Goal: Task Accomplishment & Management: Manage account settings

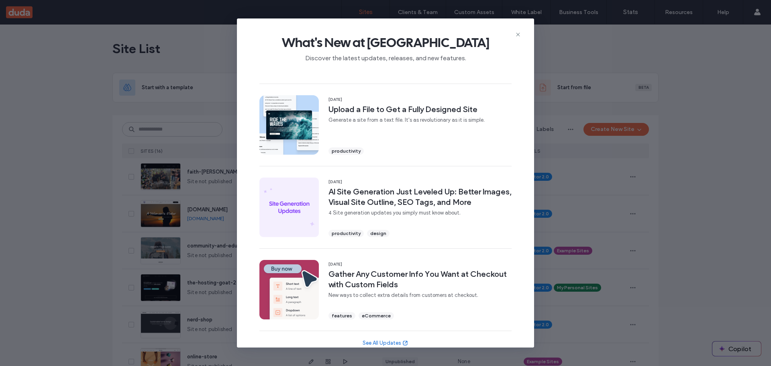
scroll to position [236, 0]
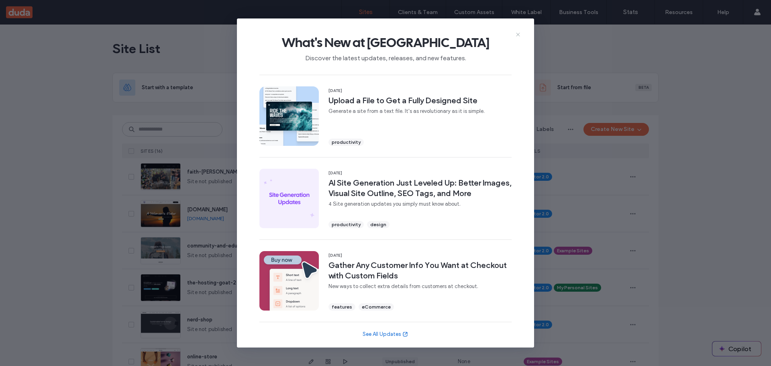
click at [518, 36] on icon at bounding box center [517, 34] width 6 height 6
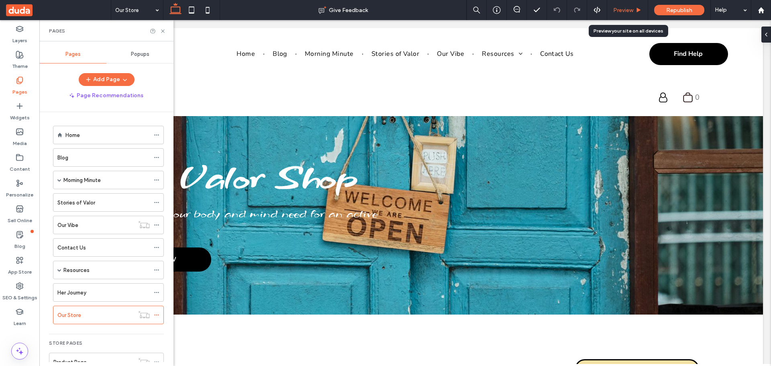
click at [628, 9] on span "Preview" at bounding box center [623, 10] width 20 height 7
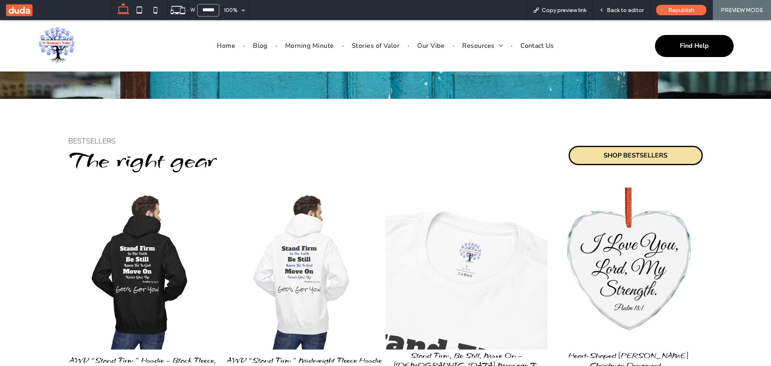
scroll to position [281, 0]
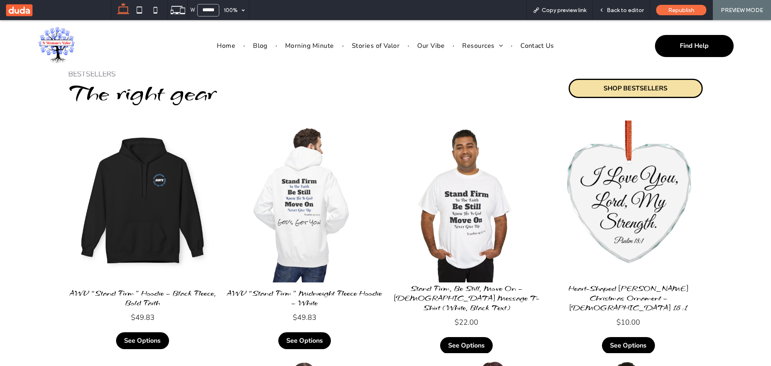
click at [141, 192] on link at bounding box center [143, 201] width 162 height 162
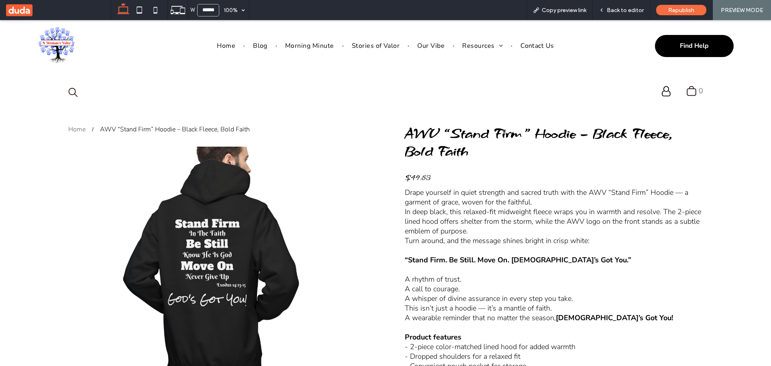
scroll to position [80, 0]
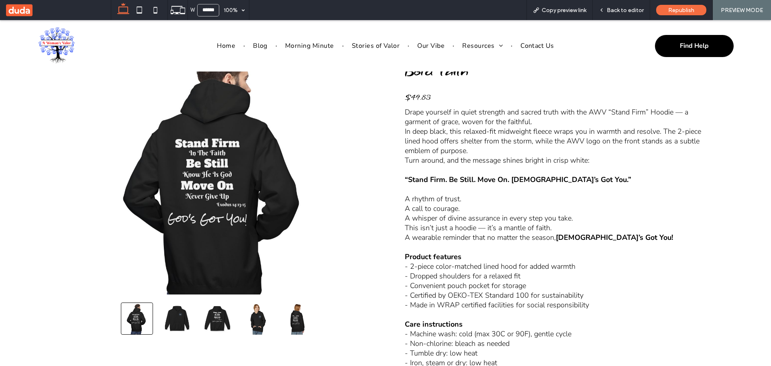
click at [181, 315] on button "go to slide 2" at bounding box center [177, 318] width 32 height 32
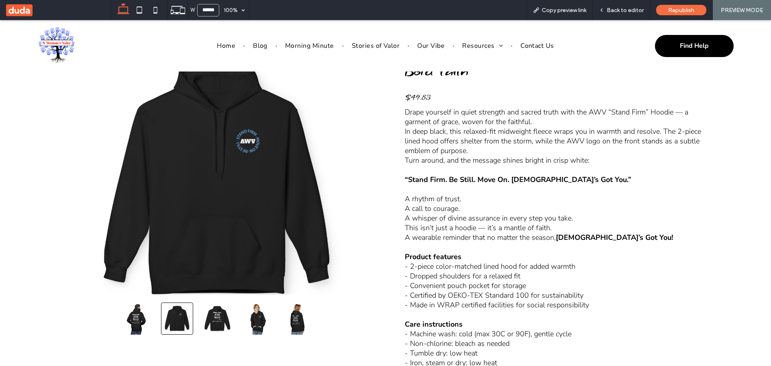
click at [214, 315] on button "go to slide 3" at bounding box center [217, 318] width 32 height 32
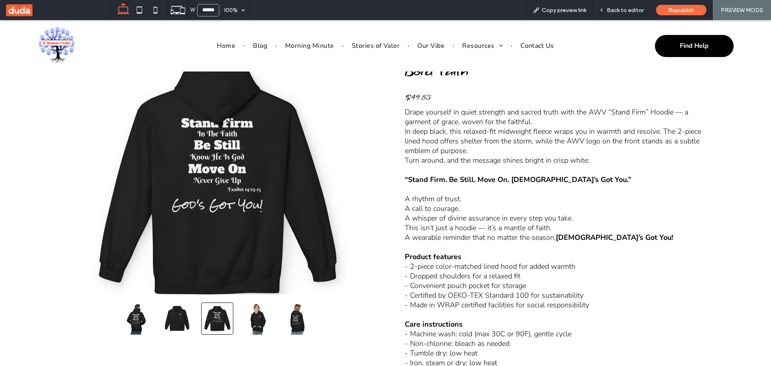
click at [253, 314] on button "go to slide 4" at bounding box center [257, 318] width 32 height 32
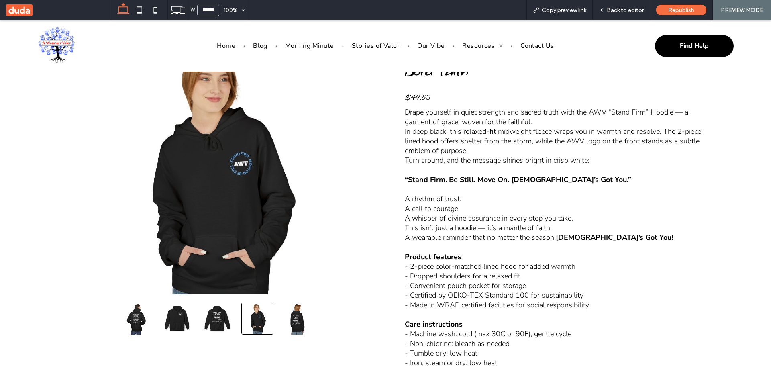
click at [294, 318] on button "go to slide 5" at bounding box center [297, 318] width 32 height 32
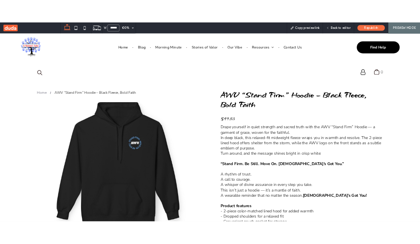
scroll to position [40, 0]
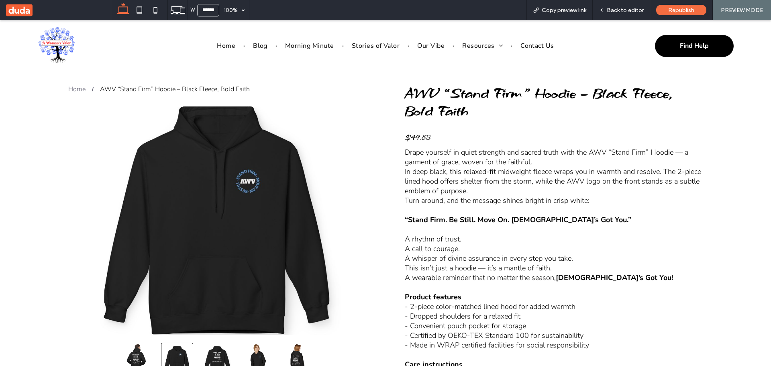
click at [240, 180] on div at bounding box center [217, 220] width 298 height 228
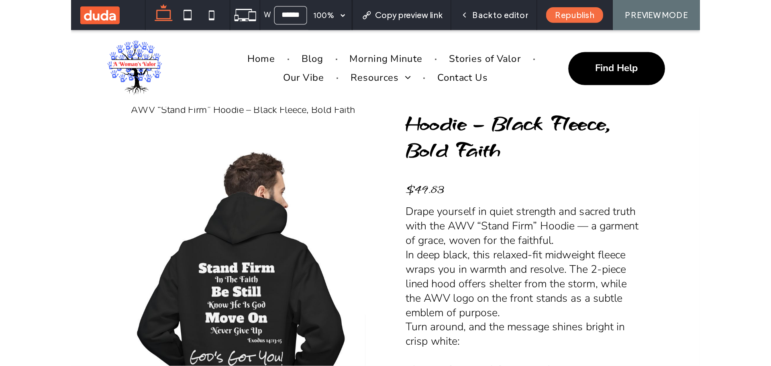
scroll to position [33, 0]
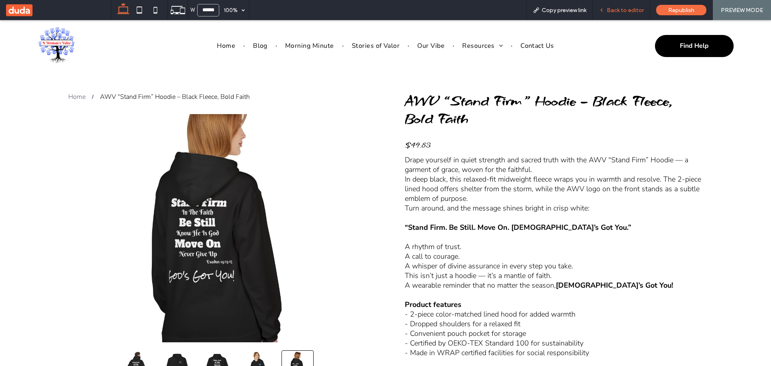
click at [622, 8] on span "Back to editor" at bounding box center [624, 10] width 37 height 7
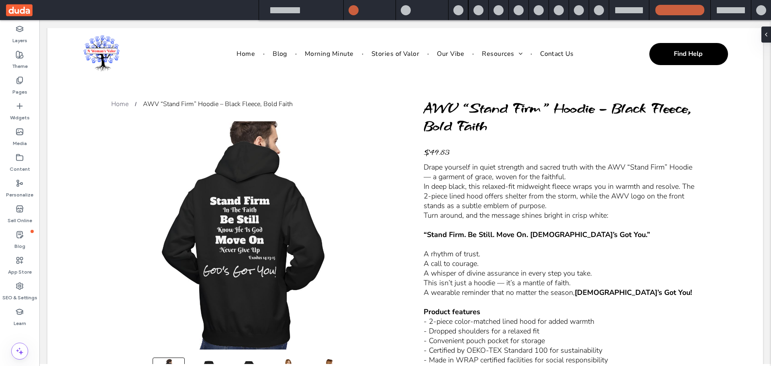
scroll to position [41, 0]
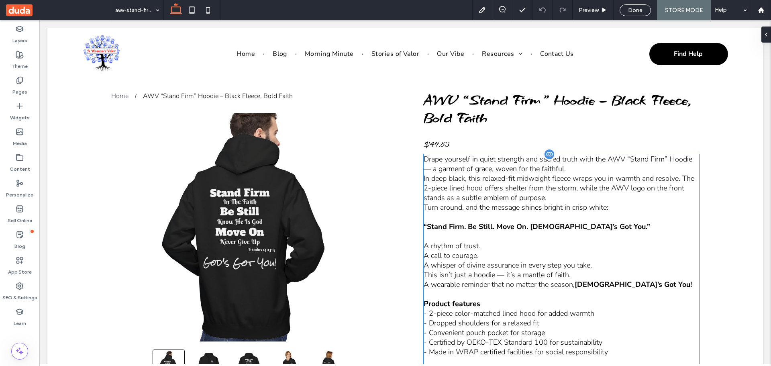
click at [572, 169] on p "Drape yourself in quiet strength and sacred truth with the AWV “Stand Firm” Hoo…" at bounding box center [561, 163] width 276 height 19
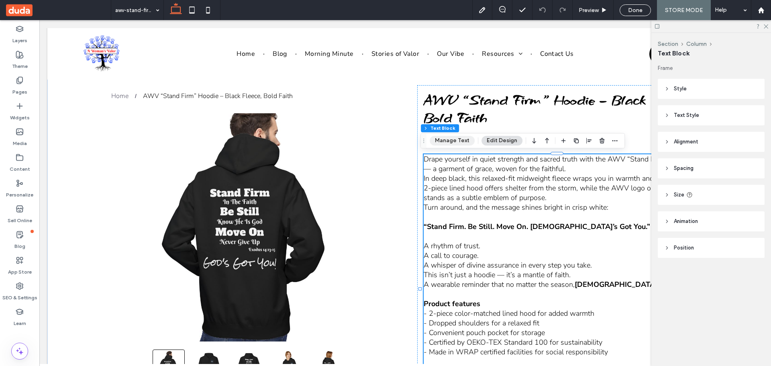
click at [448, 142] on button "Manage Text" at bounding box center [451, 141] width 45 height 10
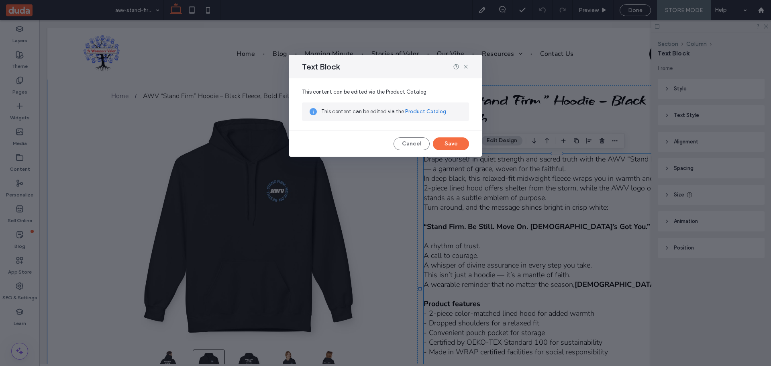
click at [424, 113] on link "Product Catalog" at bounding box center [425, 112] width 41 height 8
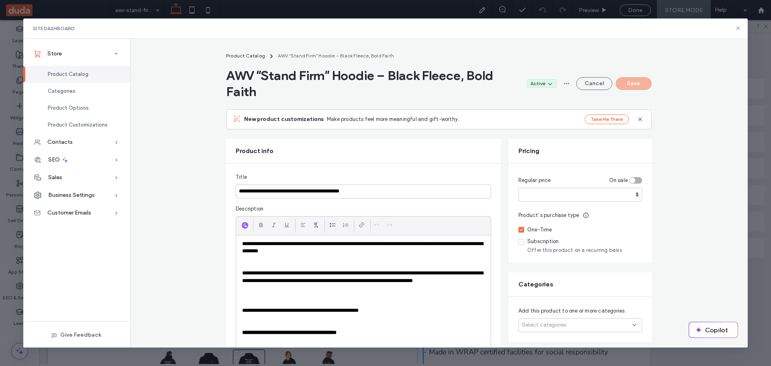
click at [253, 263] on p at bounding box center [363, 265] width 242 height 7
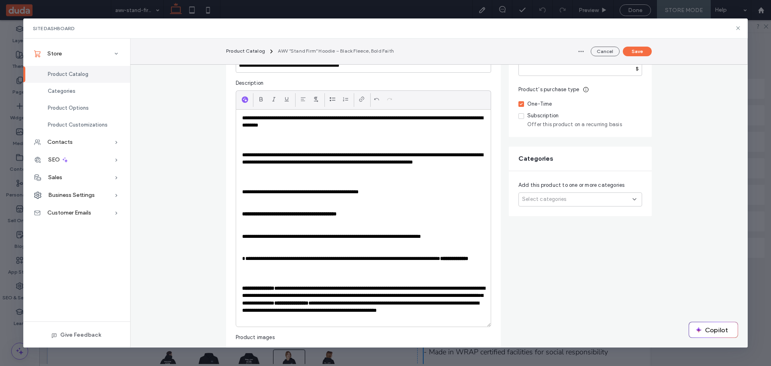
scroll to position [120, 0]
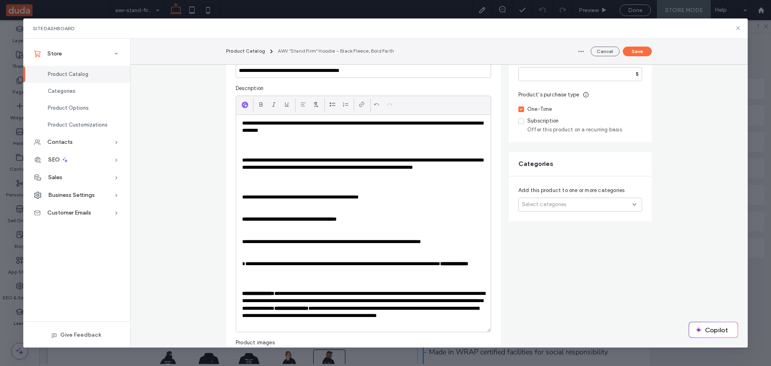
click at [281, 242] on p "**********" at bounding box center [363, 241] width 242 height 7
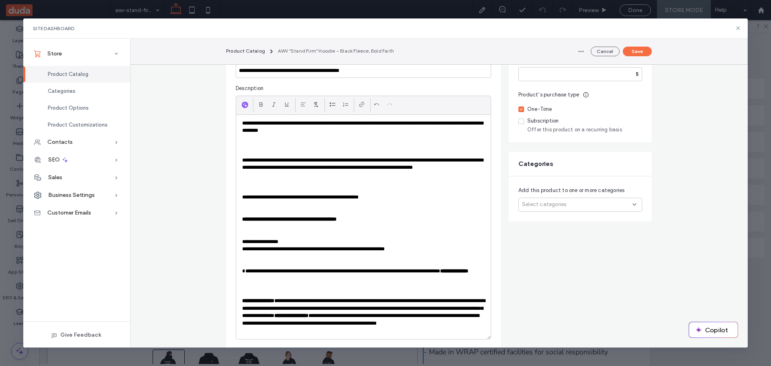
click at [282, 248] on p "**********" at bounding box center [363, 248] width 242 height 7
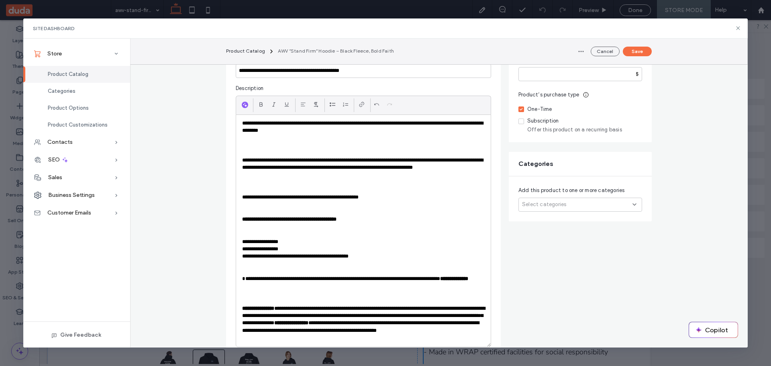
click at [242, 139] on p at bounding box center [363, 137] width 242 height 7
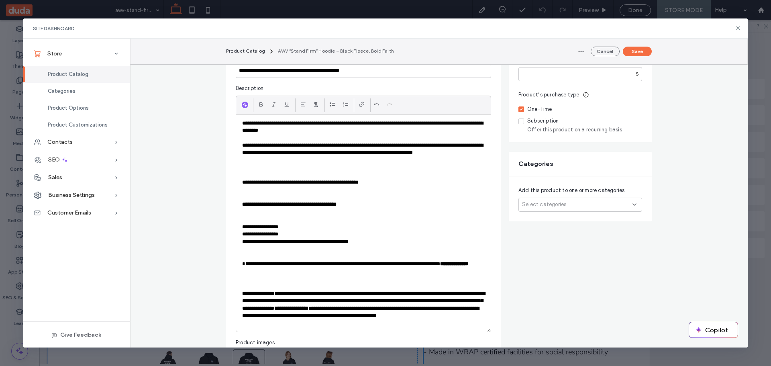
click at [348, 264] on p "**********" at bounding box center [363, 267] width 242 height 15
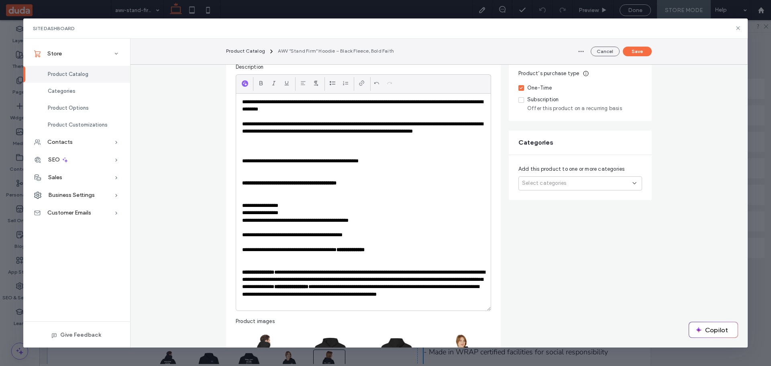
scroll to position [161, 0]
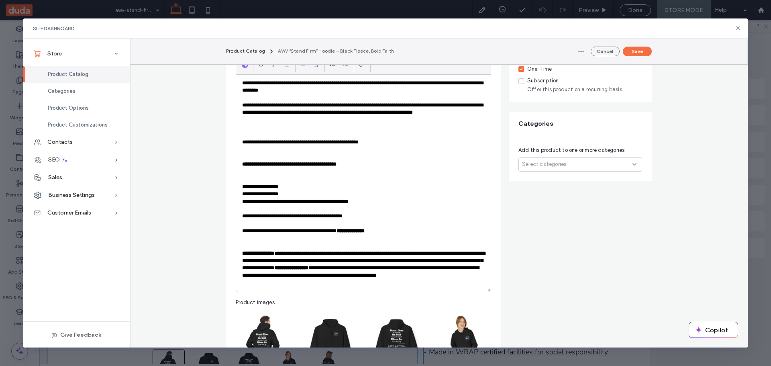
click at [280, 254] on p "**********" at bounding box center [363, 268] width 242 height 37
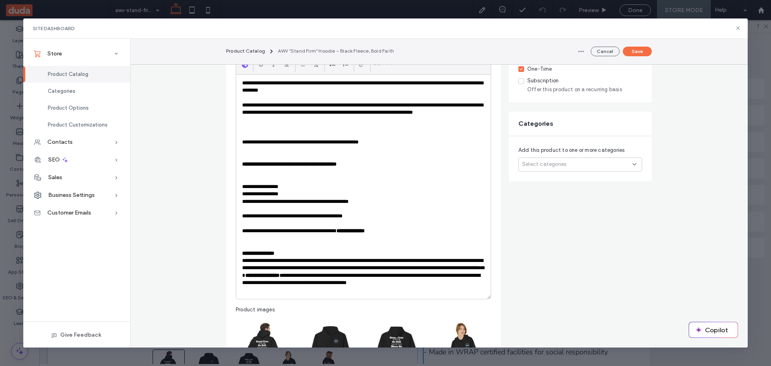
click at [368, 262] on p "**********" at bounding box center [363, 275] width 242 height 37
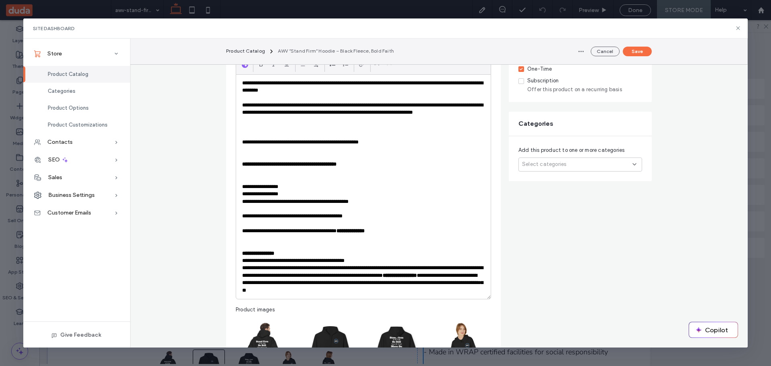
click at [323, 268] on p "**********" at bounding box center [363, 279] width 242 height 30
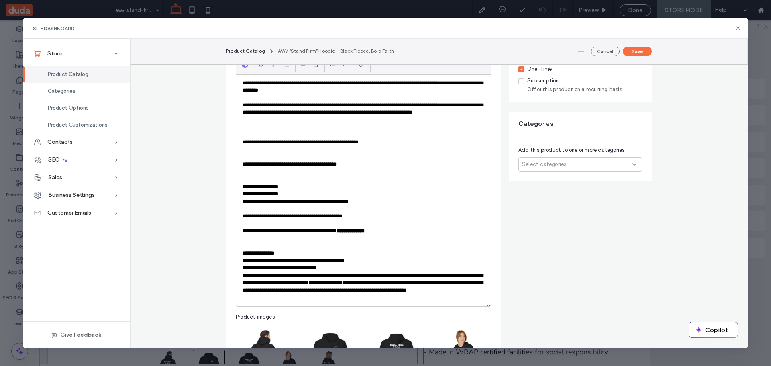
click at [332, 277] on p "**********" at bounding box center [363, 287] width 242 height 30
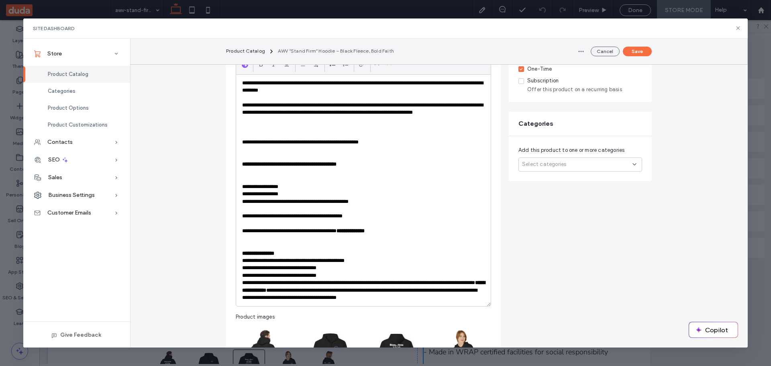
click at [287, 283] on p "**********" at bounding box center [363, 290] width 242 height 22
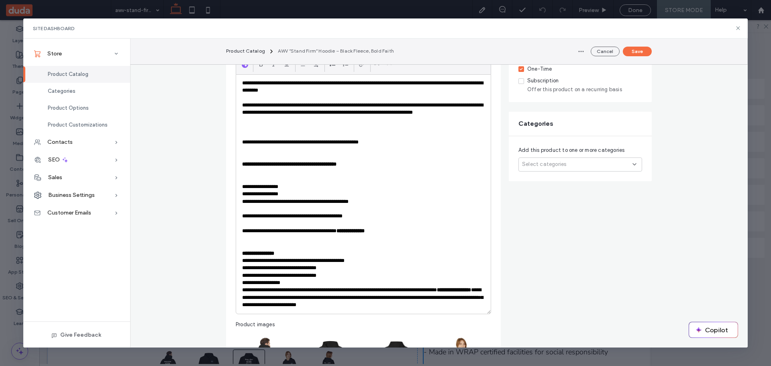
click at [325, 291] on p "**********" at bounding box center [363, 297] width 242 height 22
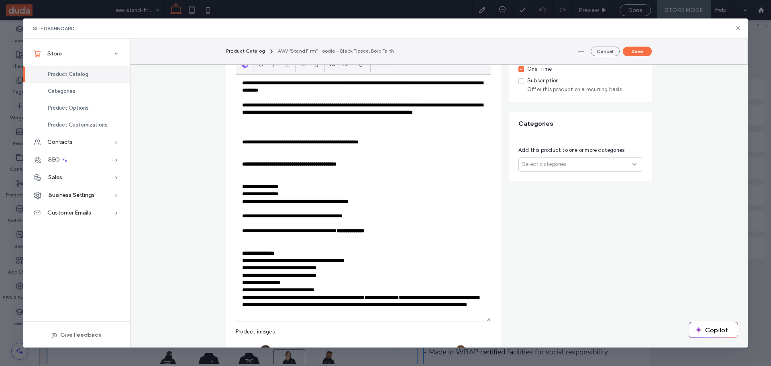
click at [376, 297] on strong "**********" at bounding box center [381, 297] width 34 height 5
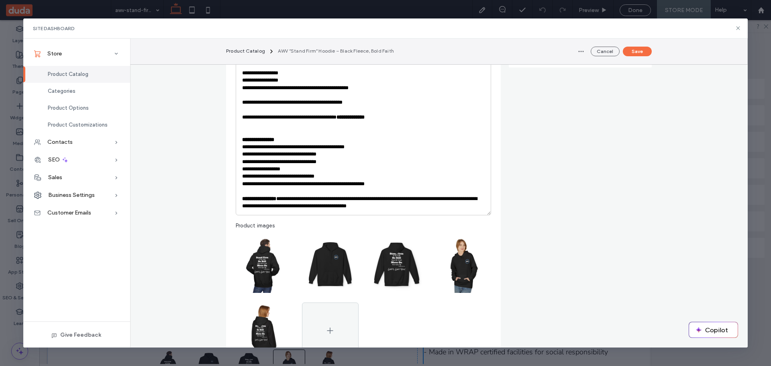
scroll to position [281, 0]
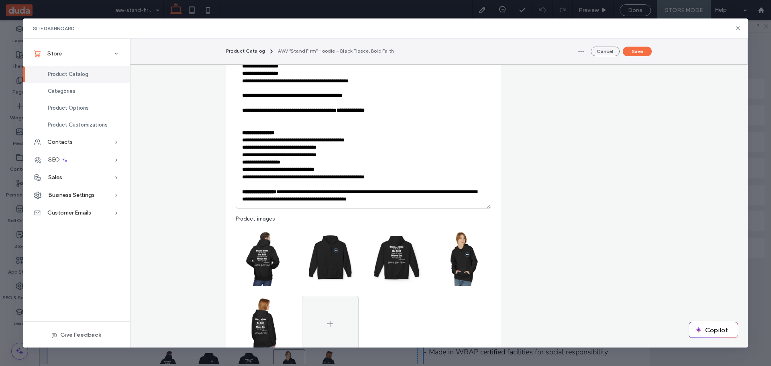
click at [276, 191] on strong "**********" at bounding box center [259, 191] width 34 height 5
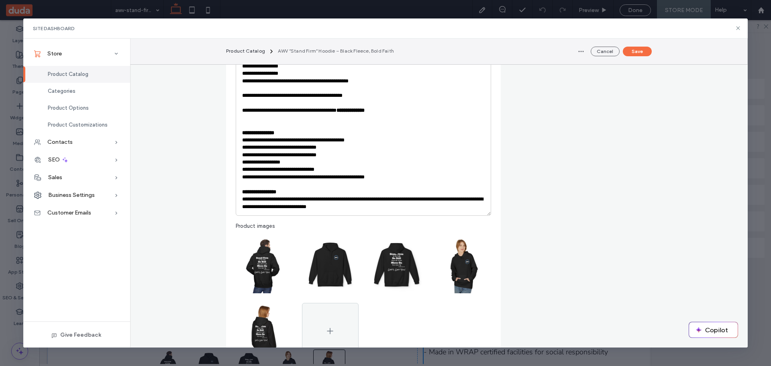
click at [364, 200] on p "**********" at bounding box center [363, 202] width 242 height 15
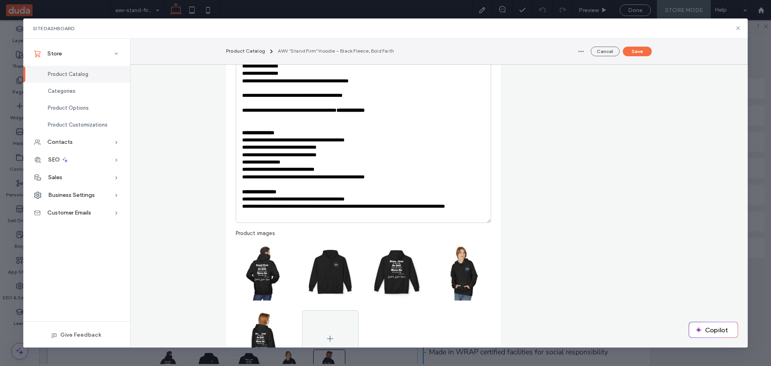
click at [320, 207] on p "**********" at bounding box center [363, 210] width 242 height 15
click at [292, 214] on p "**********" at bounding box center [363, 213] width 242 height 7
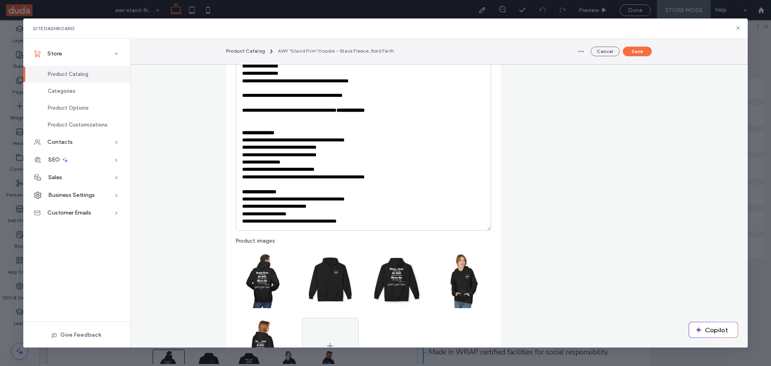
click at [307, 223] on p "**********" at bounding box center [363, 221] width 242 height 7
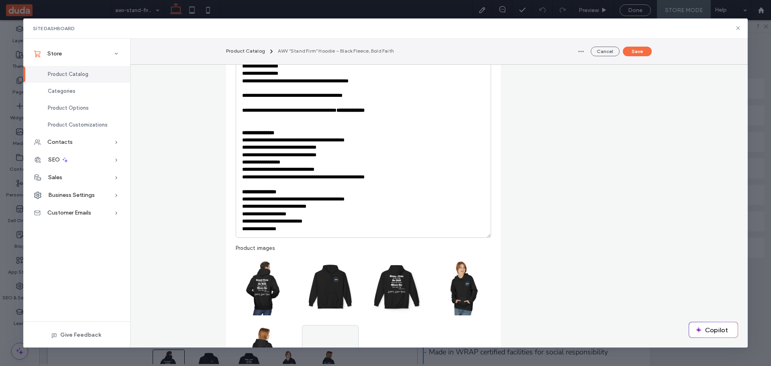
click at [357, 222] on p "**********" at bounding box center [363, 221] width 242 height 7
click at [435, 215] on p "**********" at bounding box center [363, 213] width 242 height 7
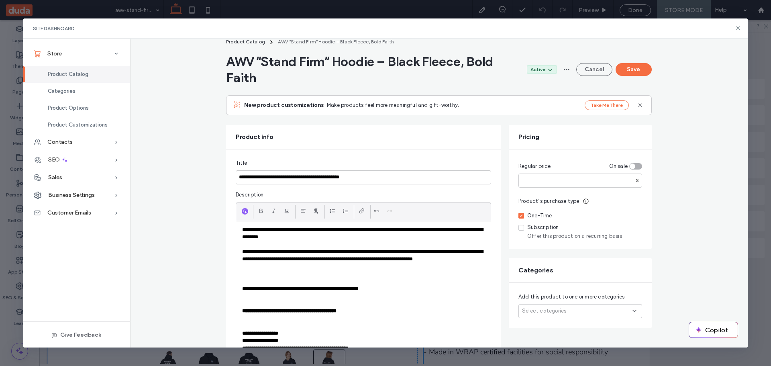
scroll to position [0, 0]
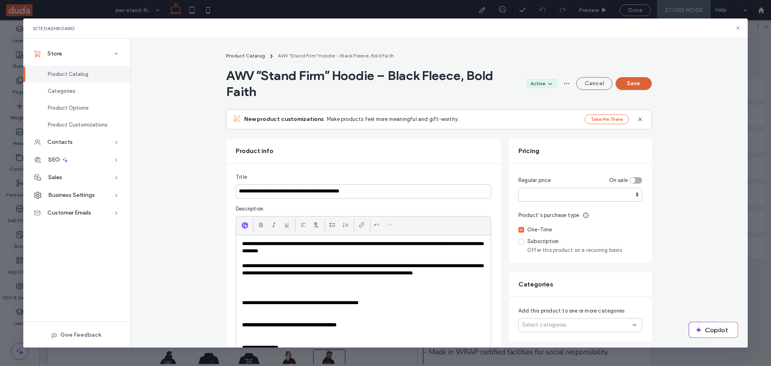
click at [631, 83] on button "Save" at bounding box center [633, 83] width 36 height 13
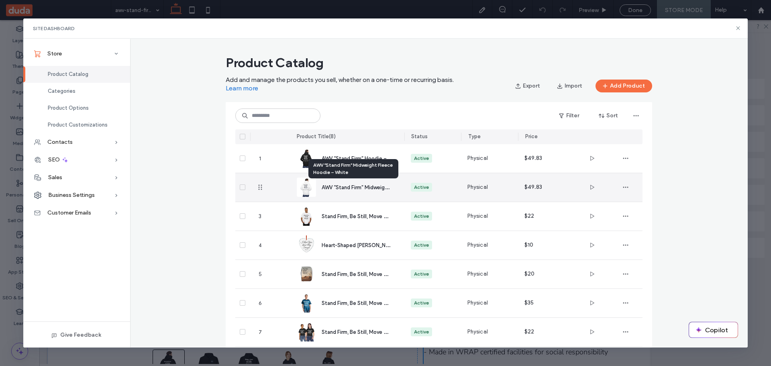
click at [344, 185] on span "AWV “Stand Firm” Midweight Fleece Hoodie – White" at bounding box center [383, 187] width 125 height 8
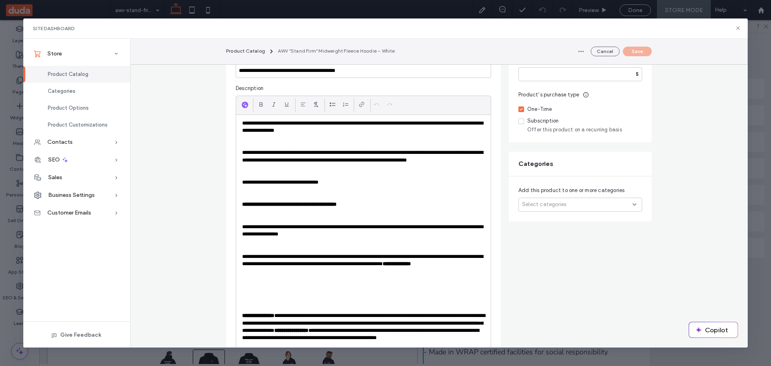
scroll to position [80, 0]
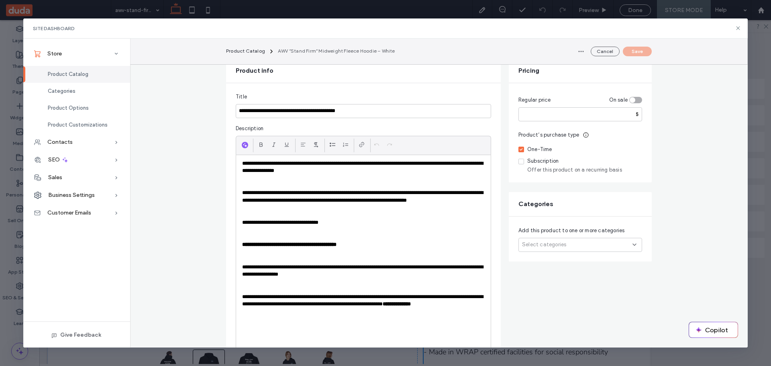
click at [256, 178] on p at bounding box center [363, 177] width 242 height 7
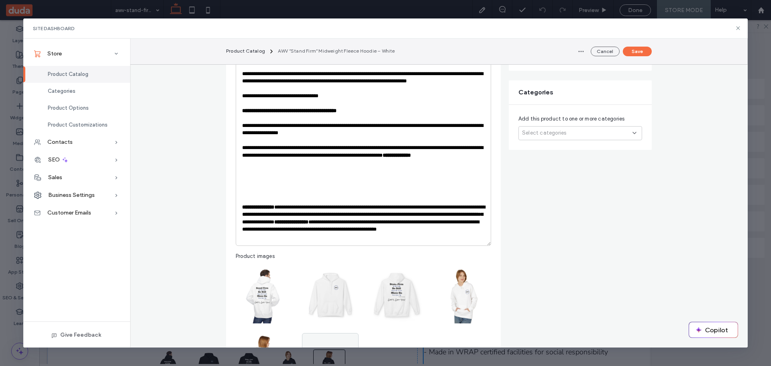
scroll to position [201, 0]
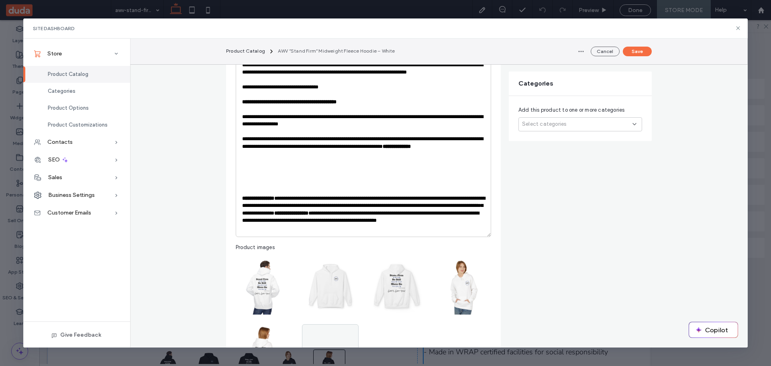
click at [242, 179] on p at bounding box center [363, 176] width 242 height 7
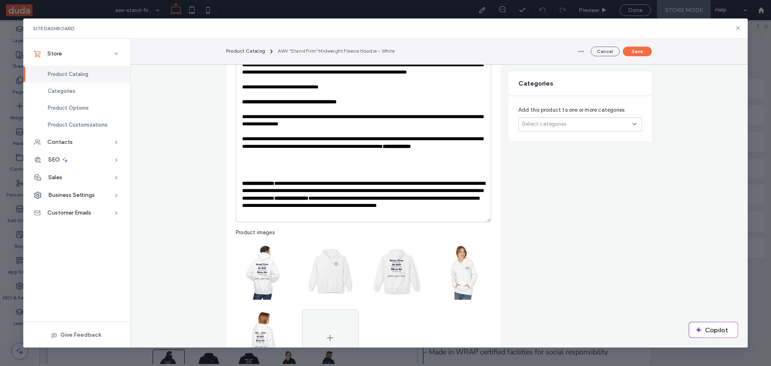
click at [280, 184] on p "**********" at bounding box center [363, 198] width 242 height 37
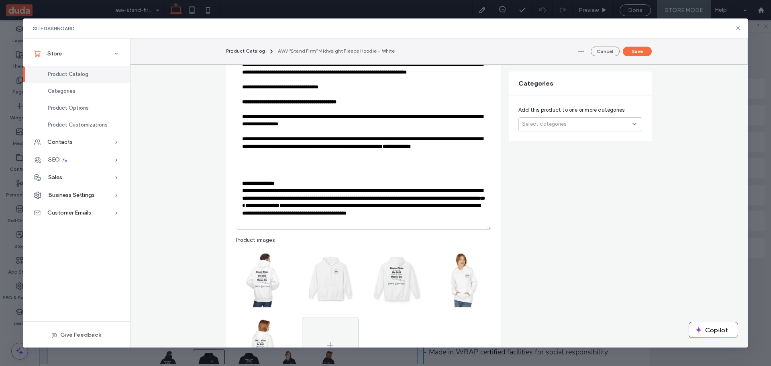
click at [369, 191] on p "**********" at bounding box center [363, 205] width 242 height 37
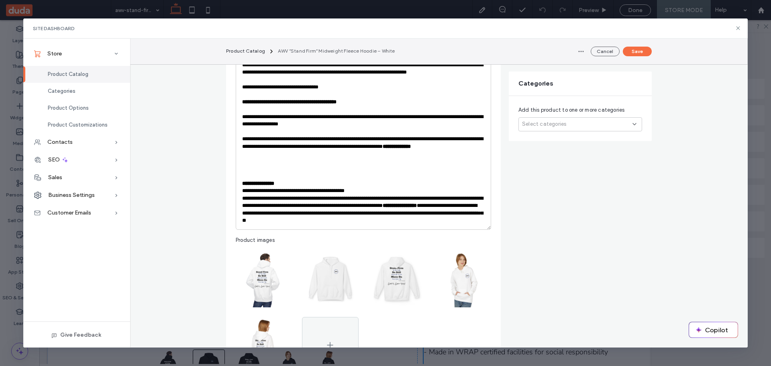
click at [325, 197] on p "**********" at bounding box center [363, 210] width 242 height 30
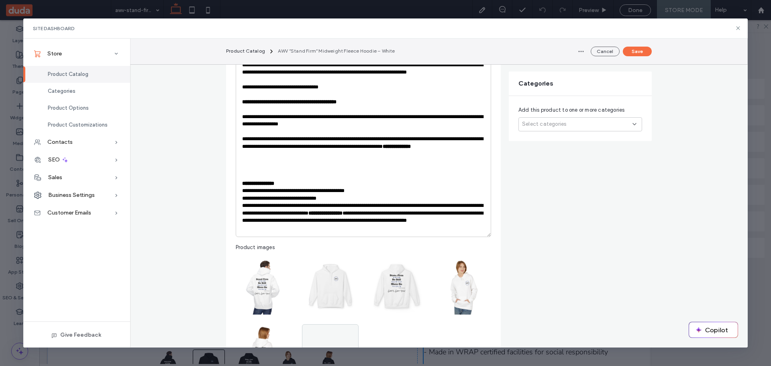
click at [332, 206] on p "**********" at bounding box center [363, 217] width 242 height 30
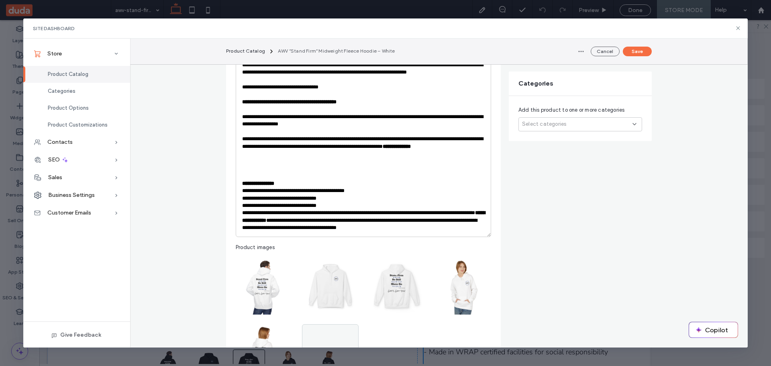
click at [372, 214] on p "**********" at bounding box center [363, 220] width 242 height 22
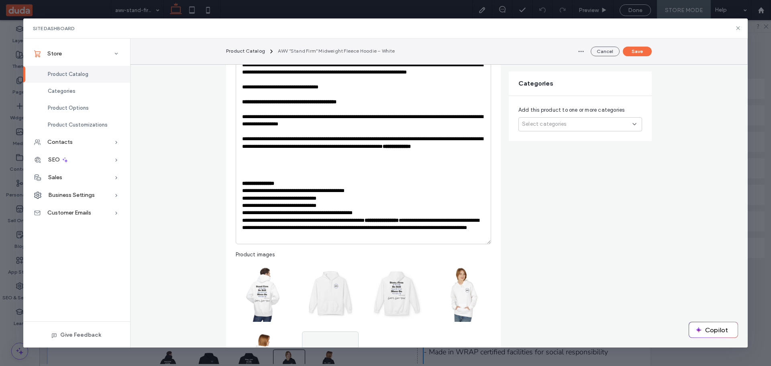
click at [376, 220] on strong "**********" at bounding box center [381, 220] width 34 height 5
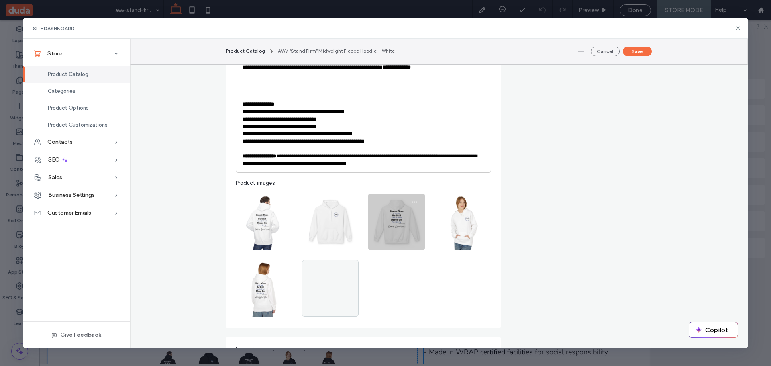
scroll to position [281, 0]
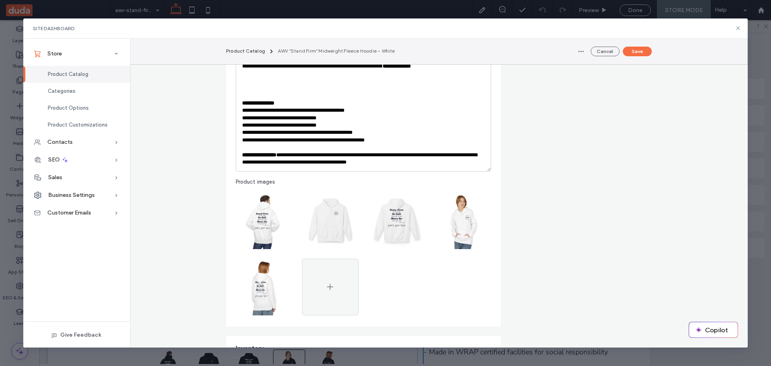
click at [276, 155] on strong "**********" at bounding box center [259, 154] width 34 height 5
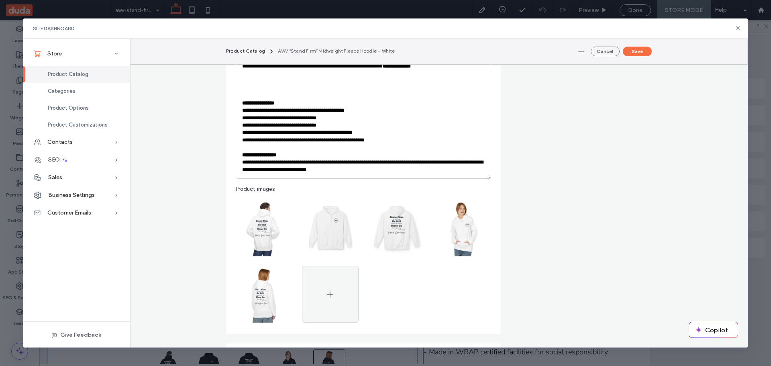
click at [363, 164] on p "**********" at bounding box center [363, 166] width 242 height 15
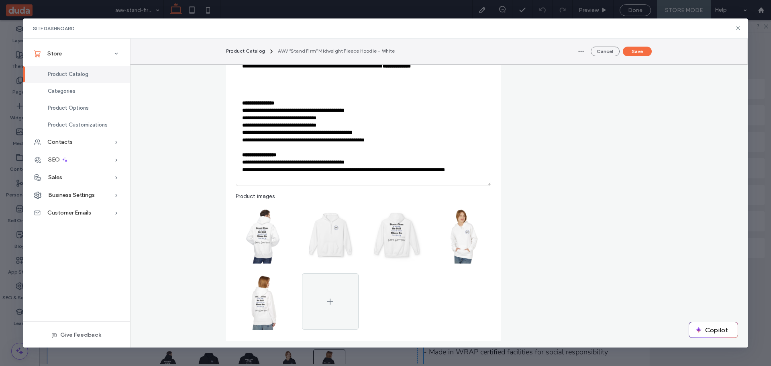
click at [319, 169] on p "**********" at bounding box center [363, 173] width 242 height 15
click at [359, 177] on p "**********" at bounding box center [363, 176] width 242 height 7
click at [291, 177] on p "**********" at bounding box center [363, 176] width 242 height 7
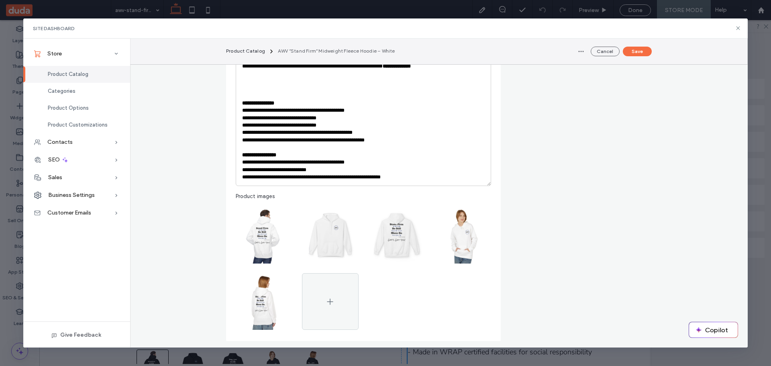
click at [292, 177] on p "**********" at bounding box center [363, 176] width 242 height 7
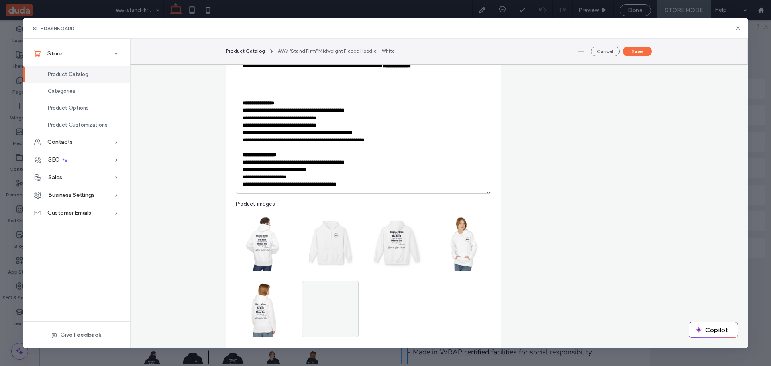
click at [306, 184] on p "**********" at bounding box center [363, 184] width 242 height 7
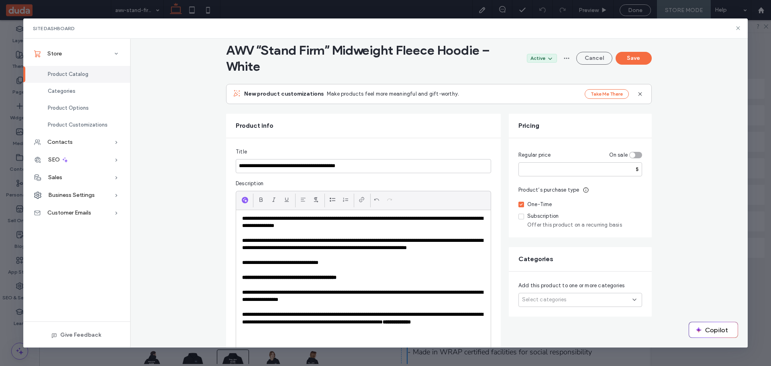
scroll to position [0, 0]
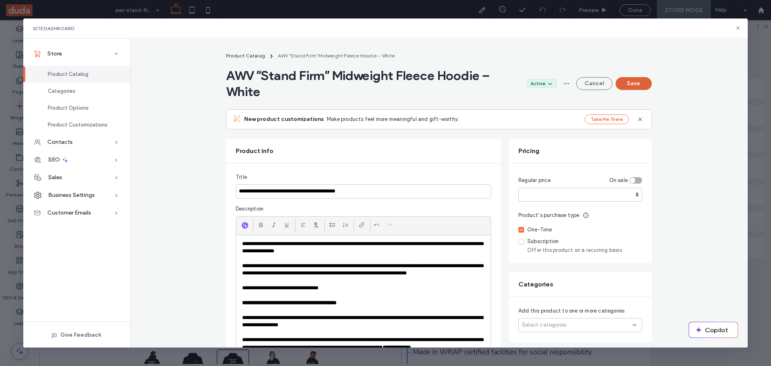
click at [629, 84] on button "Save" at bounding box center [633, 83] width 36 height 13
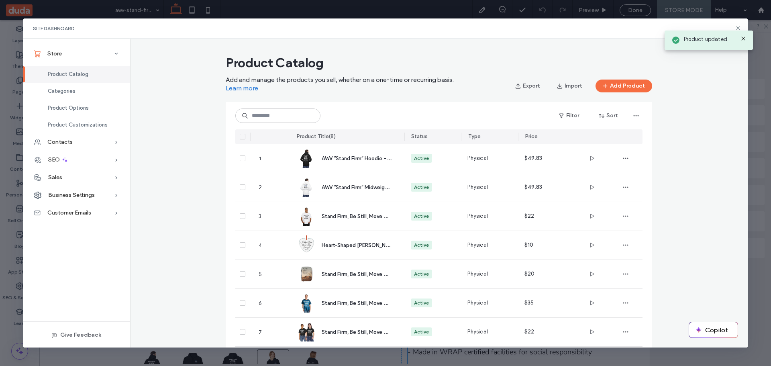
click at [737, 25] on div "Product updated" at bounding box center [708, 38] width 92 height 28
click at [738, 28] on use at bounding box center [738, 28] width 4 height 4
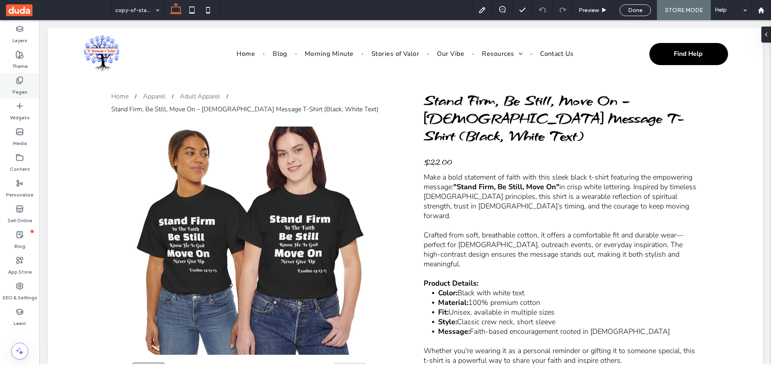
click at [15, 79] on div "Pages" at bounding box center [19, 86] width 39 height 26
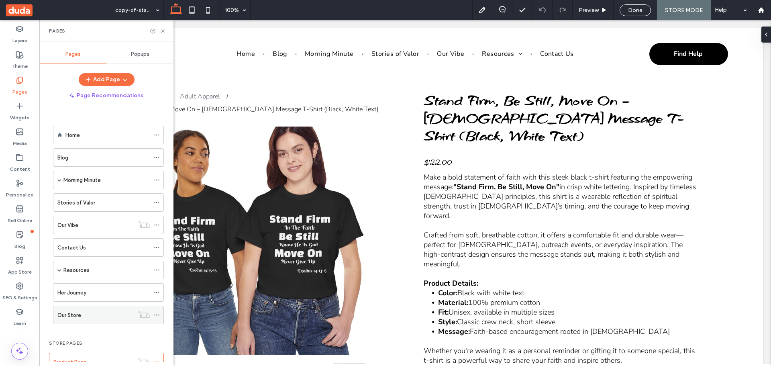
click at [74, 313] on label "Our Store" at bounding box center [69, 315] width 24 height 14
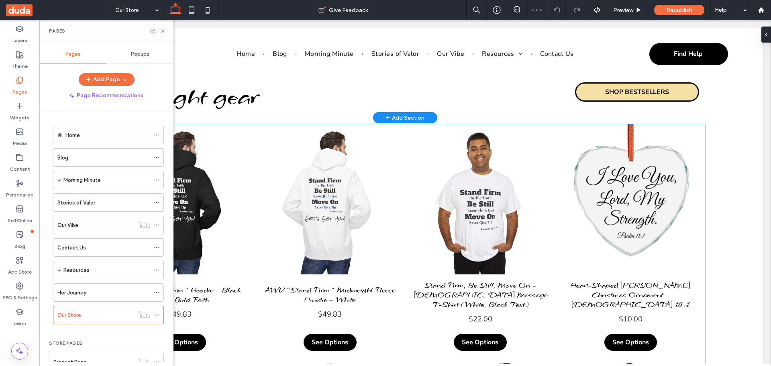
scroll to position [281, 0]
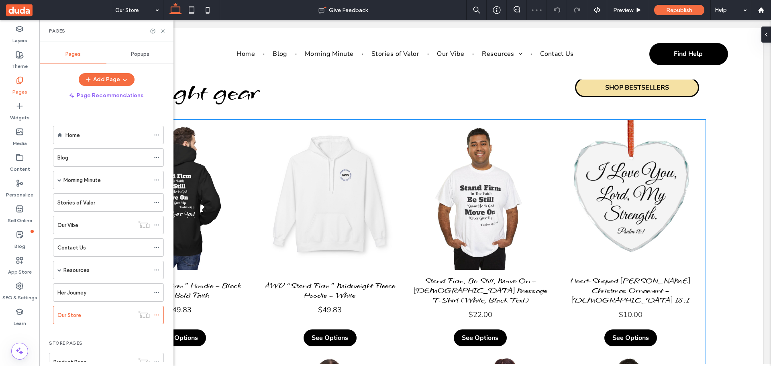
click at [316, 185] on link at bounding box center [330, 195] width 150 height 150
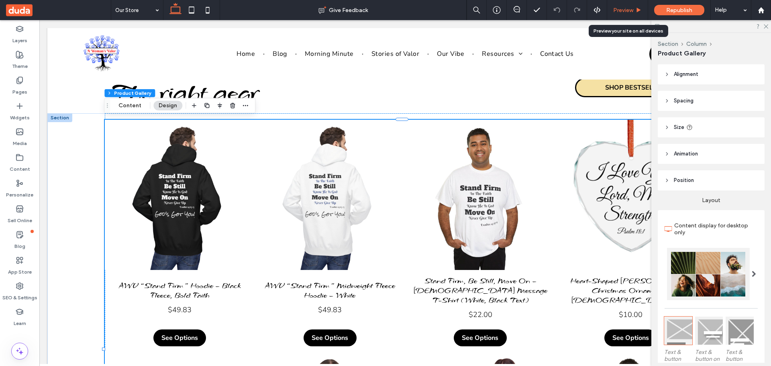
click at [627, 10] on span "Preview" at bounding box center [623, 10] width 20 height 7
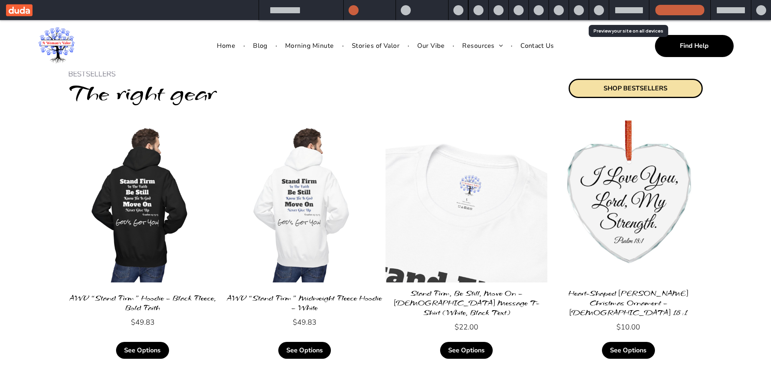
scroll to position [273, 0]
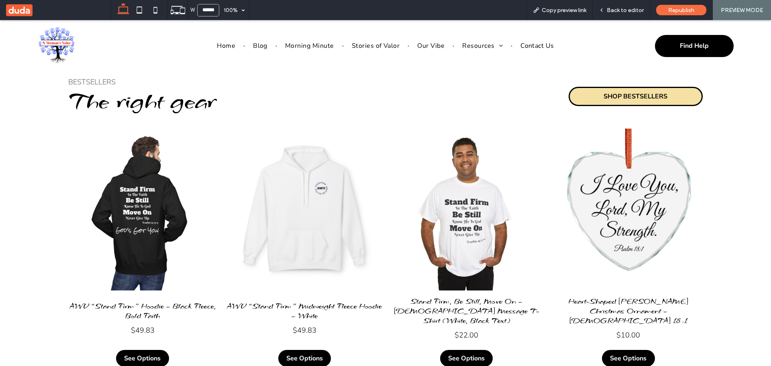
click at [301, 202] on link at bounding box center [305, 209] width 162 height 162
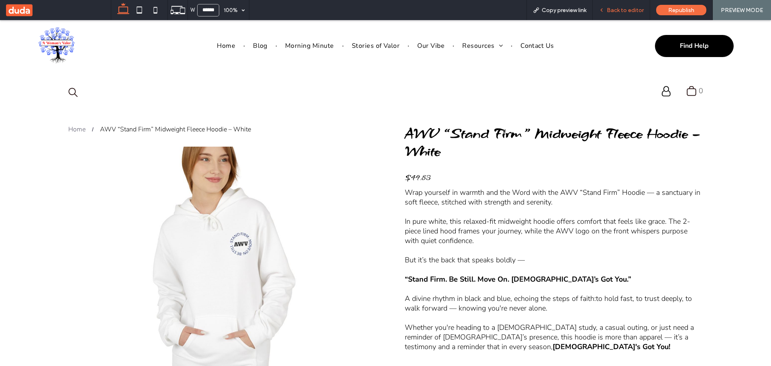
click at [622, 11] on span "Back to editor" at bounding box center [624, 10] width 37 height 7
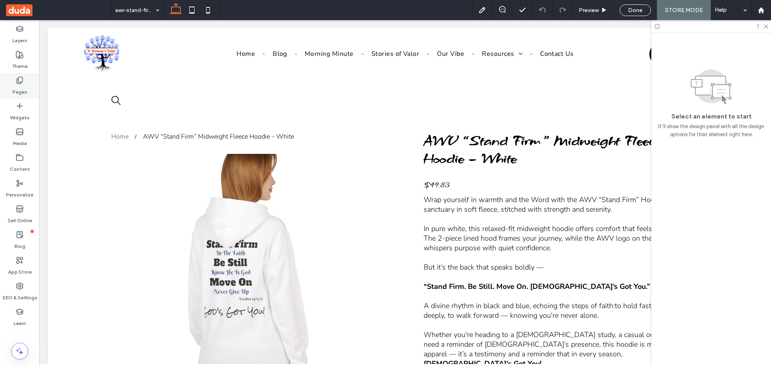
click at [15, 82] on div "Pages" at bounding box center [19, 86] width 39 height 26
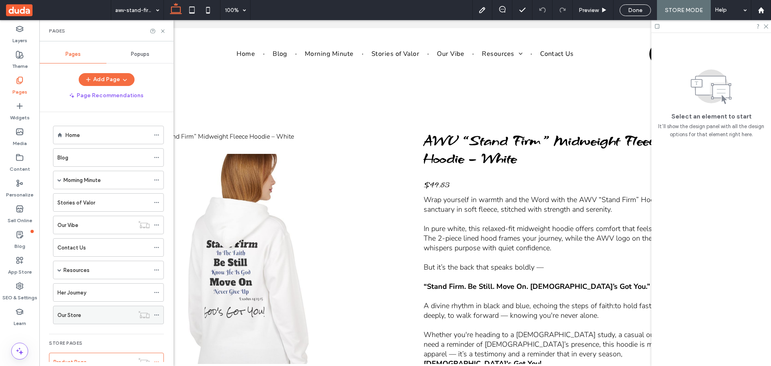
click at [69, 313] on label "Our Store" at bounding box center [69, 315] width 24 height 14
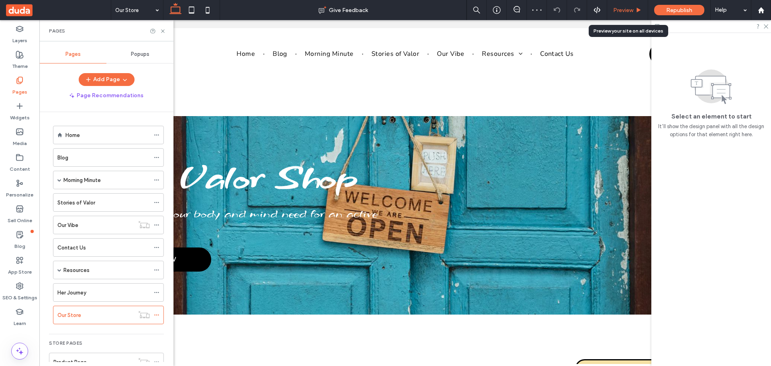
click at [626, 11] on span "Preview" at bounding box center [623, 10] width 20 height 7
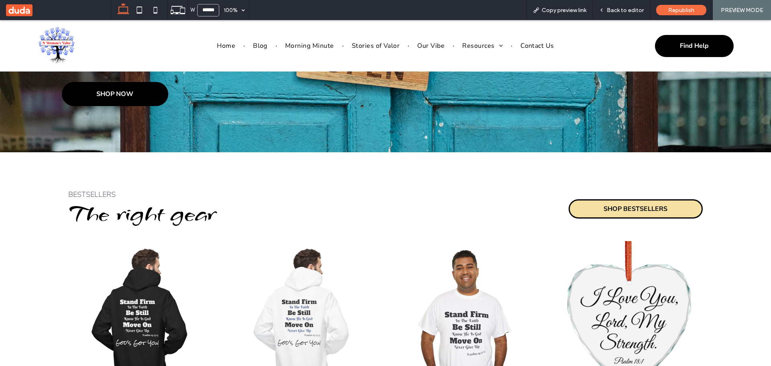
scroll to position [321, 0]
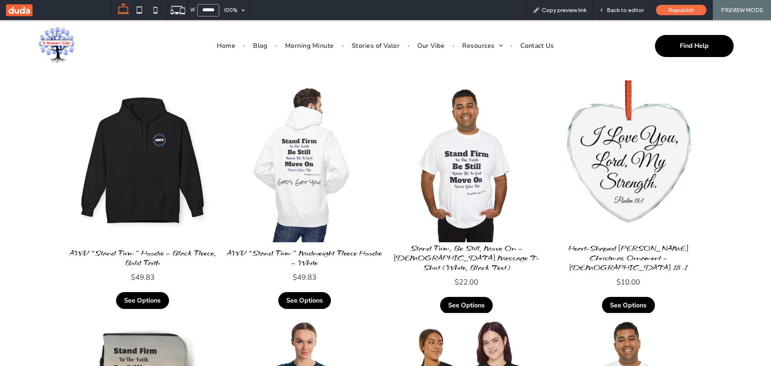
click at [128, 148] on link at bounding box center [143, 161] width 162 height 162
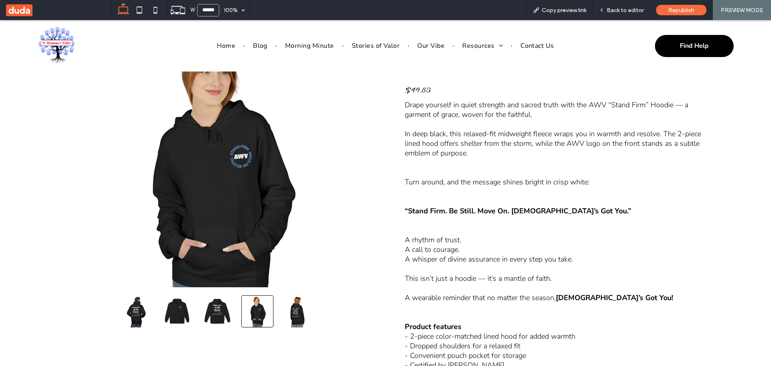
scroll to position [40, 0]
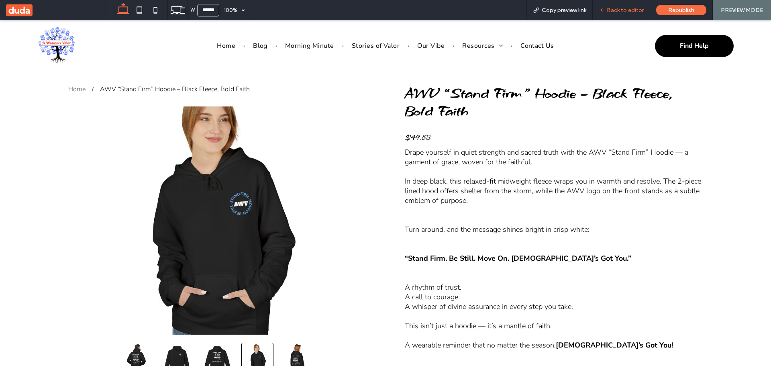
drag, startPoint x: 616, startPoint y: 10, endPoint x: 557, endPoint y: 32, distance: 62.6
click at [616, 10] on span "Back to editor" at bounding box center [624, 10] width 37 height 7
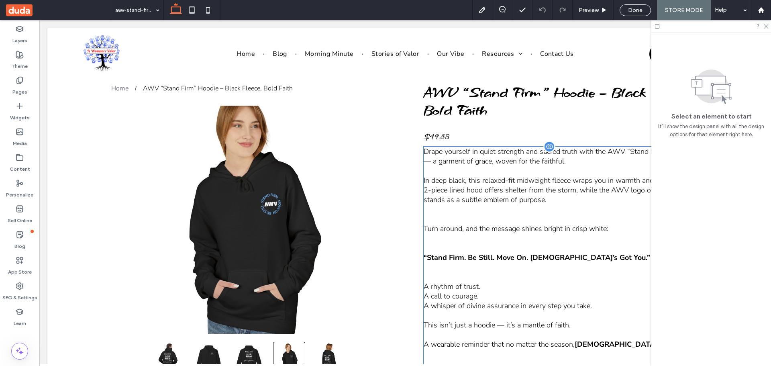
click at [520, 228] on p "Turn around, and the message shines bright in crisp white:" at bounding box center [561, 229] width 276 height 10
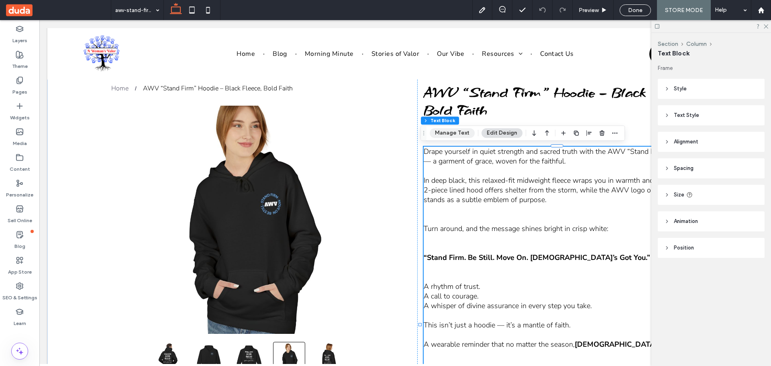
click at [448, 134] on button "Manage Text" at bounding box center [451, 133] width 45 height 10
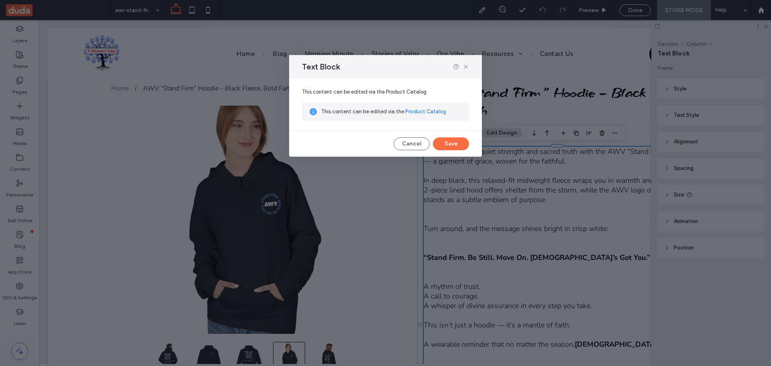
click at [436, 111] on link "Product Catalog" at bounding box center [425, 112] width 41 height 8
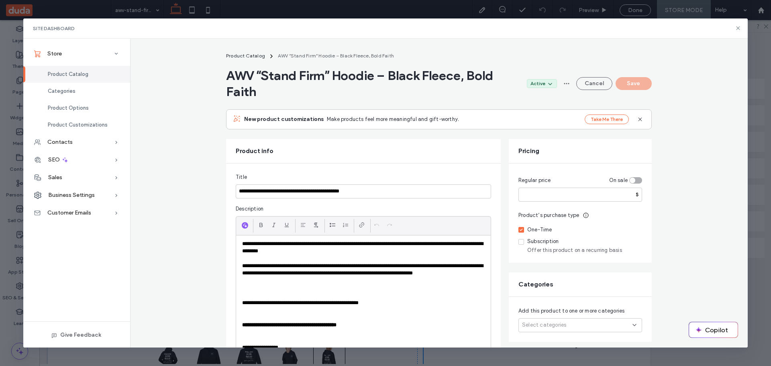
click at [322, 248] on p "**********" at bounding box center [363, 247] width 242 height 15
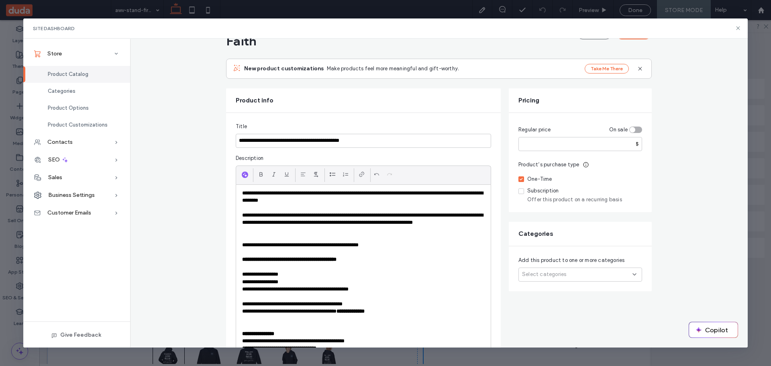
scroll to position [0, 0]
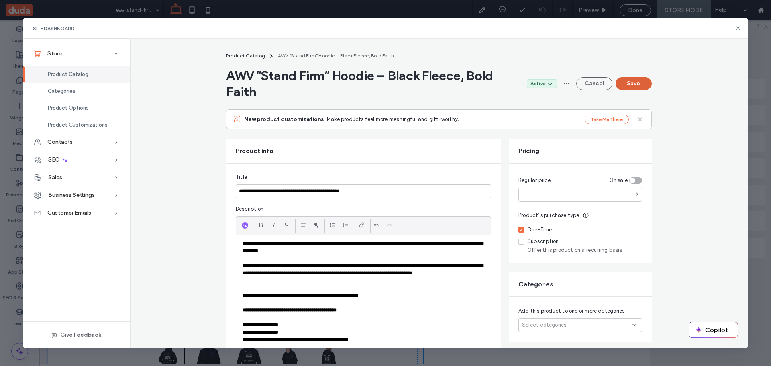
click at [632, 81] on button "Save" at bounding box center [633, 83] width 36 height 13
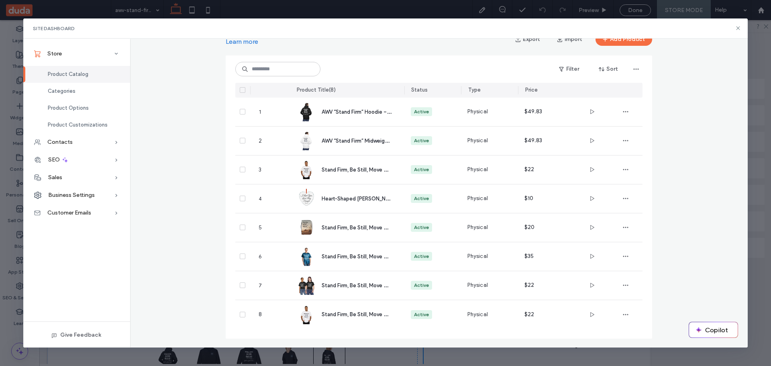
scroll to position [47, 0]
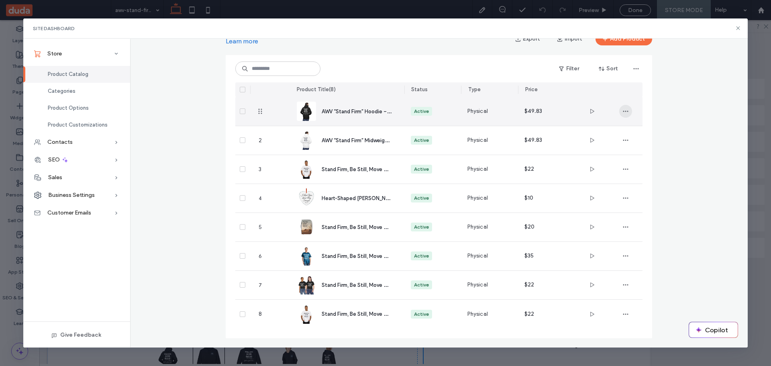
click at [623, 110] on icon "button" at bounding box center [625, 111] width 6 height 6
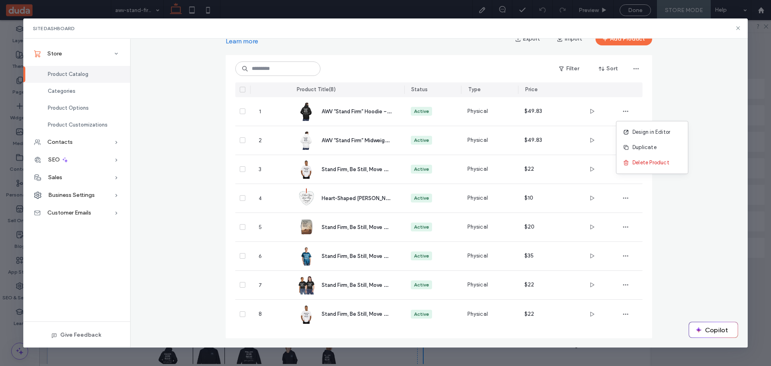
click at [189, 209] on div "Product Catalog Add and manage the products you sell, whether on a one-time or …" at bounding box center [439, 175] width 618 height 343
click at [62, 90] on span "Categories" at bounding box center [62, 91] width 28 height 6
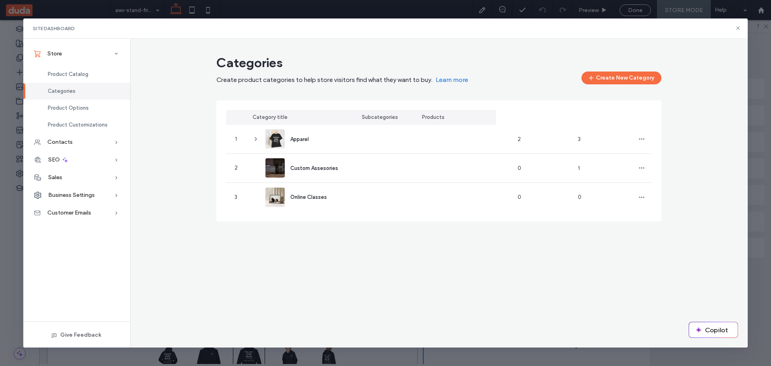
scroll to position [39, 0]
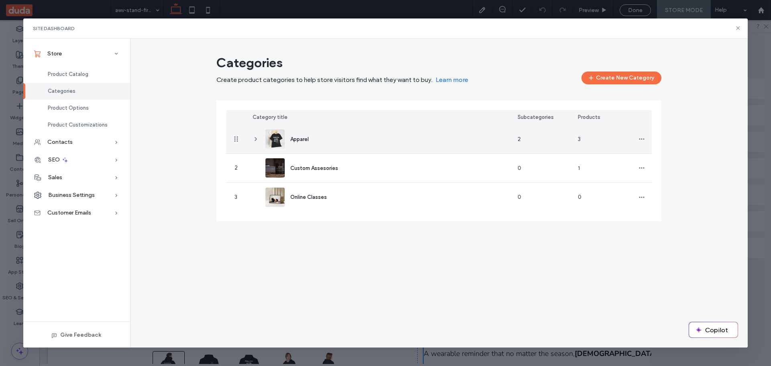
click at [257, 141] on icon at bounding box center [255, 139] width 6 height 6
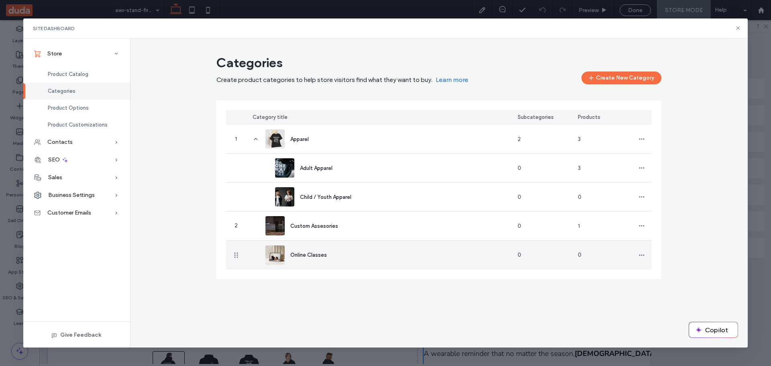
click at [300, 251] on div "Online Classes" at bounding box center [308, 254] width 37 height 8
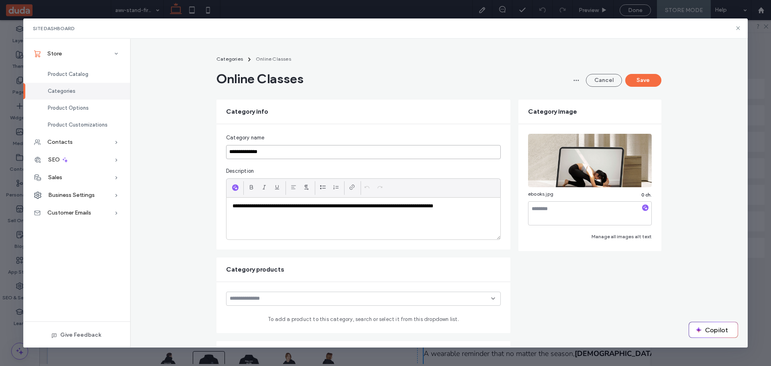
click at [281, 154] on input "**********" at bounding box center [363, 152] width 275 height 14
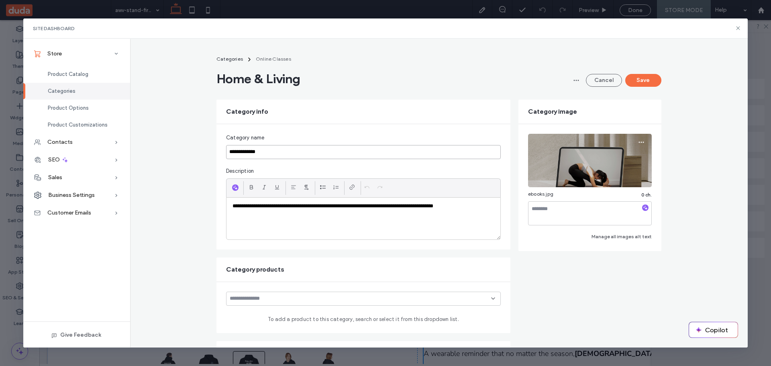
type input "**********"
click at [581, 153] on img at bounding box center [590, 160] width 124 height 53
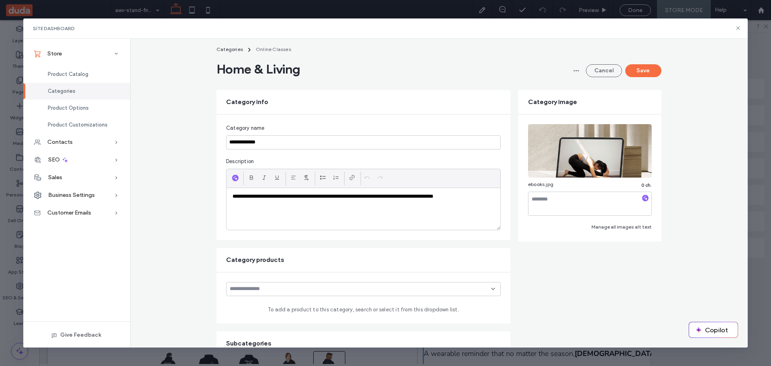
scroll to position [0, 0]
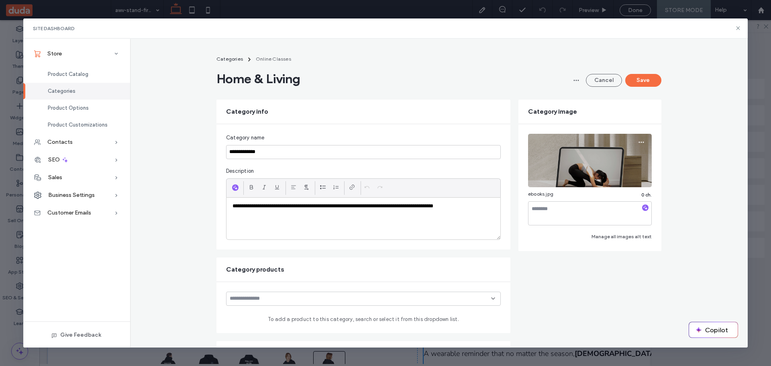
click at [578, 157] on img at bounding box center [590, 160] width 124 height 53
click at [638, 142] on icon "button" at bounding box center [641, 142] width 6 height 6
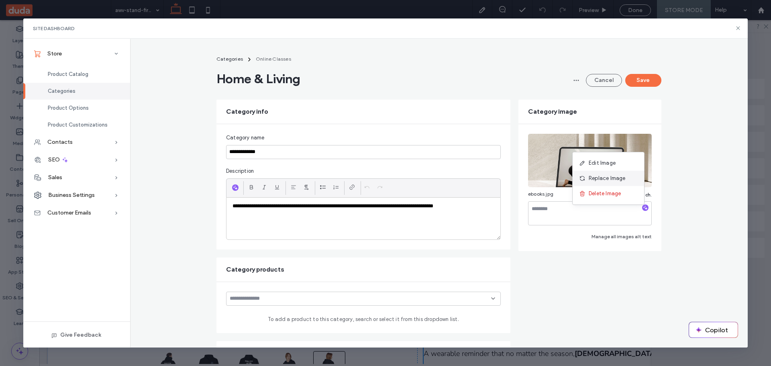
click at [600, 177] on span "Replace Image" at bounding box center [606, 178] width 37 height 8
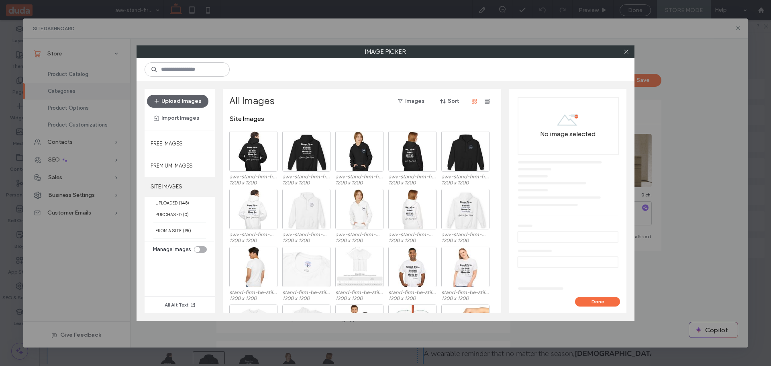
click at [164, 185] on label "SITE IMAGES" at bounding box center [179, 187] width 70 height 20
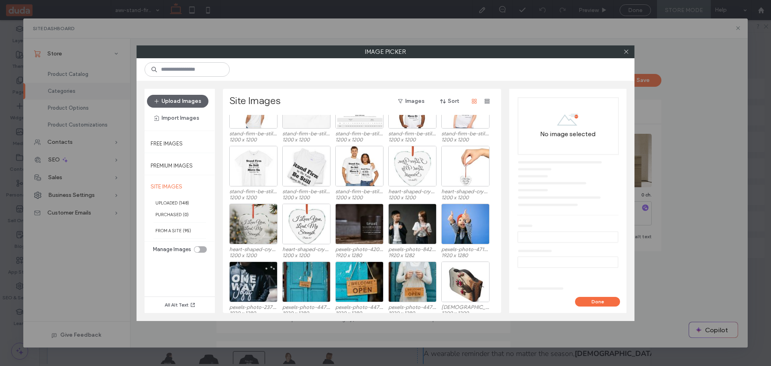
scroll to position [161, 0]
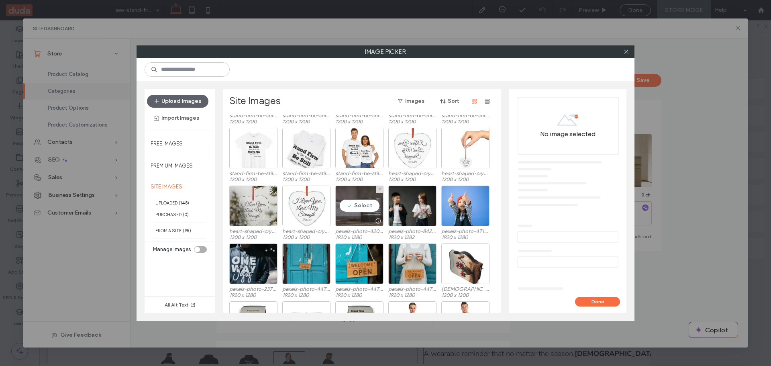
click at [362, 206] on div "Select" at bounding box center [359, 205] width 48 height 41
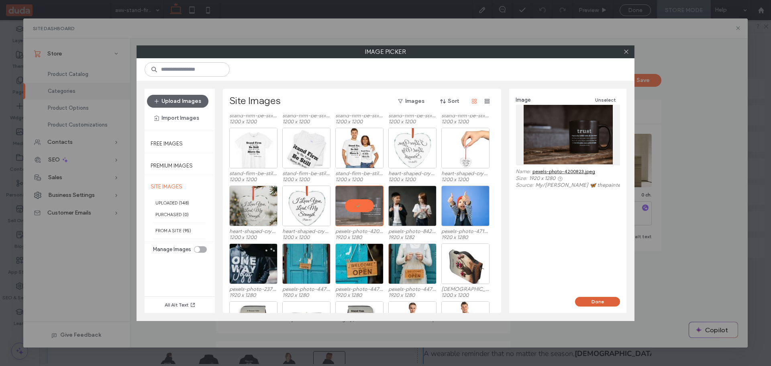
click at [596, 300] on button "Done" at bounding box center [597, 302] width 45 height 10
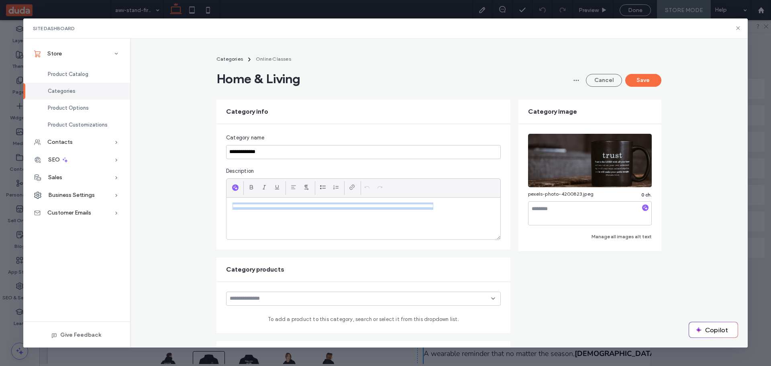
drag, startPoint x: 461, startPoint y: 209, endPoint x: 185, endPoint y: 208, distance: 276.1
click at [185, 208] on div "**********" at bounding box center [439, 292] width 618 height 482
click at [235, 187] on span "button" at bounding box center [235, 187] width 6 height 6
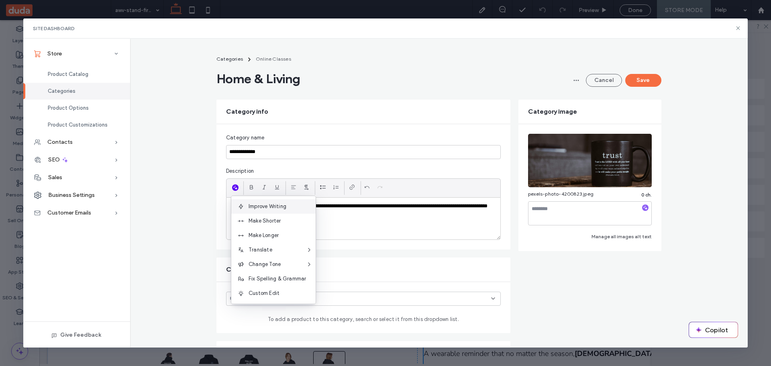
click at [278, 205] on span "Improve Writing" at bounding box center [281, 206] width 67 height 8
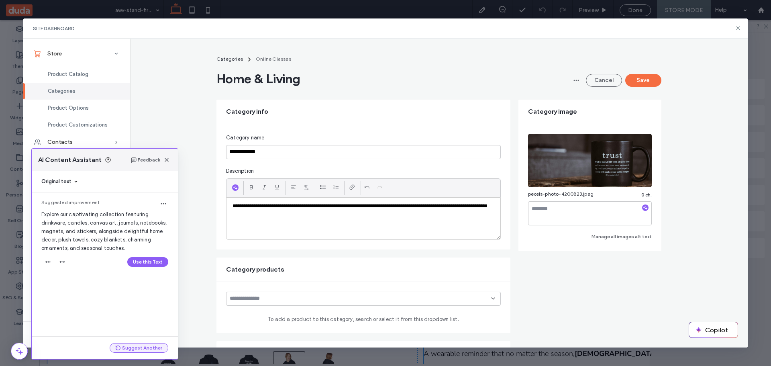
click at [144, 346] on button "Suggest Another" at bounding box center [139, 348] width 59 height 10
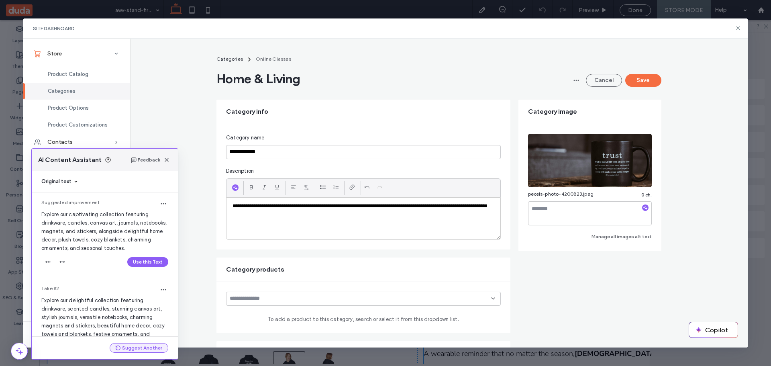
scroll to position [45, 0]
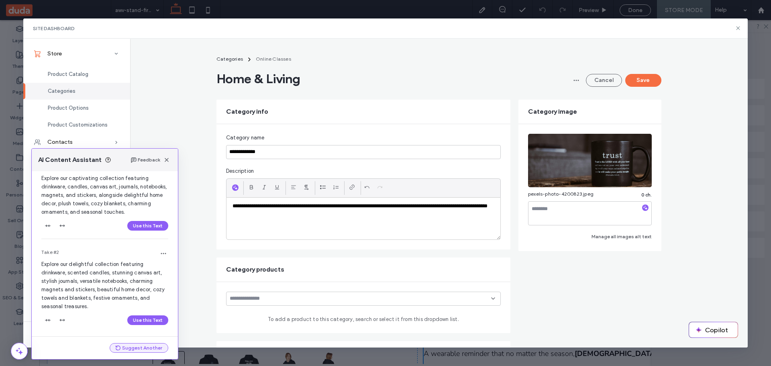
click at [134, 350] on button "Suggest Another" at bounding box center [139, 348] width 59 height 10
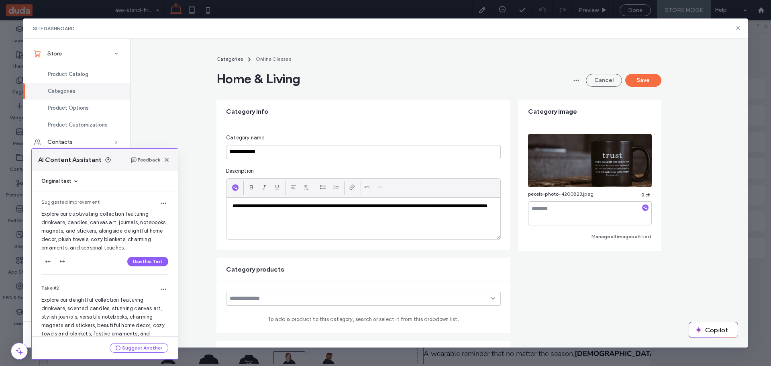
scroll to position [0, 0]
click at [75, 181] on icon at bounding box center [75, 181] width 5 height 5
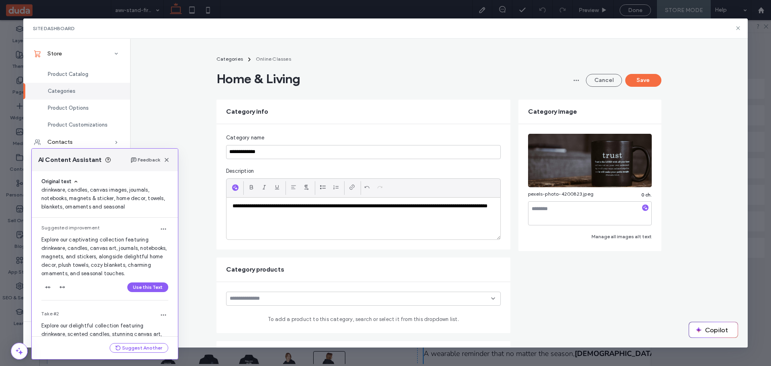
click at [229, 206] on div "**********" at bounding box center [363, 218] width 274 height 42
click at [338, 207] on p "**********" at bounding box center [363, 209] width 262 height 15
click at [338, 206] on p "**********" at bounding box center [363, 209] width 262 height 15
click at [363, 205] on p "**********" at bounding box center [363, 209] width 262 height 15
click at [335, 216] on p "**********" at bounding box center [363, 209] width 262 height 15
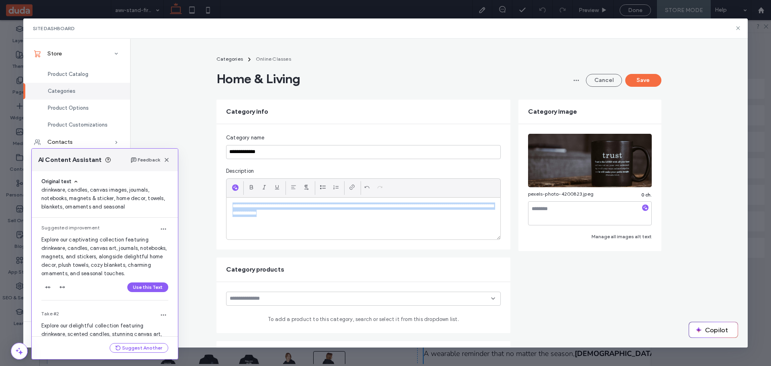
drag, startPoint x: 338, startPoint y: 220, endPoint x: 220, endPoint y: 204, distance: 118.2
click at [220, 204] on div "**********" at bounding box center [363, 186] width 294 height 125
copy p "**********"
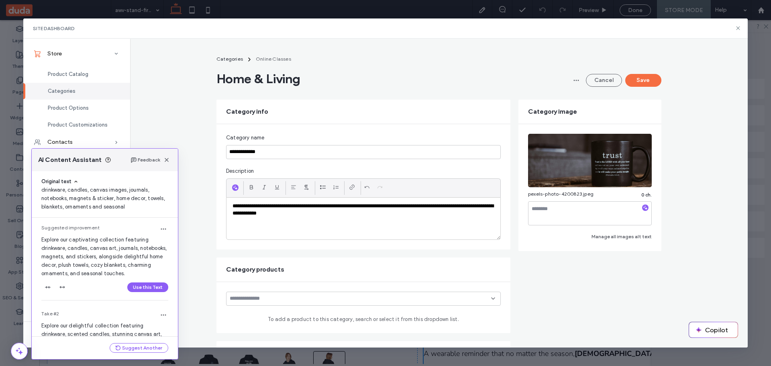
click at [90, 193] on div "drinkware, candles, canvas images, journals, notebooks, magnets & sticker, home…" at bounding box center [104, 197] width 127 height 25
click at [168, 159] on use "button" at bounding box center [167, 160] width 4 height 4
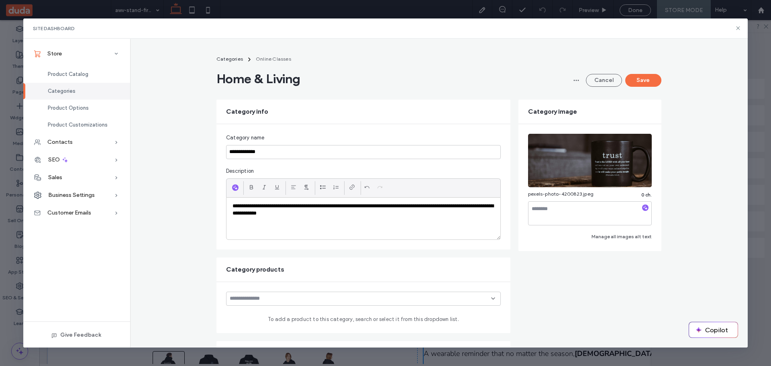
click at [232, 182] on div at bounding box center [235, 187] width 11 height 12
click at [232, 185] on icon "button" at bounding box center [235, 187] width 6 height 6
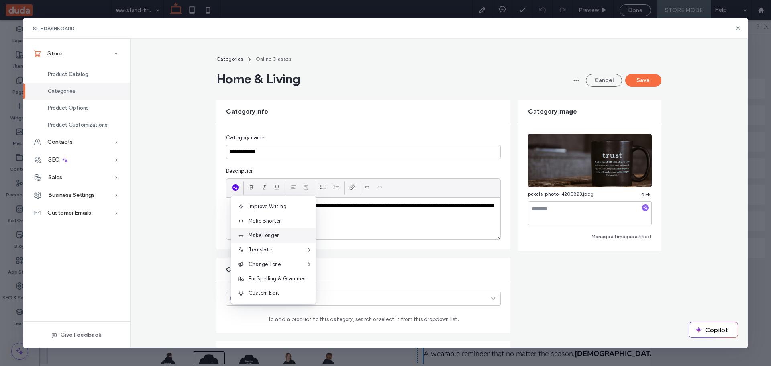
click at [267, 233] on span "Make Longer" at bounding box center [281, 235] width 67 height 8
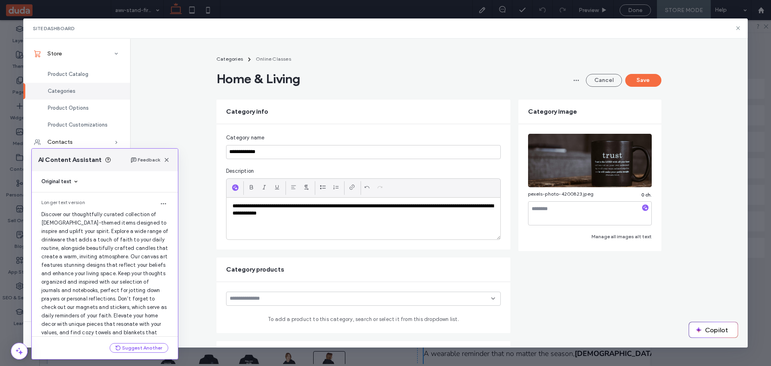
click at [73, 181] on div "Original text" at bounding box center [104, 181] width 127 height 8
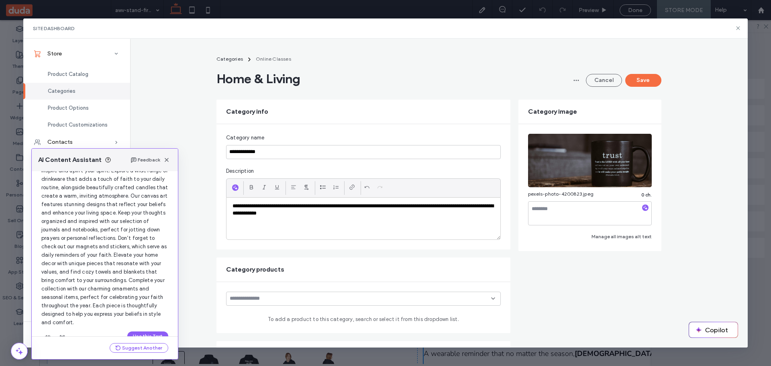
scroll to position [102, 0]
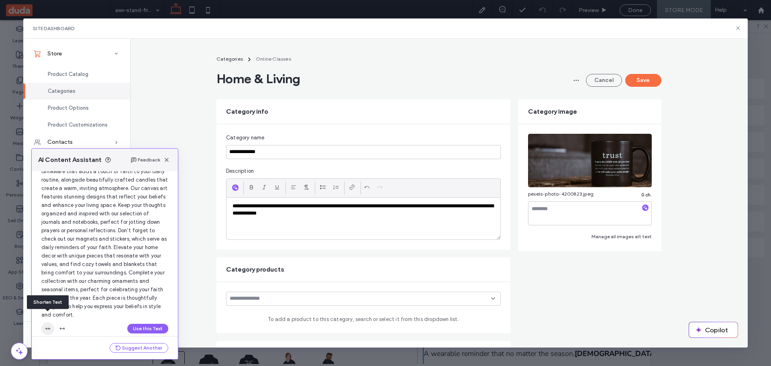
click at [49, 327] on use "button" at bounding box center [48, 328] width 6 height 2
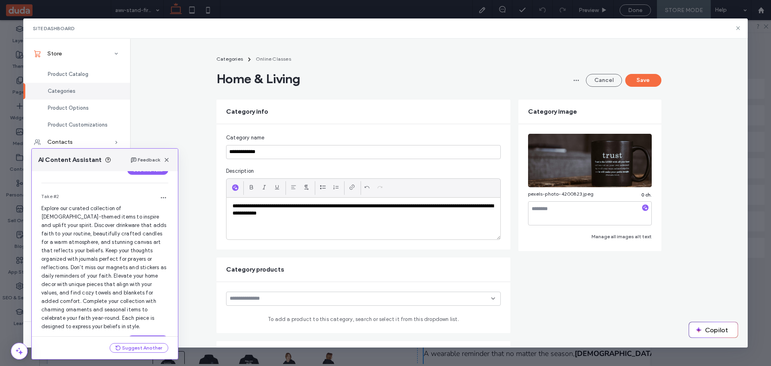
scroll to position [267, 0]
click at [142, 328] on button "Use this Text" at bounding box center [147, 333] width 41 height 10
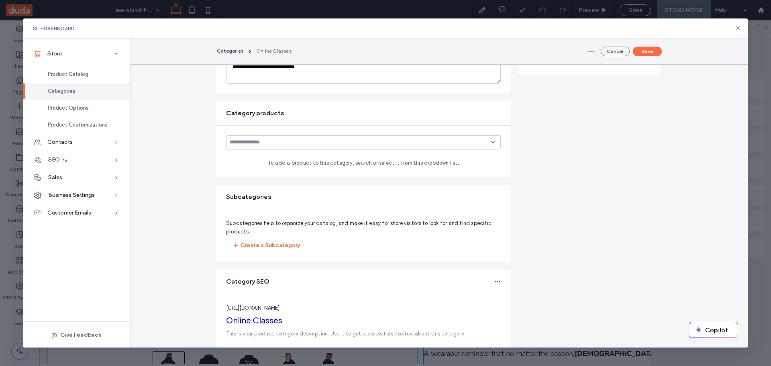
scroll to position [201, 0]
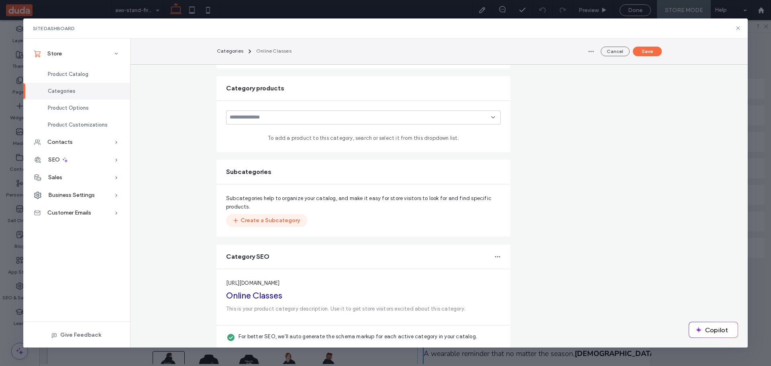
click at [274, 220] on button "Create a Subcategory" at bounding box center [266, 220] width 81 height 13
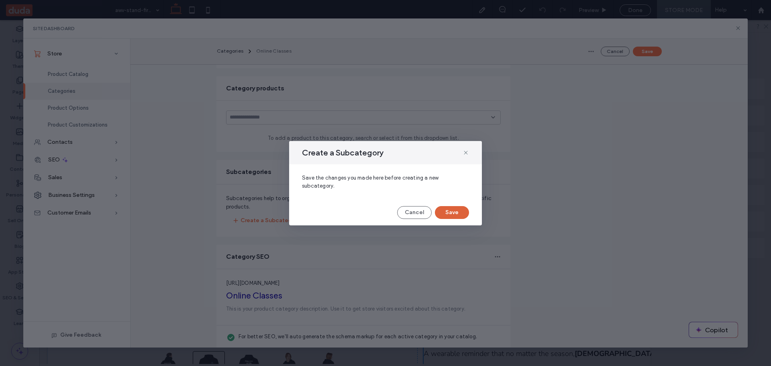
click at [452, 214] on button "Save" at bounding box center [452, 212] width 34 height 13
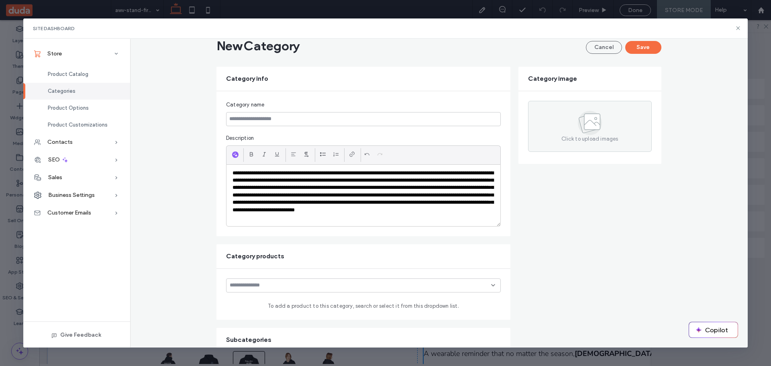
scroll to position [0, 0]
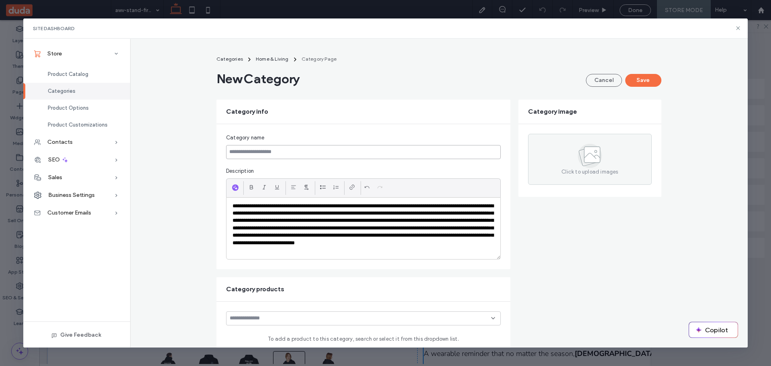
click at [301, 153] on input at bounding box center [363, 152] width 275 height 14
type input "*"
click at [250, 152] on input at bounding box center [363, 152] width 275 height 14
type input "*"
type input "**********"
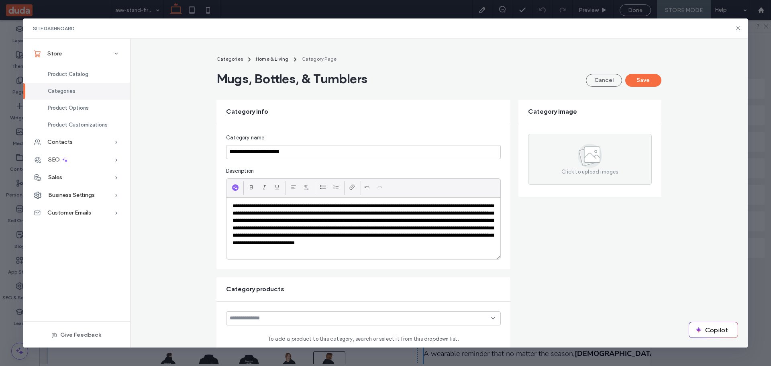
click at [190, 181] on div "**********" at bounding box center [439, 296] width 618 height 491
drag, startPoint x: 441, startPoint y: 205, endPoint x: 226, endPoint y: 209, distance: 214.3
click at [226, 209] on div "**********" at bounding box center [363, 227] width 274 height 61
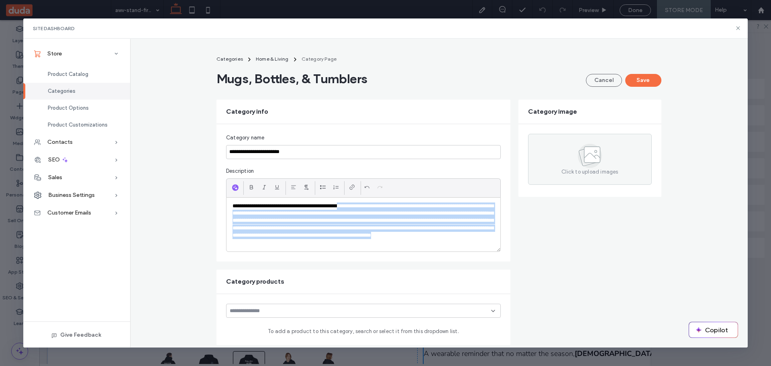
drag, startPoint x: 350, startPoint y: 206, endPoint x: 370, endPoint y: 246, distance: 44.9
click at [370, 246] on p "**********" at bounding box center [363, 224] width 262 height 45
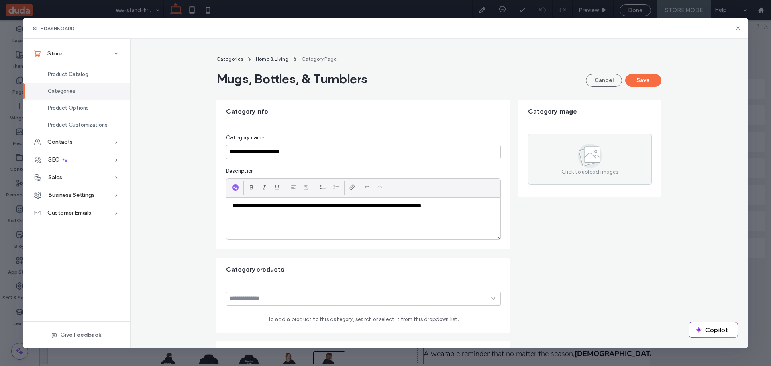
click at [237, 187] on div at bounding box center [235, 187] width 11 height 12
click at [233, 186] on icon "button" at bounding box center [235, 187] width 6 height 6
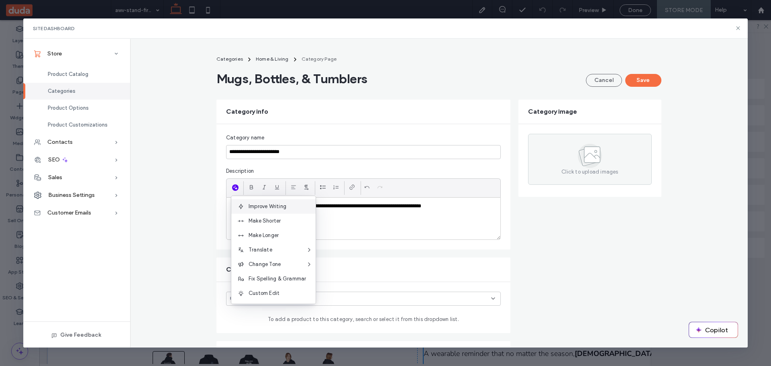
click at [281, 203] on span "Improve Writing" at bounding box center [281, 206] width 67 height 8
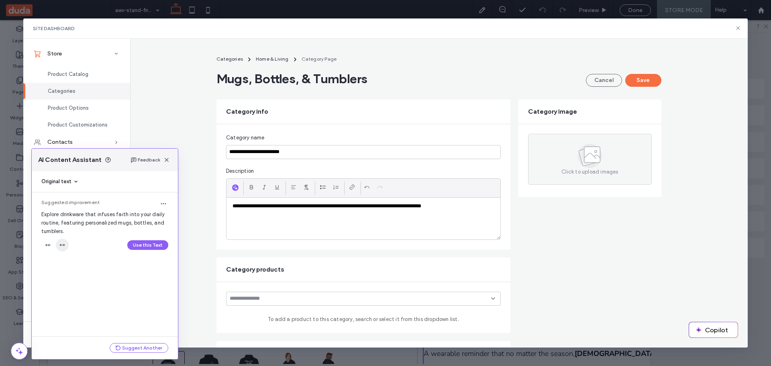
click at [63, 246] on icon "button" at bounding box center [62, 245] width 6 height 6
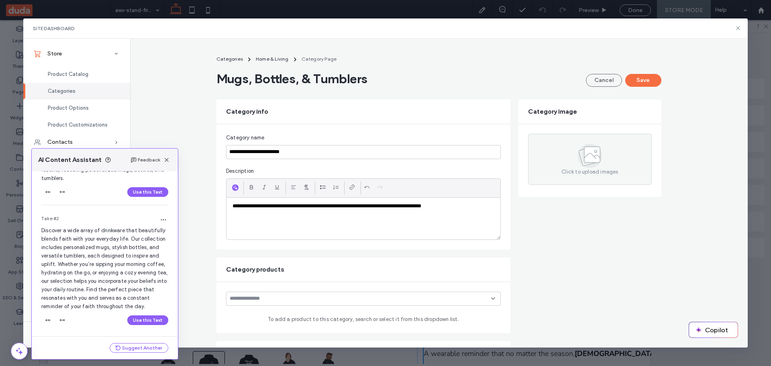
scroll to position [61, 0]
click at [147, 320] on button "Use this Text" at bounding box center [147, 320] width 41 height 10
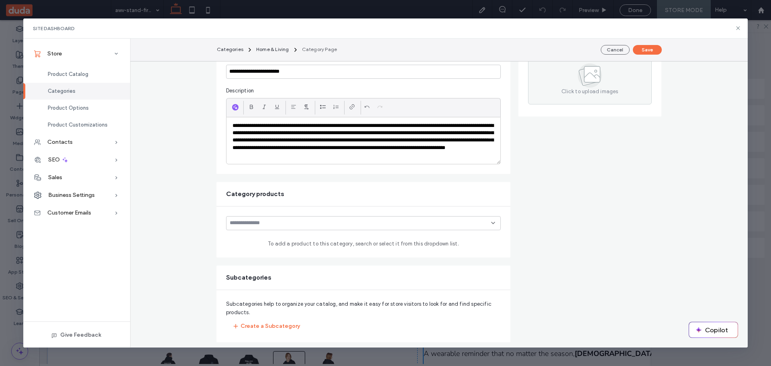
scroll to position [0, 0]
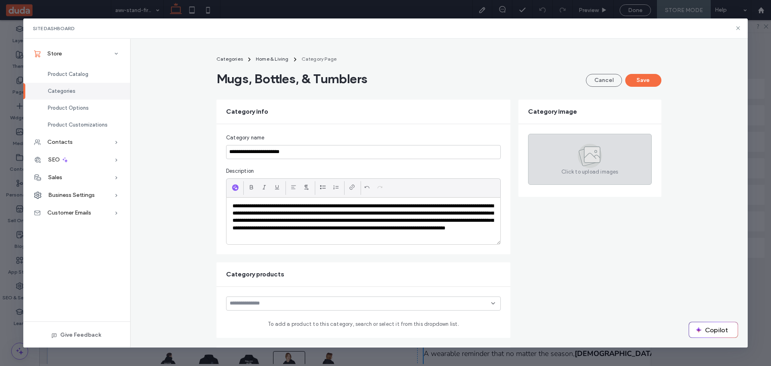
click at [593, 153] on icon at bounding box center [592, 154] width 16 height 16
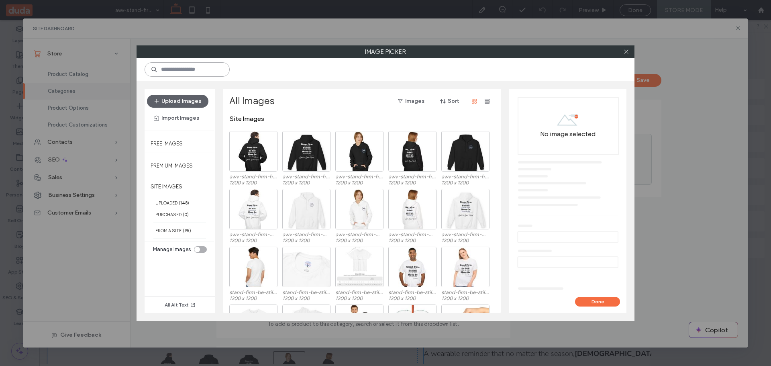
click at [177, 71] on input at bounding box center [186, 69] width 85 height 14
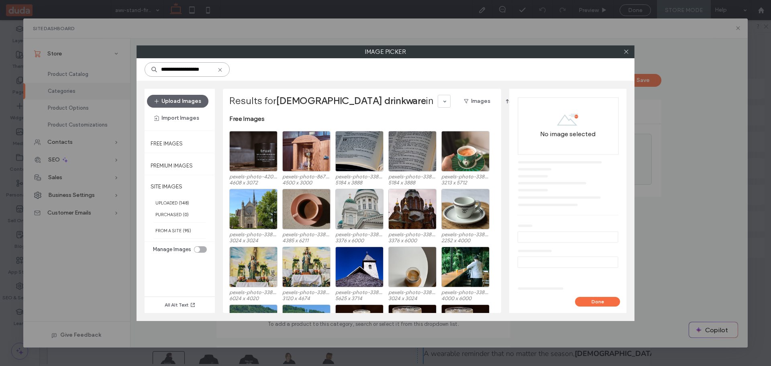
click at [192, 72] on input "**********" at bounding box center [186, 69] width 85 height 14
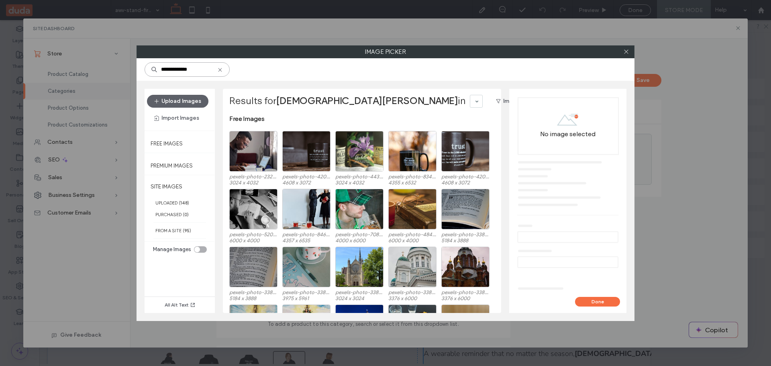
click at [188, 68] on input "**********" at bounding box center [186, 69] width 85 height 14
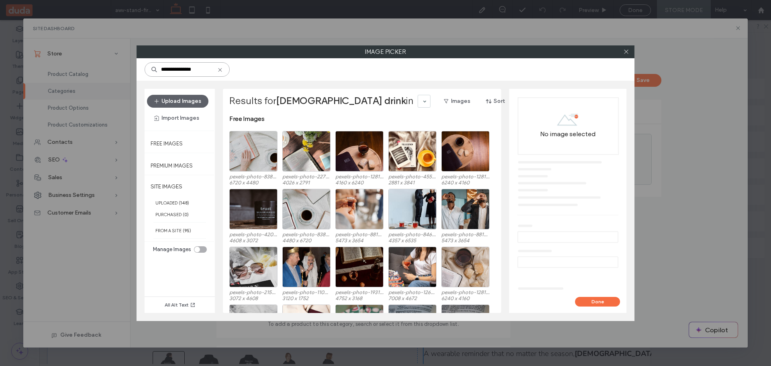
click at [189, 69] on input "**********" at bounding box center [186, 69] width 85 height 14
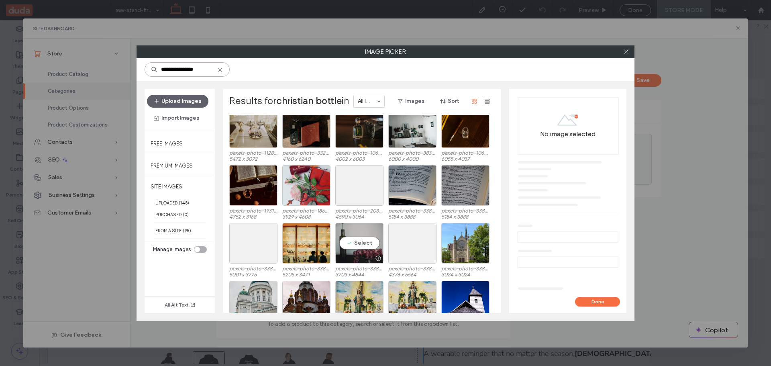
scroll to position [49, 0]
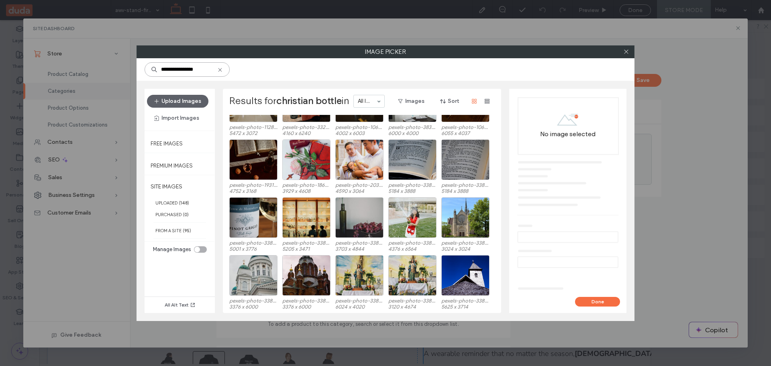
click at [189, 68] on input "**********" at bounding box center [186, 69] width 85 height 14
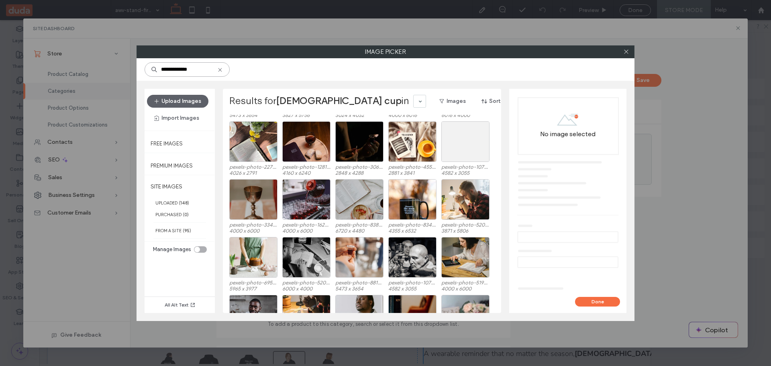
scroll to position [281, 0]
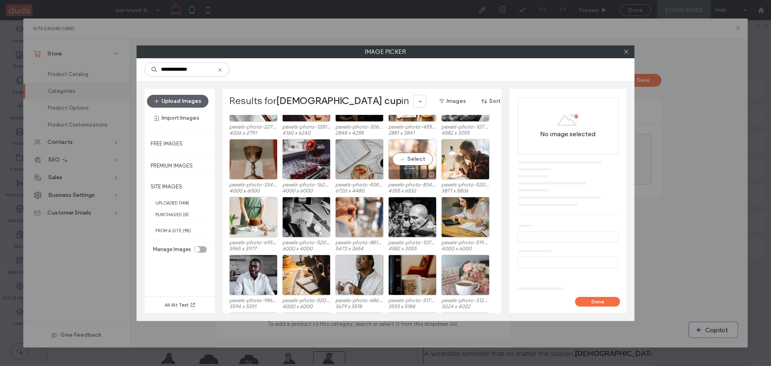
click at [412, 161] on div "Select" at bounding box center [412, 159] width 48 height 41
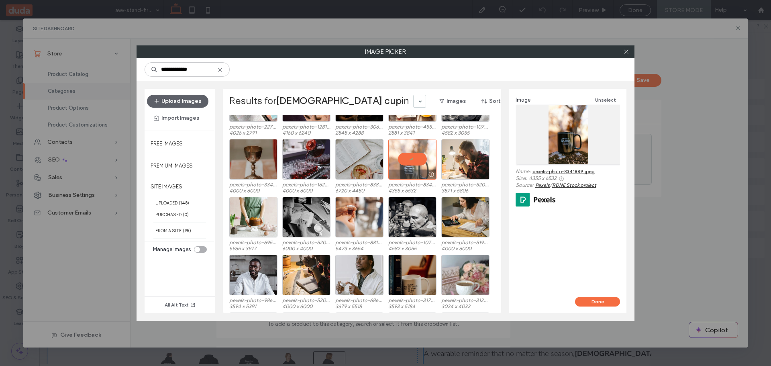
click at [409, 160] on div at bounding box center [412, 159] width 48 height 41
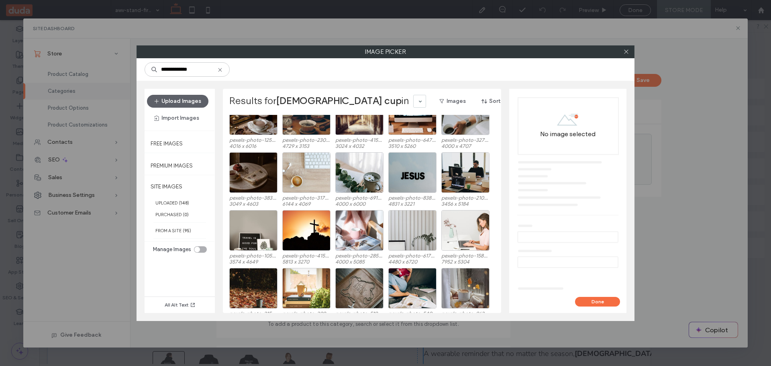
scroll to position [2215, 0]
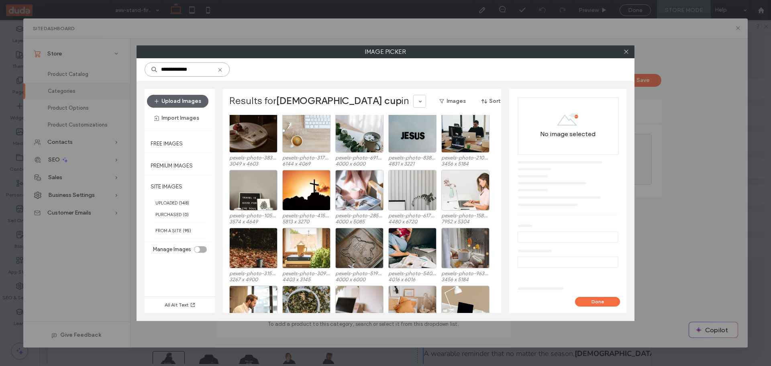
click at [198, 67] on input "**********" at bounding box center [186, 69] width 85 height 14
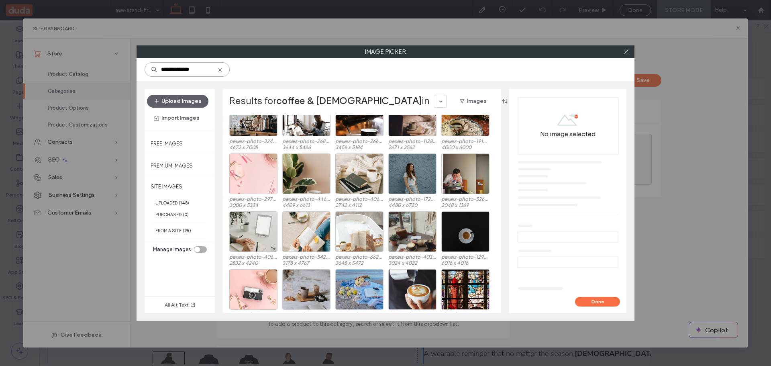
scroll to position [3529, 0]
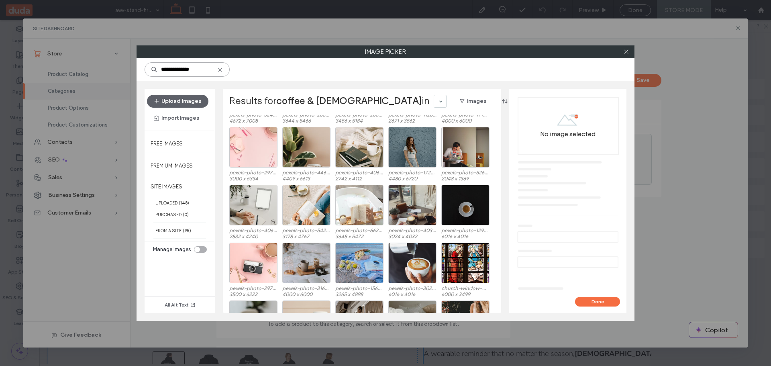
click at [209, 70] on input "**********" at bounding box center [186, 69] width 85 height 14
type input "**********"
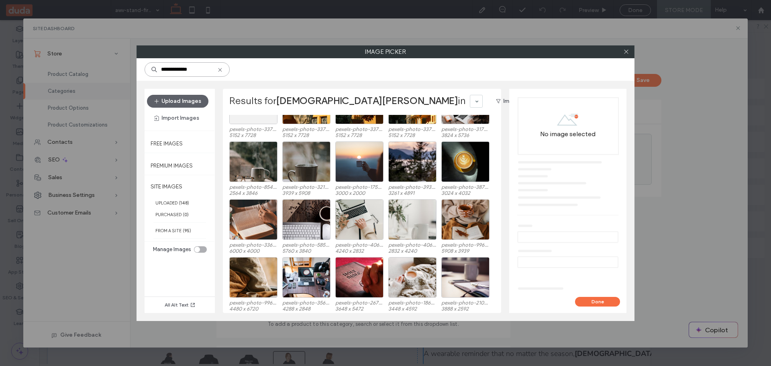
scroll to position [916, 0]
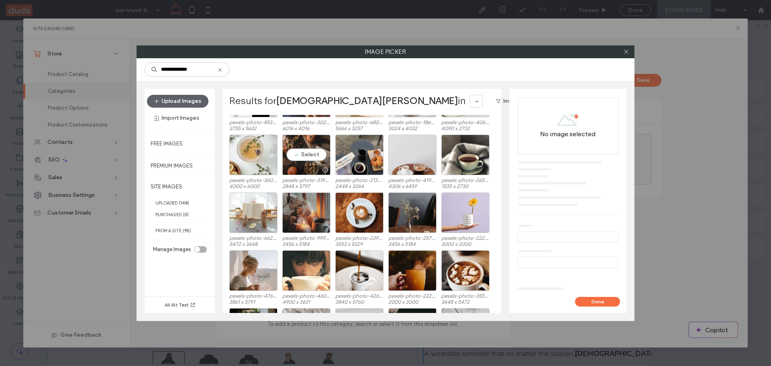
scroll to position [1597, 0]
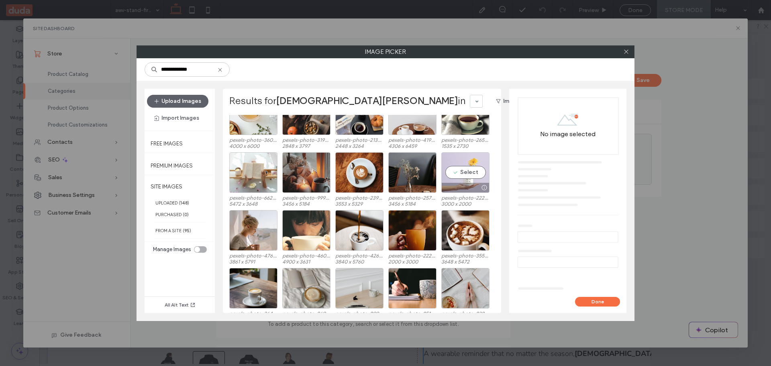
type input "**********"
click at [462, 176] on div "Select" at bounding box center [465, 172] width 48 height 41
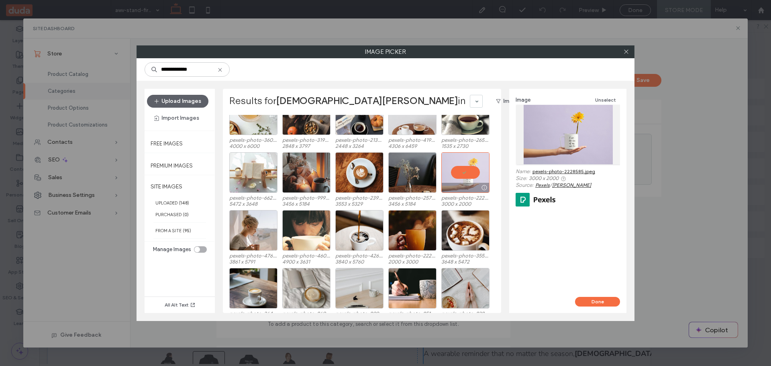
click at [455, 170] on div at bounding box center [465, 172] width 48 height 41
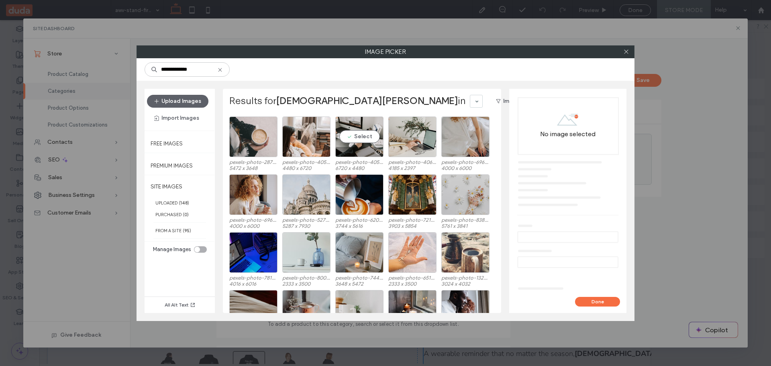
scroll to position [5519, 0]
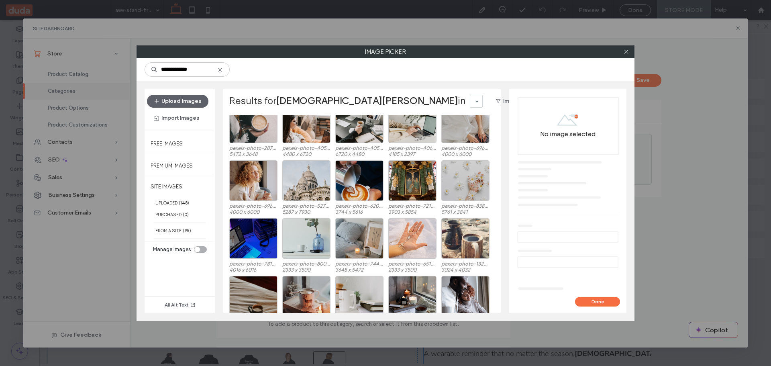
click at [621, 51] on div at bounding box center [626, 52] width 12 height 12
click at [626, 49] on icon at bounding box center [626, 52] width 6 height 6
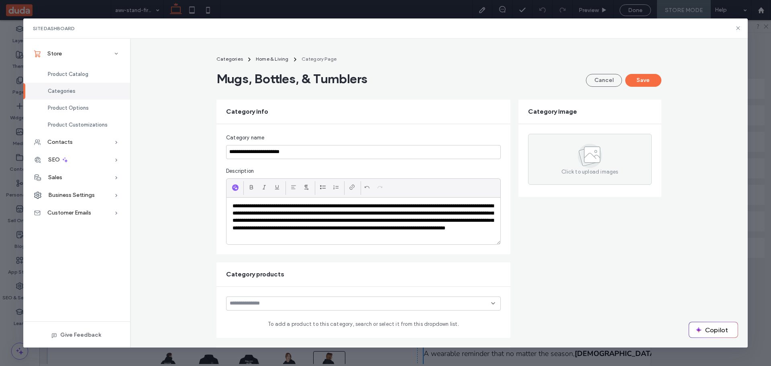
click at [188, 180] on div "**********" at bounding box center [439, 310] width 618 height 519
click at [565, 250] on form "**********" at bounding box center [438, 334] width 445 height 468
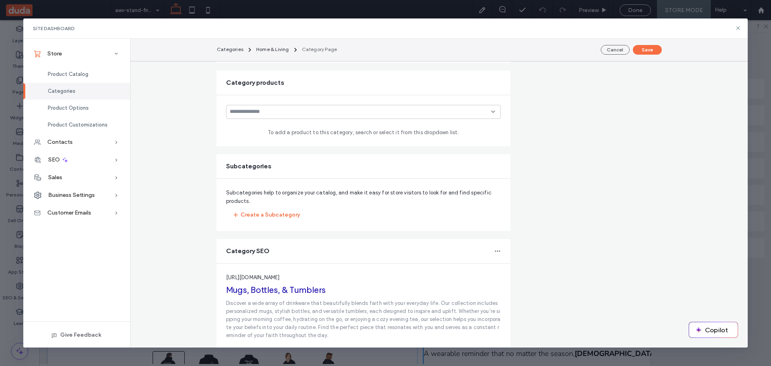
scroll to position [201, 0]
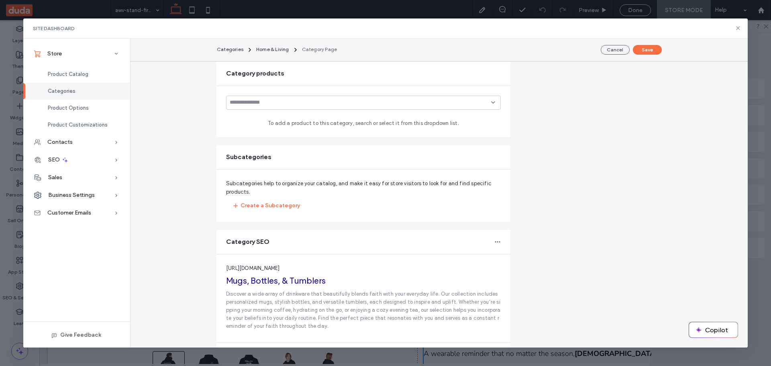
click at [488, 106] on div at bounding box center [363, 103] width 275 height 14
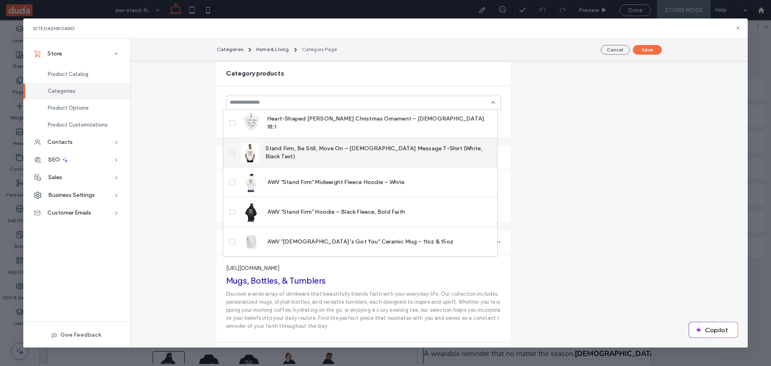
scroll to position [120, 0]
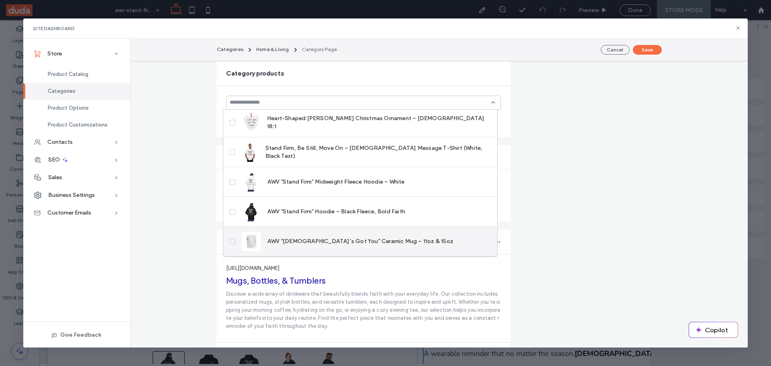
click at [344, 242] on span "AWV “God’s Got You” Ceramic Mug – 11oz & 15oz" at bounding box center [360, 241] width 186 height 8
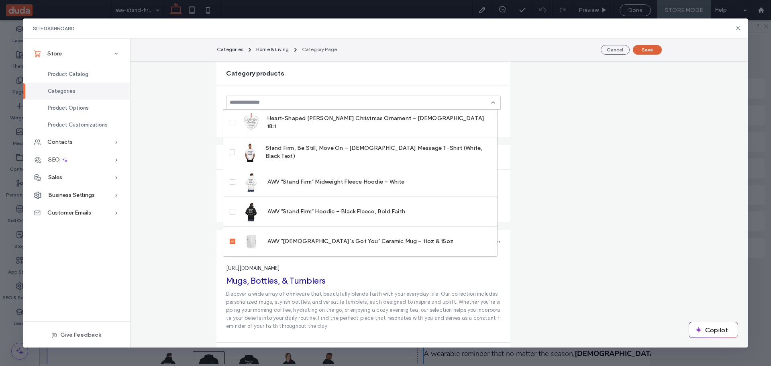
click at [647, 47] on button "Save" at bounding box center [646, 50] width 29 height 10
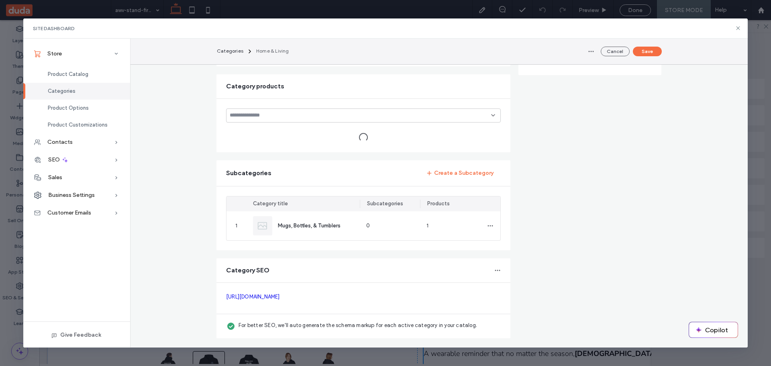
type input "**********"
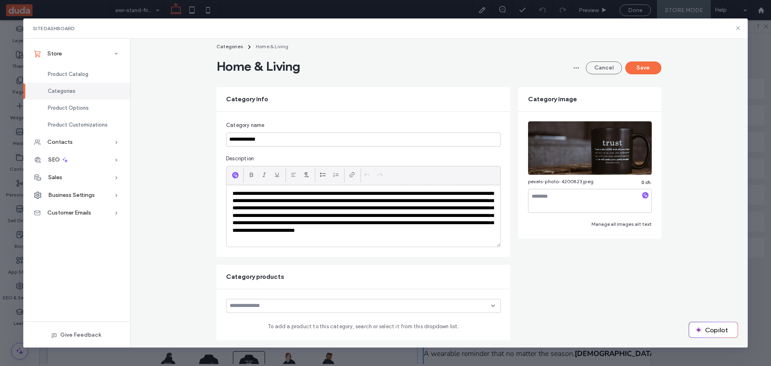
scroll to position [0, 0]
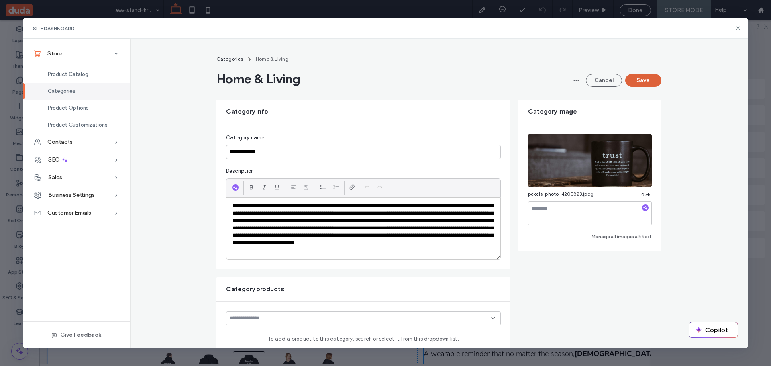
click at [641, 81] on button "Save" at bounding box center [643, 80] width 36 height 13
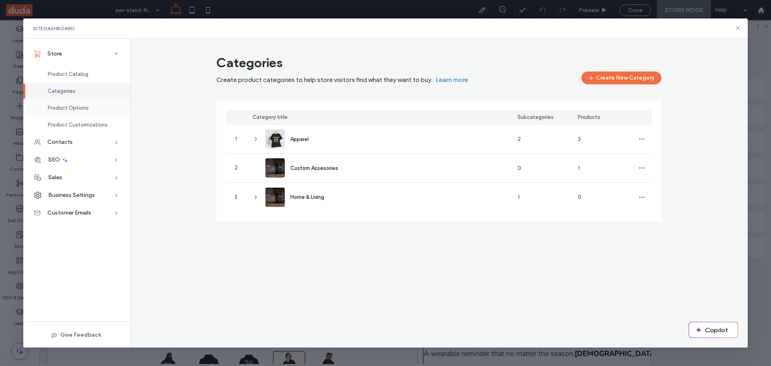
click at [66, 104] on div "Product Options" at bounding box center [76, 108] width 107 height 17
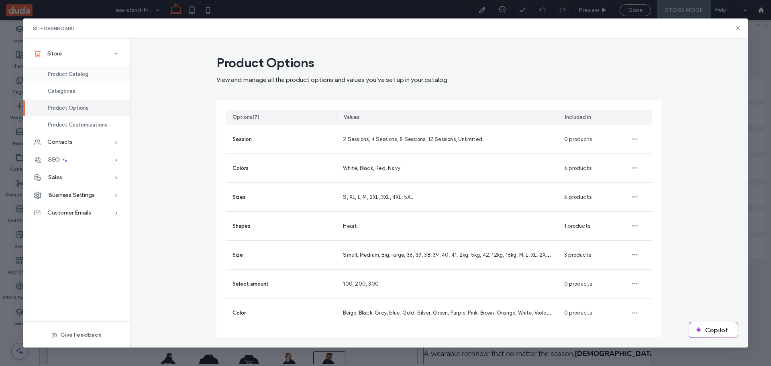
click at [77, 76] on span "Product Catalog" at bounding box center [68, 74] width 41 height 6
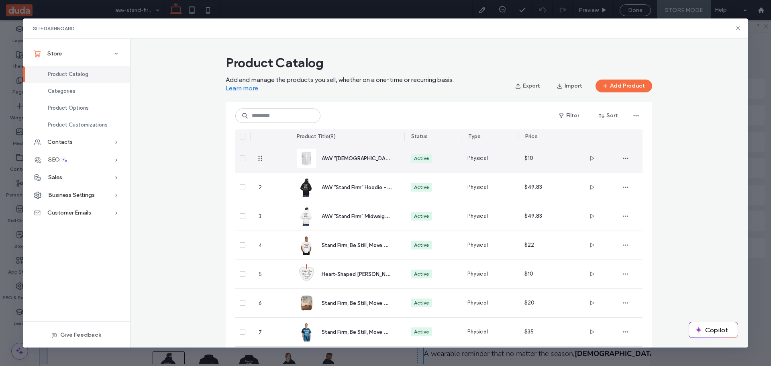
click at [351, 159] on span "AWV “God’s Got You” Ceramic Mug – 11oz & 15oz" at bounding box center [404, 158] width 166 height 8
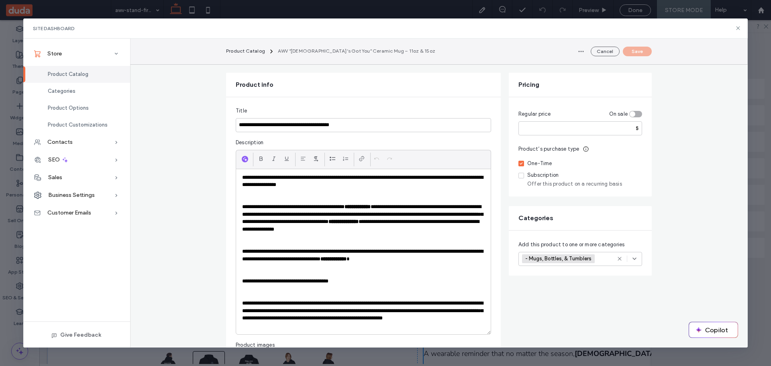
scroll to position [80, 0]
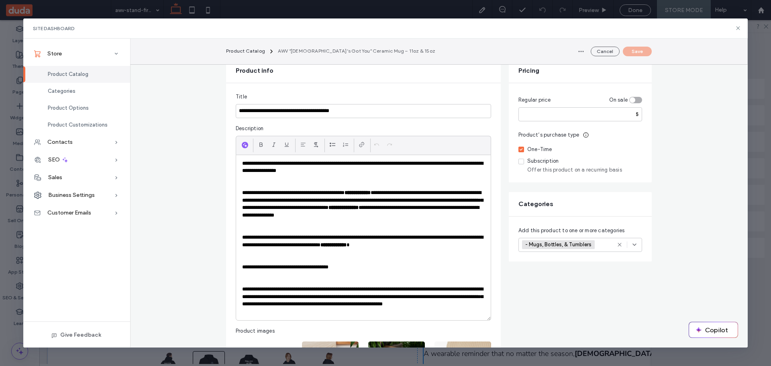
click at [359, 160] on p "**********" at bounding box center [363, 167] width 242 height 15
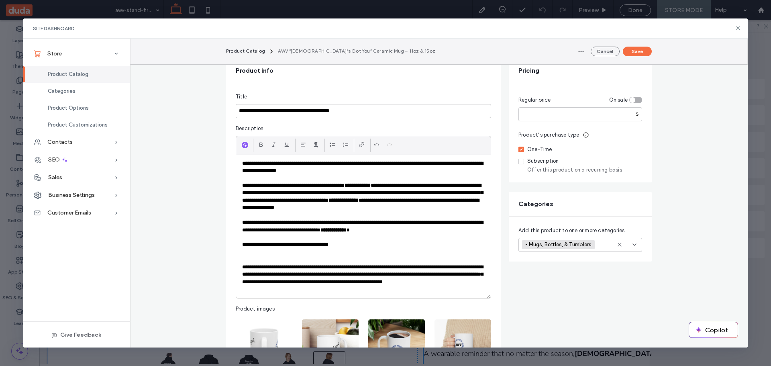
click at [278, 263] on p "**********" at bounding box center [363, 278] width 242 height 30
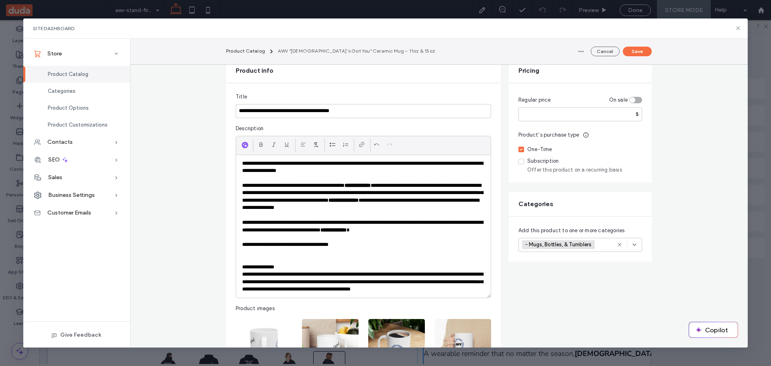
click at [329, 270] on p "**********" at bounding box center [363, 281] width 242 height 22
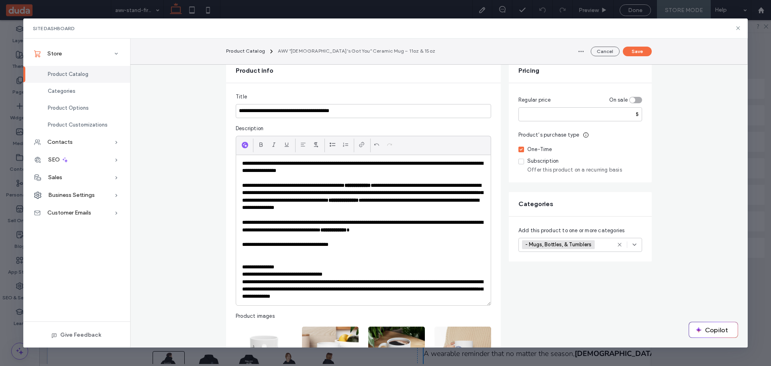
click at [321, 278] on p "**********" at bounding box center [363, 289] width 242 height 22
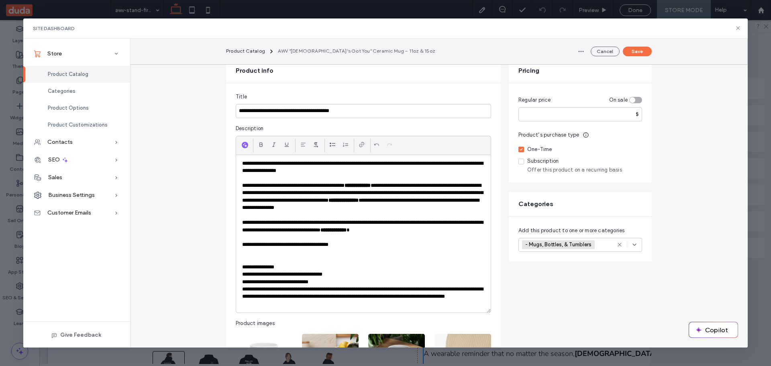
click at [336, 285] on p "**********" at bounding box center [363, 296] width 242 height 22
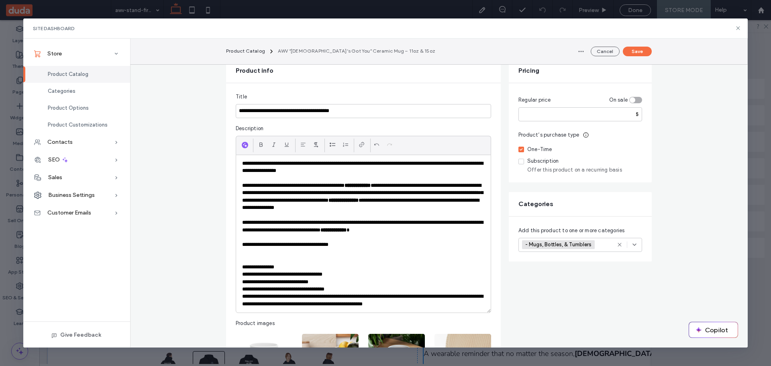
click at [356, 293] on p "**********" at bounding box center [363, 300] width 242 height 15
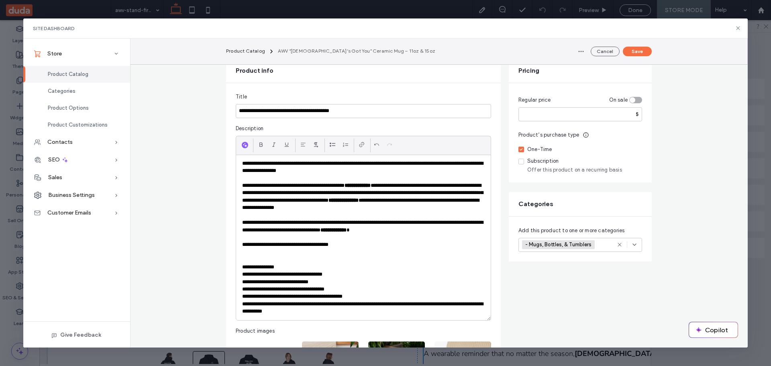
click at [344, 300] on p "**********" at bounding box center [363, 307] width 242 height 15
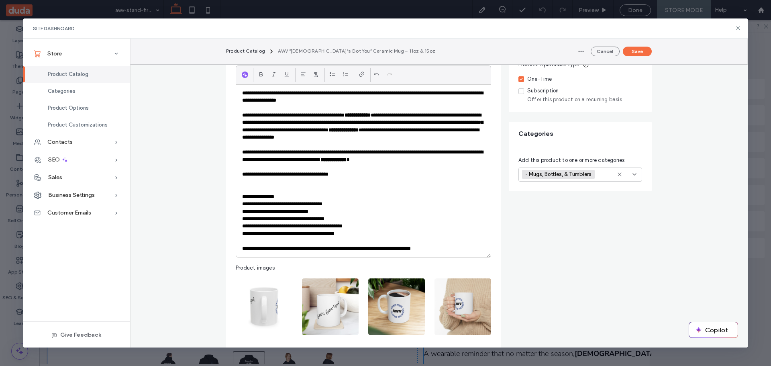
scroll to position [161, 0]
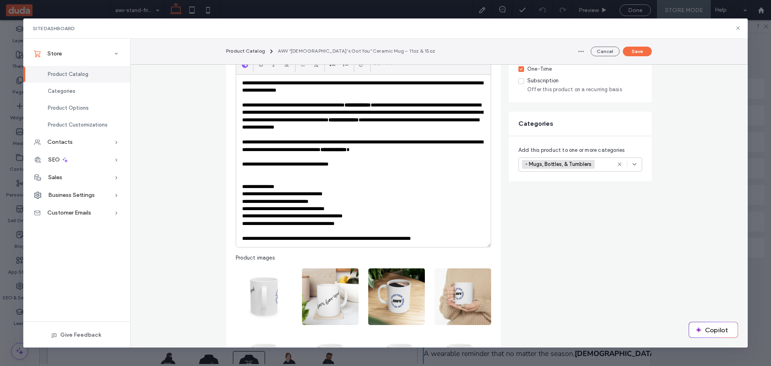
click at [280, 235] on p "**********" at bounding box center [363, 238] width 242 height 7
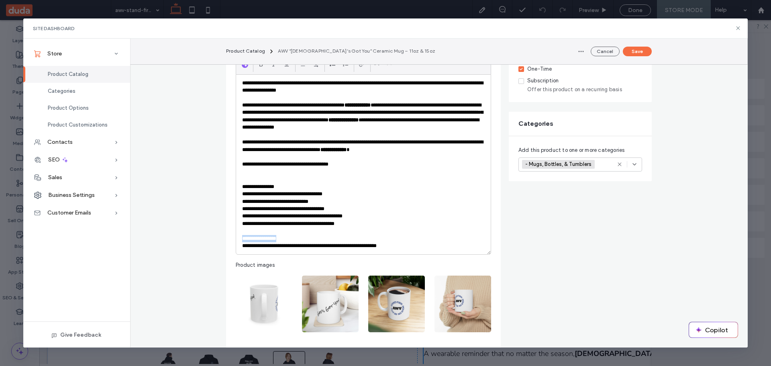
drag, startPoint x: 282, startPoint y: 223, endPoint x: 240, endPoint y: 224, distance: 42.6
click at [242, 235] on p "**********" at bounding box center [363, 238] width 242 height 7
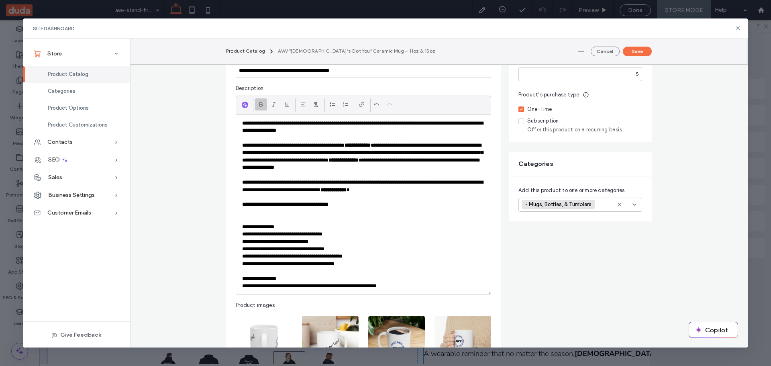
click at [258, 101] on icon at bounding box center [261, 104] width 6 height 6
drag, startPoint x: 280, startPoint y: 211, endPoint x: 240, endPoint y: 210, distance: 40.1
click at [242, 223] on p "**********" at bounding box center [363, 226] width 242 height 7
click at [258, 101] on icon at bounding box center [261, 104] width 6 height 6
click at [400, 238] on p "**********" at bounding box center [363, 241] width 242 height 7
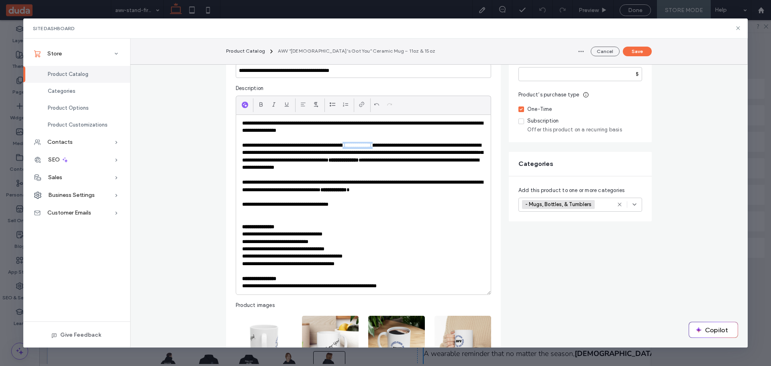
drag, startPoint x: 362, startPoint y: 128, endPoint x: 397, endPoint y: 126, distance: 34.6
click at [397, 142] on p "**********" at bounding box center [363, 157] width 242 height 30
click at [258, 101] on icon at bounding box center [261, 104] width 6 height 6
click at [259, 102] on use at bounding box center [260, 104] width 3 height 4
click at [418, 216] on p at bounding box center [363, 219] width 242 height 7
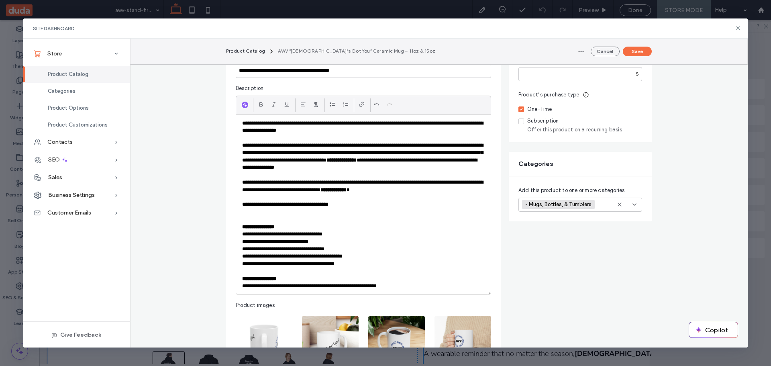
click at [346, 187] on strong "**********" at bounding box center [333, 189] width 26 height 5
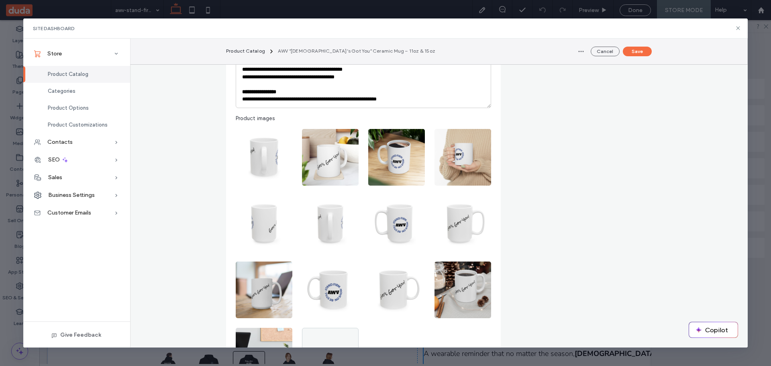
scroll to position [321, 0]
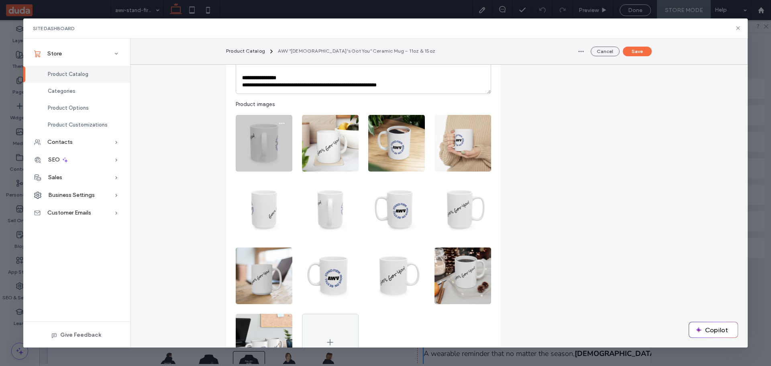
drag, startPoint x: 344, startPoint y: 240, endPoint x: 268, endPoint y: 138, distance: 127.6
click at [268, 138] on div at bounding box center [363, 243] width 255 height 257
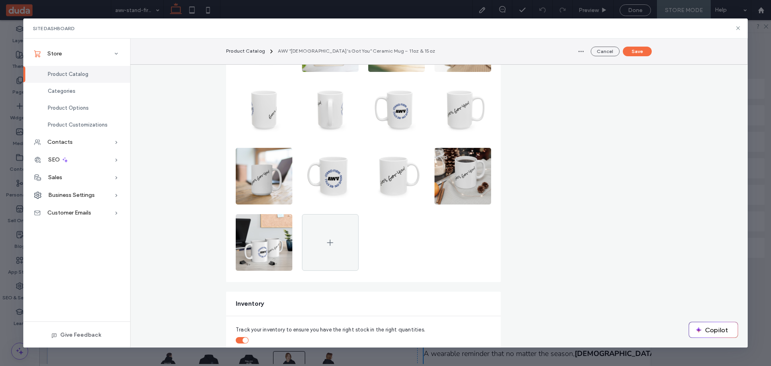
scroll to position [441, 0]
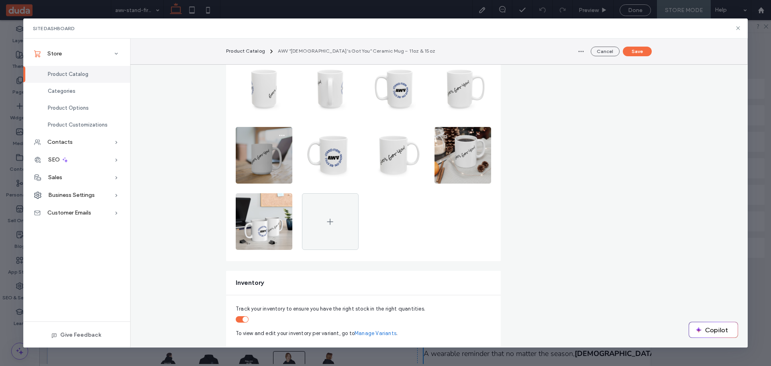
click at [253, 137] on img at bounding box center [264, 155] width 57 height 57
click at [281, 132] on icon "button" at bounding box center [282, 135] width 6 height 6
click at [248, 136] on div "Edit Image" at bounding box center [248, 140] width 71 height 15
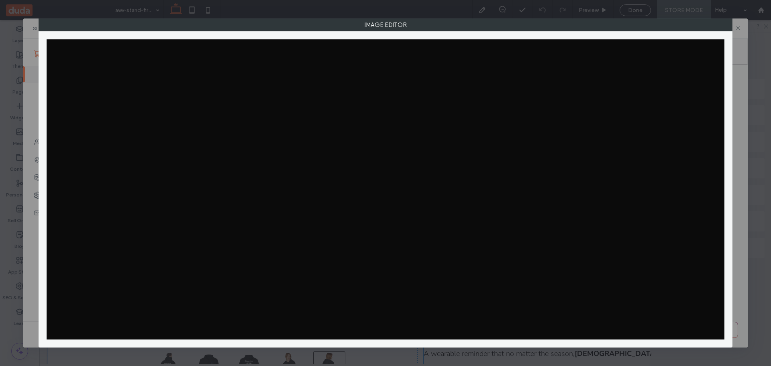
click at [737, 28] on div "Image Editor" at bounding box center [385, 183] width 771 height 366
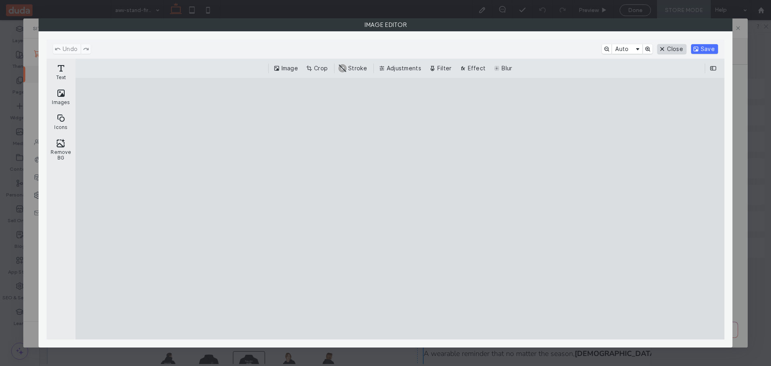
click at [666, 50] on button "Close" at bounding box center [671, 49] width 28 height 10
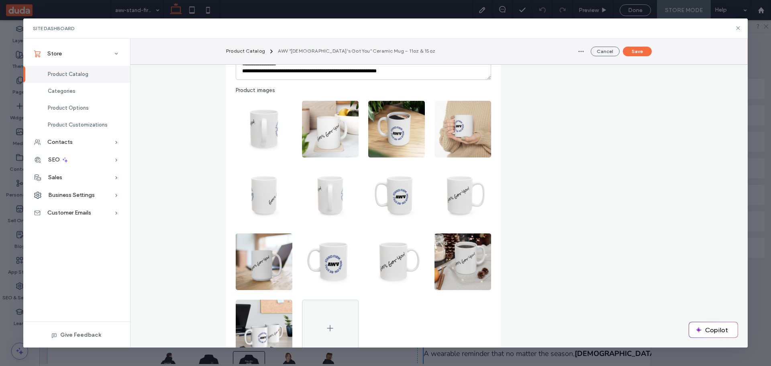
scroll to position [321, 0]
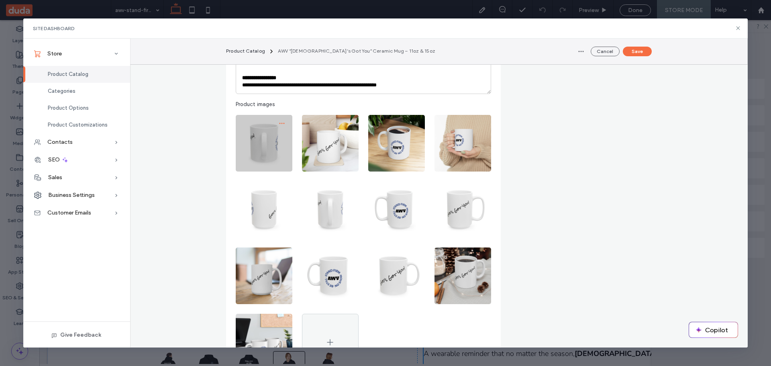
click at [279, 120] on icon "button" at bounding box center [282, 123] width 6 height 6
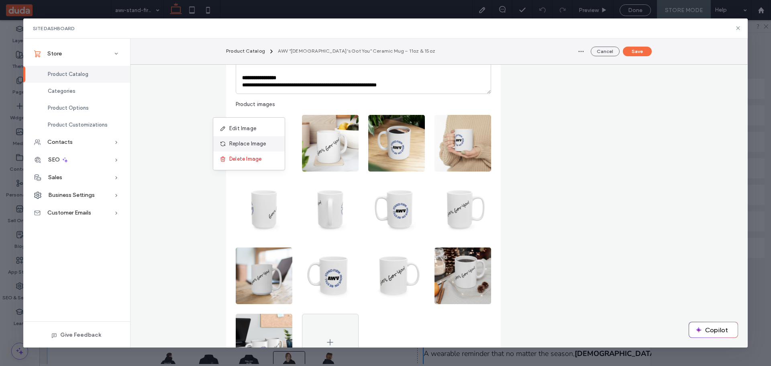
click at [254, 142] on span "Replace Image" at bounding box center [247, 144] width 37 height 8
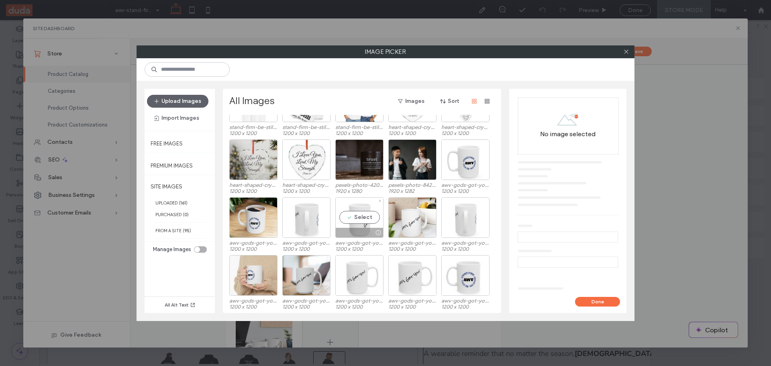
scroll to position [263, 0]
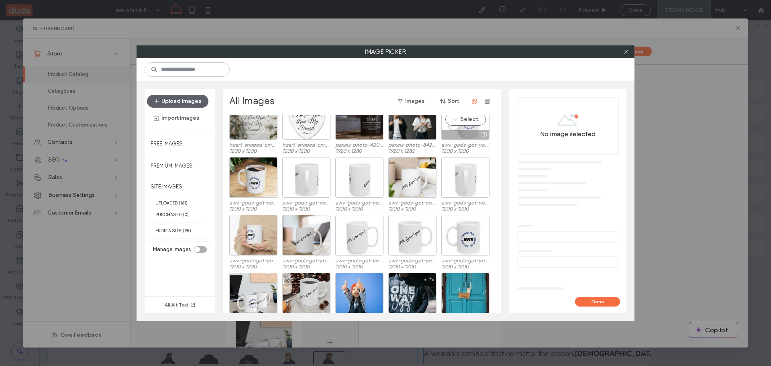
click at [468, 120] on div "Select" at bounding box center [465, 119] width 48 height 41
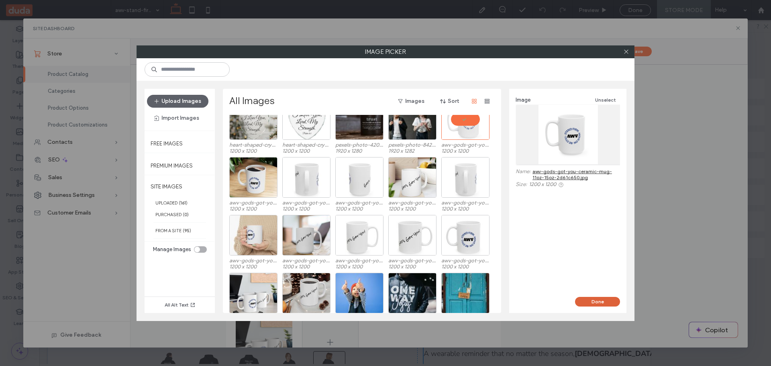
click at [595, 299] on button "Done" at bounding box center [597, 302] width 45 height 10
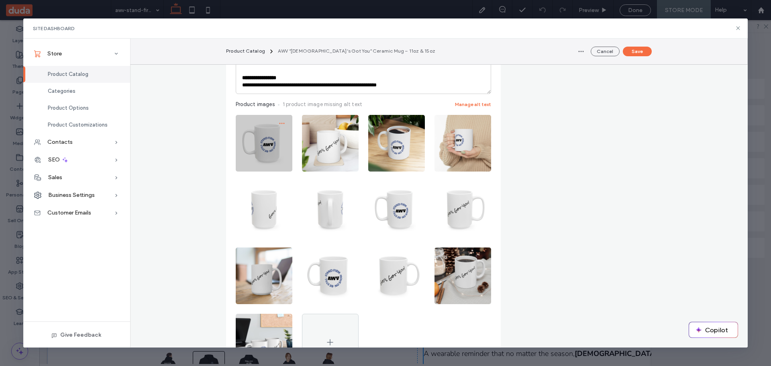
click at [279, 120] on icon "button" at bounding box center [282, 123] width 6 height 6
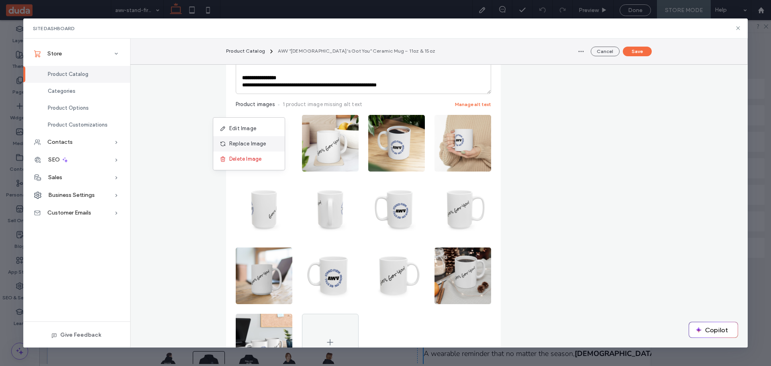
click at [248, 141] on span "Replace Image" at bounding box center [247, 144] width 37 height 8
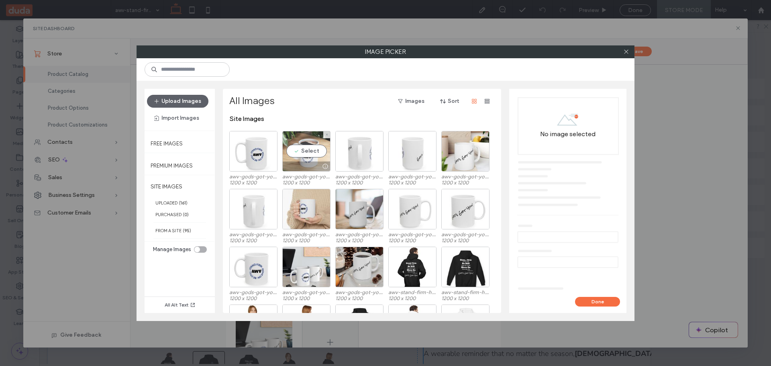
click at [309, 151] on div "Select" at bounding box center [306, 151] width 48 height 41
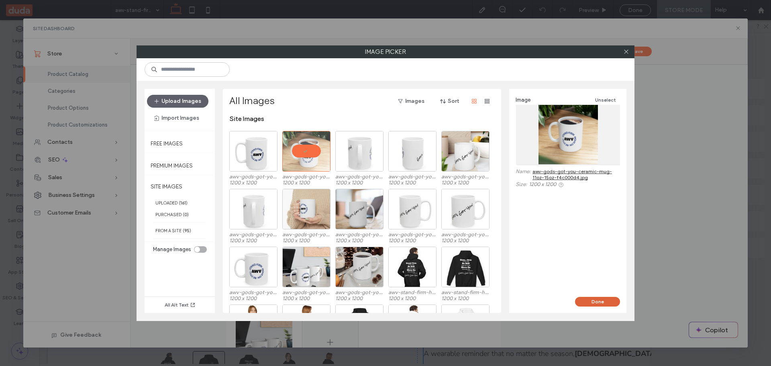
click at [611, 299] on button "Done" at bounding box center [597, 302] width 45 height 10
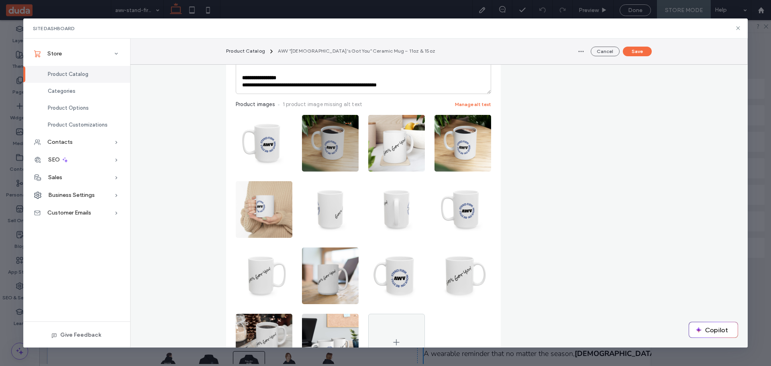
click at [342, 117] on span "button" at bounding box center [348, 123] width 13 height 13
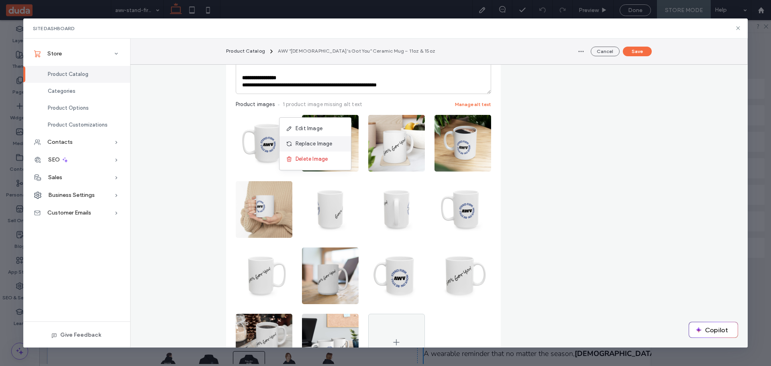
click at [319, 145] on span "Replace Image" at bounding box center [313, 144] width 37 height 8
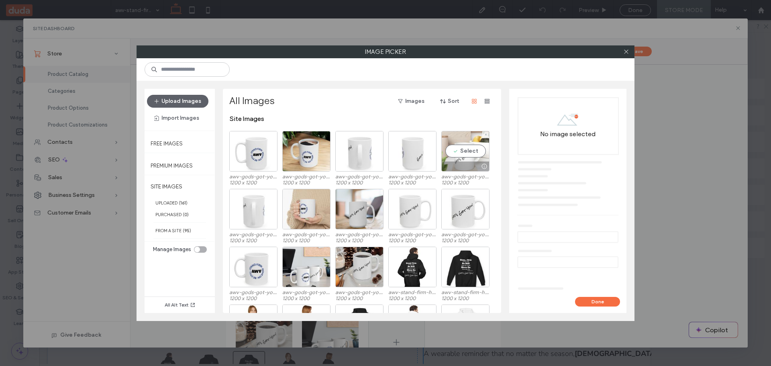
click at [466, 151] on div "Select" at bounding box center [465, 151] width 48 height 41
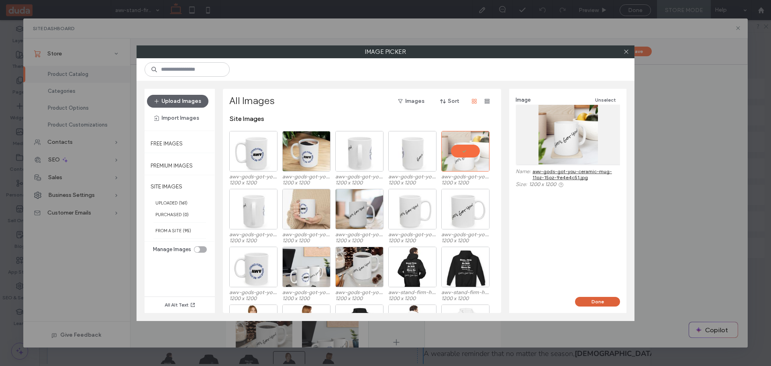
click at [600, 300] on button "Done" at bounding box center [597, 302] width 45 height 10
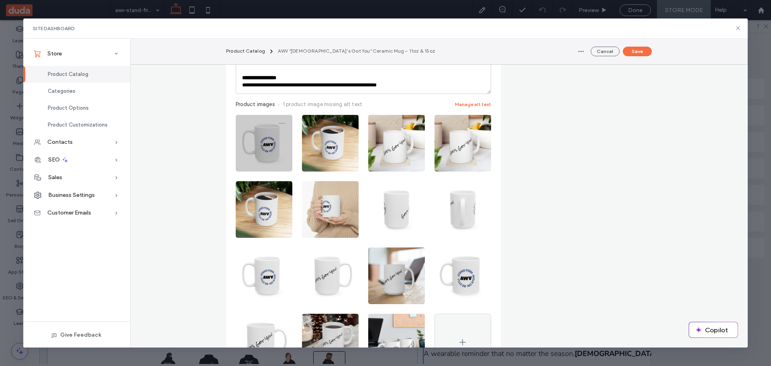
click at [279, 120] on icon "button" at bounding box center [282, 123] width 6 height 6
click at [264, 124] on img at bounding box center [264, 143] width 57 height 57
click at [279, 120] on icon "button" at bounding box center [282, 123] width 6 height 6
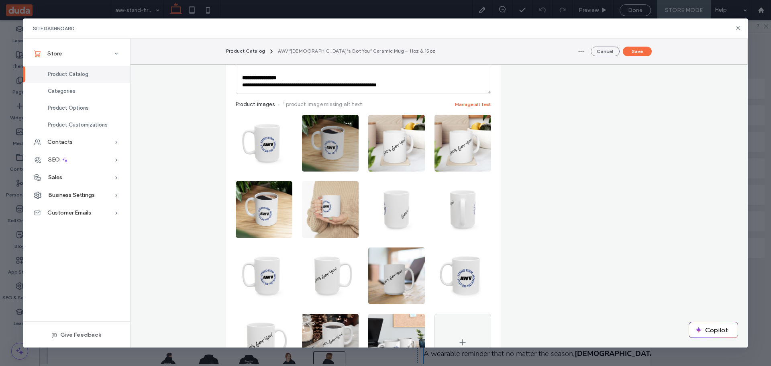
click at [327, 116] on img at bounding box center [330, 143] width 57 height 57
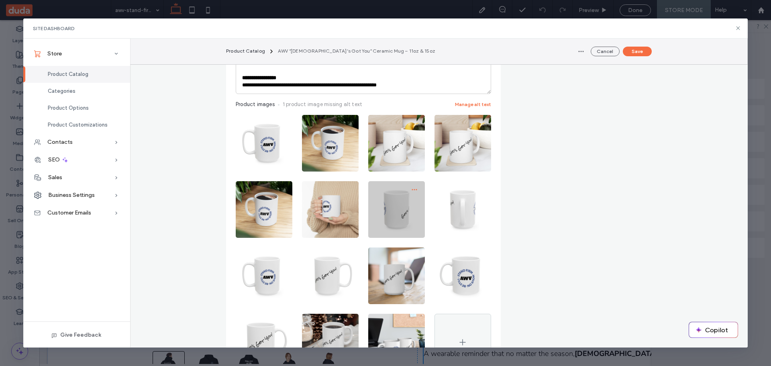
click at [411, 189] on use "button" at bounding box center [413, 189] width 5 height 1
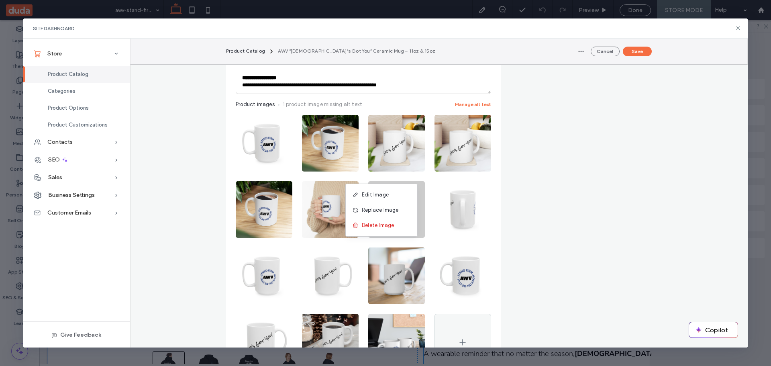
click at [411, 189] on use "button" at bounding box center [413, 189] width 5 height 1
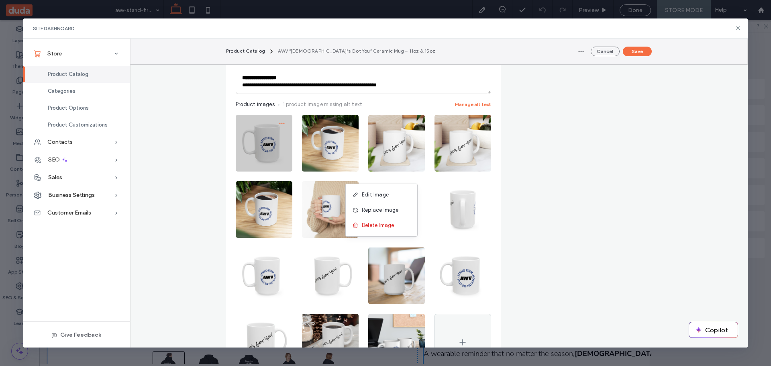
click at [281, 120] on icon "button" at bounding box center [282, 123] width 6 height 6
click at [280, 120] on icon "button" at bounding box center [282, 123] width 6 height 6
click at [275, 117] on span "button" at bounding box center [281, 123] width 13 height 13
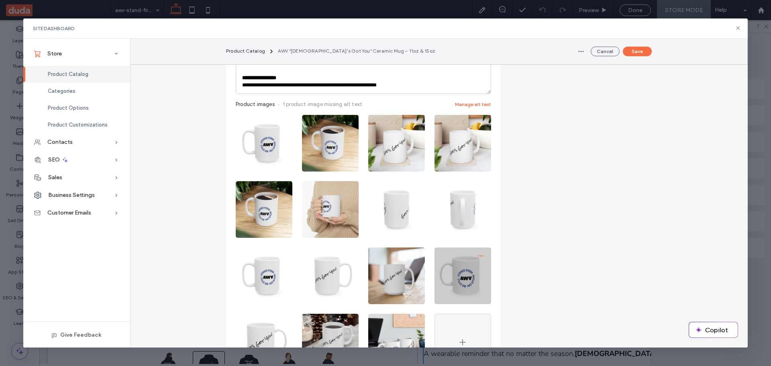
click at [477, 252] on icon "button" at bounding box center [480, 255] width 6 height 6
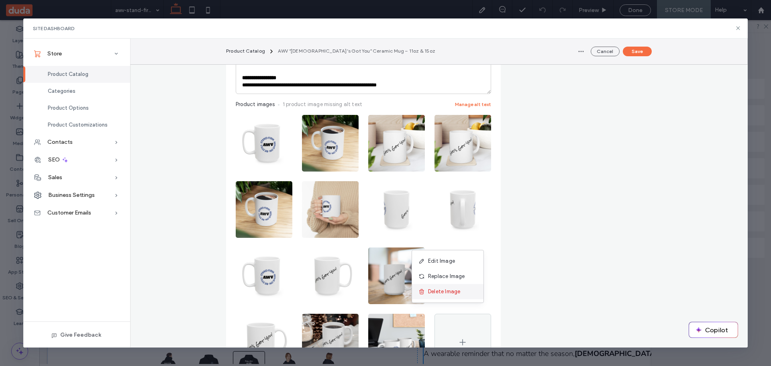
click at [444, 290] on span "Delete Image" at bounding box center [444, 291] width 32 height 8
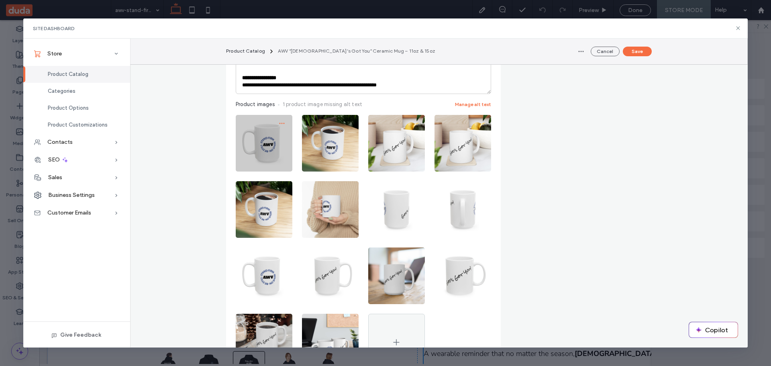
click at [281, 120] on icon "button" at bounding box center [282, 123] width 6 height 6
click at [279, 120] on icon "button" at bounding box center [282, 123] width 6 height 6
drag, startPoint x: 278, startPoint y: 106, endPoint x: 271, endPoint y: 110, distance: 7.6
click at [271, 115] on img at bounding box center [264, 143] width 57 height 57
click at [260, 124] on img at bounding box center [264, 143] width 57 height 57
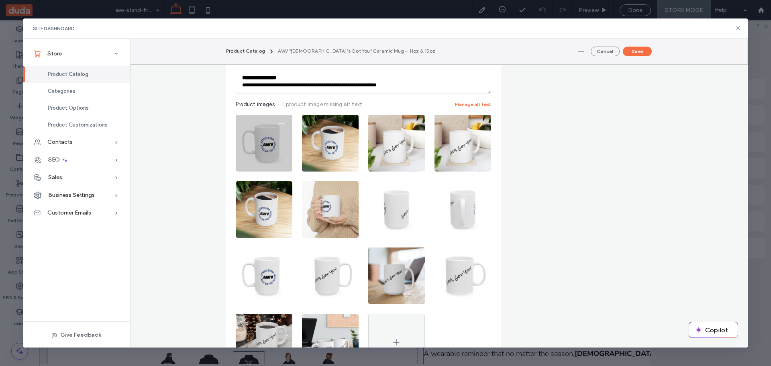
click at [260, 124] on img at bounding box center [264, 143] width 57 height 57
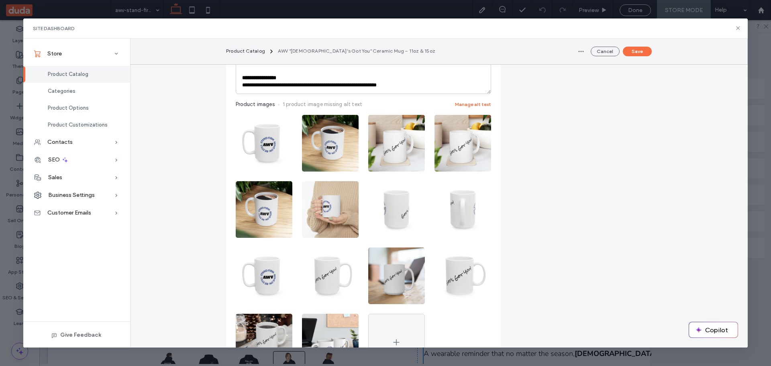
click at [281, 186] on icon "button" at bounding box center [282, 189] width 6 height 6
click at [252, 222] on span "Delete Image" at bounding box center [245, 225] width 32 height 8
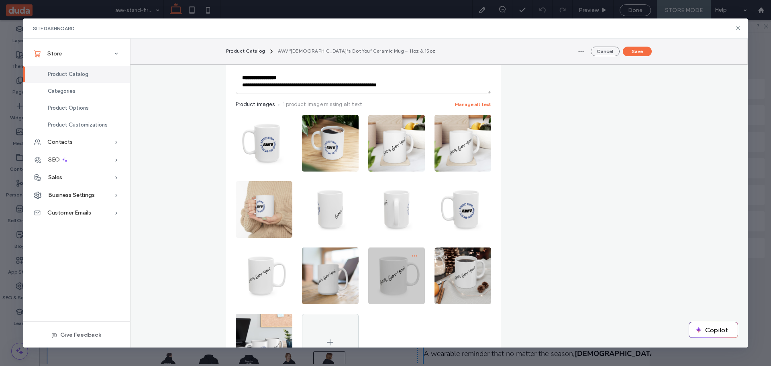
click at [412, 252] on icon "button" at bounding box center [414, 255] width 6 height 6
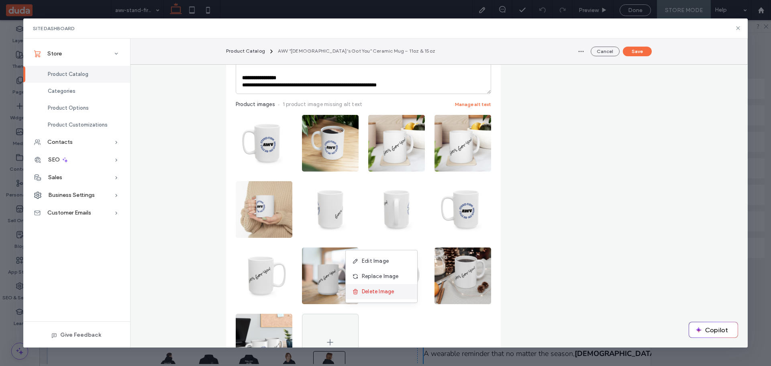
click at [376, 289] on span "Delete Image" at bounding box center [378, 291] width 32 height 8
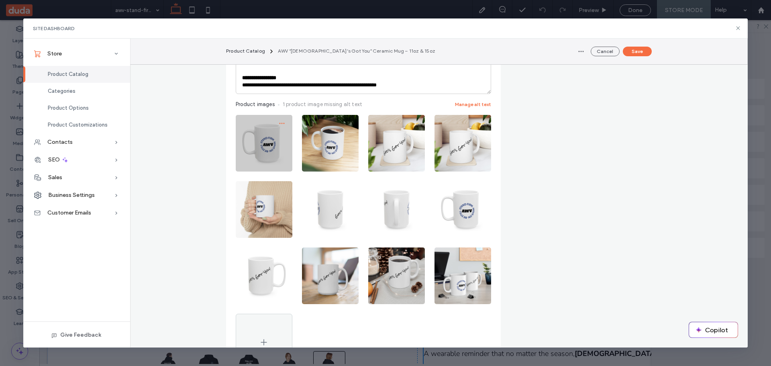
click at [279, 120] on icon "button" at bounding box center [282, 123] width 6 height 6
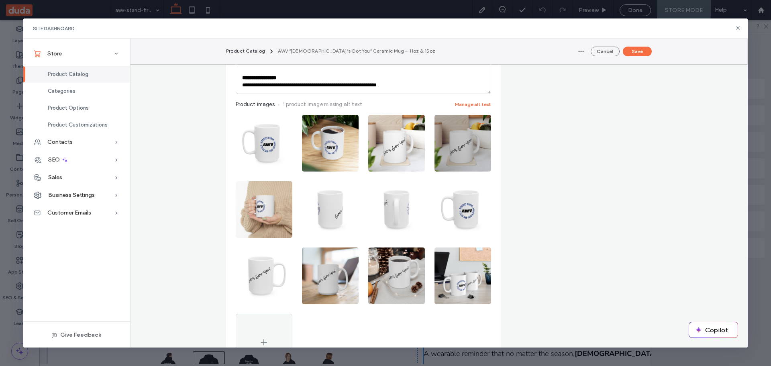
click at [481, 117] on span "button" at bounding box center [480, 123] width 13 height 13
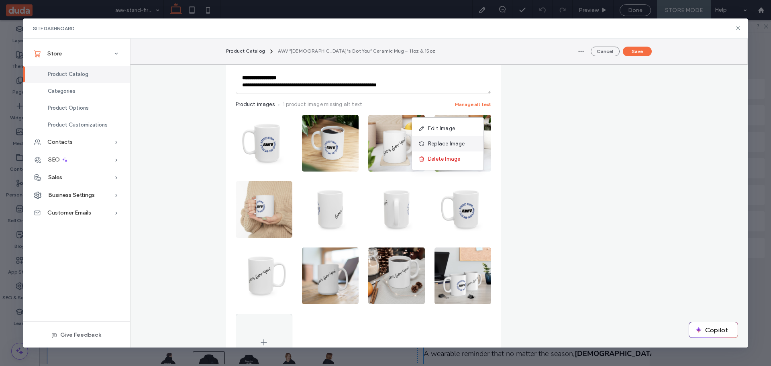
click at [456, 144] on span "Replace Image" at bounding box center [446, 144] width 37 height 8
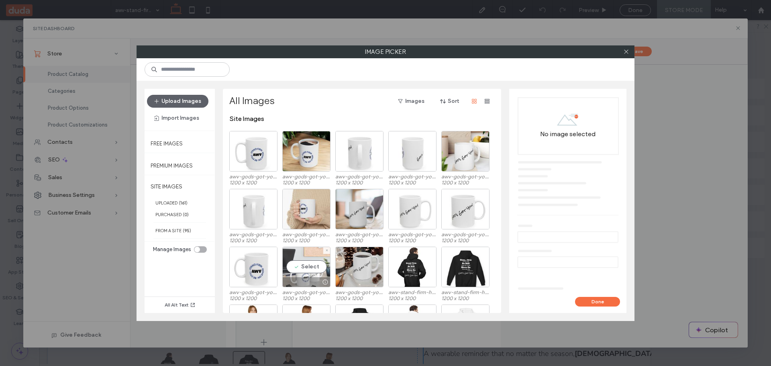
click at [305, 263] on div "Select" at bounding box center [306, 266] width 48 height 41
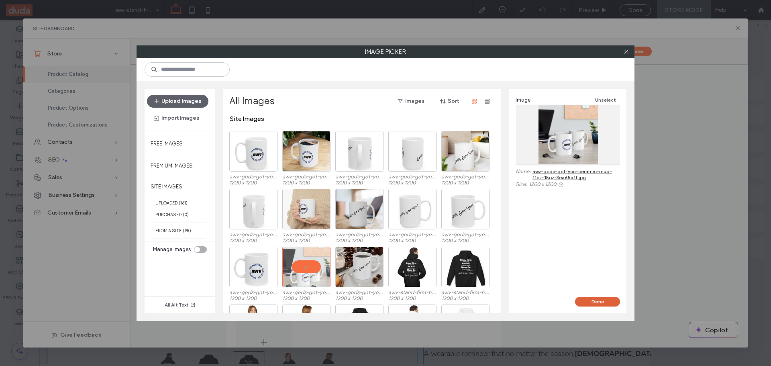
click at [590, 301] on button "Done" at bounding box center [597, 302] width 45 height 10
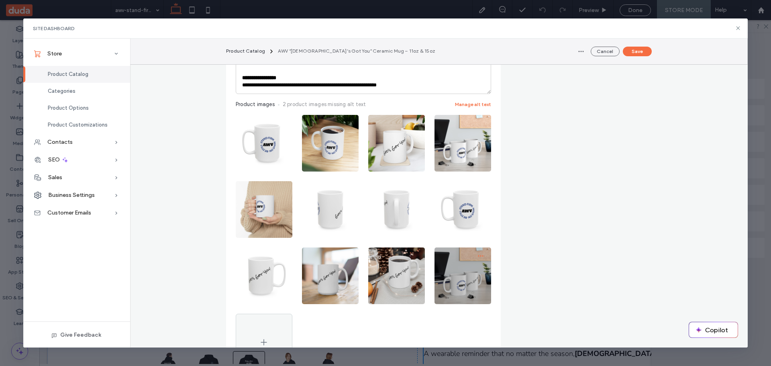
click at [478, 255] on use "button" at bounding box center [480, 255] width 5 height 1
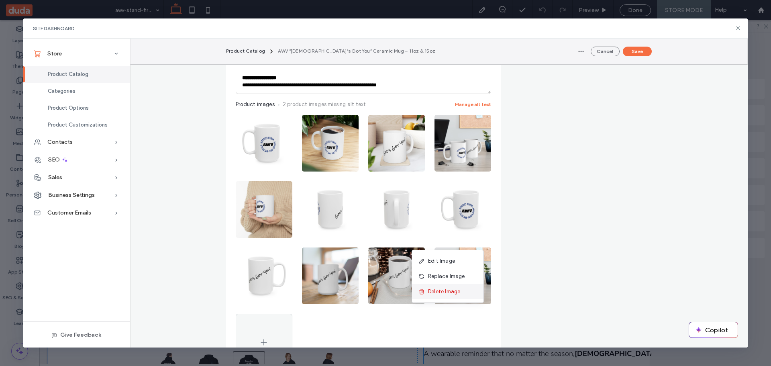
click at [441, 293] on span "Delete Image" at bounding box center [444, 291] width 32 height 8
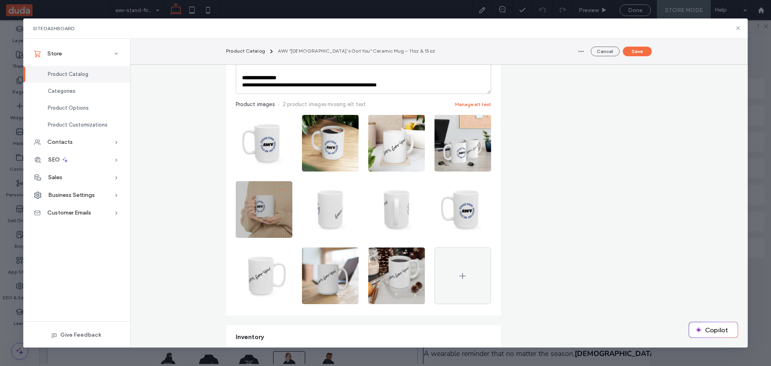
click at [279, 186] on icon "button" at bounding box center [282, 189] width 6 height 6
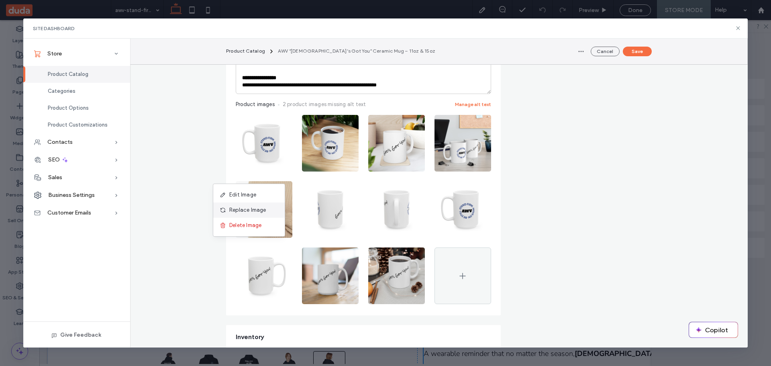
click at [239, 208] on span "Replace Image" at bounding box center [247, 210] width 37 height 8
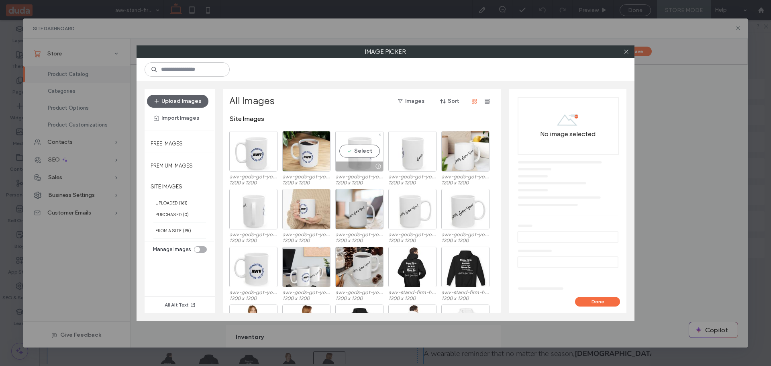
click at [356, 150] on div "Select" at bounding box center [359, 151] width 48 height 41
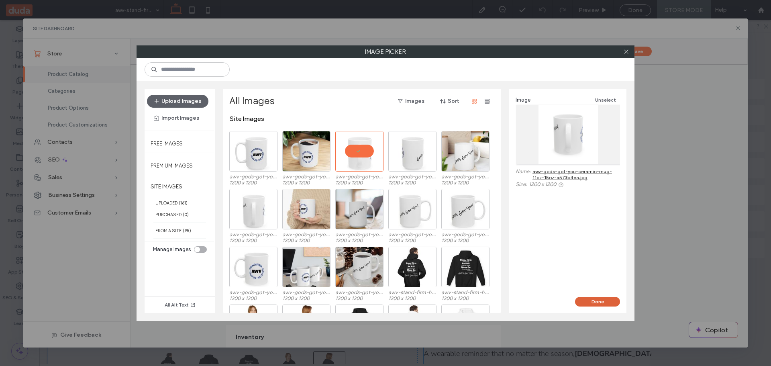
click at [602, 303] on button "Done" at bounding box center [597, 302] width 45 height 10
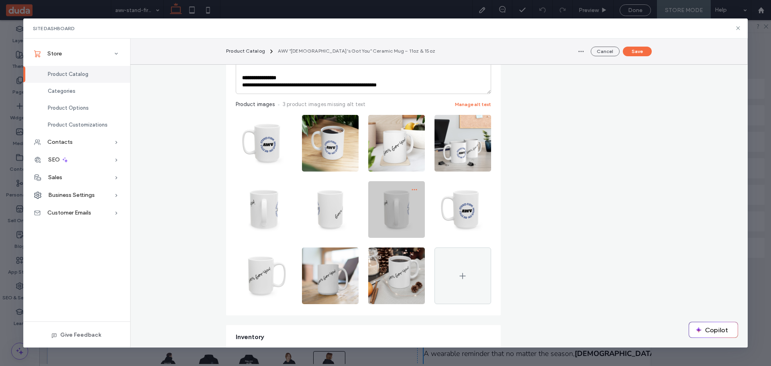
click at [411, 186] on icon "button" at bounding box center [414, 189] width 6 height 6
click at [379, 207] on span "Replace Image" at bounding box center [380, 210] width 37 height 8
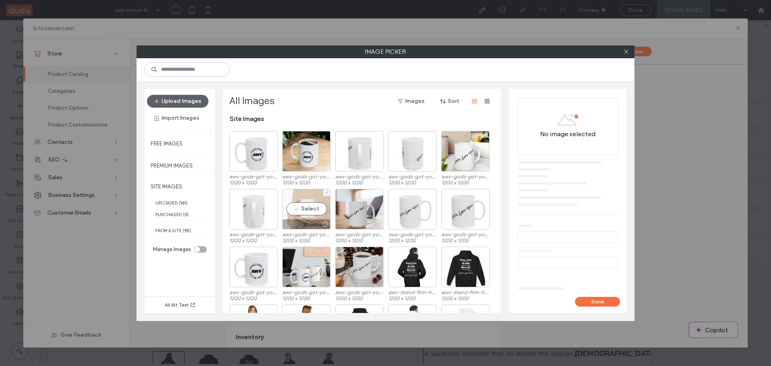
click at [306, 205] on div "Select" at bounding box center [306, 209] width 48 height 41
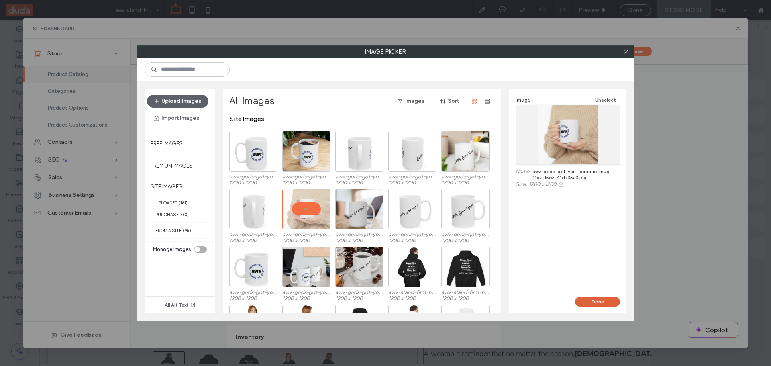
click at [584, 298] on button "Done" at bounding box center [597, 302] width 45 height 10
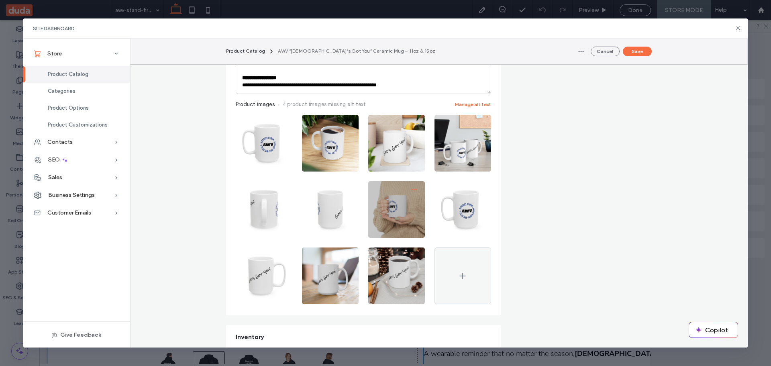
click at [411, 186] on icon "button" at bounding box center [414, 189] width 6 height 6
click at [376, 209] on span "Replace Image" at bounding box center [380, 210] width 37 height 8
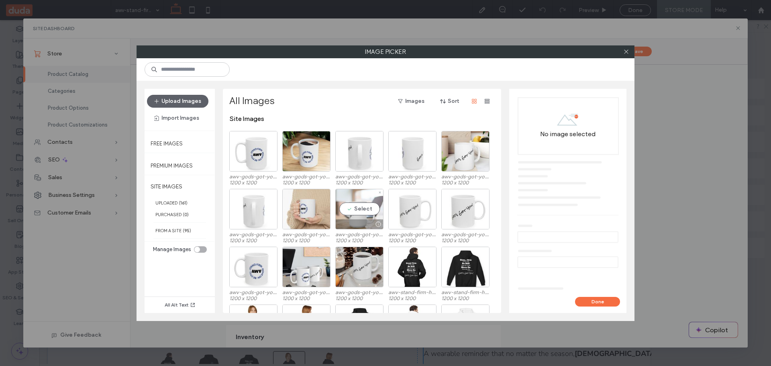
click at [362, 207] on div "Select" at bounding box center [359, 209] width 48 height 41
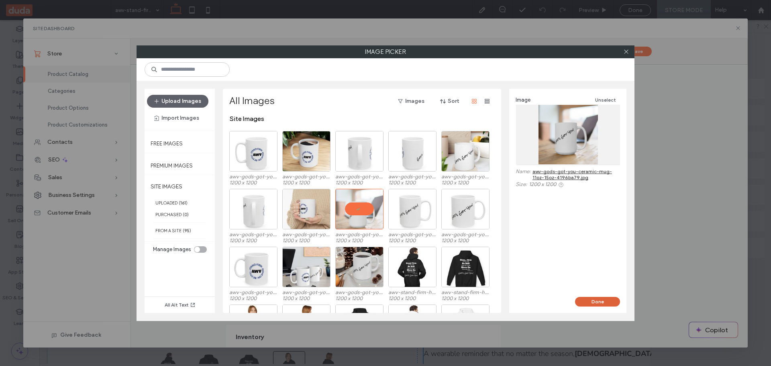
click at [597, 301] on button "Done" at bounding box center [597, 302] width 45 height 10
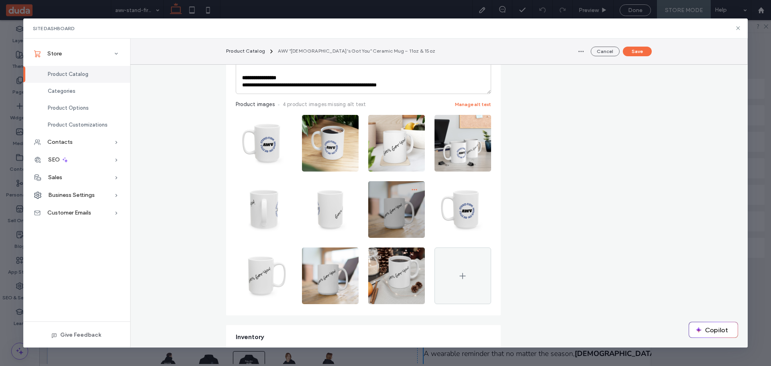
click at [411, 186] on icon "button" at bounding box center [414, 189] width 6 height 6
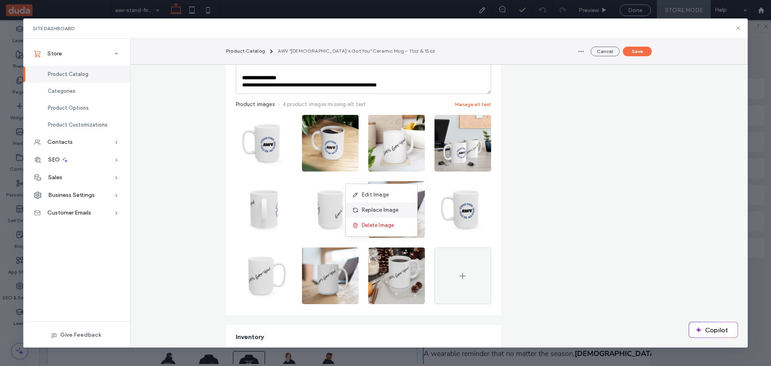
click at [381, 207] on span "Replace Image" at bounding box center [380, 210] width 37 height 8
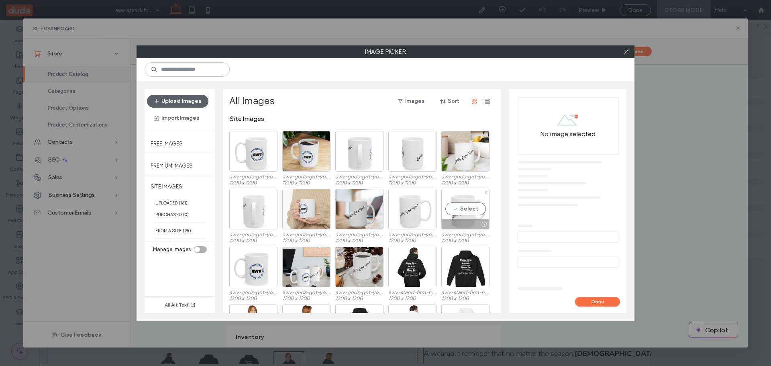
click at [463, 209] on div "Select" at bounding box center [465, 209] width 48 height 41
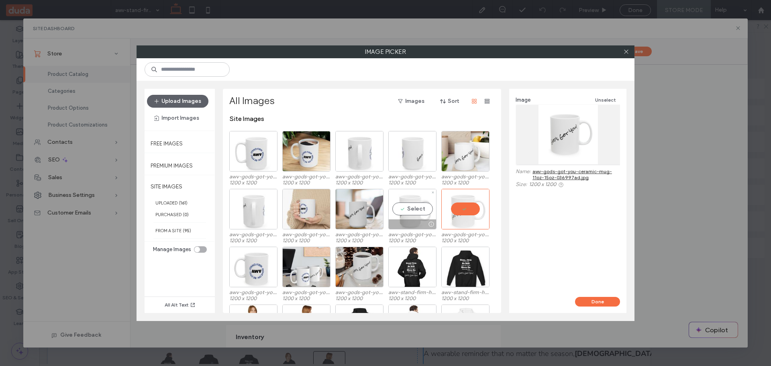
click at [402, 210] on div "Select" at bounding box center [412, 209] width 48 height 41
click at [600, 297] on button "Done" at bounding box center [597, 302] width 45 height 10
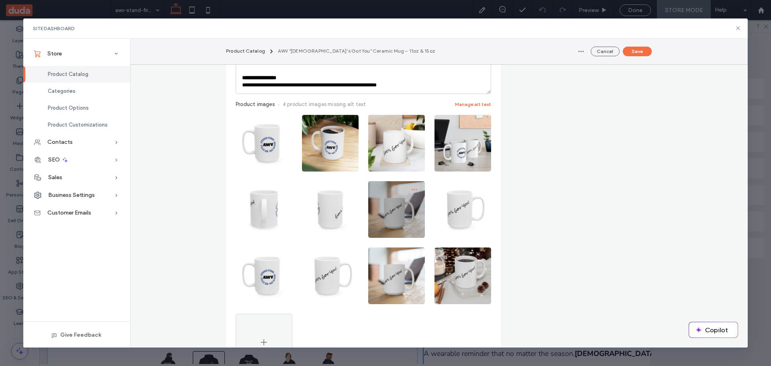
click at [411, 186] on icon "button" at bounding box center [414, 189] width 6 height 6
click at [413, 186] on icon "button" at bounding box center [414, 189] width 6 height 6
click at [641, 51] on button "Save" at bounding box center [636, 52] width 29 height 10
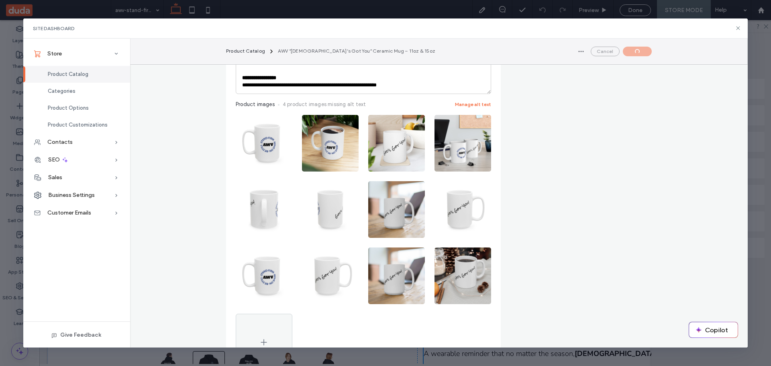
scroll to position [0, 0]
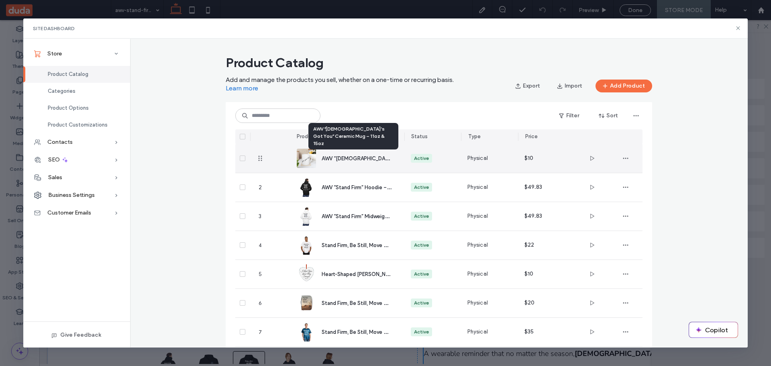
click at [346, 159] on span "AWV “God’s Got You” Ceramic Mug – 11oz & 15oz" at bounding box center [404, 158] width 166 height 8
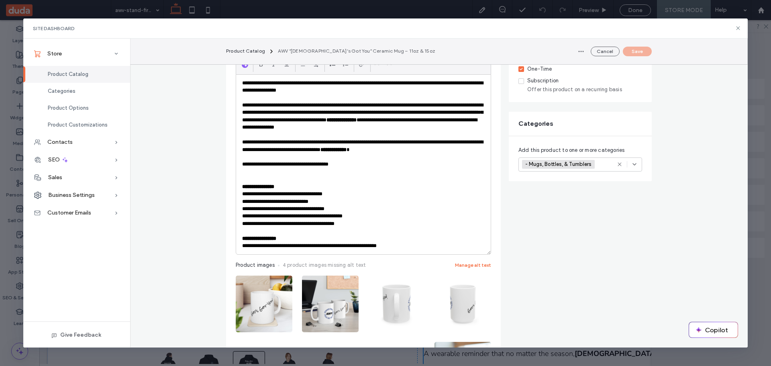
scroll to position [281, 0]
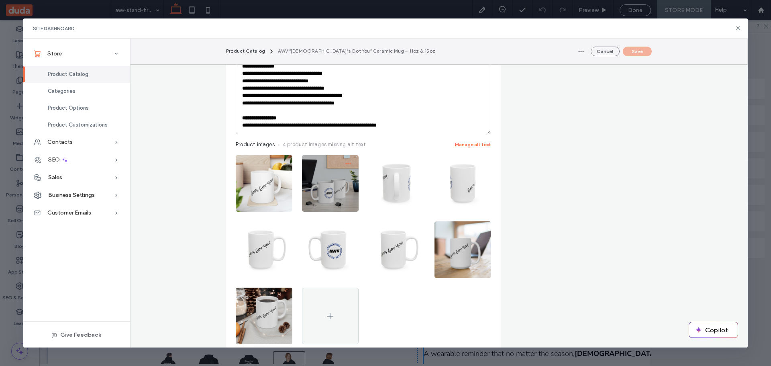
click at [346, 160] on icon "button" at bounding box center [348, 163] width 6 height 6
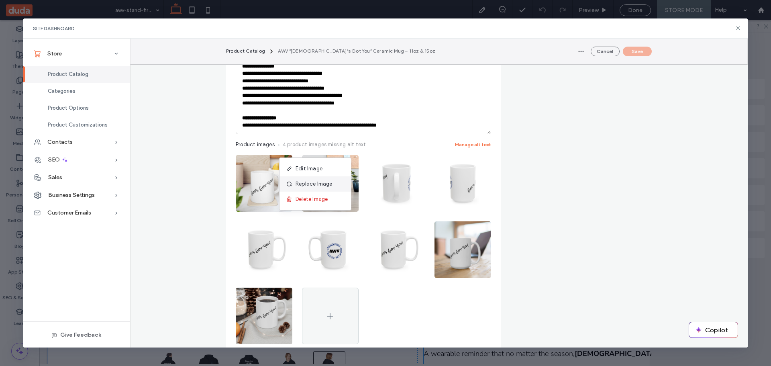
click at [319, 181] on span "Replace Image" at bounding box center [313, 184] width 37 height 8
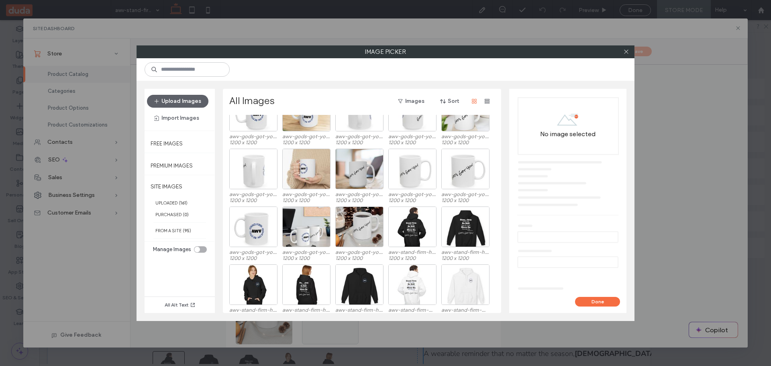
scroll to position [0, 0]
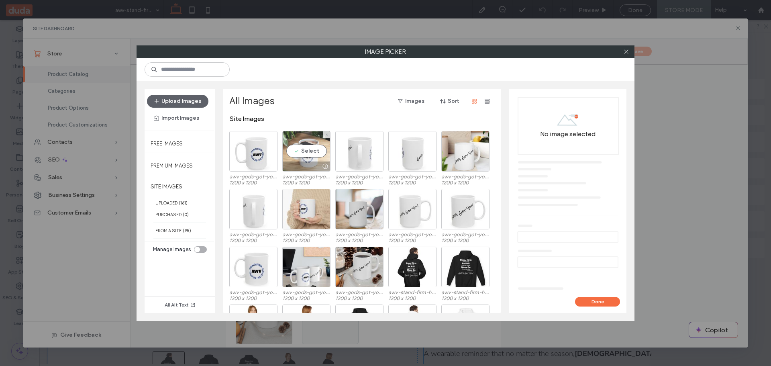
click at [311, 150] on div "Select" at bounding box center [306, 151] width 48 height 41
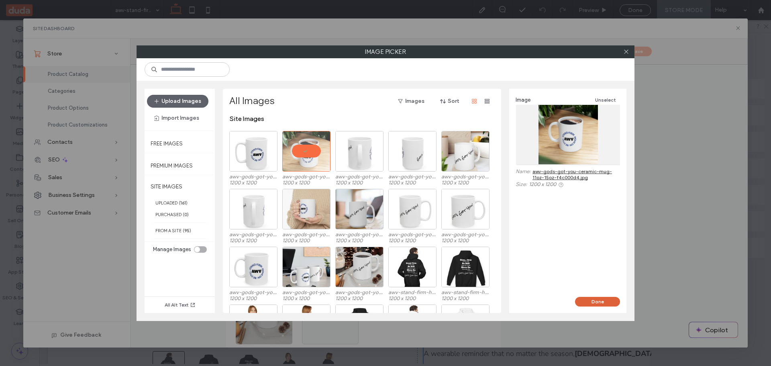
click at [604, 298] on button "Done" at bounding box center [597, 302] width 45 height 10
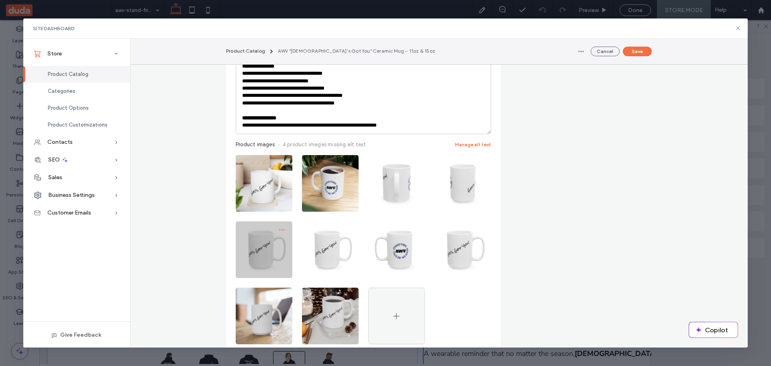
click at [279, 226] on icon "button" at bounding box center [282, 229] width 6 height 6
click at [281, 229] on use "button" at bounding box center [281, 229] width 5 height 1
click at [271, 221] on img at bounding box center [264, 249] width 57 height 57
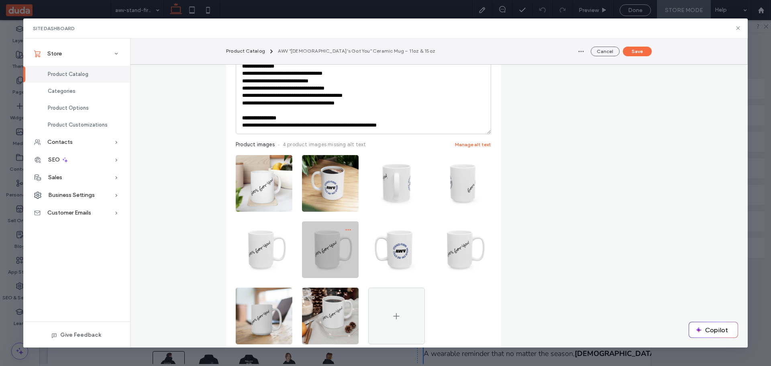
click at [346, 226] on icon "button" at bounding box center [348, 229] width 6 height 6
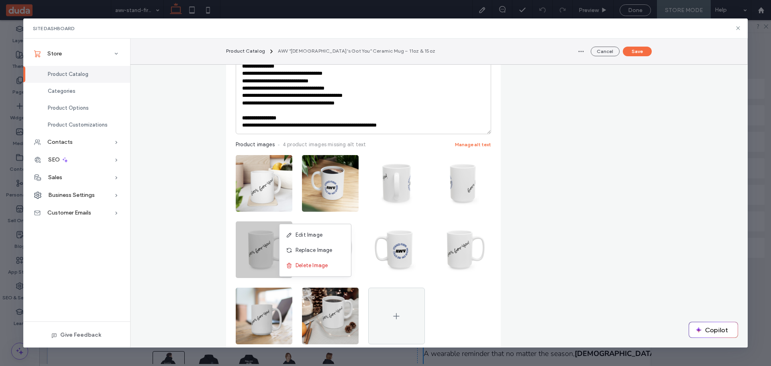
click at [279, 226] on icon "button" at bounding box center [282, 229] width 6 height 6
click at [279, 229] on use "button" at bounding box center [281, 229] width 5 height 1
click at [281, 226] on icon "button" at bounding box center [282, 229] width 6 height 6
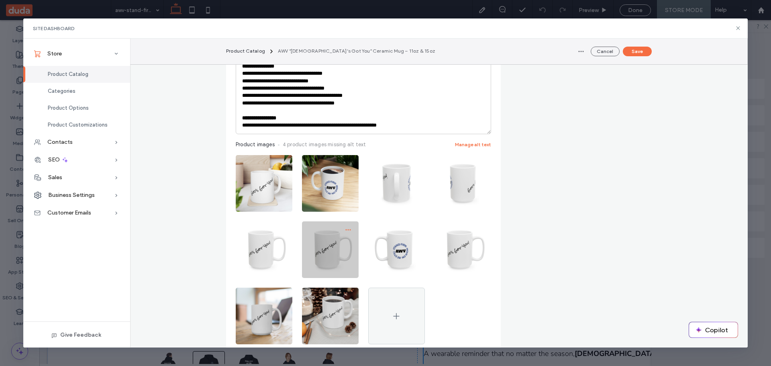
click at [347, 226] on icon "button" at bounding box center [348, 229] width 6 height 6
click at [312, 261] on div "Delete Image" at bounding box center [314, 265] width 71 height 15
click at [315, 262] on span "Delete Image" at bounding box center [311, 265] width 32 height 8
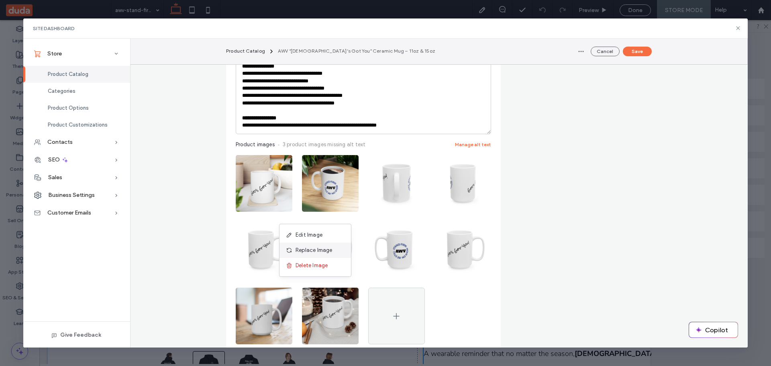
click at [307, 254] on span "Replace Image" at bounding box center [313, 250] width 37 height 8
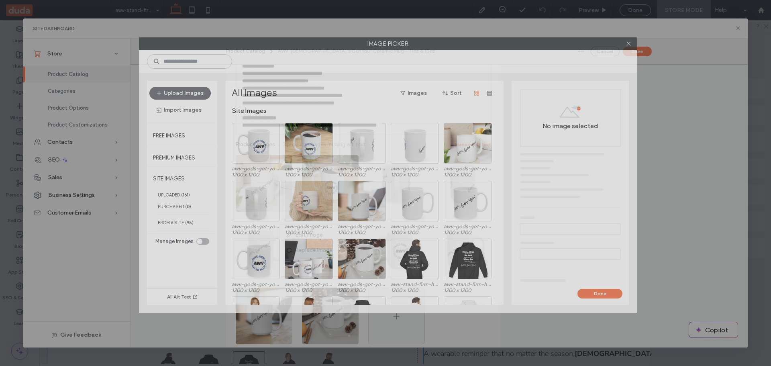
drag, startPoint x: 462, startPoint y: 53, endPoint x: 465, endPoint y: 43, distance: 9.5
click at [465, 43] on label "Image Picker" at bounding box center [387, 44] width 497 height 12
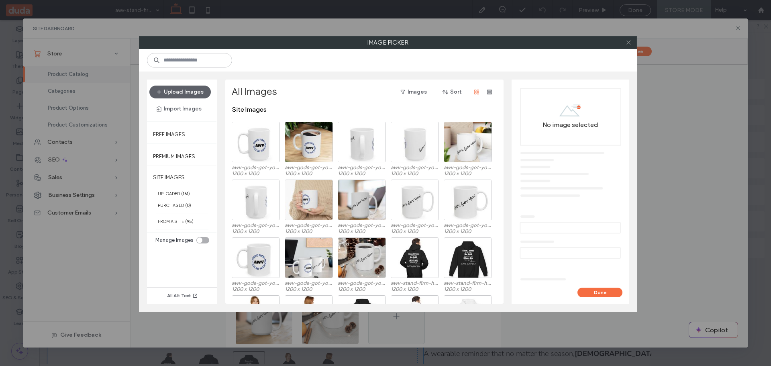
click at [629, 42] on use at bounding box center [628, 43] width 4 height 4
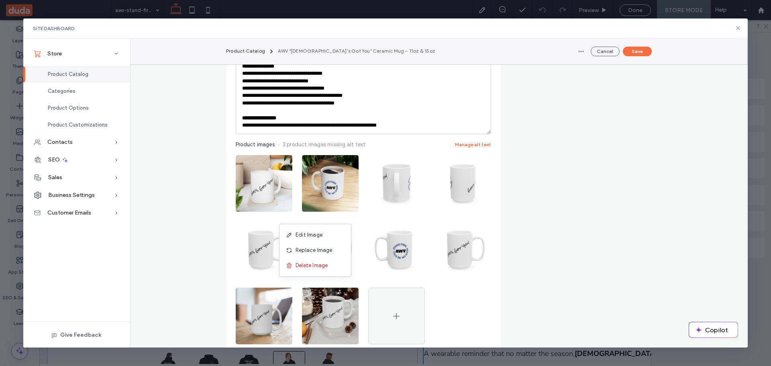
click at [303, 247] on span "Replace Image" at bounding box center [313, 250] width 37 height 8
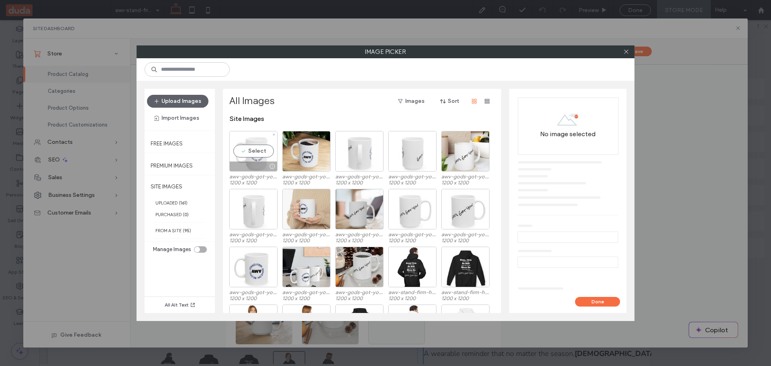
click at [261, 153] on div "Select" at bounding box center [253, 151] width 48 height 41
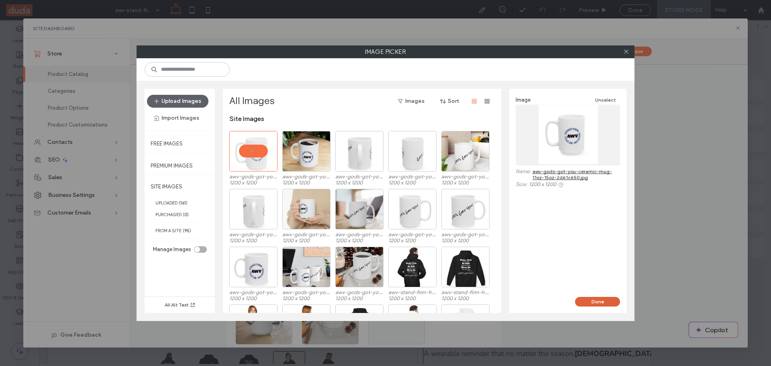
click at [588, 299] on button "Done" at bounding box center [597, 302] width 45 height 10
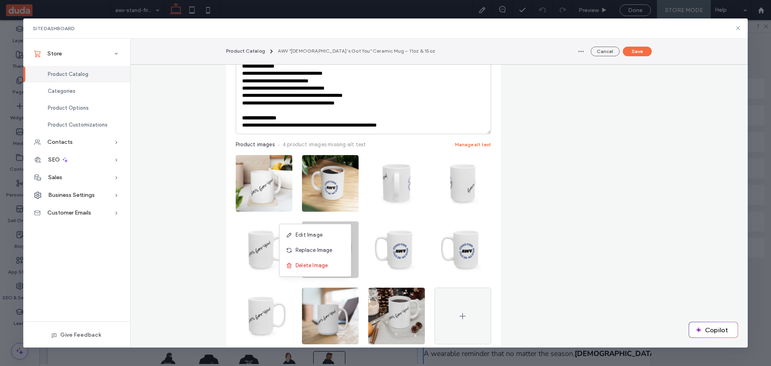
click at [342, 223] on span "button" at bounding box center [348, 229] width 13 height 13
click at [344, 223] on span "button" at bounding box center [348, 229] width 13 height 13
click at [346, 226] on icon "button" at bounding box center [348, 229] width 6 height 6
click at [610, 53] on button "Cancel" at bounding box center [604, 52] width 29 height 10
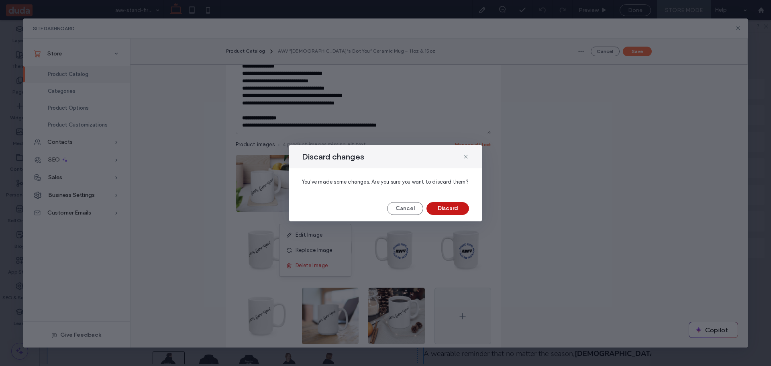
click at [456, 205] on button "Discard" at bounding box center [447, 208] width 43 height 13
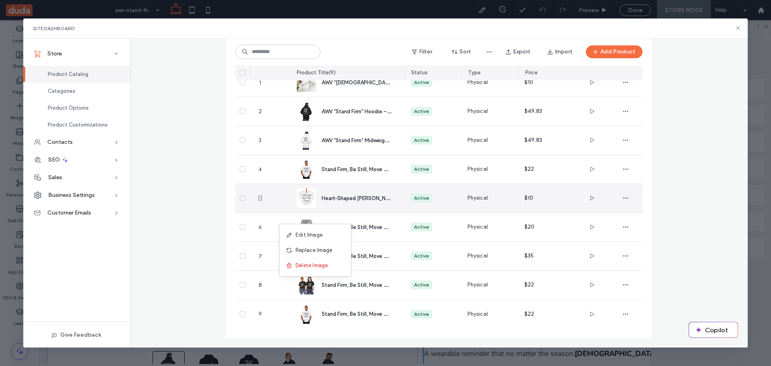
scroll to position [68, 0]
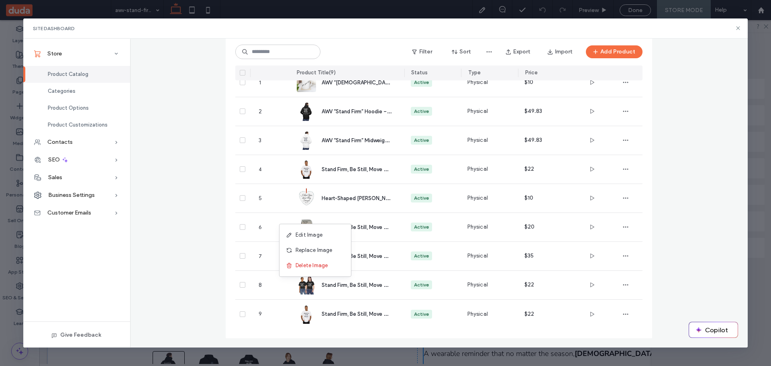
click at [184, 169] on div "Product Catalog Add and manage the products you sell, whether on a one-time or …" at bounding box center [439, 166] width 618 height 364
click at [299, 231] on span "Edit Image" at bounding box center [308, 235] width 27 height 8
click at [204, 187] on div "Product Catalog Add and manage the products you sell, whether on a one-time or …" at bounding box center [439, 166] width 618 height 364
click at [344, 80] on span "AWV “[DEMOGRAPHIC_DATA]’s Got You” Ceramic Mug – 11oz & 15oz" at bounding box center [404, 82] width 166 height 8
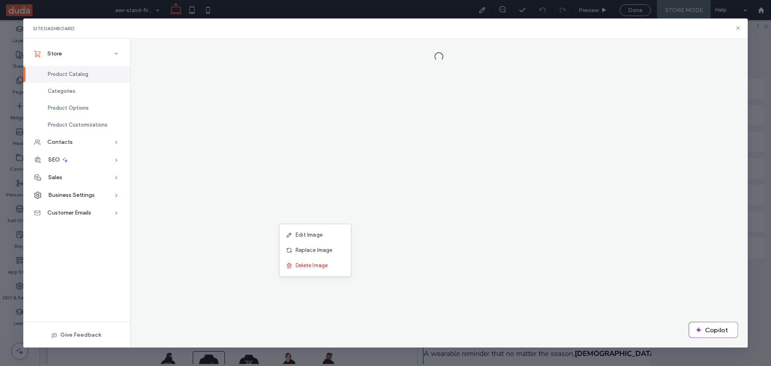
scroll to position [0, 0]
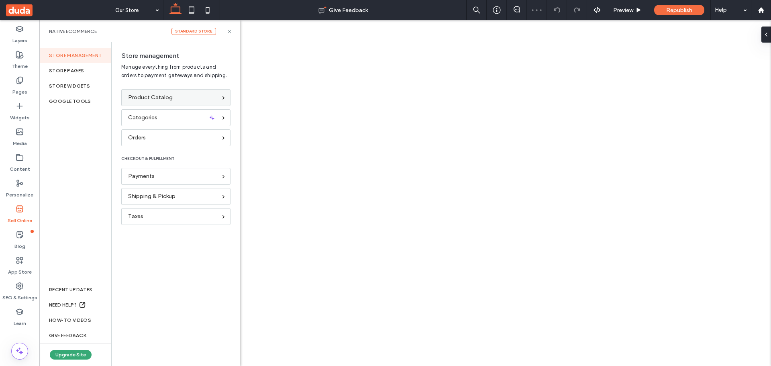
click at [149, 94] on span "Product Catalog" at bounding box center [150, 97] width 45 height 9
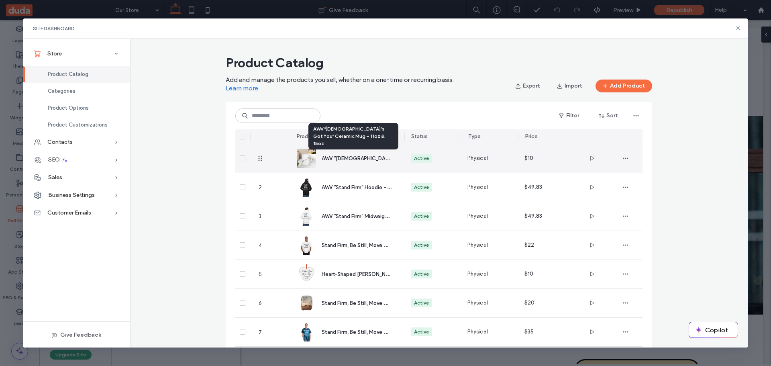
click at [348, 158] on span "AWV “[DEMOGRAPHIC_DATA]’s Got You” Ceramic Mug – 11oz & 15oz" at bounding box center [404, 158] width 166 height 8
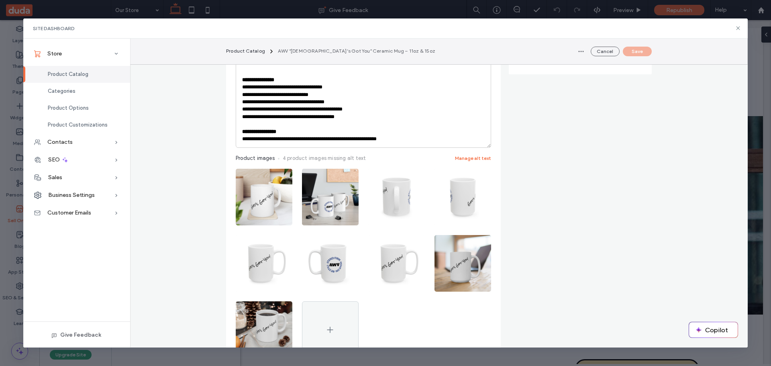
scroll to position [281, 0]
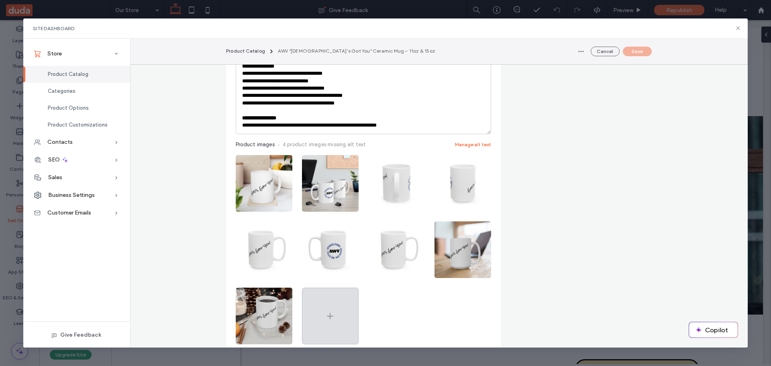
click at [325, 311] on icon at bounding box center [330, 316] width 10 height 10
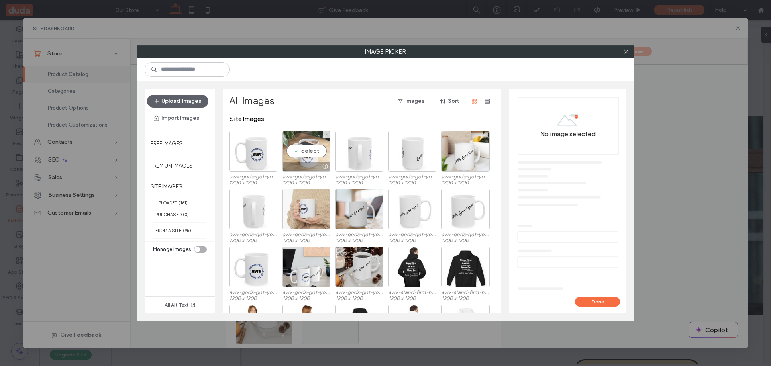
click at [306, 149] on div "Select" at bounding box center [306, 151] width 48 height 41
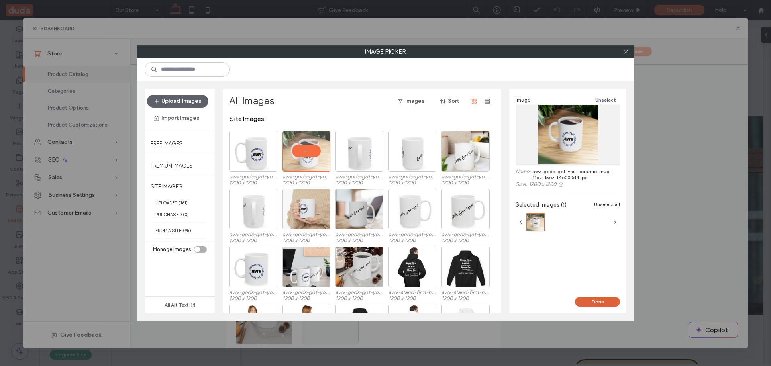
click at [601, 301] on button "Done" at bounding box center [597, 302] width 45 height 10
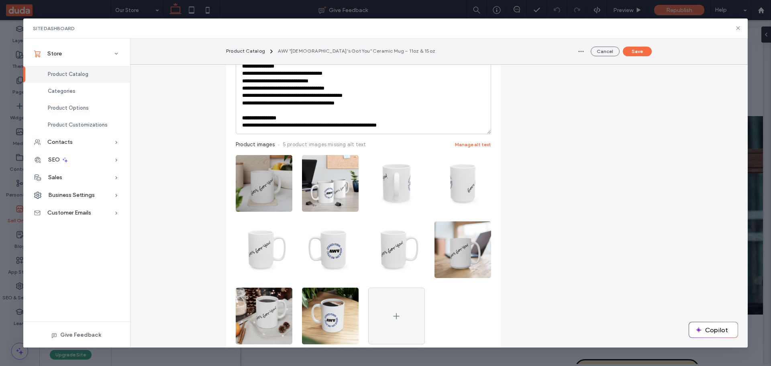
click at [279, 160] on icon "button" at bounding box center [282, 163] width 6 height 6
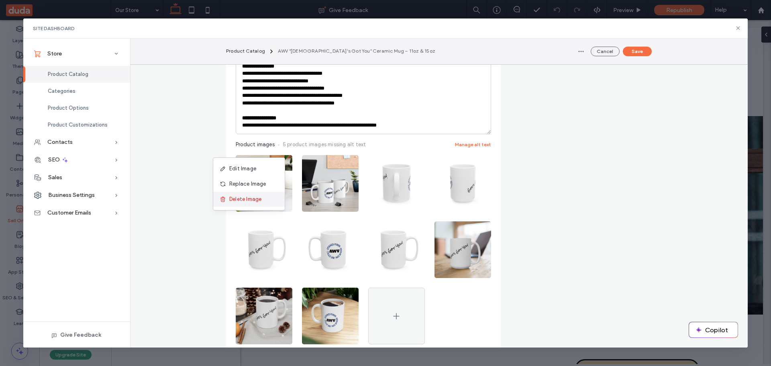
click at [246, 199] on span "Delete Image" at bounding box center [245, 199] width 32 height 8
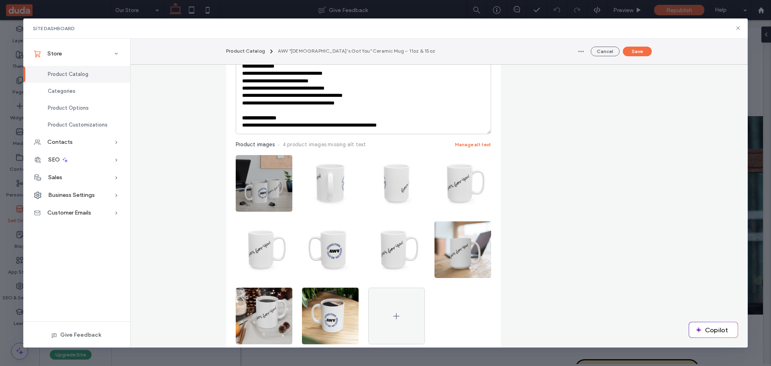
click at [279, 160] on icon "button" at bounding box center [282, 163] width 6 height 6
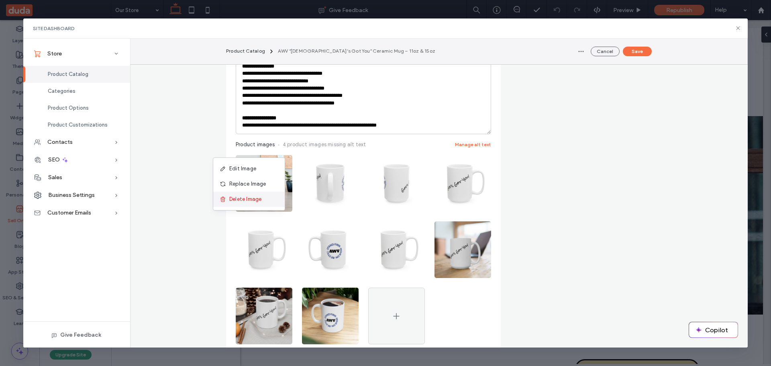
click at [246, 195] on span "Delete Image" at bounding box center [245, 199] width 32 height 8
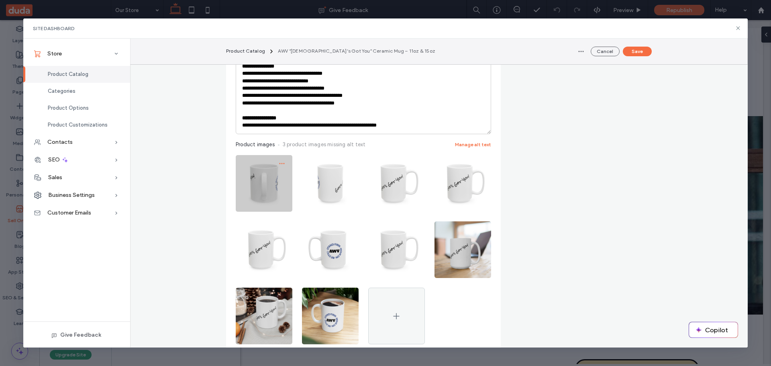
click at [279, 160] on icon "button" at bounding box center [282, 163] width 6 height 6
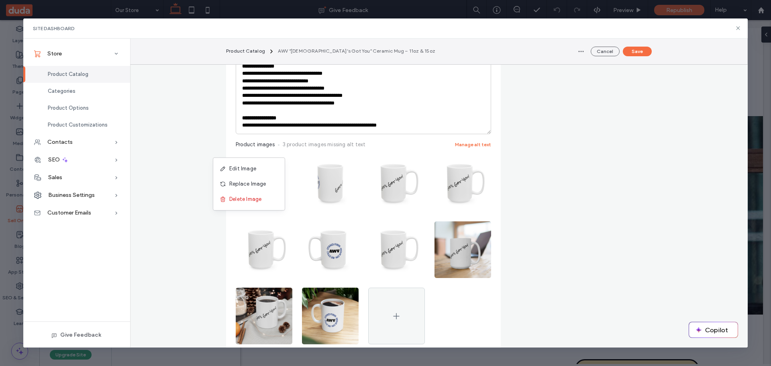
click at [256, 198] on span "Delete Image" at bounding box center [245, 199] width 32 height 8
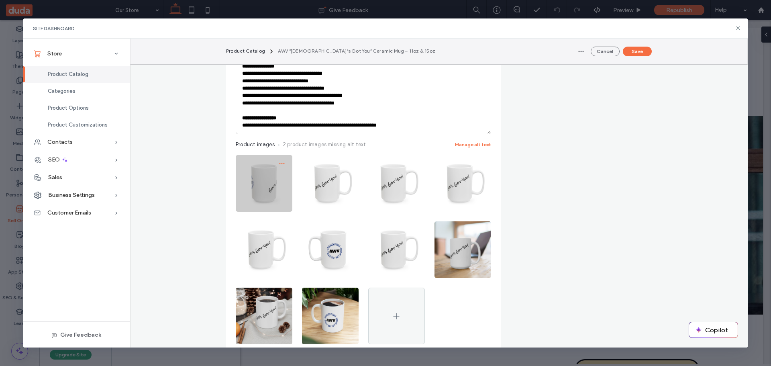
click at [281, 163] on use "button" at bounding box center [281, 163] width 5 height 1
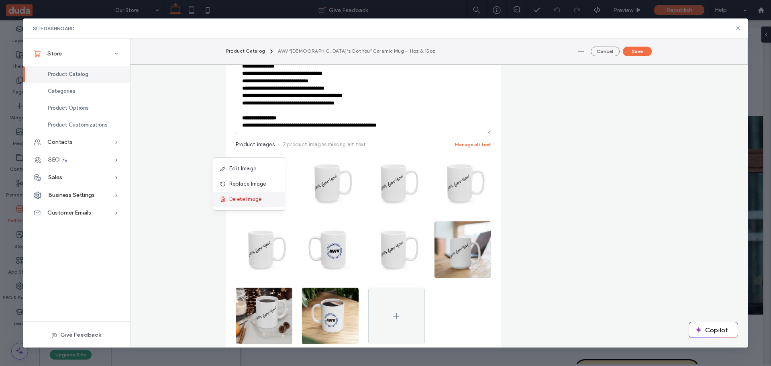
click at [256, 201] on span "Delete Image" at bounding box center [245, 199] width 32 height 8
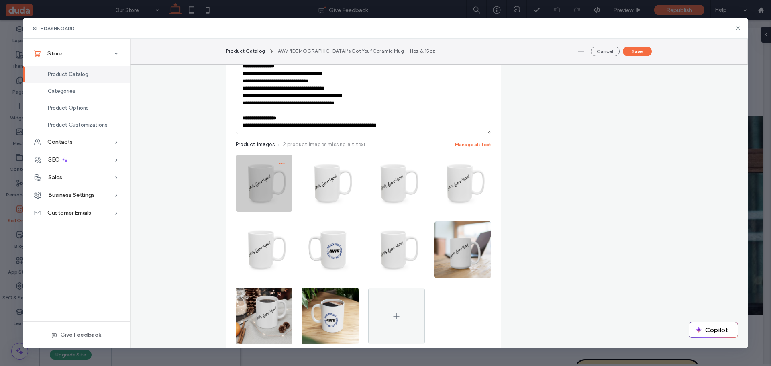
click at [281, 160] on icon "button" at bounding box center [282, 163] width 6 height 6
click at [259, 189] on img at bounding box center [264, 183] width 57 height 57
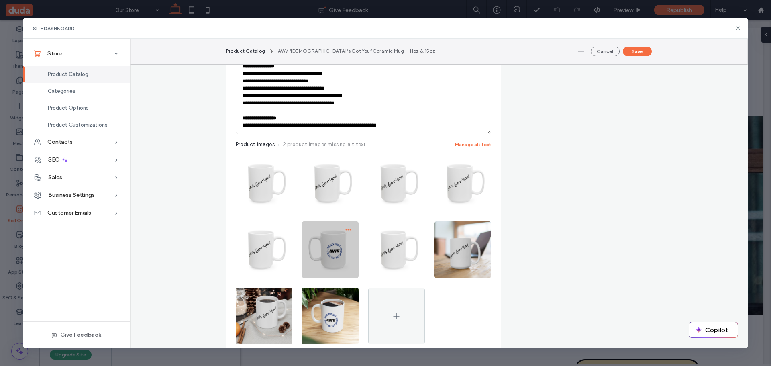
click at [345, 226] on icon "button" at bounding box center [348, 229] width 6 height 6
click at [317, 264] on span "Delete Image" at bounding box center [311, 265] width 32 height 8
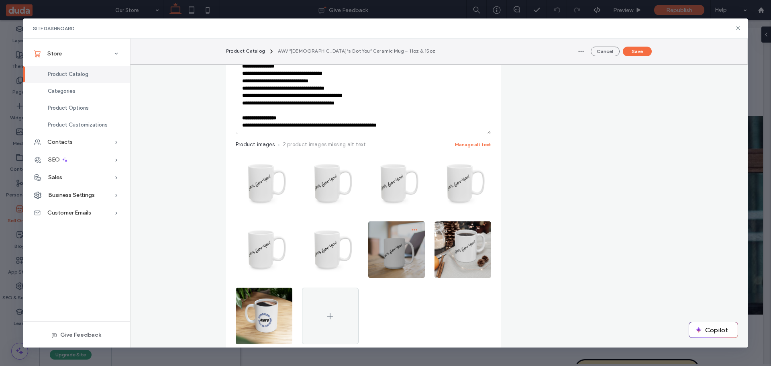
click at [412, 226] on icon "button" at bounding box center [414, 229] width 6 height 6
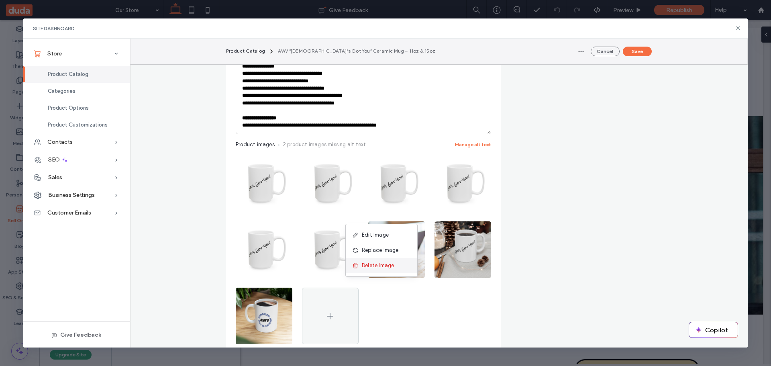
click at [381, 268] on span "Delete Image" at bounding box center [378, 265] width 32 height 8
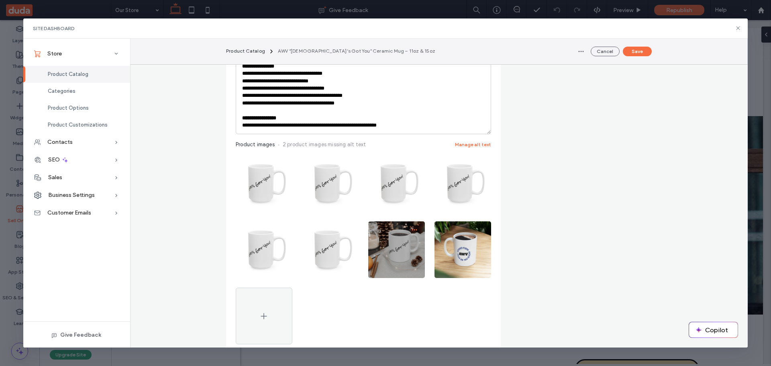
click at [411, 226] on icon "button" at bounding box center [414, 229] width 6 height 6
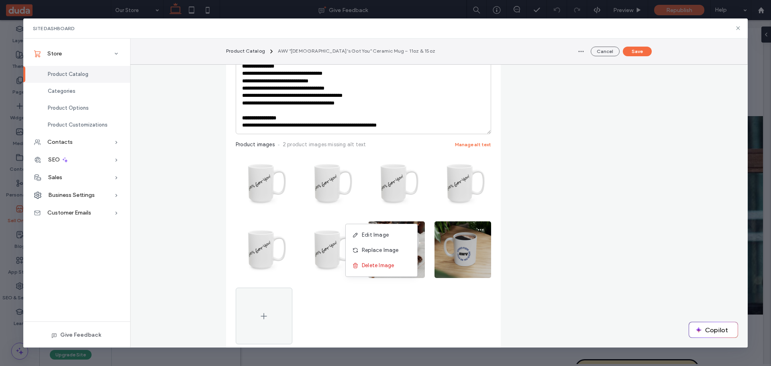
click at [388, 264] on span "Delete Image" at bounding box center [378, 265] width 32 height 8
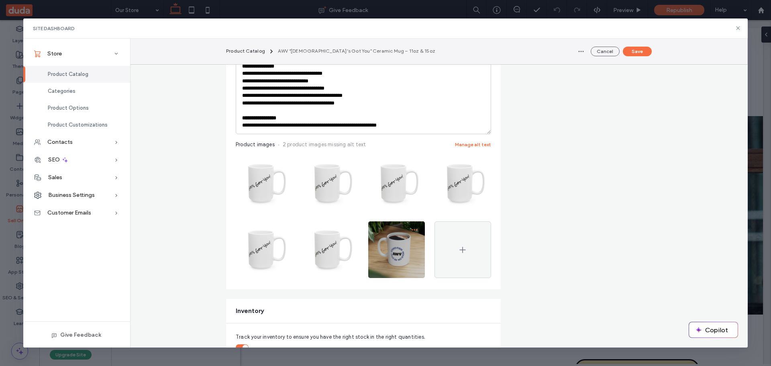
click at [411, 226] on icon "button" at bounding box center [414, 229] width 6 height 6
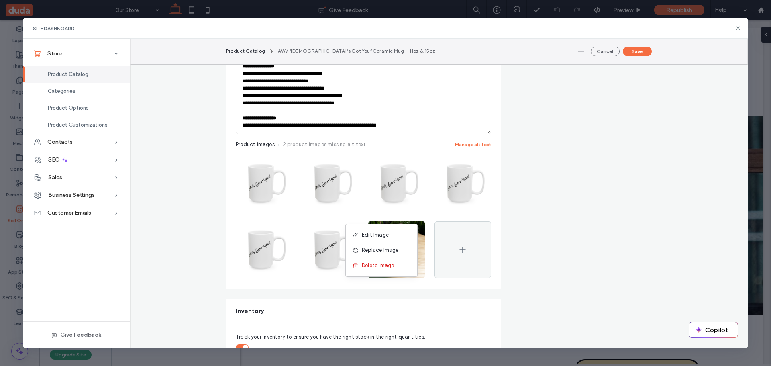
click at [382, 264] on span "Delete Image" at bounding box center [378, 265] width 32 height 8
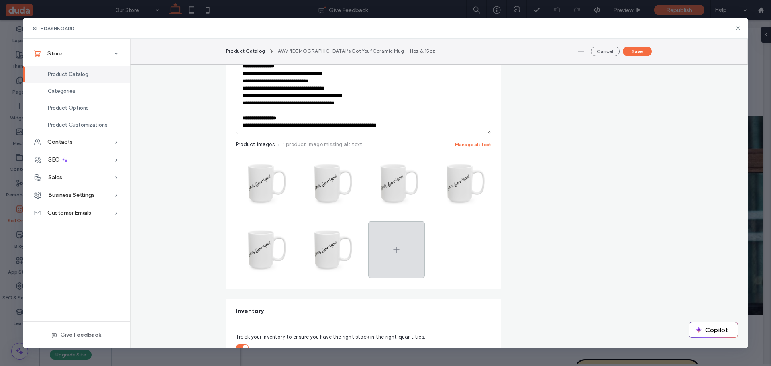
click at [395, 245] on icon at bounding box center [396, 250] width 10 height 10
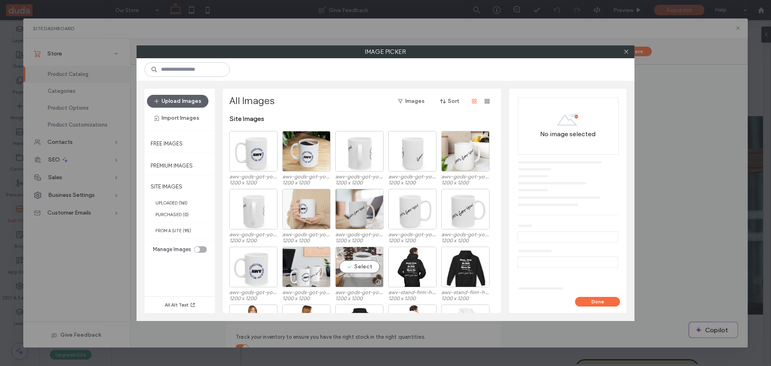
click at [360, 264] on div "Select" at bounding box center [359, 266] width 48 height 41
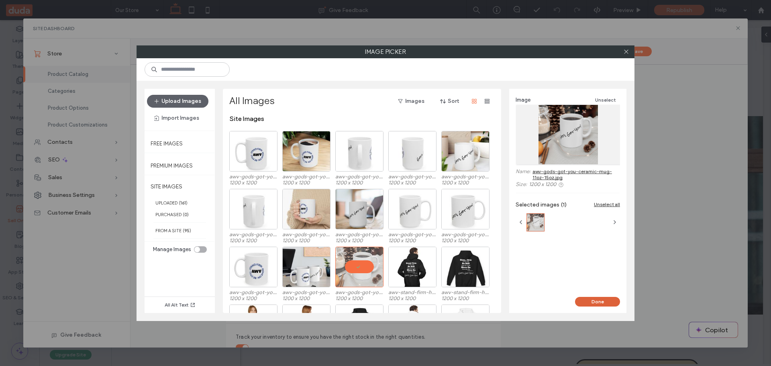
click at [596, 300] on button "Done" at bounding box center [597, 302] width 45 height 10
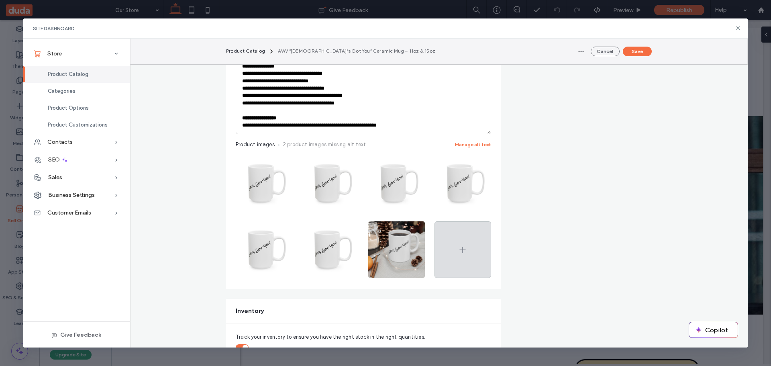
click at [460, 245] on icon at bounding box center [463, 250] width 10 height 10
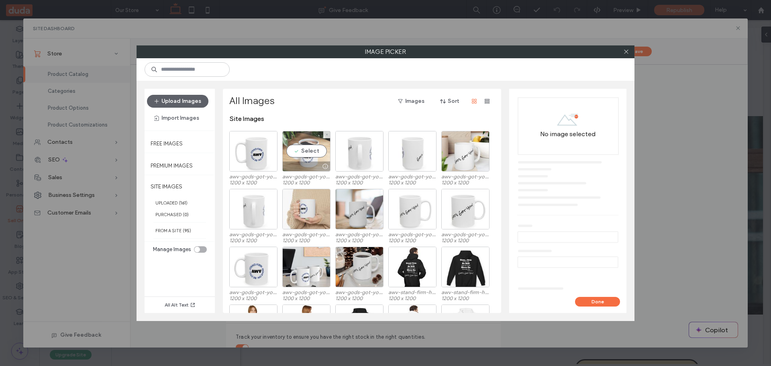
click at [306, 153] on div "Select" at bounding box center [306, 151] width 48 height 41
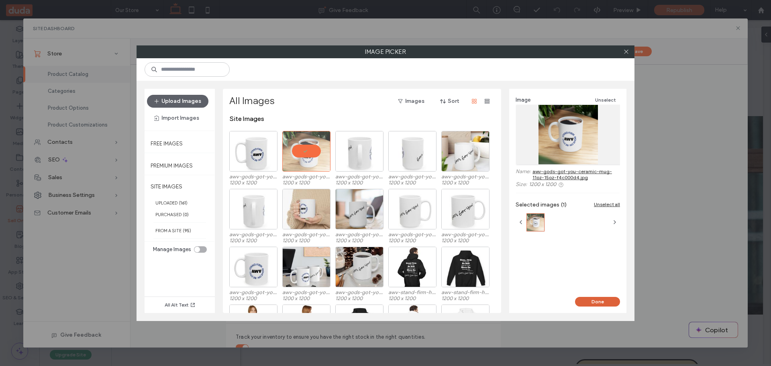
click at [599, 300] on button "Done" at bounding box center [597, 302] width 45 height 10
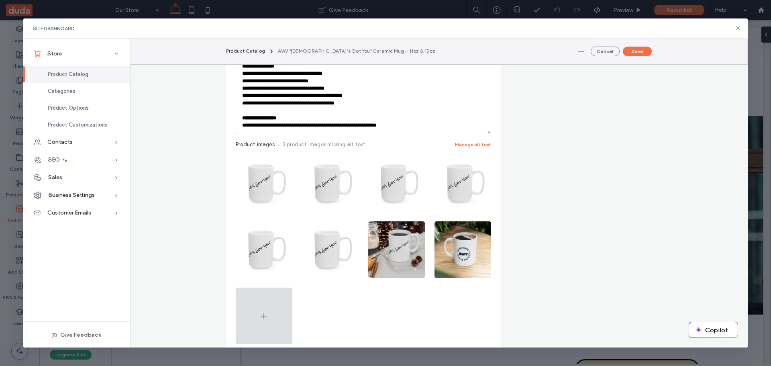
click at [262, 292] on span at bounding box center [264, 316] width 10 height 56
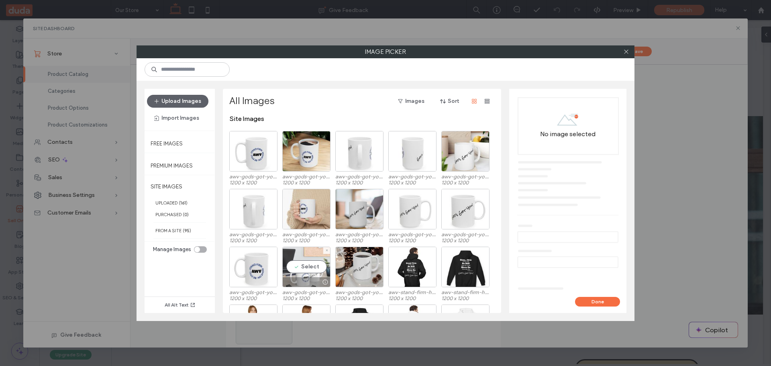
click at [298, 264] on div "Select" at bounding box center [306, 266] width 48 height 41
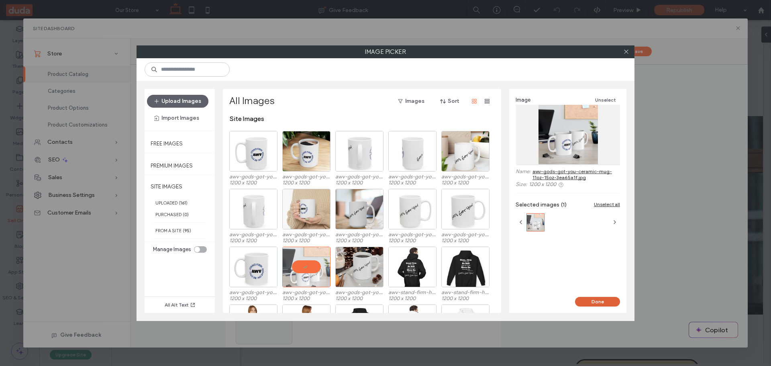
click at [592, 298] on button "Done" at bounding box center [597, 302] width 45 height 10
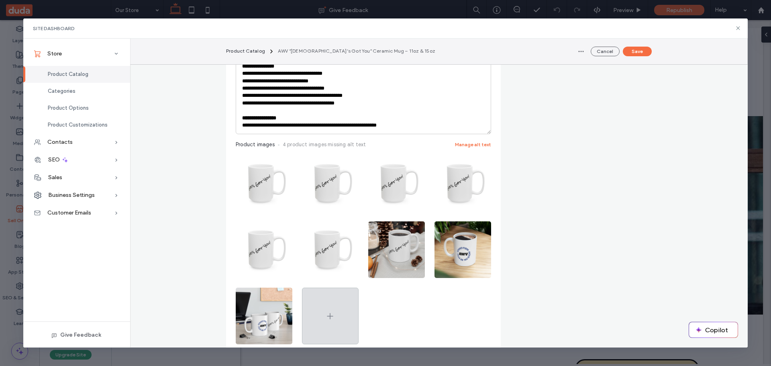
click at [329, 311] on icon at bounding box center [330, 316] width 10 height 10
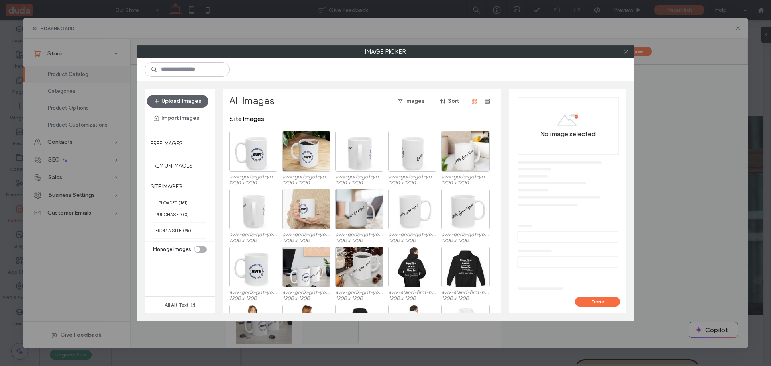
click at [624, 52] on icon at bounding box center [626, 52] width 6 height 6
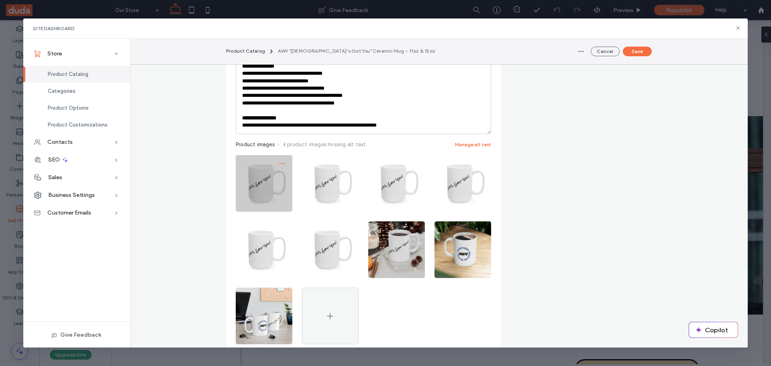
click at [281, 160] on icon "button" at bounding box center [282, 163] width 6 height 6
click at [279, 163] on use "button" at bounding box center [281, 163] width 5 height 1
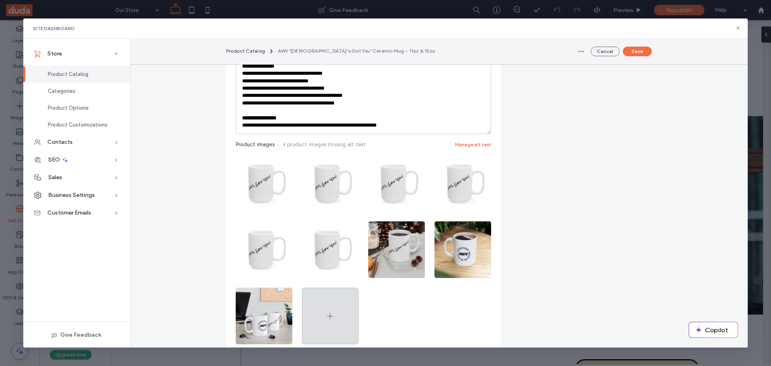
click at [325, 311] on icon at bounding box center [330, 316] width 10 height 10
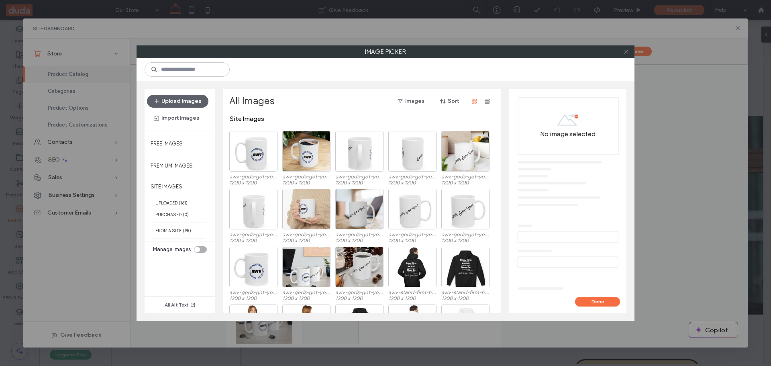
click at [628, 48] on span at bounding box center [626, 52] width 6 height 12
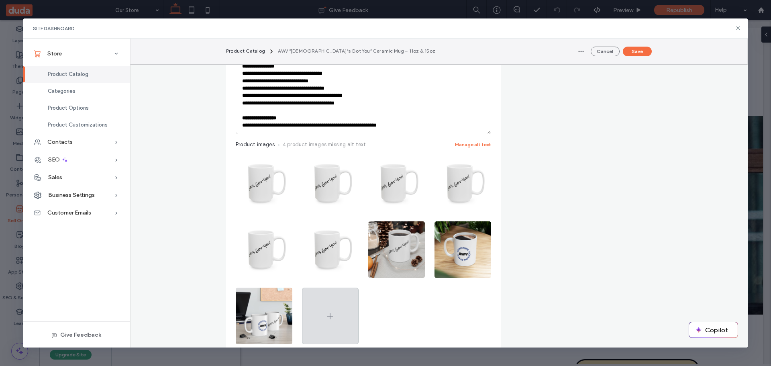
click at [325, 311] on icon at bounding box center [330, 316] width 10 height 10
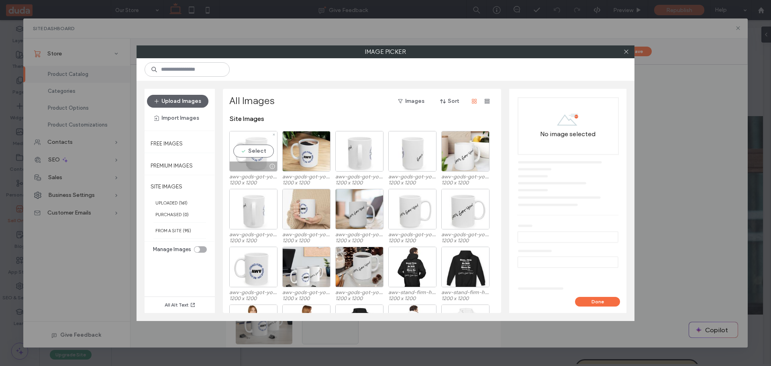
click at [253, 151] on div "Select" at bounding box center [253, 151] width 48 height 41
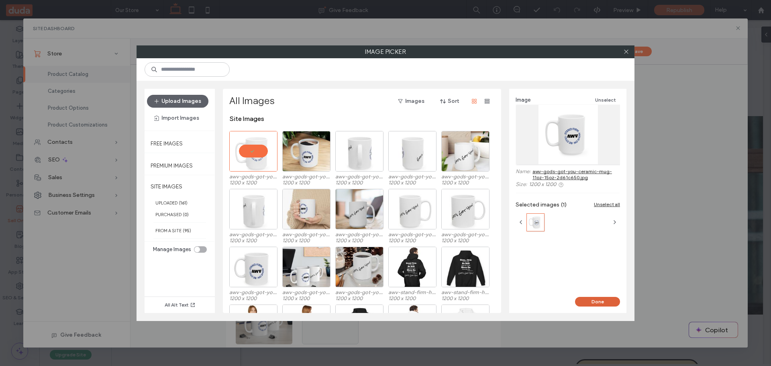
click at [601, 299] on button "Done" at bounding box center [597, 302] width 45 height 10
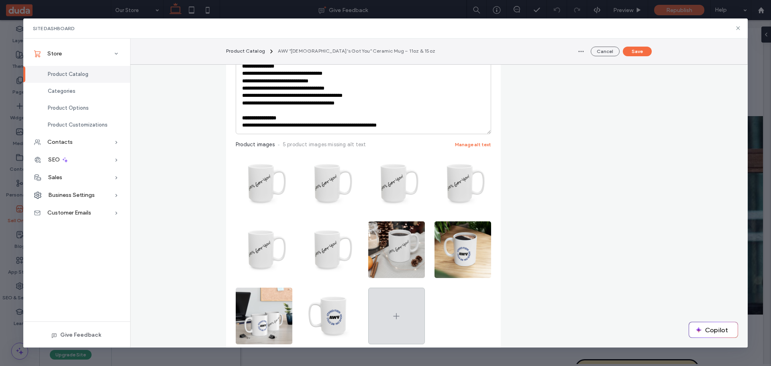
click at [397, 311] on icon at bounding box center [396, 316] width 10 height 10
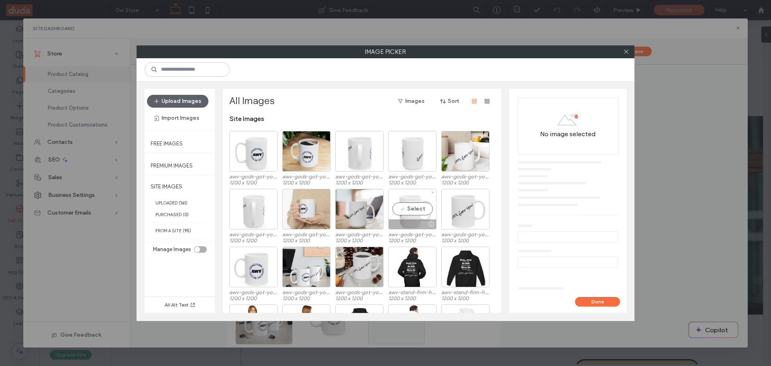
click at [413, 206] on div "Select" at bounding box center [412, 209] width 48 height 41
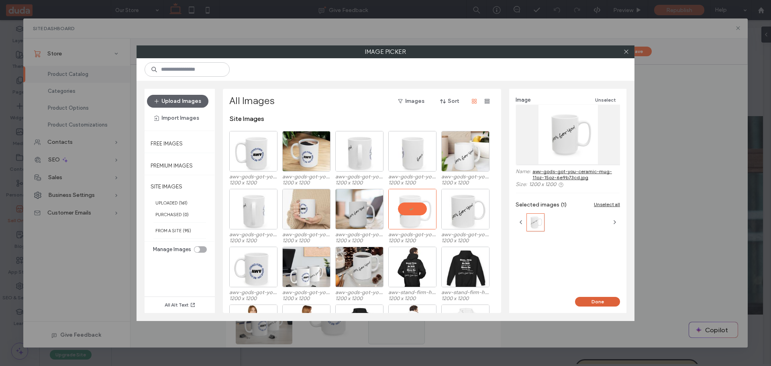
click at [600, 300] on button "Done" at bounding box center [597, 302] width 45 height 10
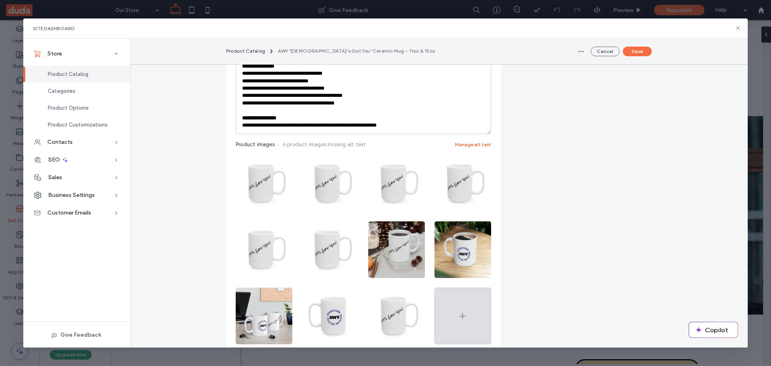
click at [466, 298] on div at bounding box center [462, 315] width 57 height 57
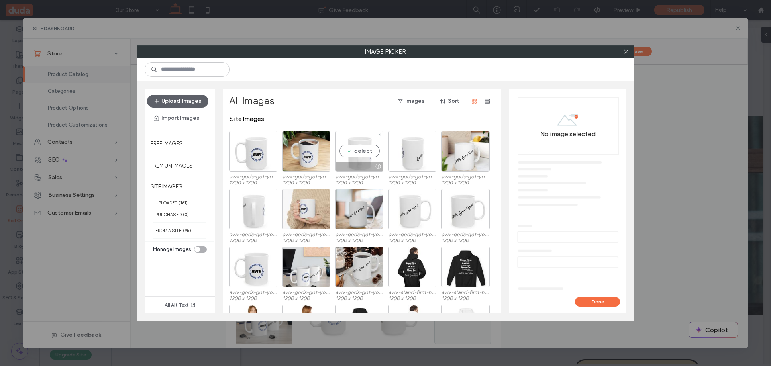
click at [359, 153] on div "Select" at bounding box center [359, 151] width 48 height 41
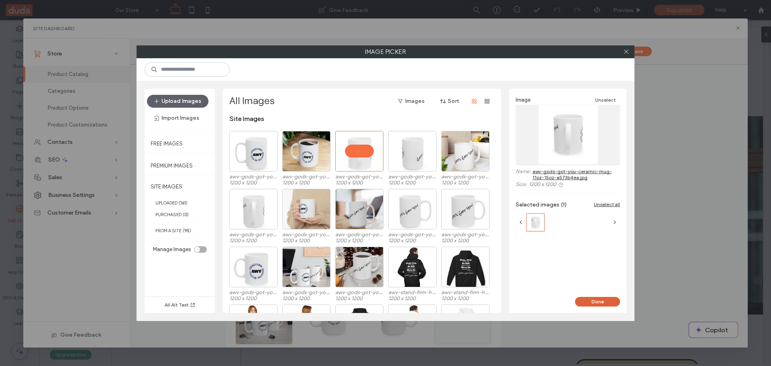
click at [596, 302] on button "Done" at bounding box center [597, 302] width 45 height 10
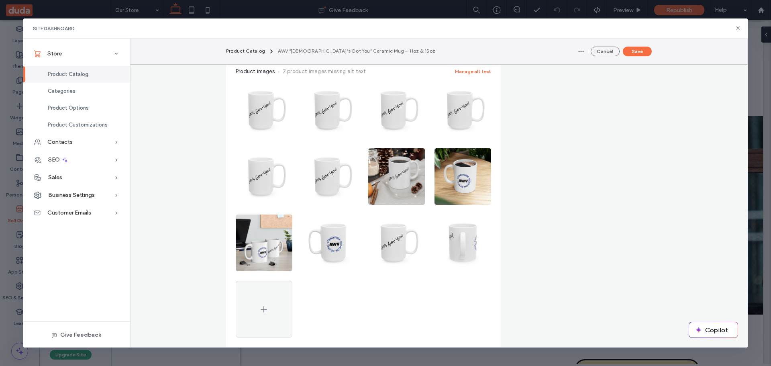
scroll to position [361, 0]
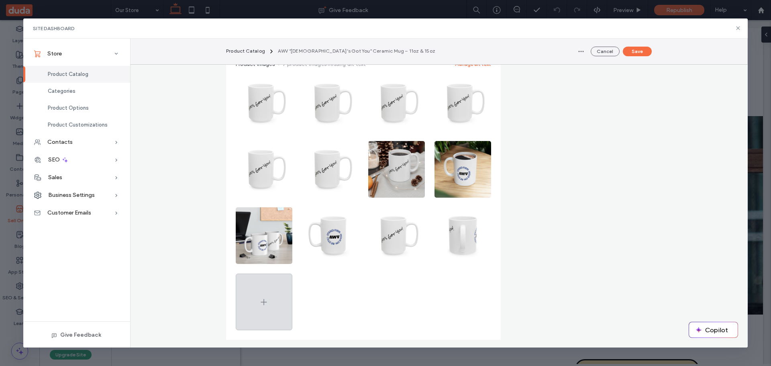
click at [261, 280] on span at bounding box center [264, 302] width 10 height 56
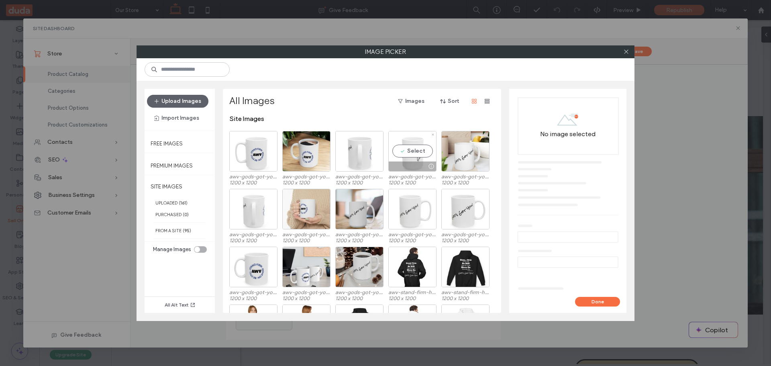
click at [415, 151] on div "Select" at bounding box center [412, 151] width 48 height 41
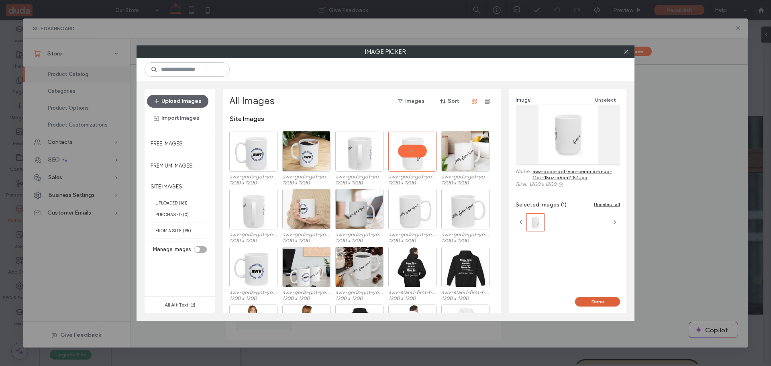
click at [595, 298] on button "Done" at bounding box center [597, 302] width 45 height 10
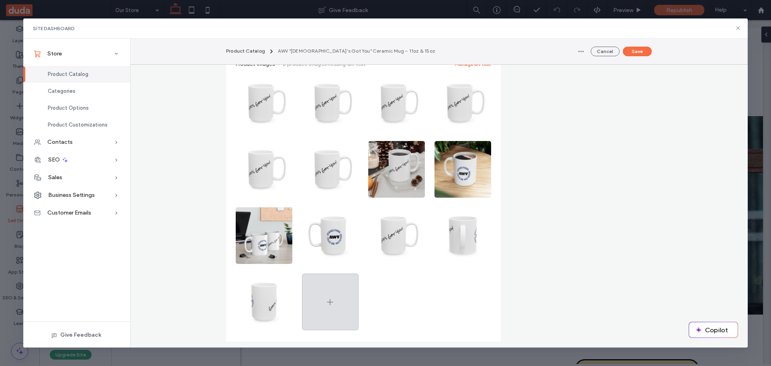
click at [326, 297] on icon at bounding box center [330, 302] width 10 height 10
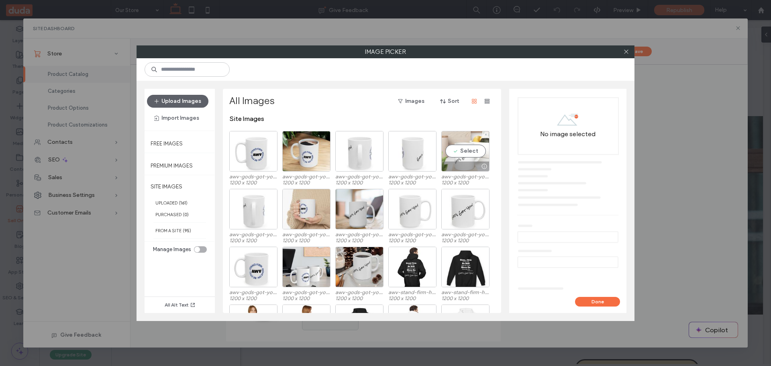
click at [464, 152] on div "Select" at bounding box center [465, 151] width 48 height 41
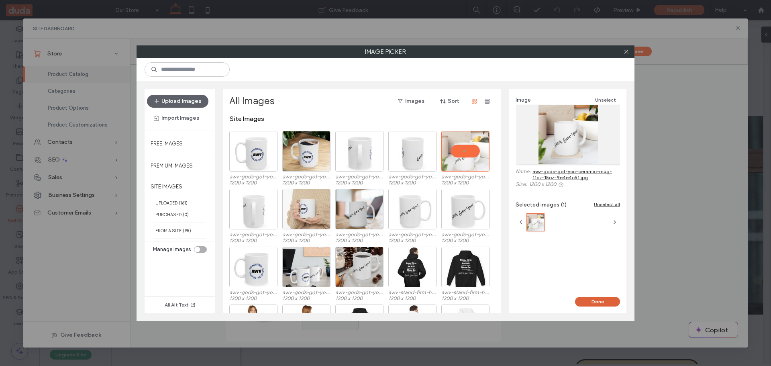
click at [589, 298] on button "Done" at bounding box center [597, 302] width 45 height 10
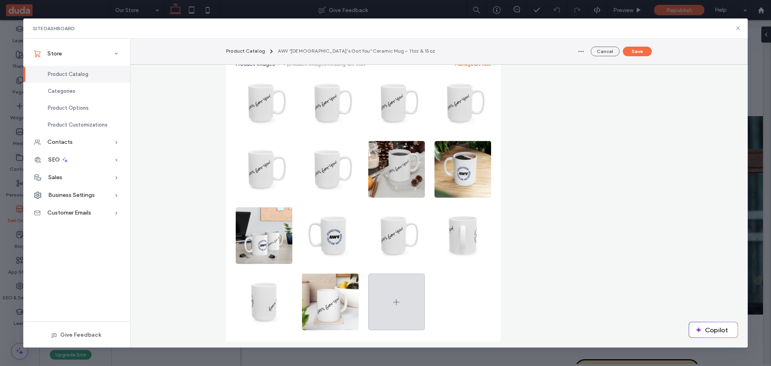
click at [393, 297] on icon at bounding box center [396, 302] width 10 height 10
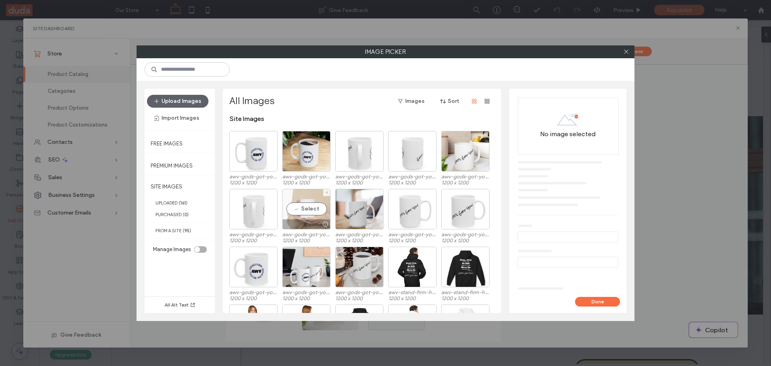
click at [294, 209] on div "Select" at bounding box center [306, 209] width 48 height 41
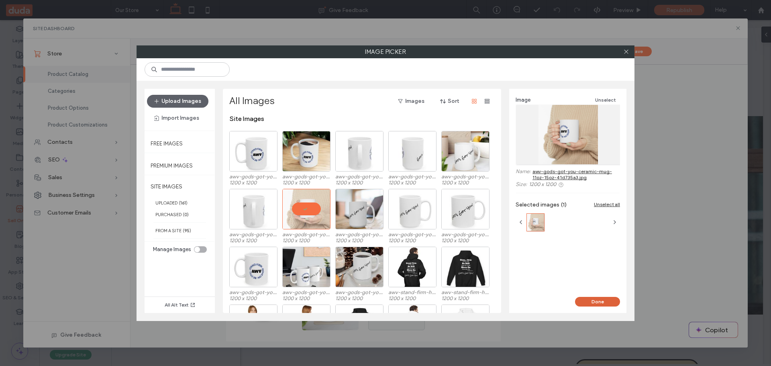
click at [593, 301] on button "Done" at bounding box center [597, 302] width 45 height 10
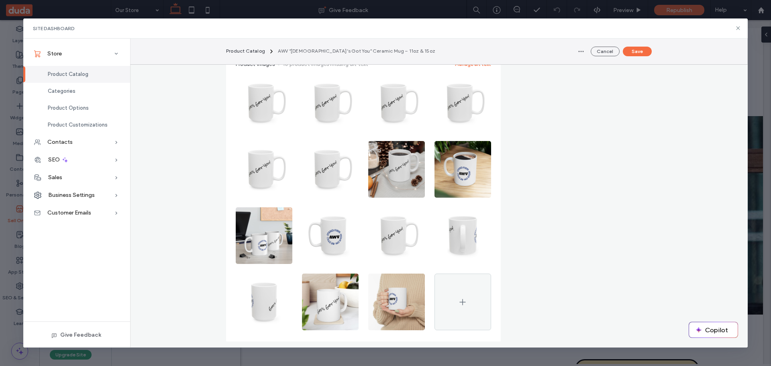
click at [637, 51] on button "Save" at bounding box center [636, 52] width 29 height 10
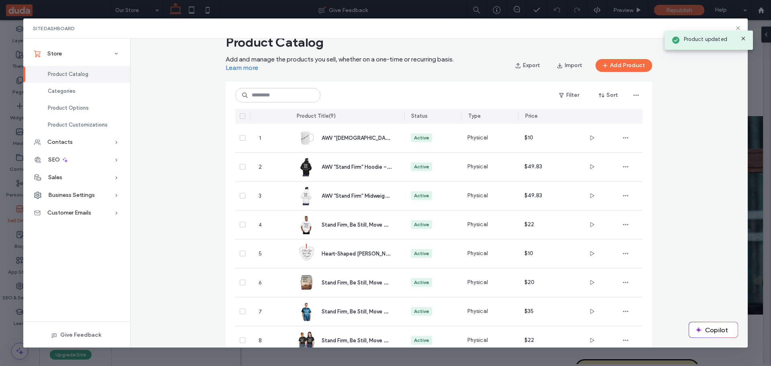
scroll to position [0, 0]
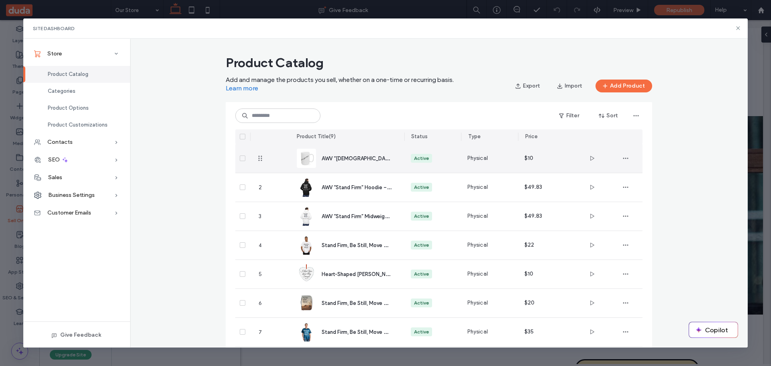
click at [350, 155] on span "AWV “[DEMOGRAPHIC_DATA]’s Got You” Ceramic Mug – 11oz & 15oz" at bounding box center [404, 158] width 166 height 8
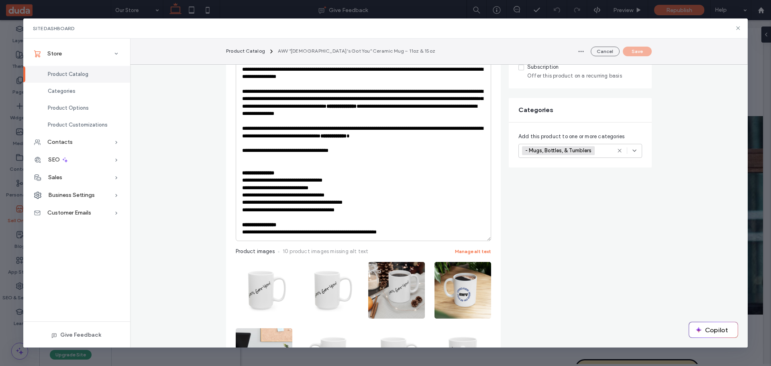
scroll to position [281, 0]
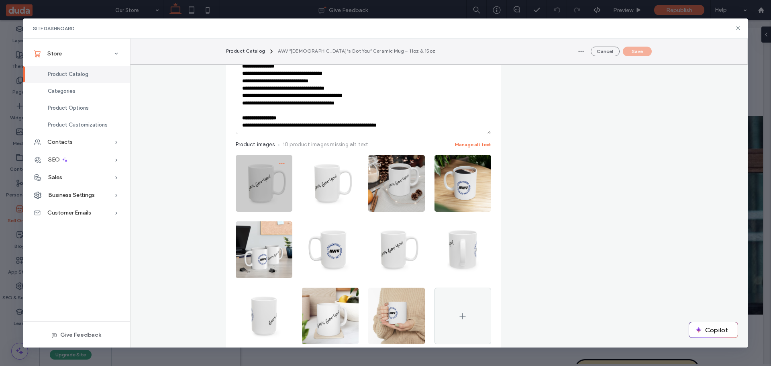
click at [279, 160] on icon "button" at bounding box center [282, 163] width 6 height 6
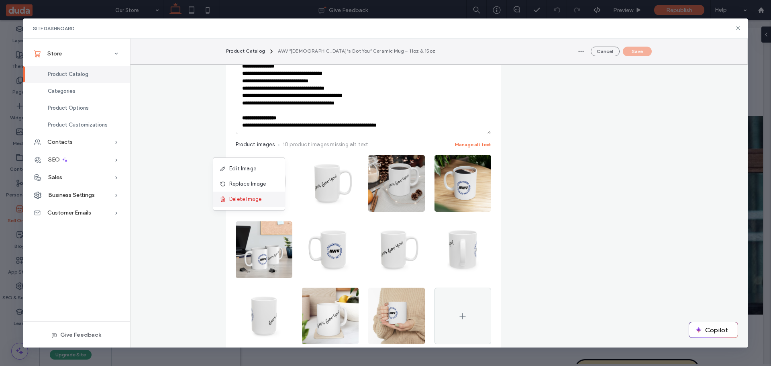
click at [249, 198] on span "Delete Image" at bounding box center [245, 199] width 32 height 8
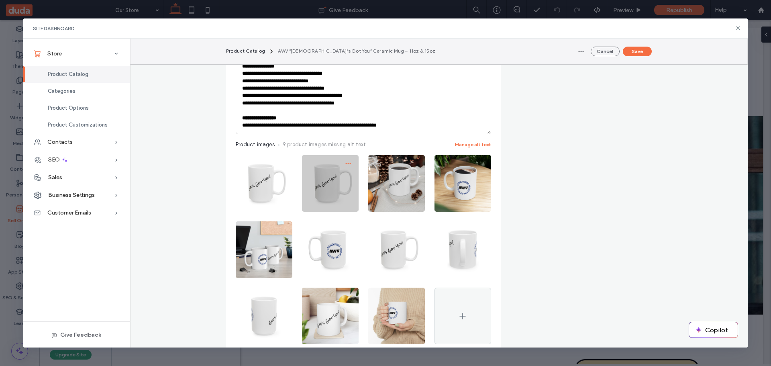
click at [346, 160] on icon "button" at bounding box center [348, 163] width 6 height 6
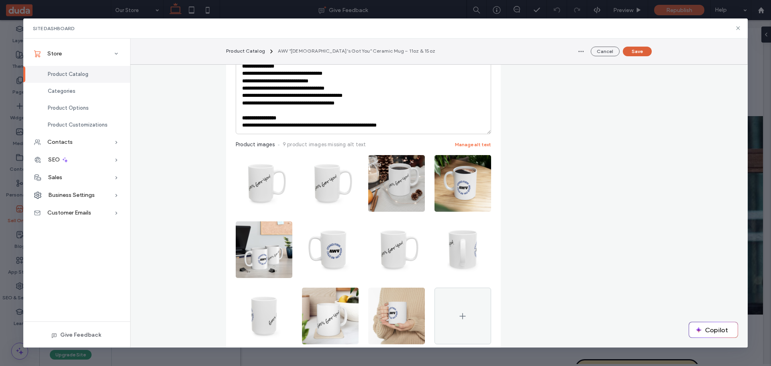
click at [634, 52] on button "Save" at bounding box center [636, 52] width 29 height 10
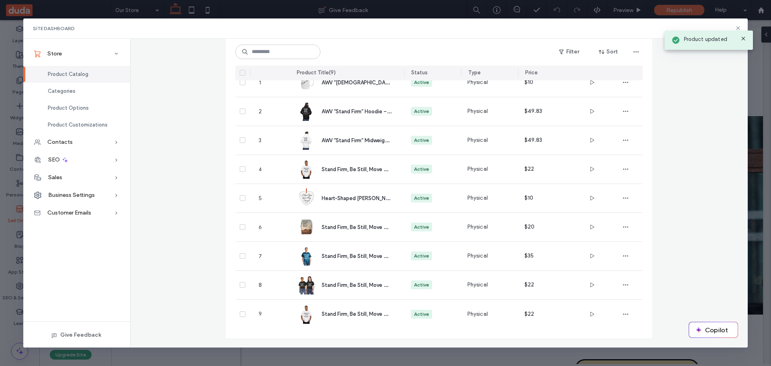
scroll to position [68, 0]
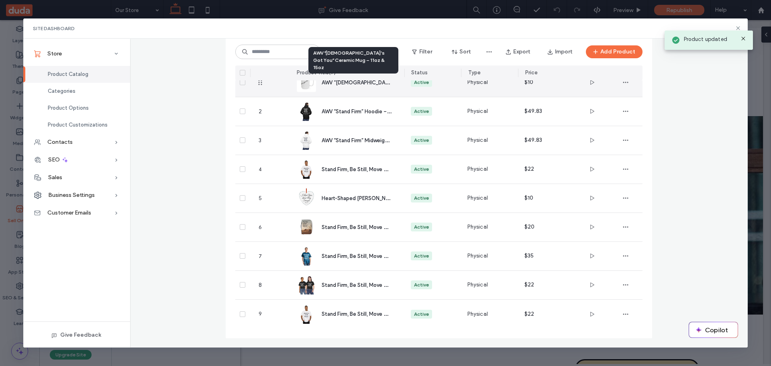
click at [347, 82] on span "AWV “[DEMOGRAPHIC_DATA]’s Got You” Ceramic Mug – 11oz & 15oz" at bounding box center [404, 82] width 166 height 8
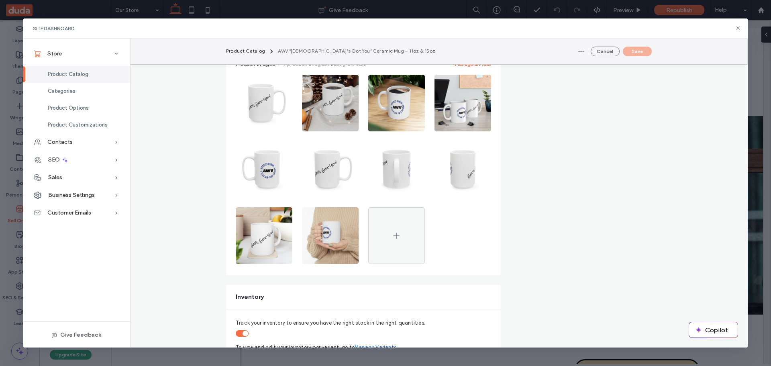
scroll to position [281, 0]
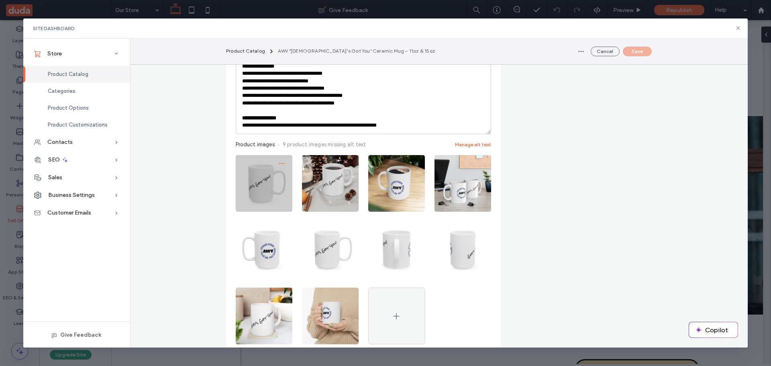
click at [279, 160] on icon "button" at bounding box center [282, 163] width 6 height 6
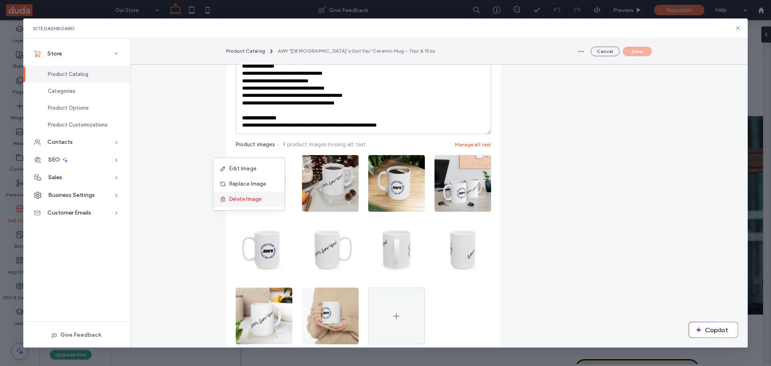
click at [246, 201] on span "Delete Image" at bounding box center [245, 199] width 32 height 8
click at [639, 51] on button "Save" at bounding box center [636, 52] width 29 height 10
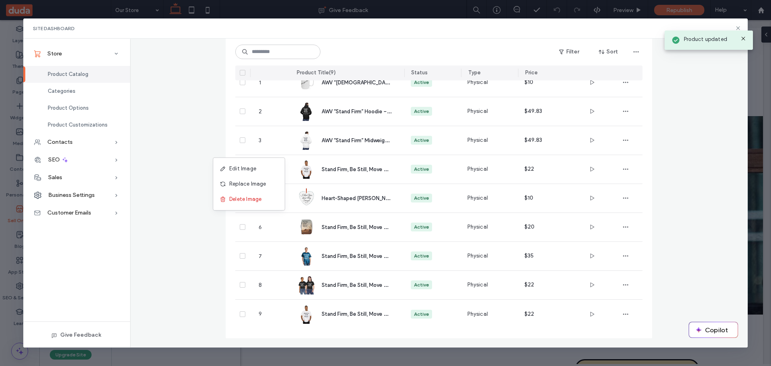
scroll to position [68, 0]
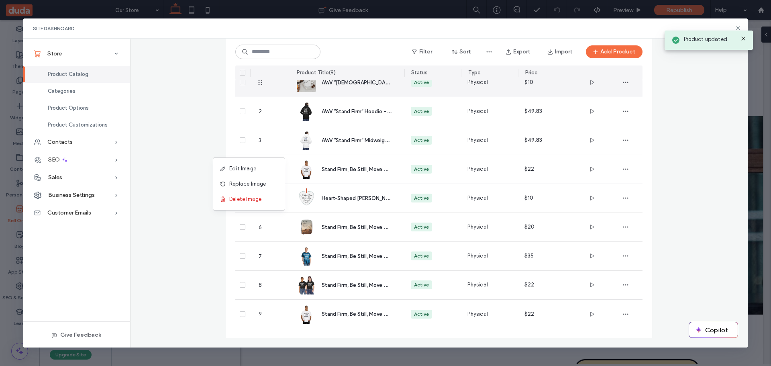
click at [360, 81] on span "AWV “[DEMOGRAPHIC_DATA]’s Got You” Ceramic Mug – 11oz & 15oz" at bounding box center [404, 82] width 166 height 8
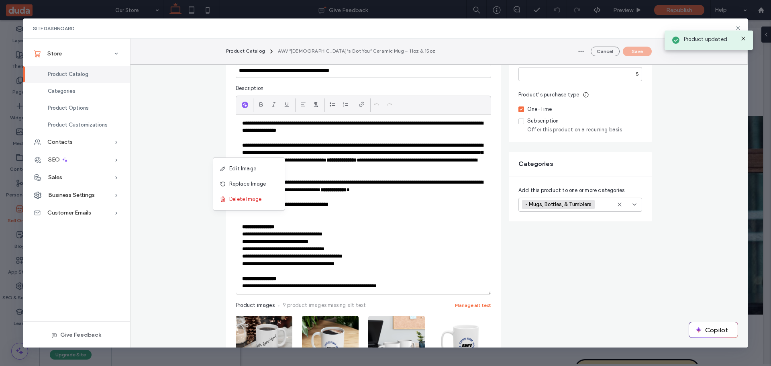
scroll to position [281, 0]
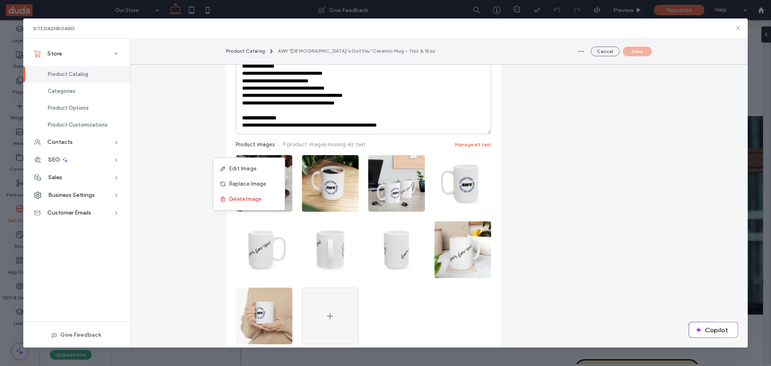
click at [475, 140] on button "Manage alt text" at bounding box center [473, 144] width 36 height 8
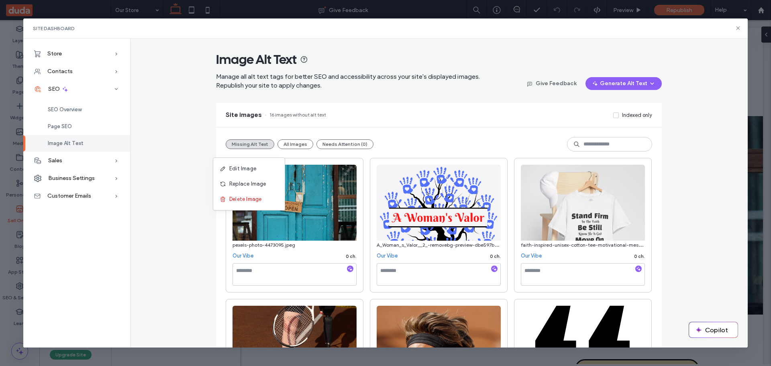
scroll to position [40, 0]
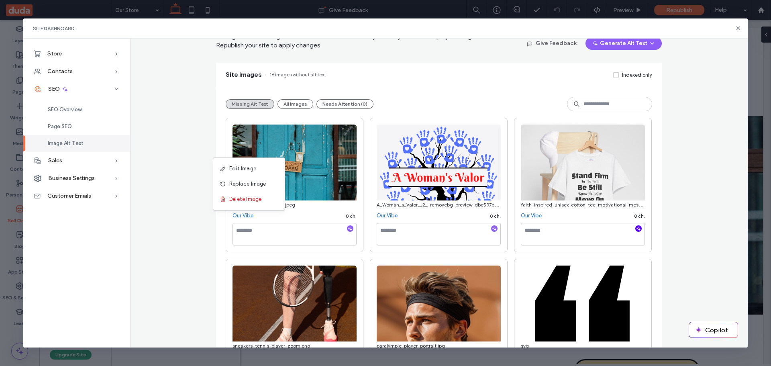
click at [636, 228] on icon "button" at bounding box center [638, 229] width 6 height 6
type textarea "**********"
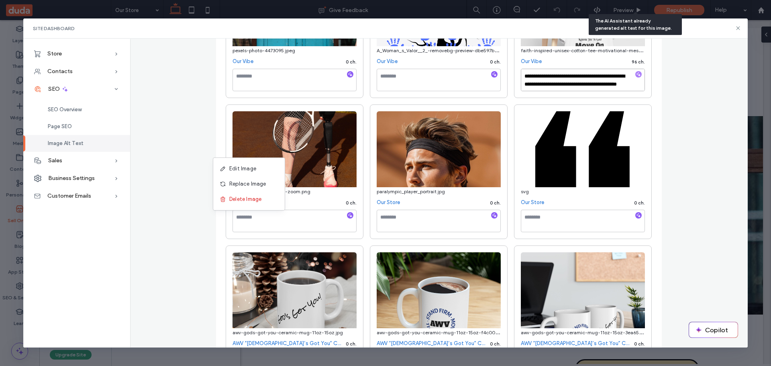
scroll to position [281, 0]
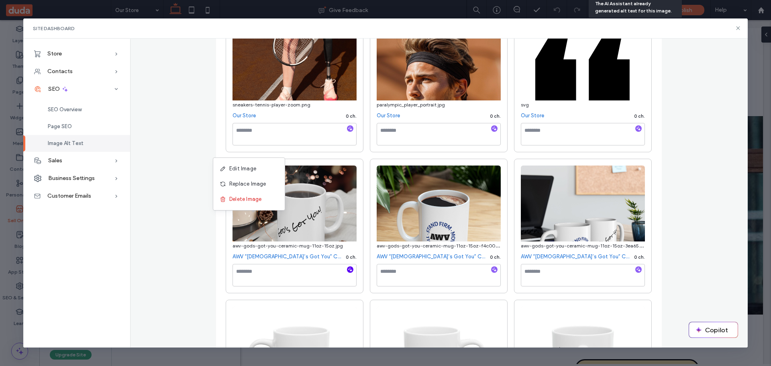
click at [348, 271] on icon "button" at bounding box center [350, 269] width 6 height 6
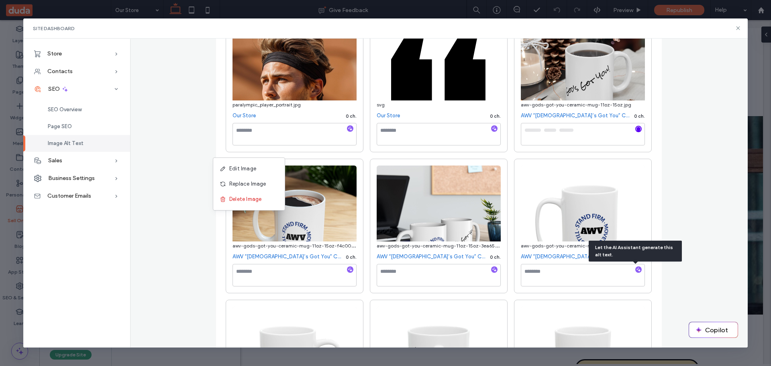
scroll to position [140, 0]
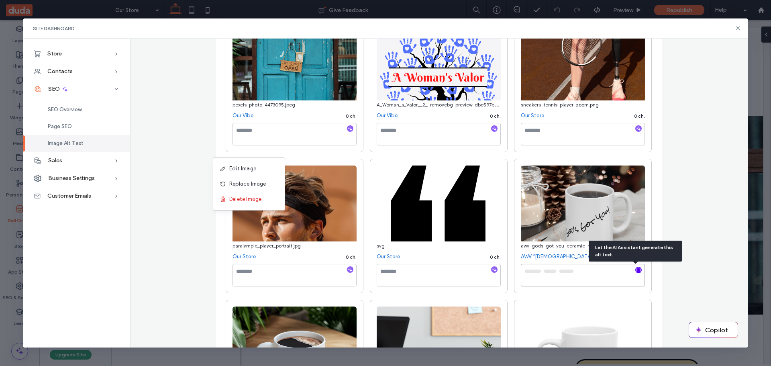
type textarea "**********"
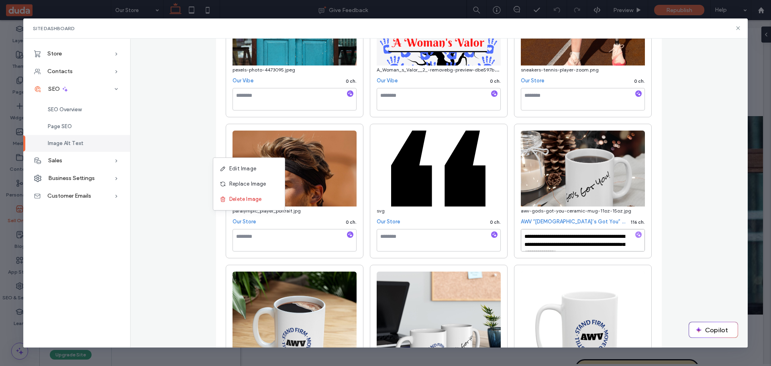
scroll to position [260, 0]
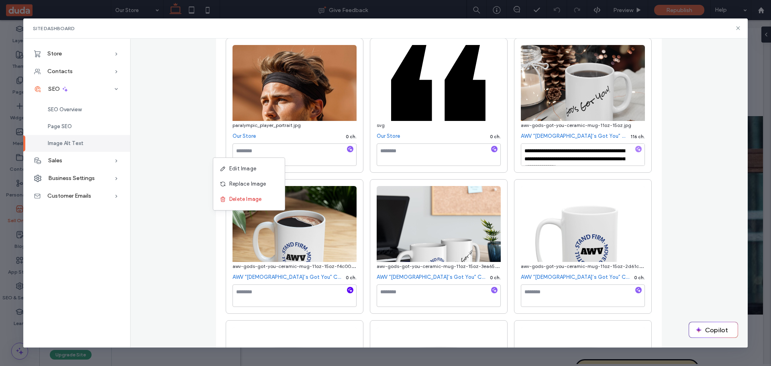
click at [348, 289] on icon "button" at bounding box center [350, 290] width 6 height 6
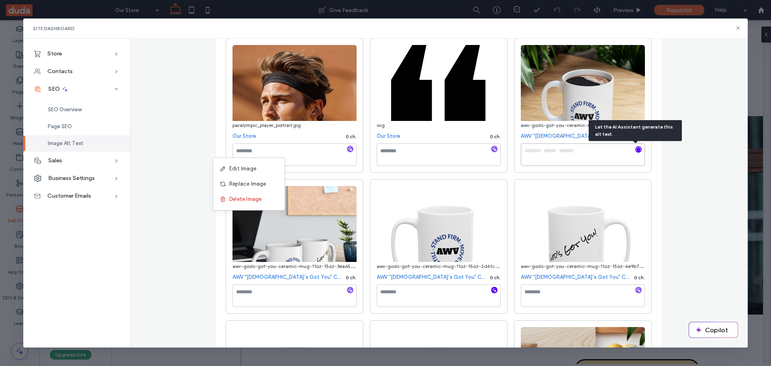
type textarea "**********"
click at [491, 290] on icon "button" at bounding box center [494, 290] width 6 height 6
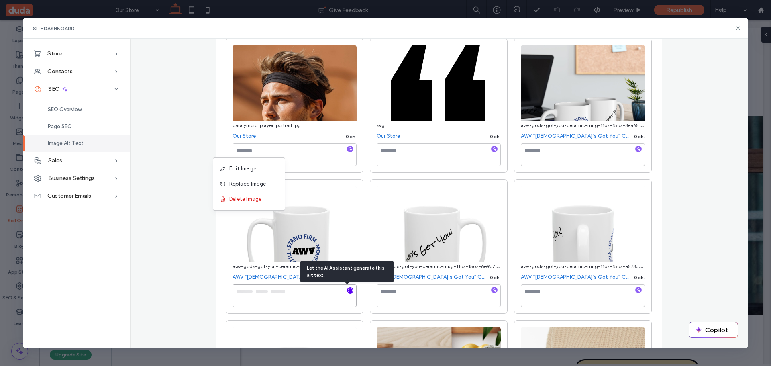
type textarea "**********"
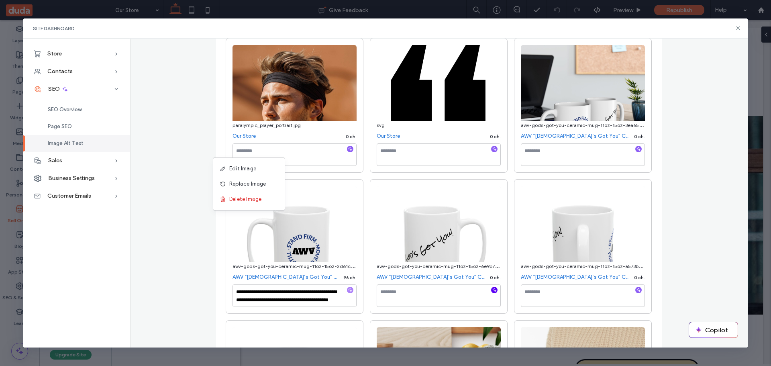
click at [491, 291] on icon "button" at bounding box center [494, 290] width 6 height 6
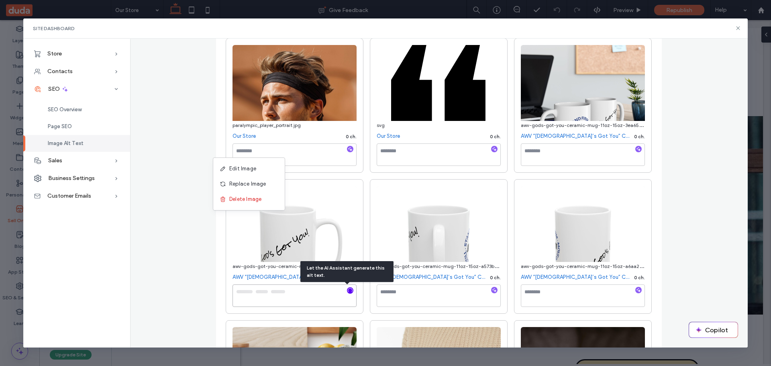
type textarea "**********"
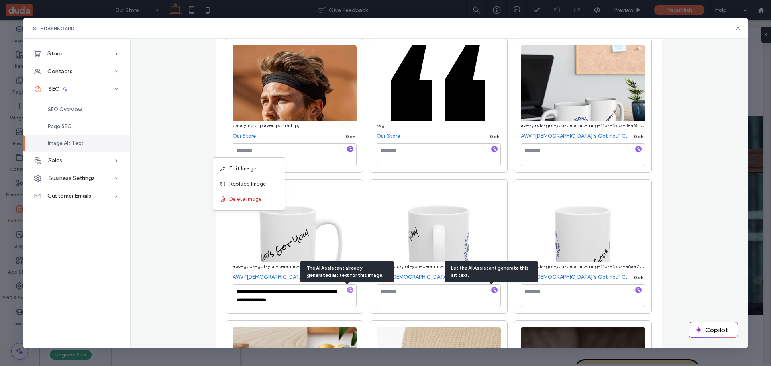
click at [491, 291] on icon "button" at bounding box center [494, 290] width 6 height 6
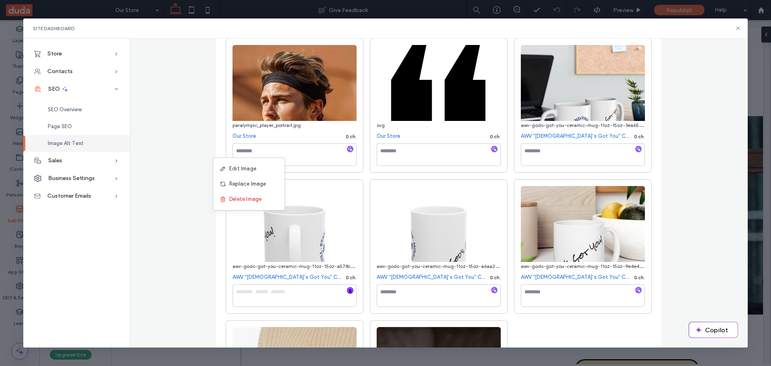
click at [491, 291] on icon "button" at bounding box center [494, 290] width 6 height 6
type textarea "**********"
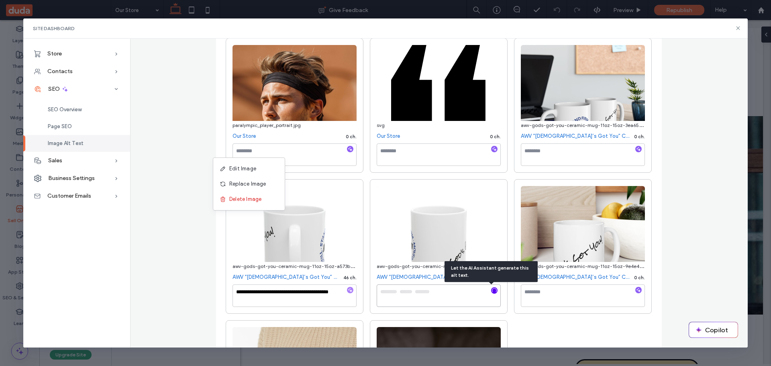
type textarea "**********"
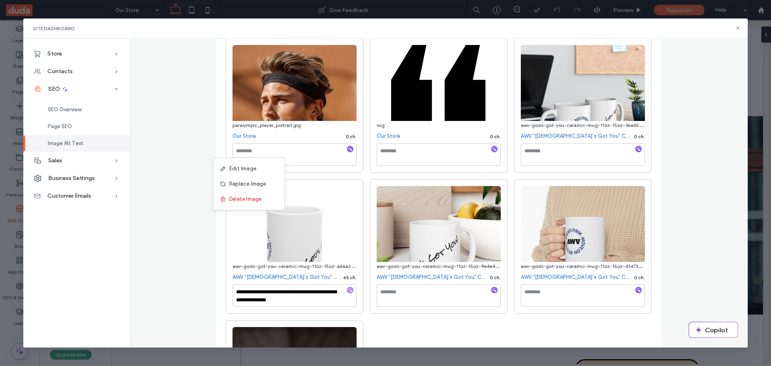
click at [491, 291] on icon "button" at bounding box center [494, 290] width 6 height 6
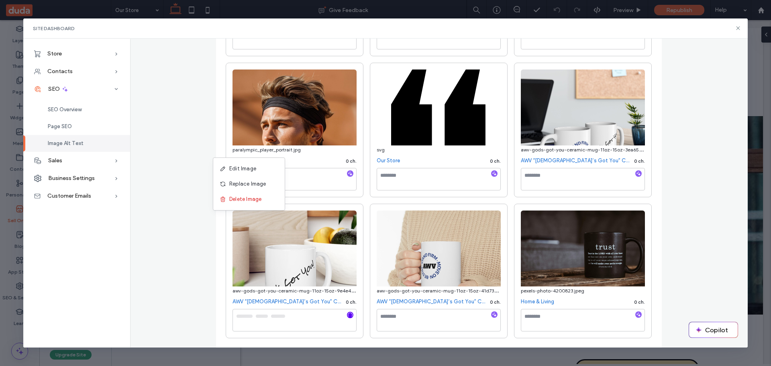
scroll to position [236, 0]
type textarea "**********"
click at [491, 315] on icon "button" at bounding box center [494, 314] width 6 height 6
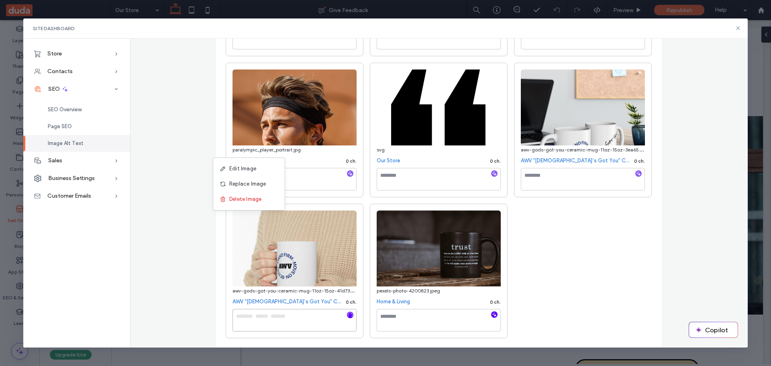
click at [491, 314] on icon "button" at bounding box center [494, 314] width 6 height 6
type textarea "**********"
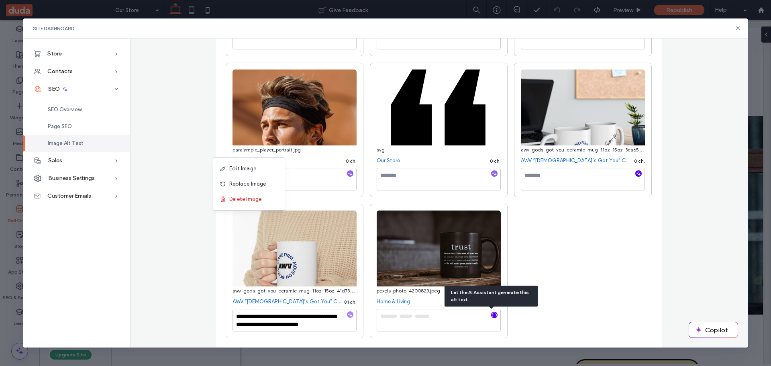
click at [636, 175] on use "button" at bounding box center [638, 173] width 4 height 4
type textarea "**********"
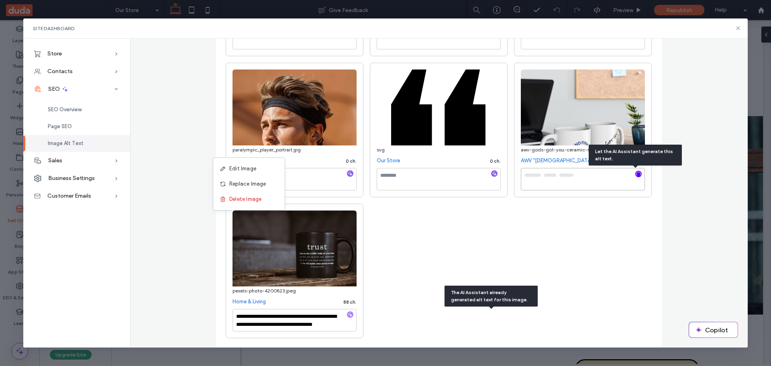
type textarea "**********"
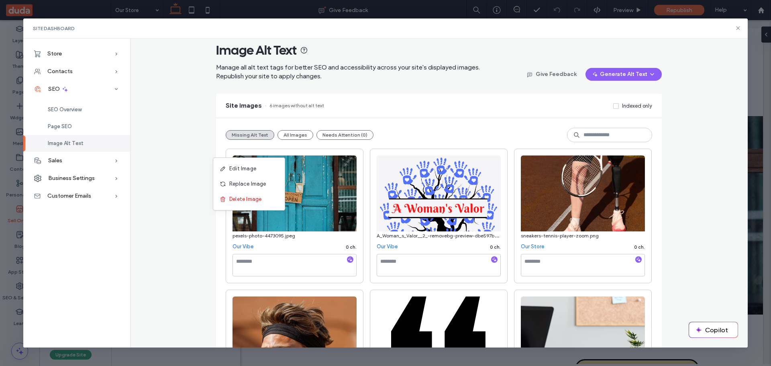
scroll to position [0, 0]
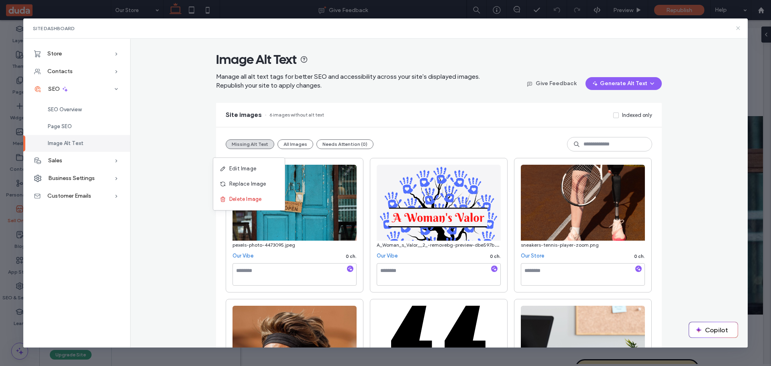
drag, startPoint x: 741, startPoint y: 27, endPoint x: 702, endPoint y: 7, distance: 44.2
click at [741, 27] on icon at bounding box center [737, 28] width 6 height 6
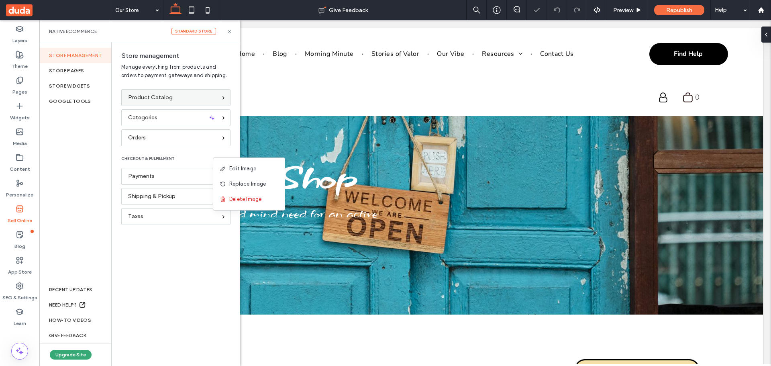
click at [150, 97] on span "Product Catalog" at bounding box center [150, 97] width 45 height 9
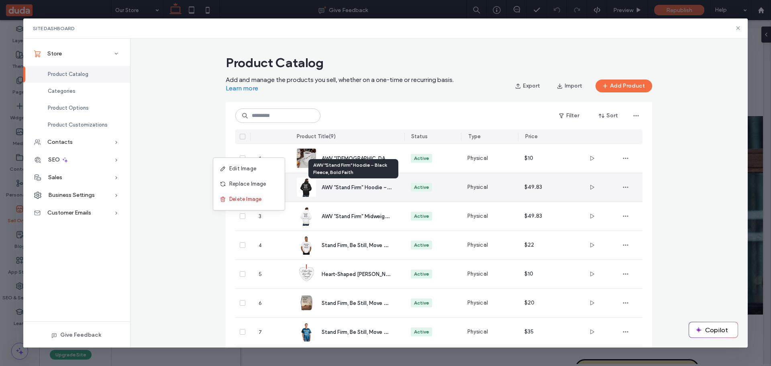
click at [355, 185] on span "AWV “Stand Firm” Hoodie – Black Fleece, Bold Faith" at bounding box center [383, 187] width 124 height 8
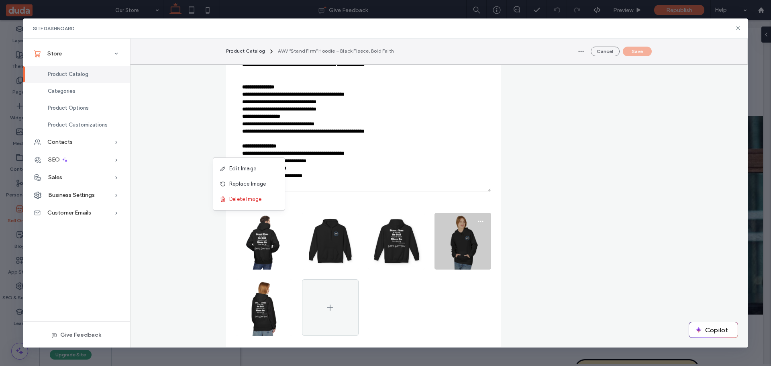
scroll to position [281, 0]
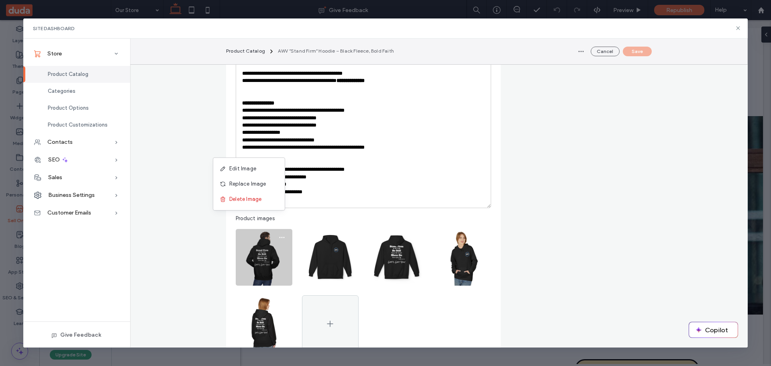
click at [253, 250] on img at bounding box center [264, 257] width 57 height 57
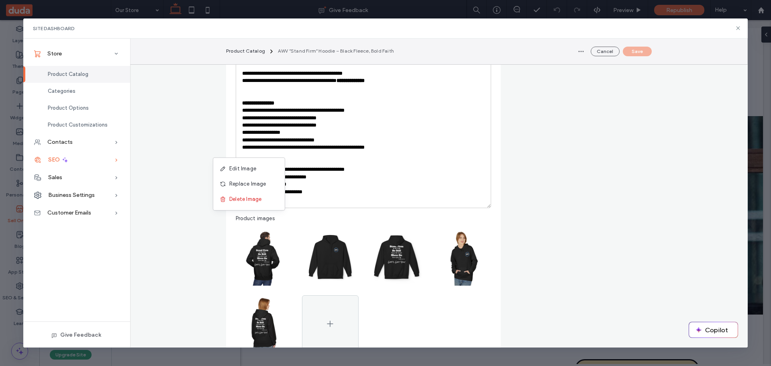
click at [55, 159] on span "SEO" at bounding box center [54, 159] width 12 height 7
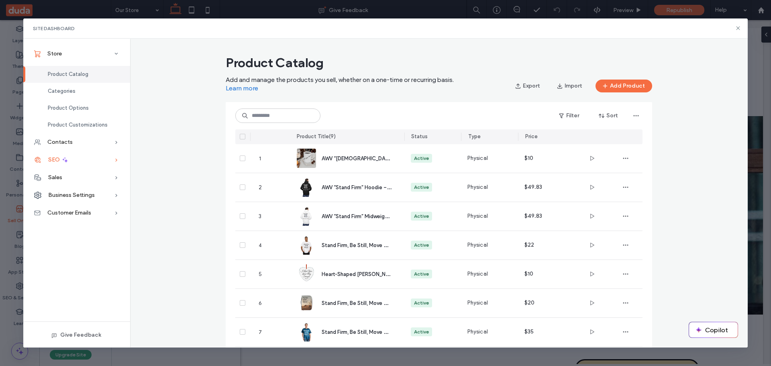
click at [61, 158] on icon at bounding box center [64, 159] width 7 height 7
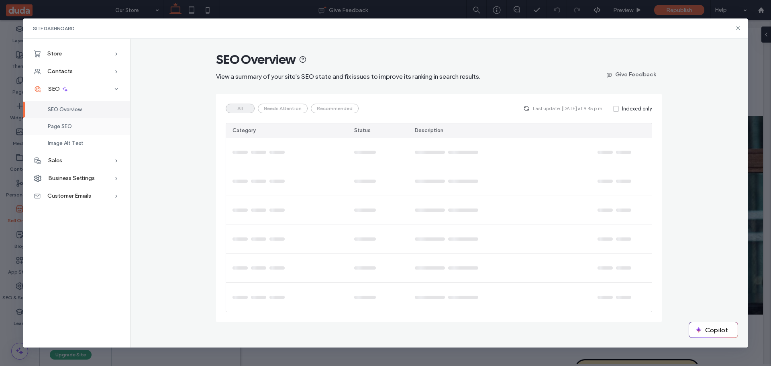
click at [63, 126] on span "Page SEO" at bounding box center [60, 126] width 24 height 6
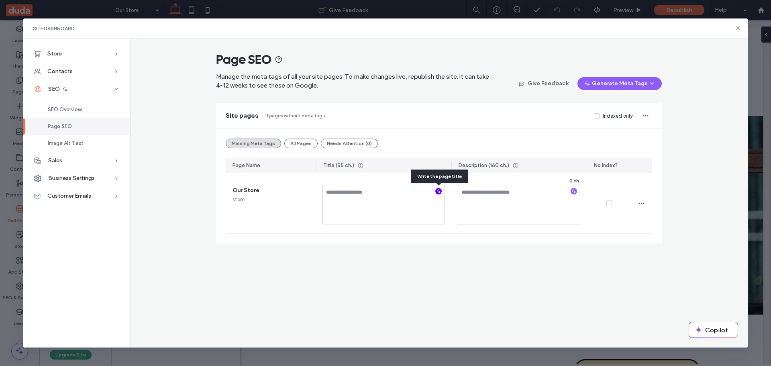
click at [436, 191] on icon "button" at bounding box center [438, 191] width 6 height 6
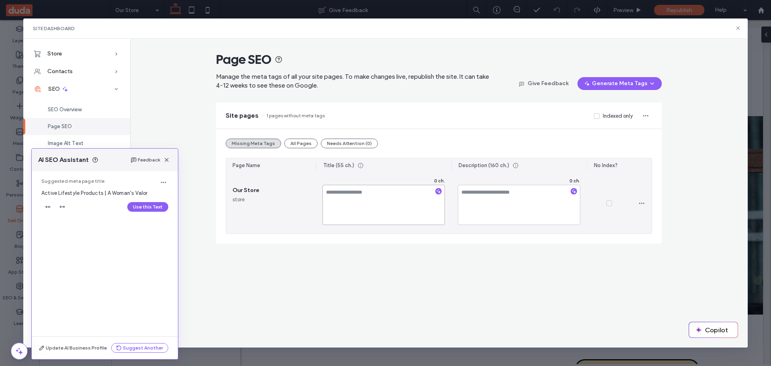
click at [356, 195] on textarea at bounding box center [383, 205] width 122 height 40
type textarea "*"
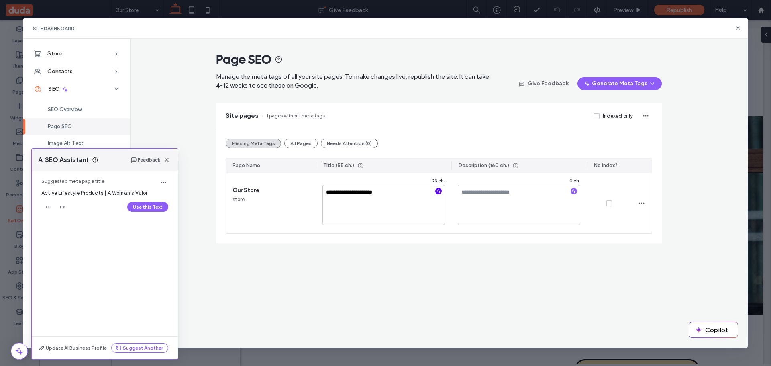
click at [437, 190] on icon "button" at bounding box center [438, 191] width 6 height 6
click at [167, 159] on icon "button" at bounding box center [166, 160] width 6 height 6
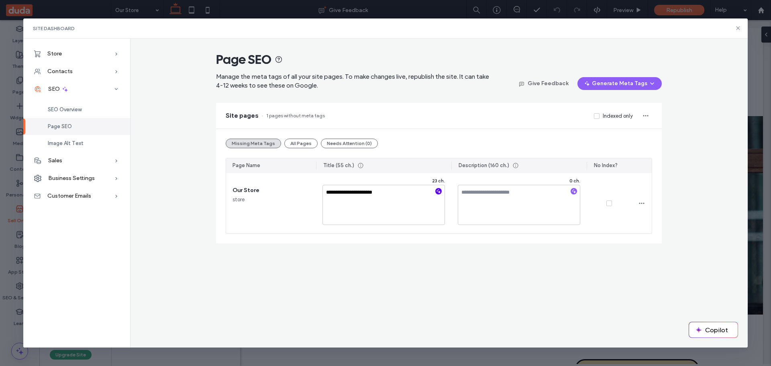
click at [439, 190] on icon "button" at bounding box center [438, 191] width 6 height 6
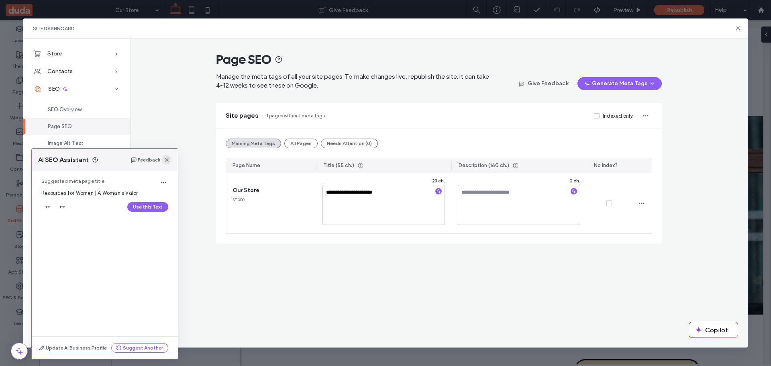
click at [167, 158] on icon "button" at bounding box center [166, 160] width 6 height 6
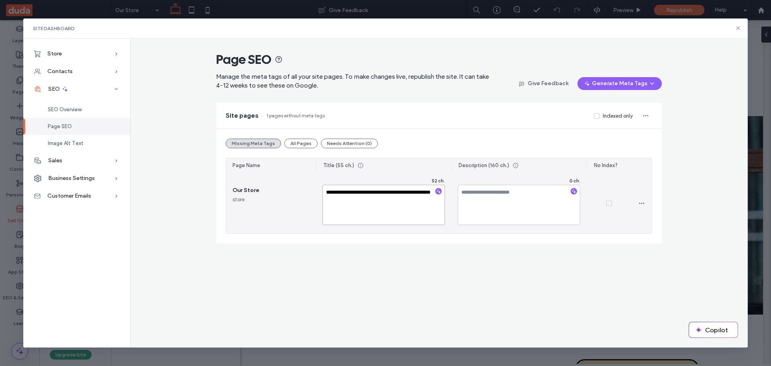
click at [375, 206] on textarea "**********" at bounding box center [383, 205] width 122 height 40
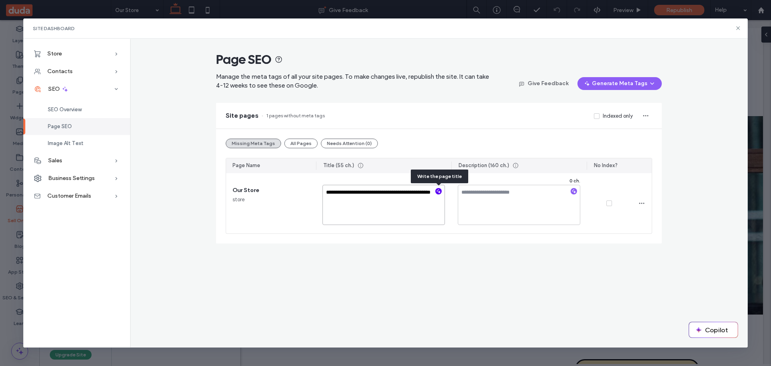
type textarea "**********"
click at [438, 191] on icon "button" at bounding box center [438, 191] width 6 height 6
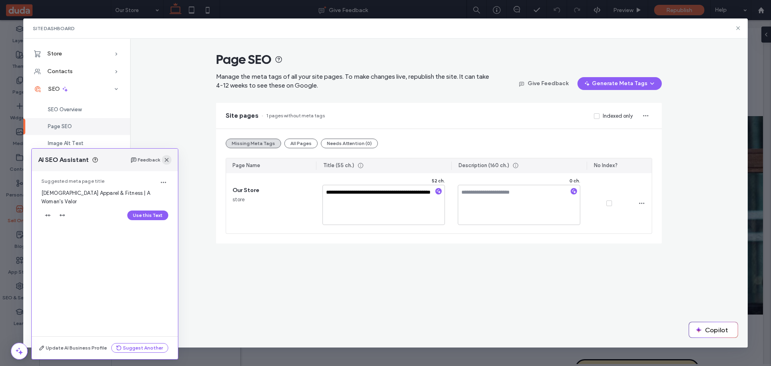
click at [166, 159] on use "button" at bounding box center [167, 160] width 4 height 4
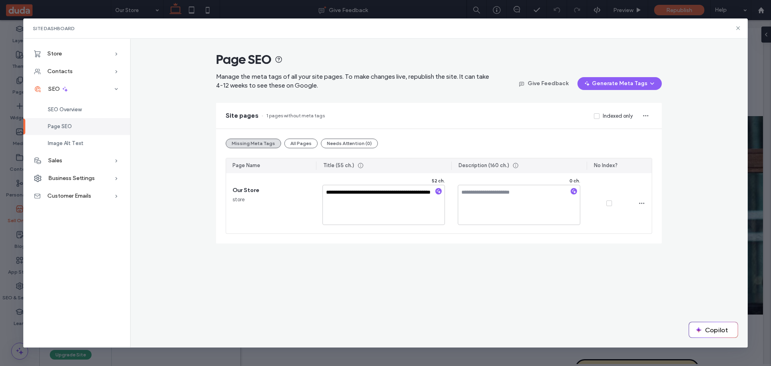
click at [447, 282] on div "**********" at bounding box center [439, 193] width 618 height 309
click at [55, 53] on span "Store" at bounding box center [54, 53] width 14 height 7
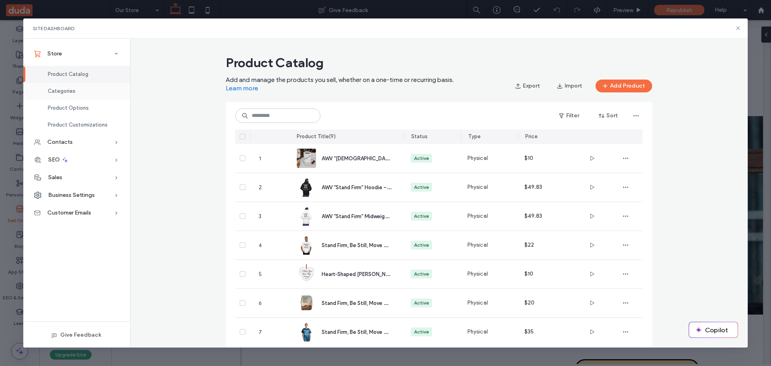
click at [68, 88] on span "Categories" at bounding box center [62, 91] width 28 height 6
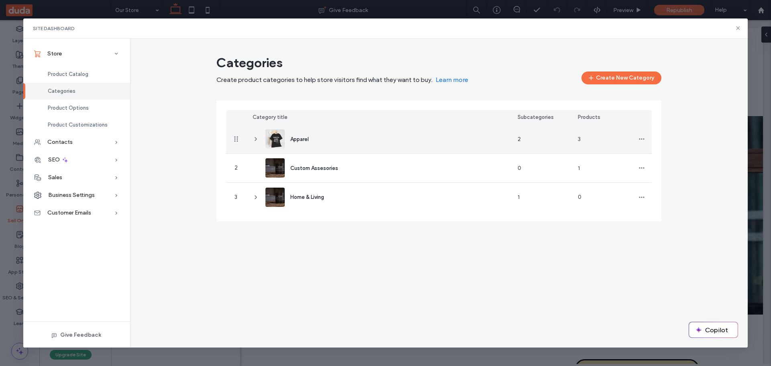
click at [254, 137] on icon at bounding box center [255, 139] width 6 height 6
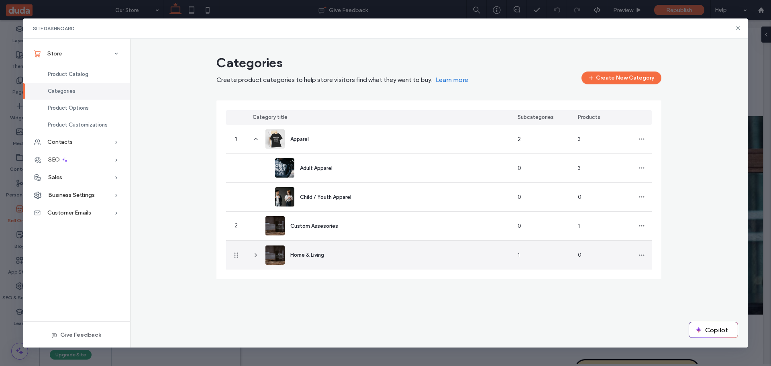
click at [256, 254] on use at bounding box center [256, 254] width 2 height 3
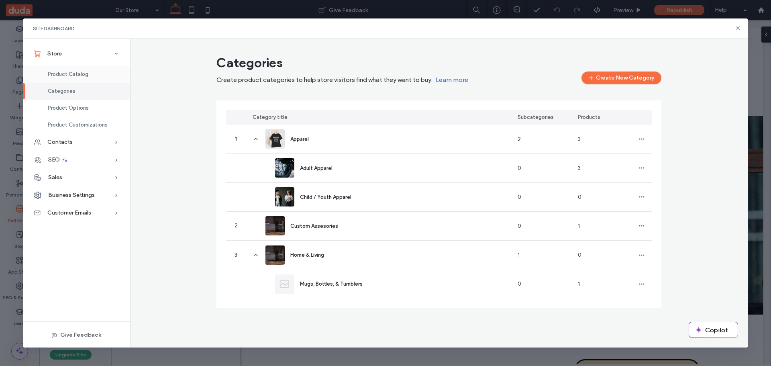
click at [60, 71] on span "Product Catalog" at bounding box center [68, 74] width 41 height 6
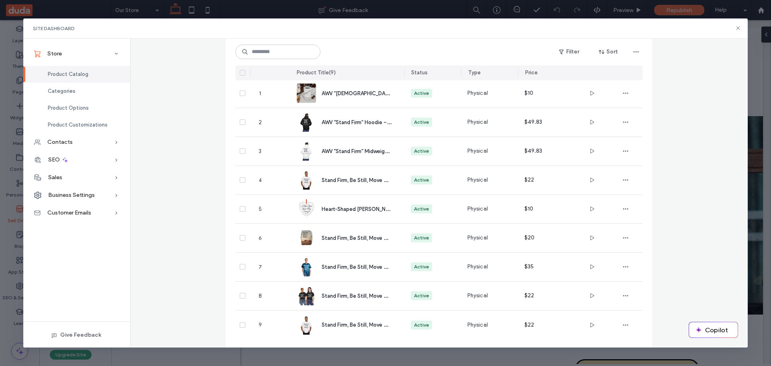
scroll to position [68, 0]
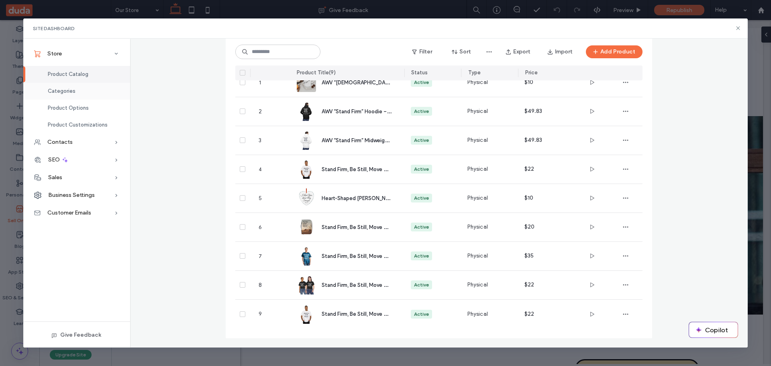
click at [62, 91] on span "Categories" at bounding box center [62, 91] width 28 height 6
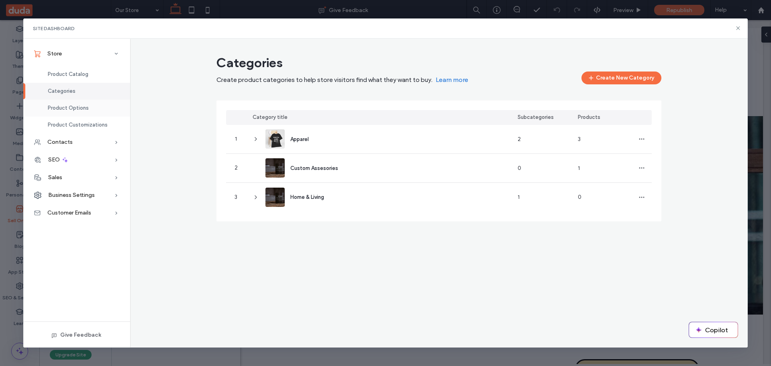
click at [64, 107] on span "Product Options" at bounding box center [68, 108] width 41 height 6
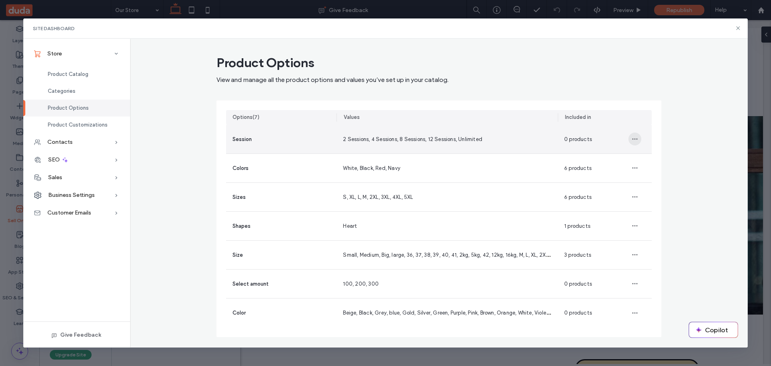
click at [631, 137] on icon "button" at bounding box center [634, 139] width 6 height 6
click at [653, 172] on span "Delete Option" at bounding box center [662, 175] width 35 height 8
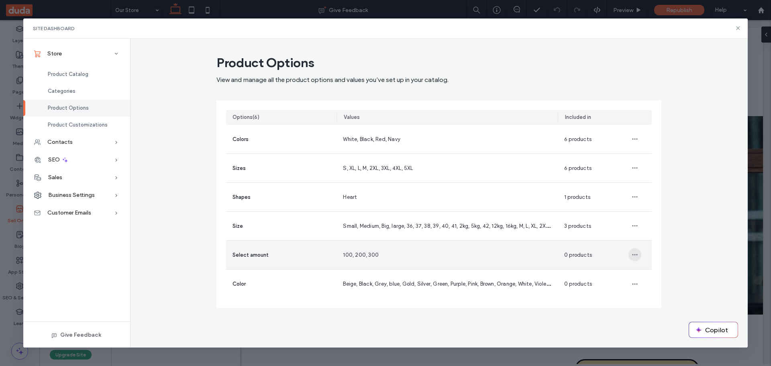
click at [637, 254] on icon "button" at bounding box center [634, 254] width 6 height 6
click at [647, 290] on span "Delete Option" at bounding box center [662, 291] width 35 height 8
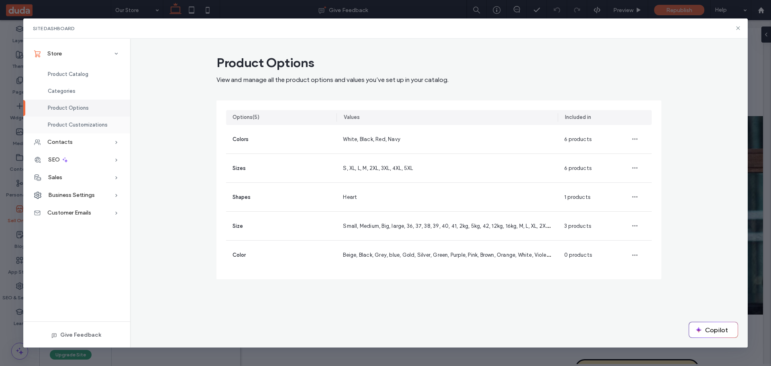
click at [75, 126] on span "Product Customizations" at bounding box center [78, 125] width 60 height 6
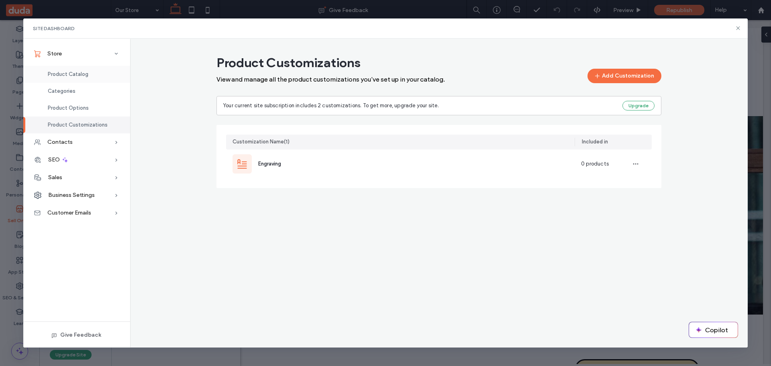
click at [71, 71] on div "Product Catalog" at bounding box center [76, 74] width 107 height 17
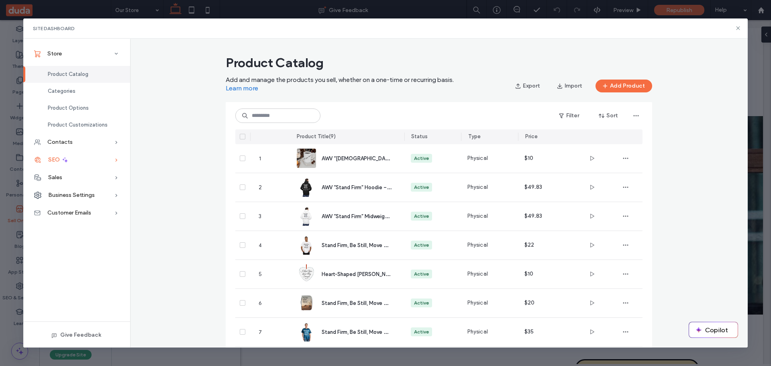
click at [82, 157] on div "SEO" at bounding box center [76, 160] width 107 height 18
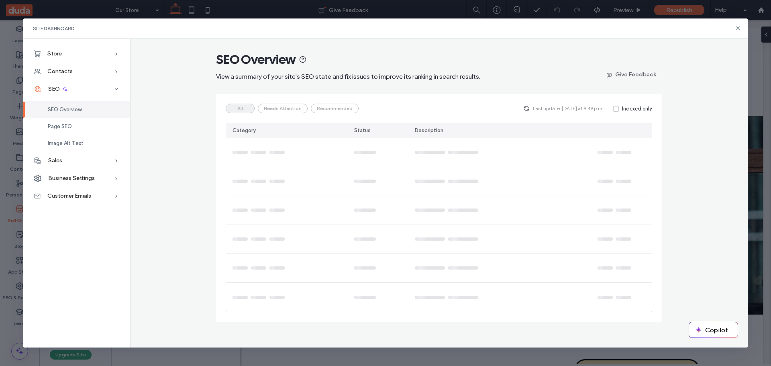
click at [741, 29] on div "Site Dashboard" at bounding box center [385, 28] width 724 height 20
click at [738, 28] on use at bounding box center [738, 28] width 4 height 4
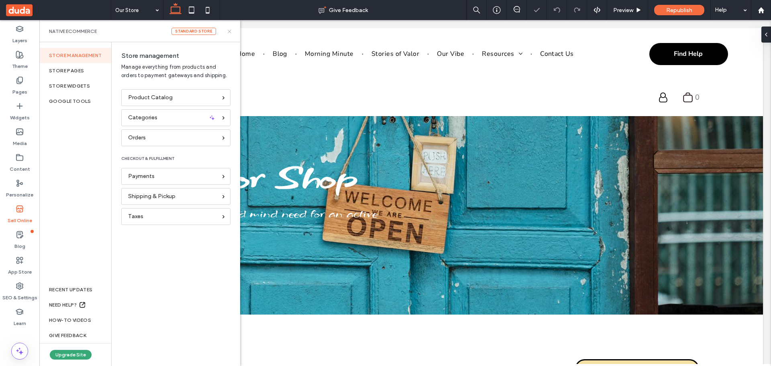
click at [229, 33] on icon at bounding box center [229, 31] width 6 height 6
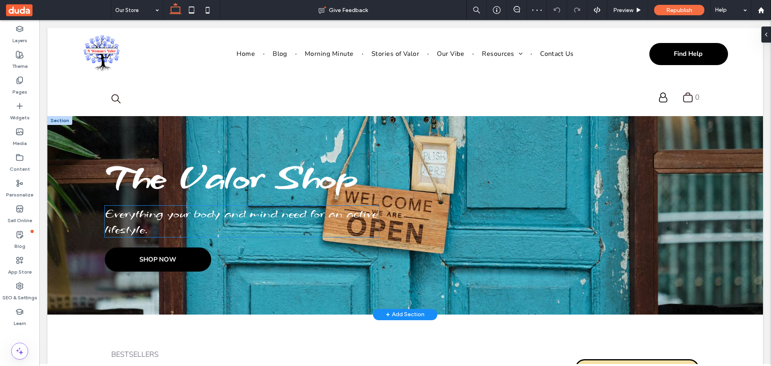
click at [169, 218] on span "Everything your body and mind need for an active lifestyle." at bounding box center [241, 220] width 272 height 31
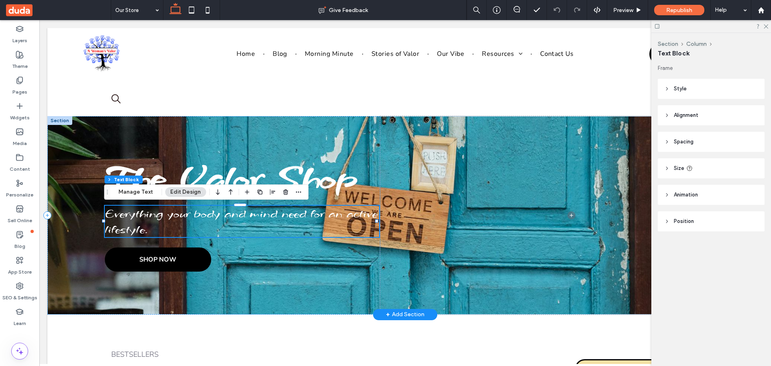
click at [155, 224] on span "Everything your body and mind need for an active lifestyle." at bounding box center [241, 220] width 272 height 31
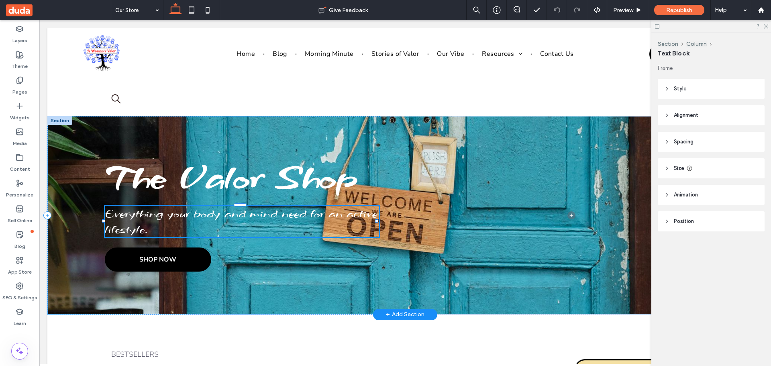
click at [155, 224] on span "Everything your body and mind need for an active lifestyle." at bounding box center [241, 220] width 272 height 31
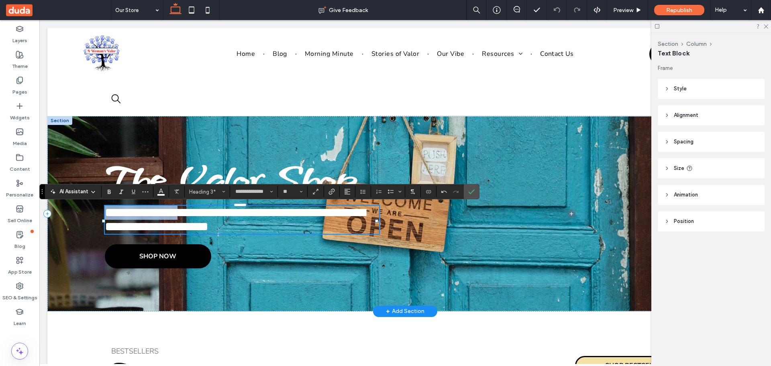
drag, startPoint x: 107, startPoint y: 212, endPoint x: 180, endPoint y: 213, distance: 73.0
click at [180, 213] on span "**********" at bounding box center [235, 219] width 260 height 27
copy span "**********"
click at [156, 215] on span "**********" at bounding box center [235, 219] width 260 height 27
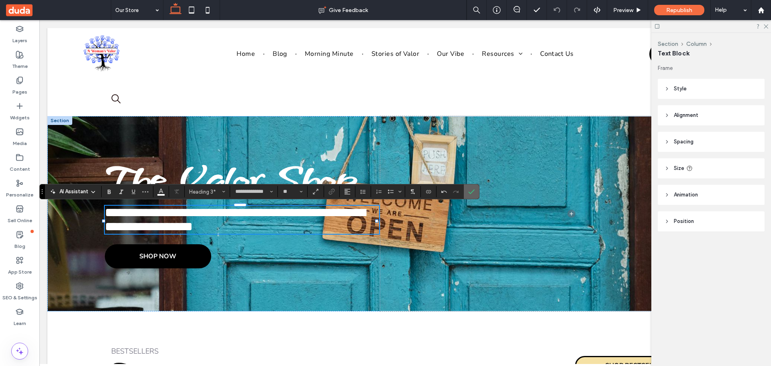
drag, startPoint x: 468, startPoint y: 185, endPoint x: 430, endPoint y: 166, distance: 43.1
click at [468, 185] on span "Confirm" at bounding box center [470, 191] width 4 height 14
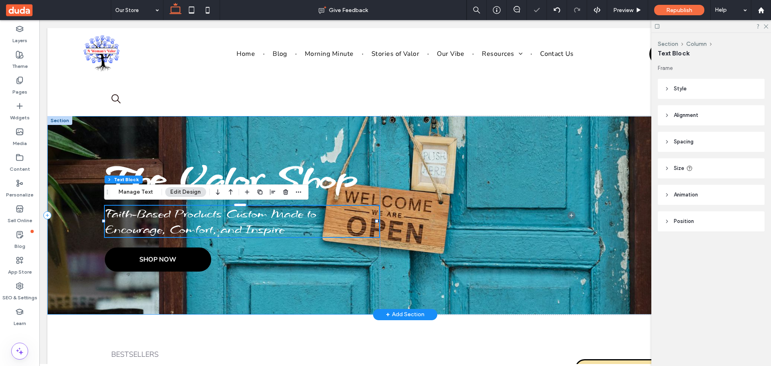
click at [290, 288] on div "The Valor Shop Faith-Based Products Custom Made to Encourage, Comfort, and Insp…" at bounding box center [213, 215] width 333 height 198
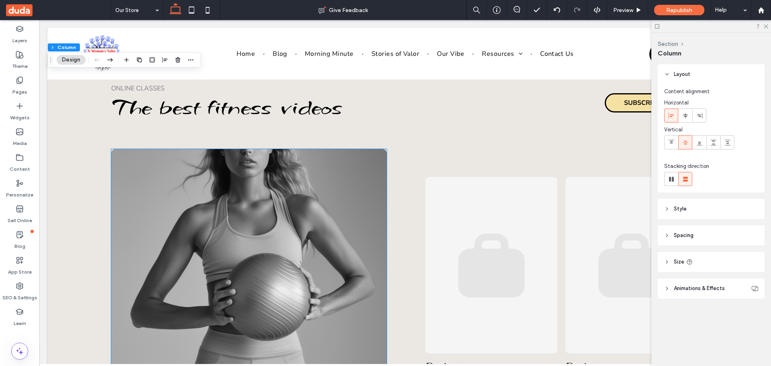
scroll to position [1164, 0]
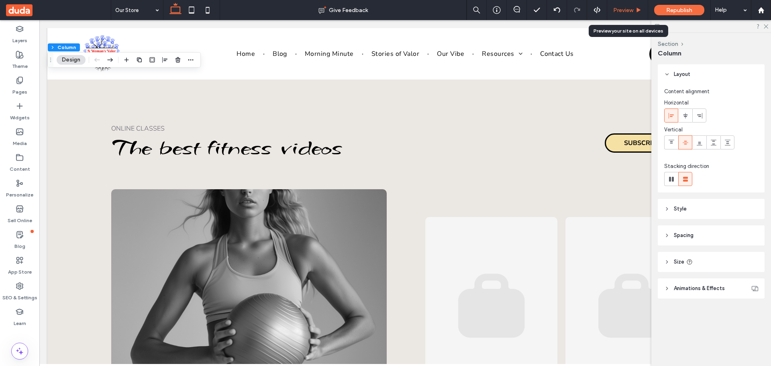
drag, startPoint x: 624, startPoint y: 13, endPoint x: 220, endPoint y: 248, distance: 468.5
click at [624, 13] on span "Preview" at bounding box center [623, 10] width 20 height 7
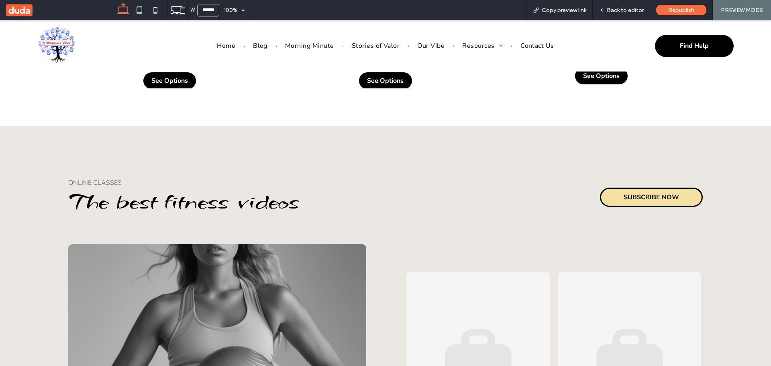
scroll to position [1165, 0]
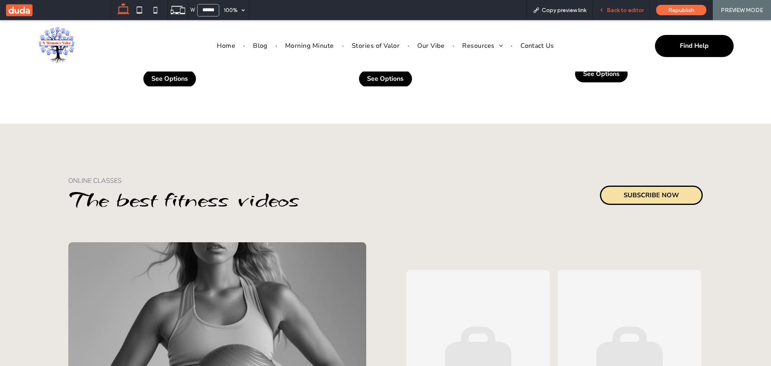
click at [624, 8] on span "Back to editor" at bounding box center [624, 10] width 37 height 7
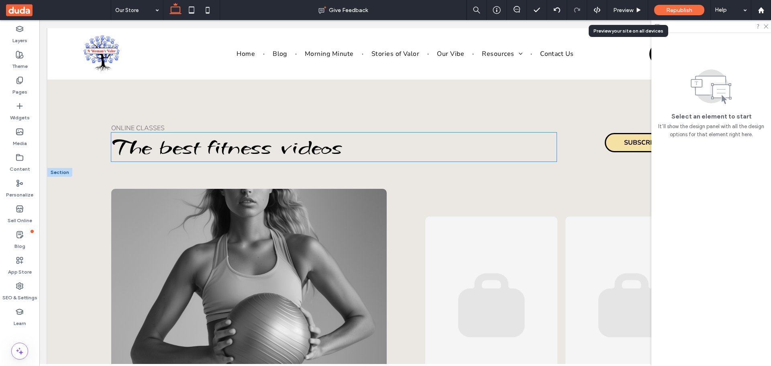
scroll to position [1164, 0]
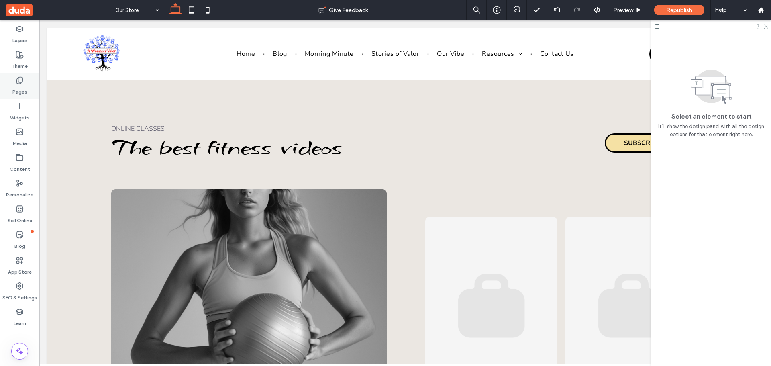
click at [18, 77] on icon at bounding box center [20, 80] width 8 height 8
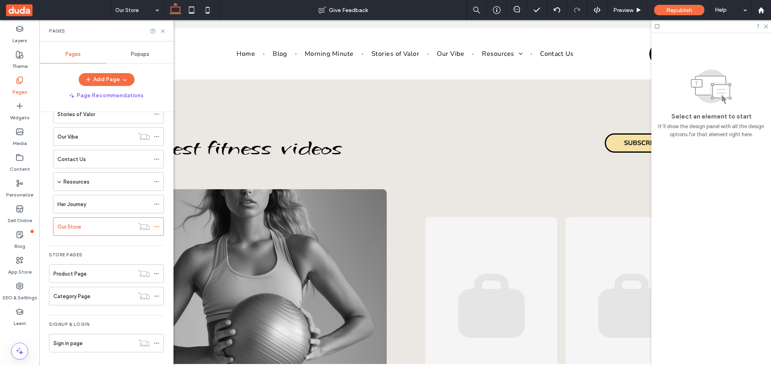
scroll to position [89, 0]
click at [89, 296] on div "Category Page" at bounding box center [93, 295] width 81 height 8
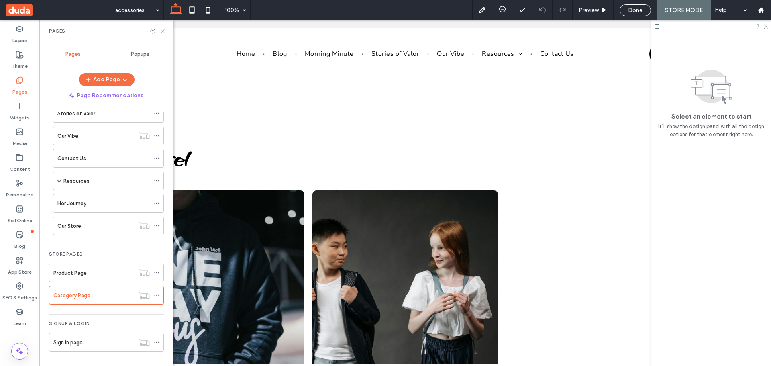
click at [163, 30] on icon at bounding box center [163, 31] width 6 height 6
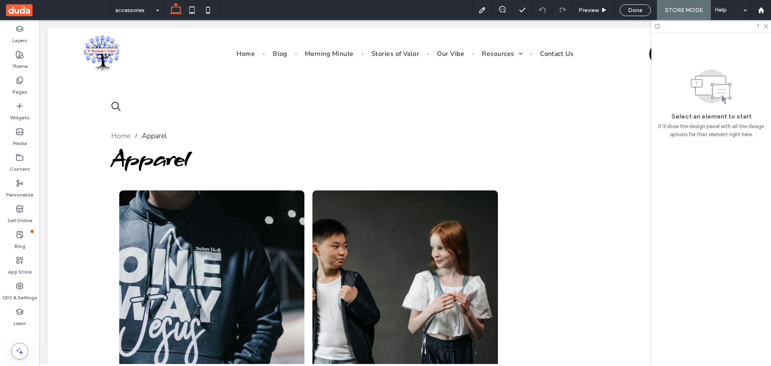
click at [769, 26] on div at bounding box center [711, 26] width 120 height 12
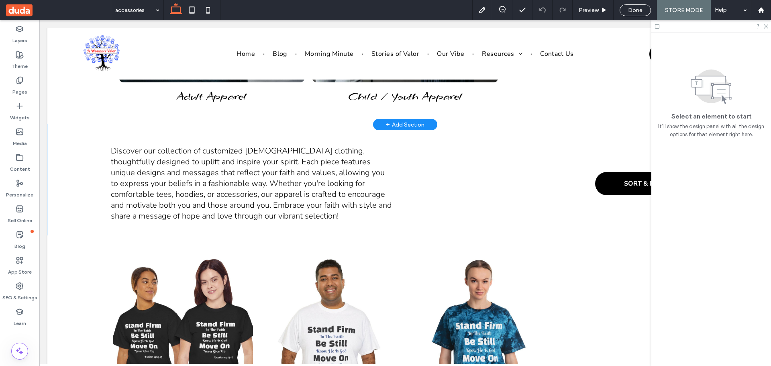
scroll to position [321, 0]
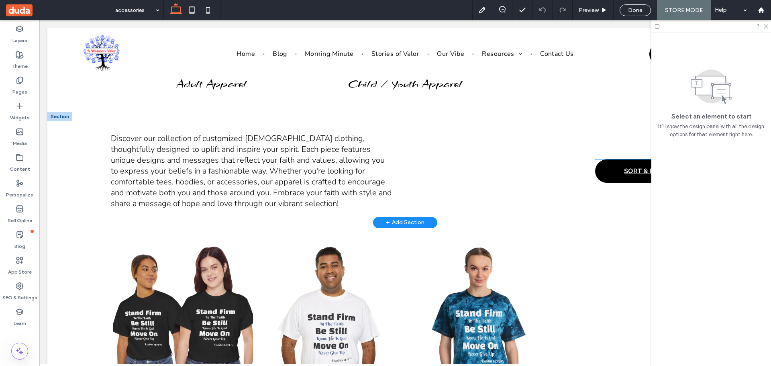
click at [612, 169] on span "SORT & FILTER" at bounding box center [646, 171] width 93 height 17
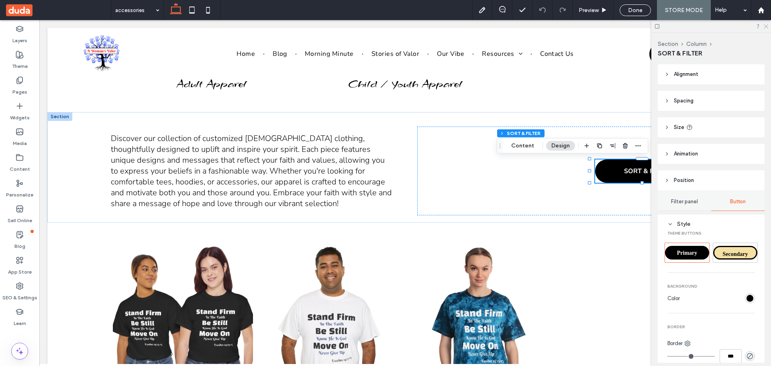
click at [766, 24] on icon at bounding box center [765, 25] width 5 height 5
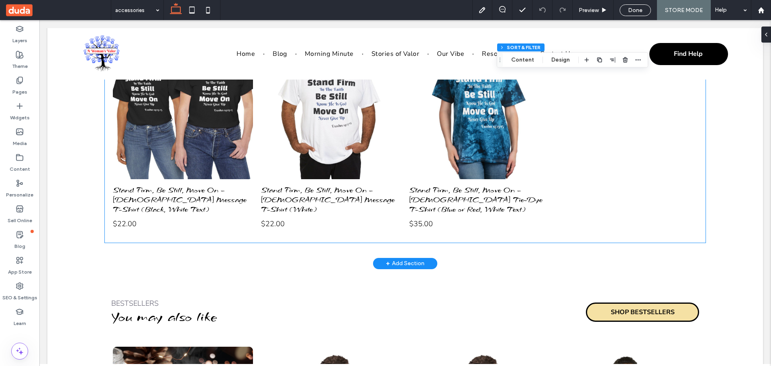
scroll to position [562, 0]
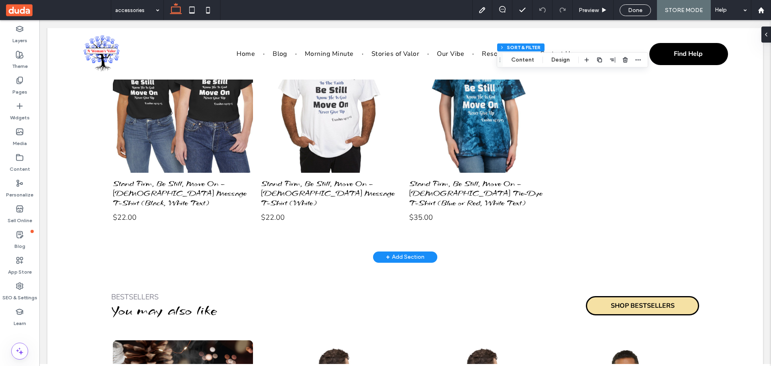
click at [405, 256] on div "+ Add Section" at bounding box center [405, 256] width 39 height 9
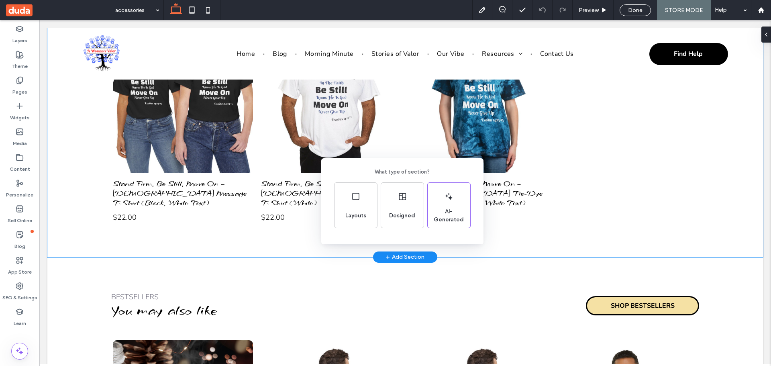
click at [399, 258] on div "What type of section? Layouts Designed AI-Generated" at bounding box center [385, 202] width 771 height 405
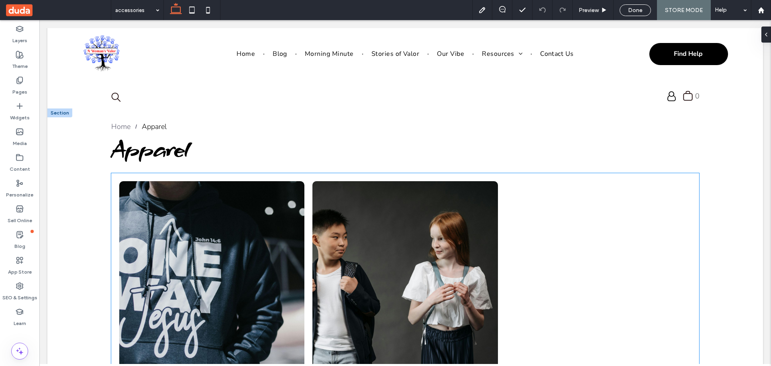
scroll to position [0, 0]
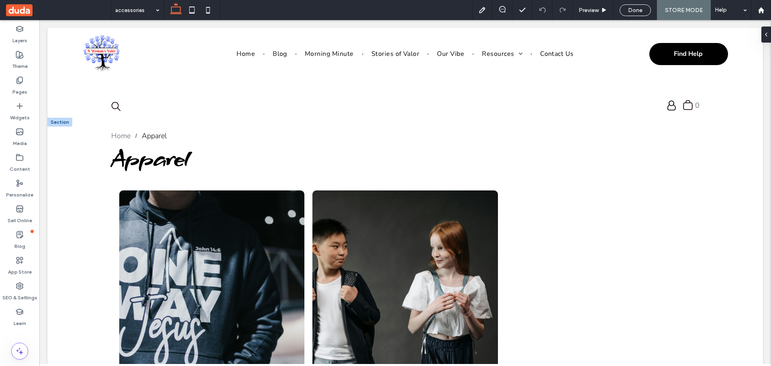
click at [63, 120] on div at bounding box center [59, 122] width 25 height 9
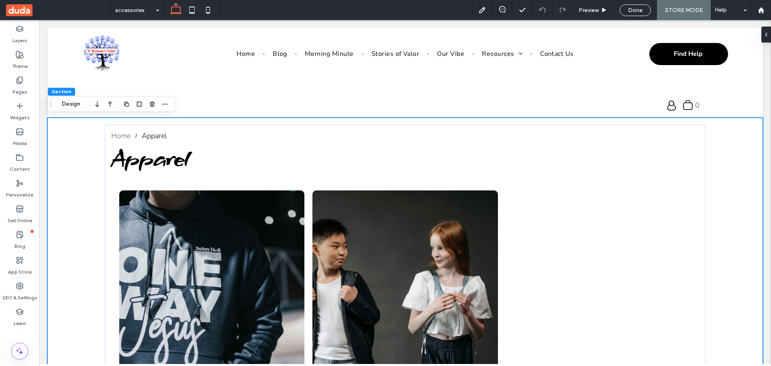
click at [127, 104] on icon "button" at bounding box center [126, 104] width 6 height 6
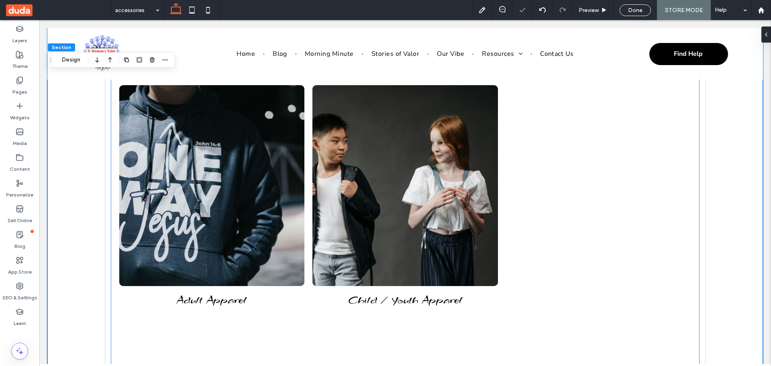
scroll to position [428, 0]
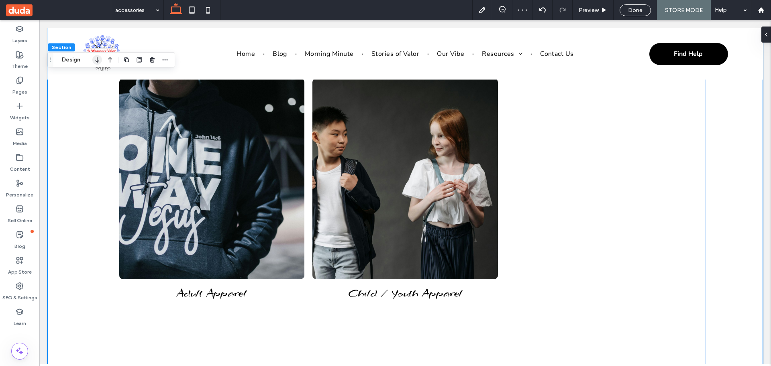
click at [97, 61] on use "button" at bounding box center [97, 60] width 4 height 6
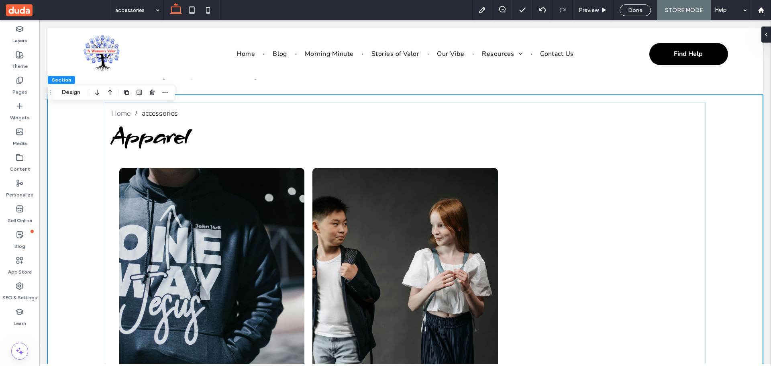
scroll to position [468, 0]
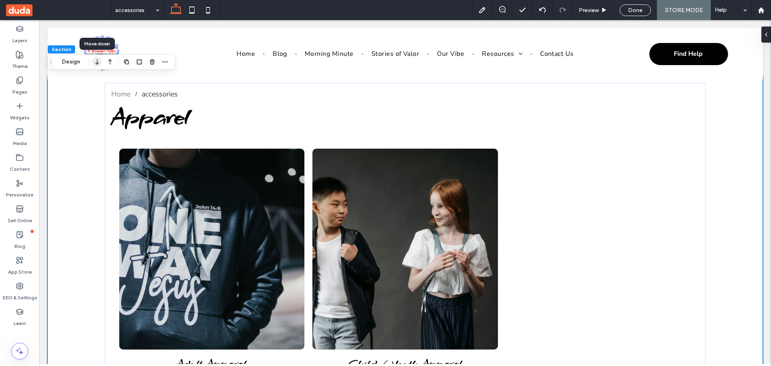
click at [96, 61] on icon "button" at bounding box center [97, 62] width 10 height 14
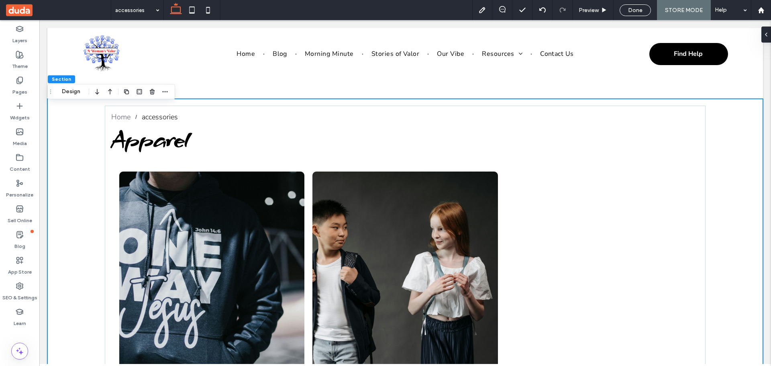
scroll to position [709, 0]
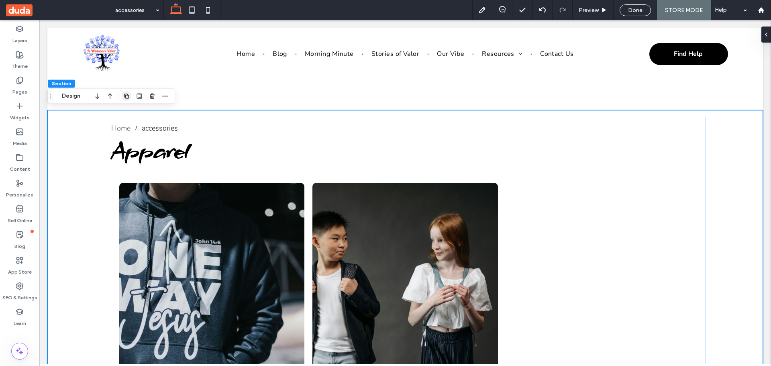
click at [129, 95] on icon "button" at bounding box center [126, 96] width 6 height 6
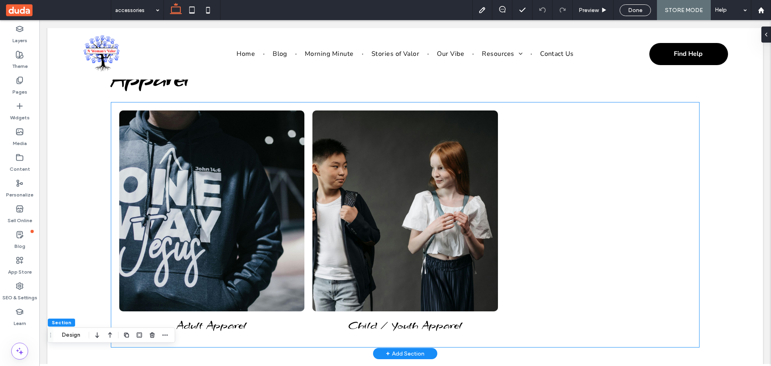
scroll to position [80, 0]
click at [584, 210] on div at bounding box center [598, 224] width 193 height 236
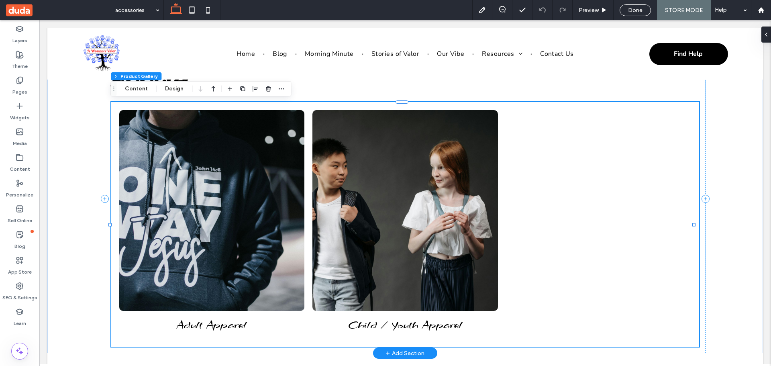
click at [433, 206] on link at bounding box center [404, 210] width 185 height 201
click at [195, 211] on link at bounding box center [211, 210] width 185 height 201
click at [15, 210] on div "Sell Online" at bounding box center [19, 214] width 39 height 26
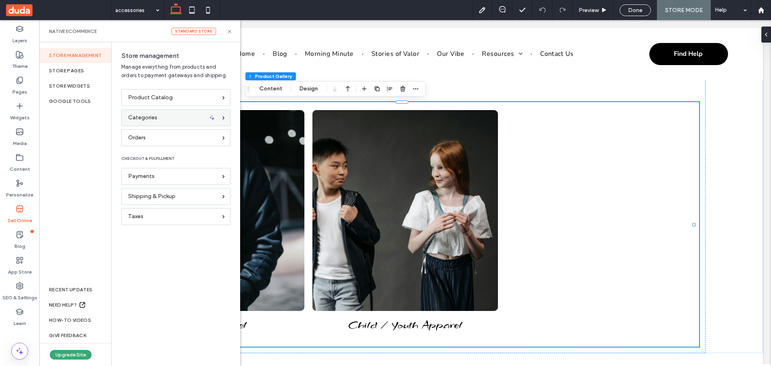
click at [164, 113] on div "Categories" at bounding box center [172, 117] width 89 height 9
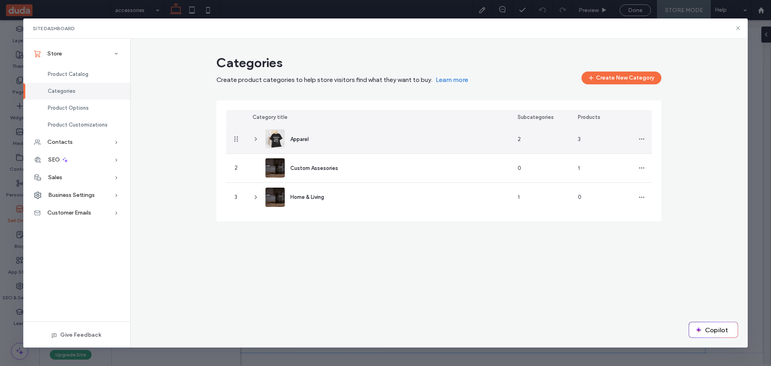
click at [255, 136] on icon at bounding box center [255, 139] width 6 height 6
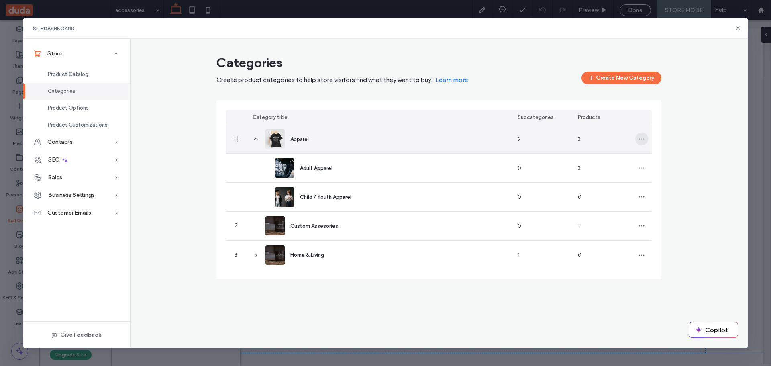
click at [639, 137] on icon "button" at bounding box center [641, 139] width 6 height 6
click at [368, 135] on div "Apparel" at bounding box center [378, 139] width 265 height 28
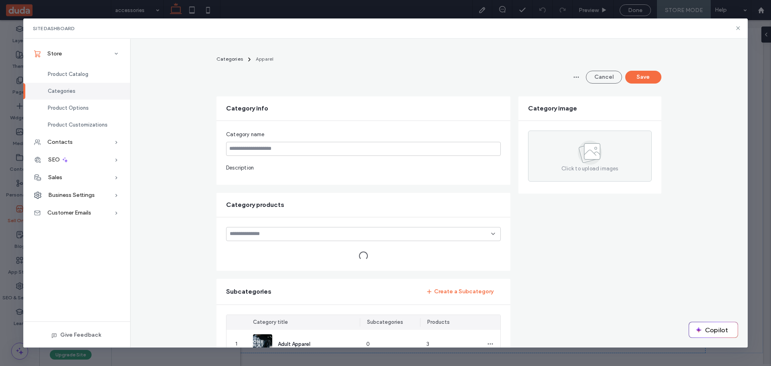
type input "*******"
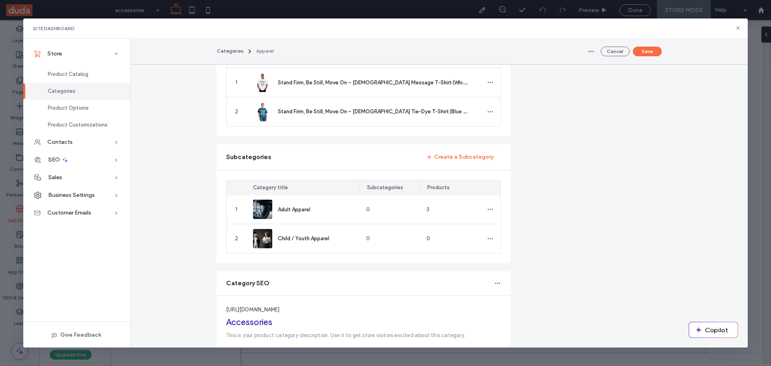
scroll to position [319, 0]
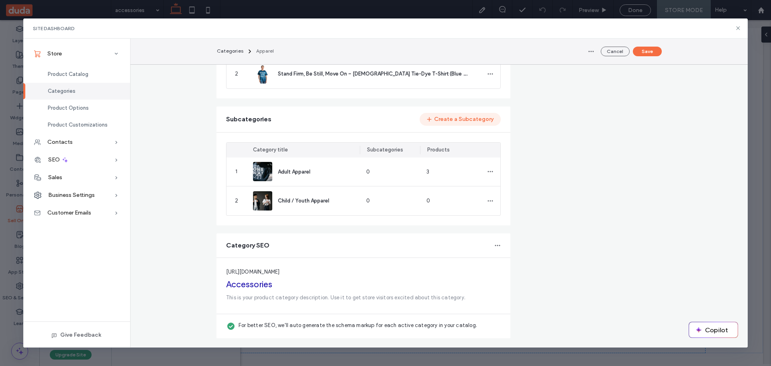
click at [474, 118] on button "Create a Subcategory" at bounding box center [459, 119] width 81 height 13
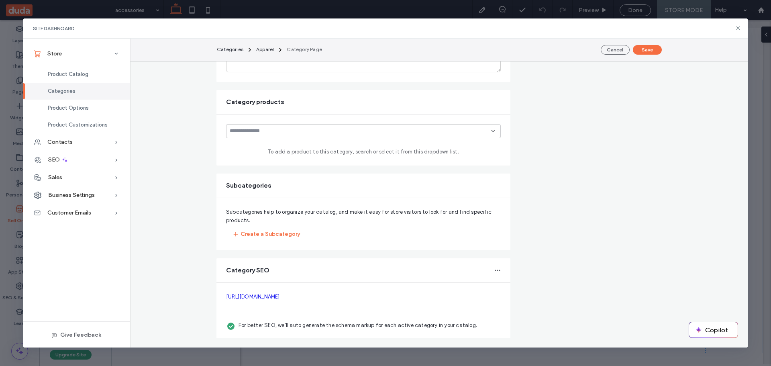
scroll to position [172, 0]
click at [377, 131] on input at bounding box center [360, 131] width 261 height 6
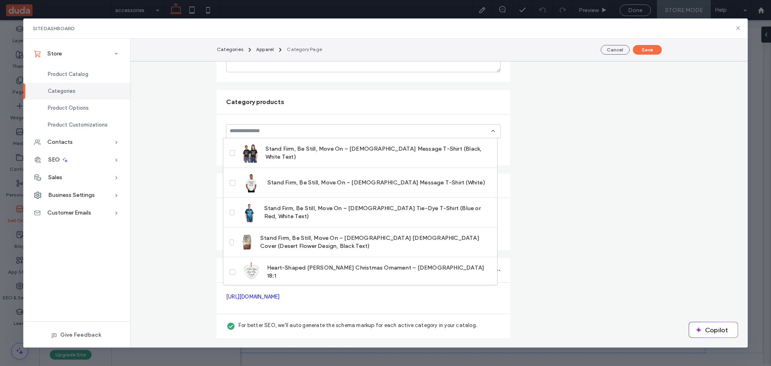
click at [546, 128] on form "**********" at bounding box center [438, 132] width 445 height 411
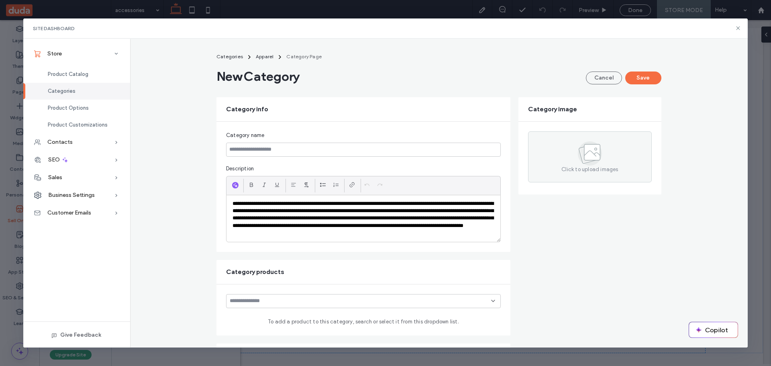
scroll to position [0, 0]
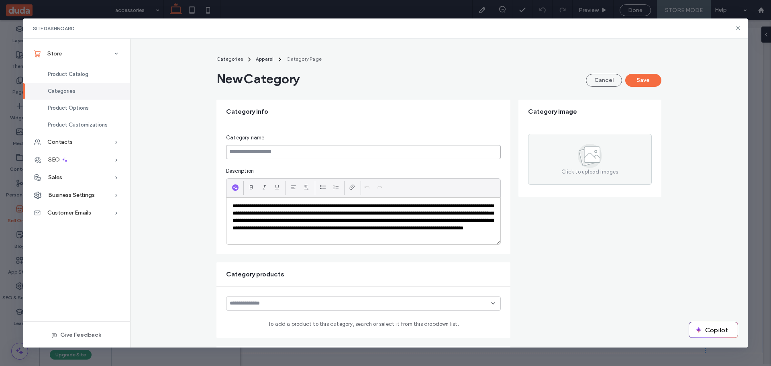
click at [285, 156] on input at bounding box center [363, 152] width 275 height 14
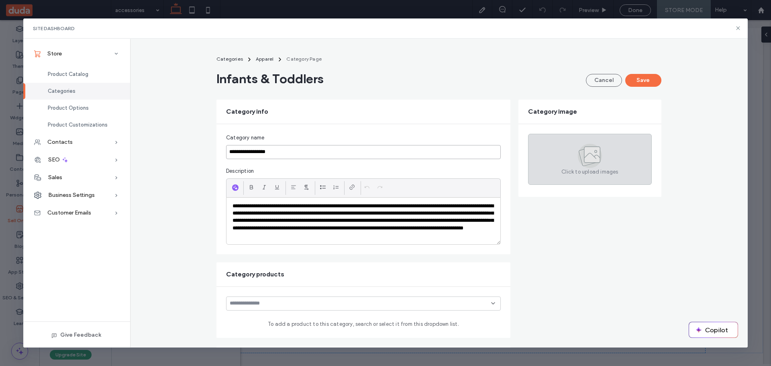
type input "**********"
click at [580, 155] on icon at bounding box center [588, 155] width 17 height 17
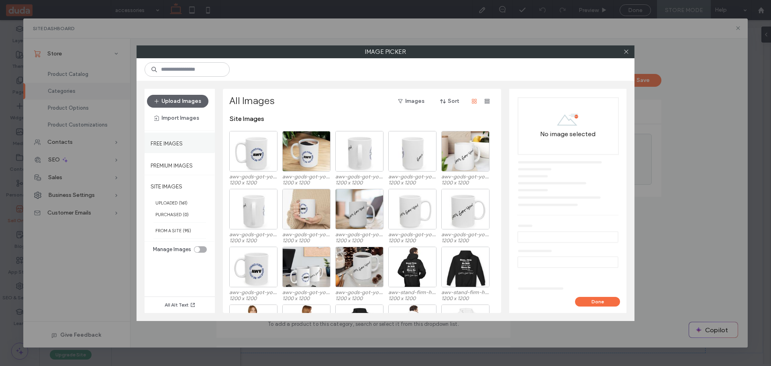
click at [164, 145] on label "Free Images" at bounding box center [166, 141] width 32 height 10
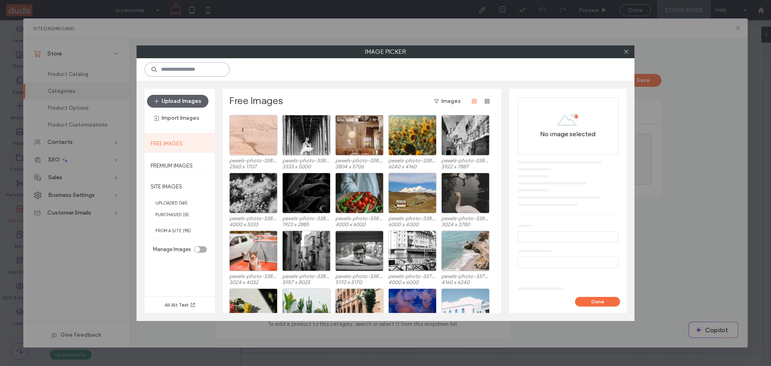
click at [178, 71] on input at bounding box center [186, 69] width 85 height 14
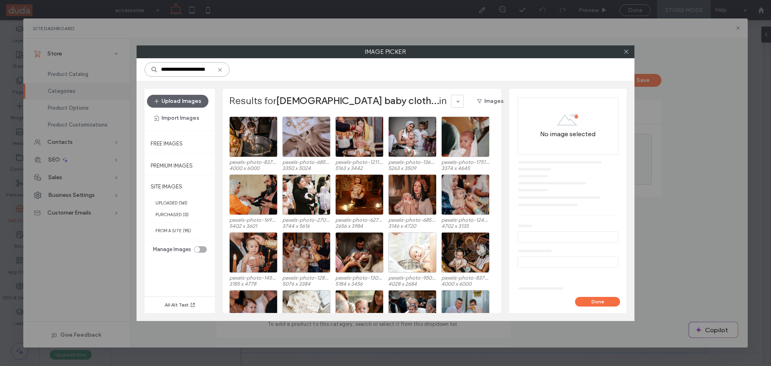
scroll to position [498, 0]
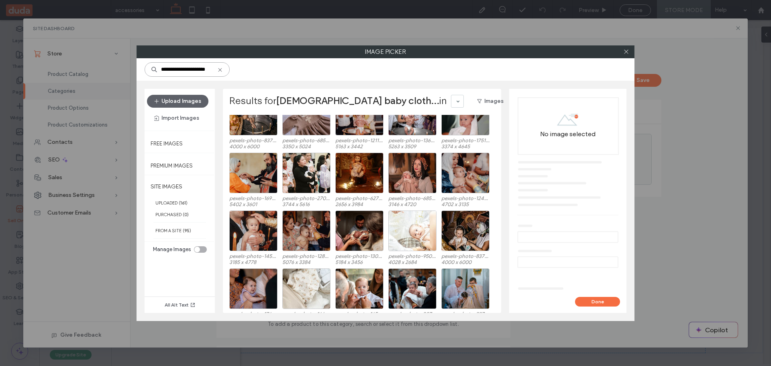
click at [172, 69] on input "**********" at bounding box center [186, 69] width 85 height 14
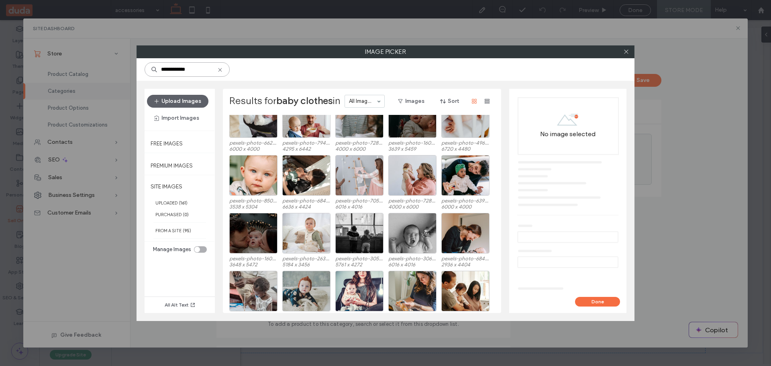
scroll to position [956, 0]
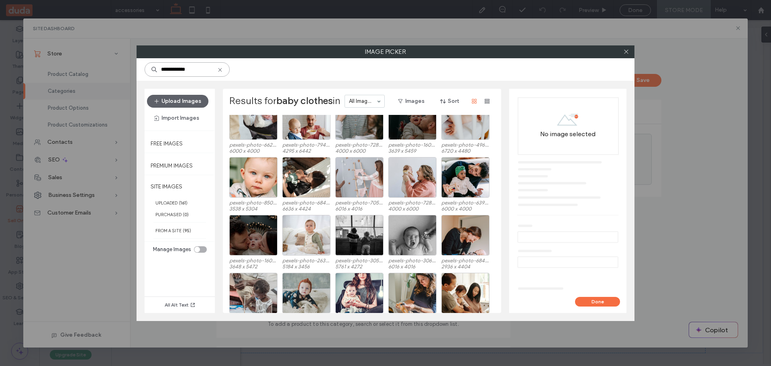
click at [199, 67] on input "**********" at bounding box center [186, 69] width 85 height 14
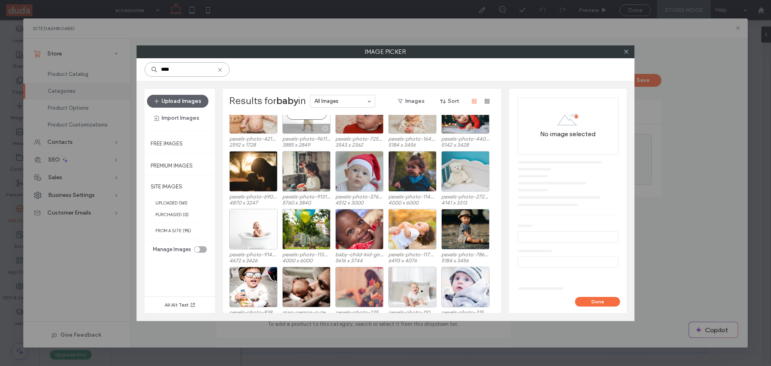
scroll to position [539, 0]
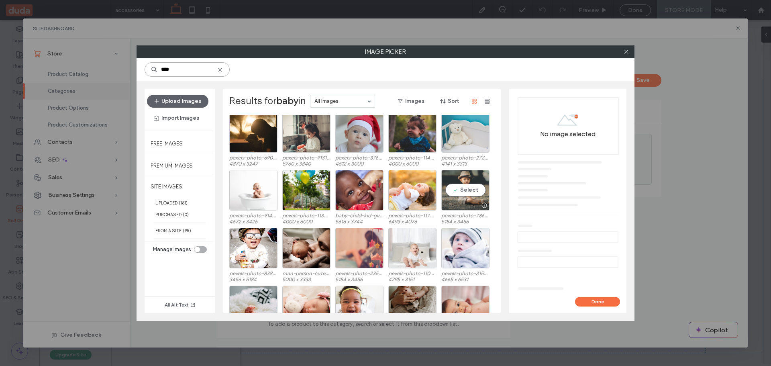
type input "****"
click at [460, 191] on div "Select" at bounding box center [465, 190] width 48 height 41
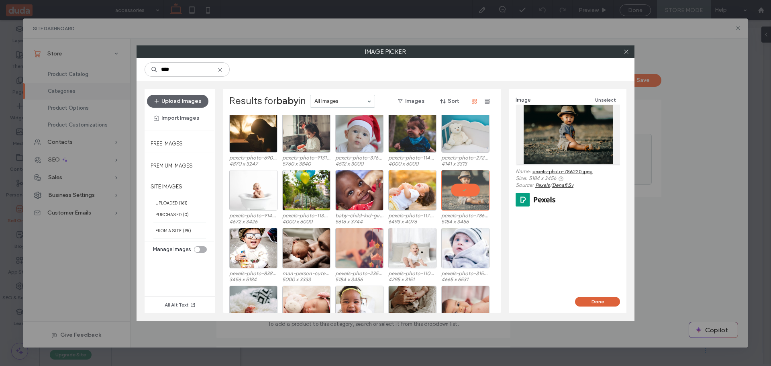
click at [592, 300] on button "Done" at bounding box center [597, 302] width 45 height 10
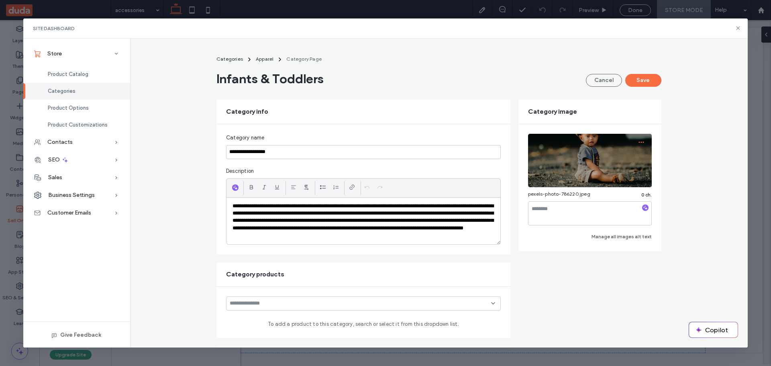
click at [638, 142] on icon "button" at bounding box center [641, 142] width 6 height 6
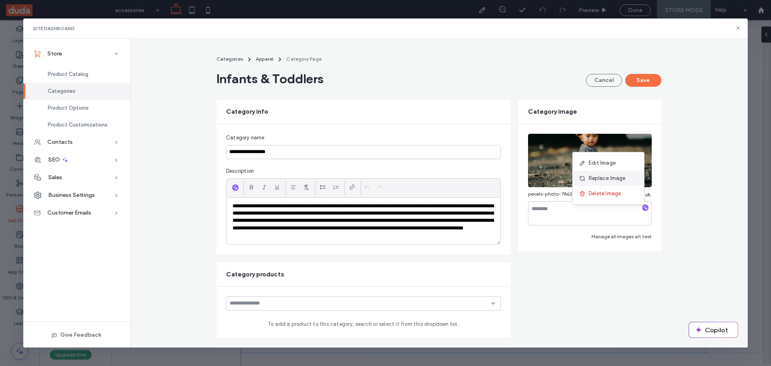
click at [610, 181] on span "Replace Image" at bounding box center [606, 178] width 37 height 8
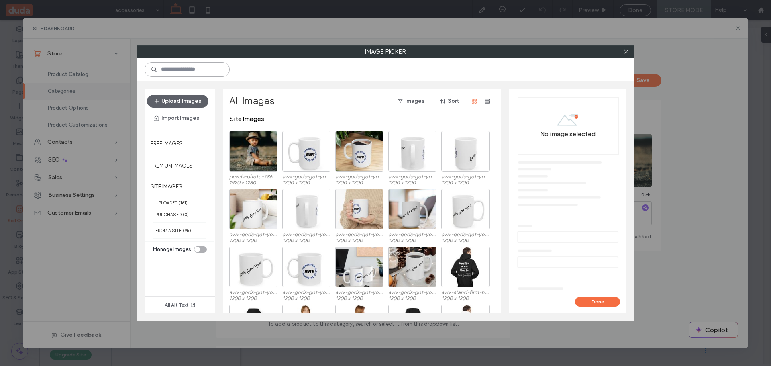
click at [181, 67] on input at bounding box center [186, 69] width 85 height 14
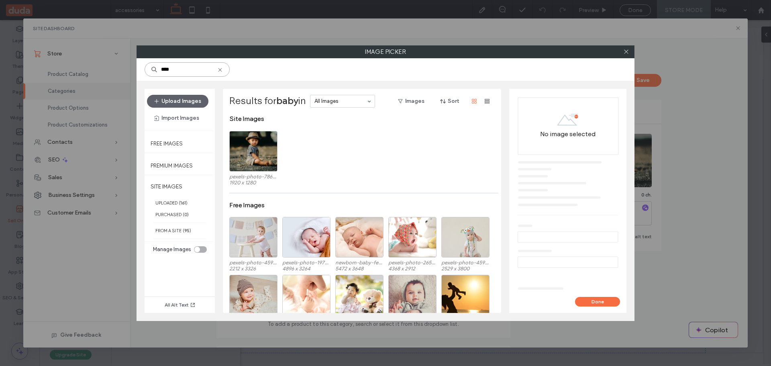
type input "****"
click at [470, 240] on div "Select" at bounding box center [465, 237] width 48 height 41
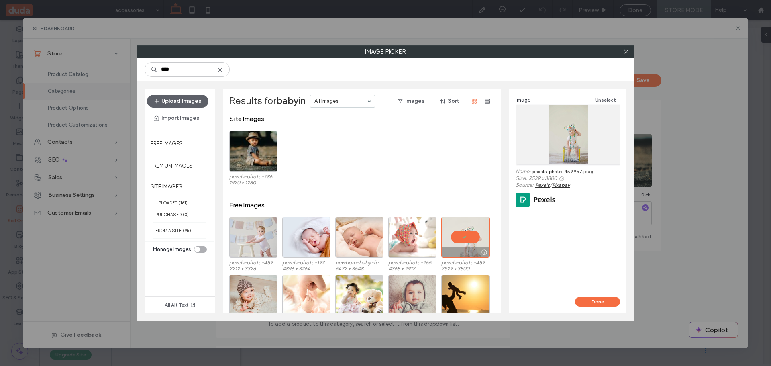
click at [471, 235] on div at bounding box center [465, 237] width 48 height 41
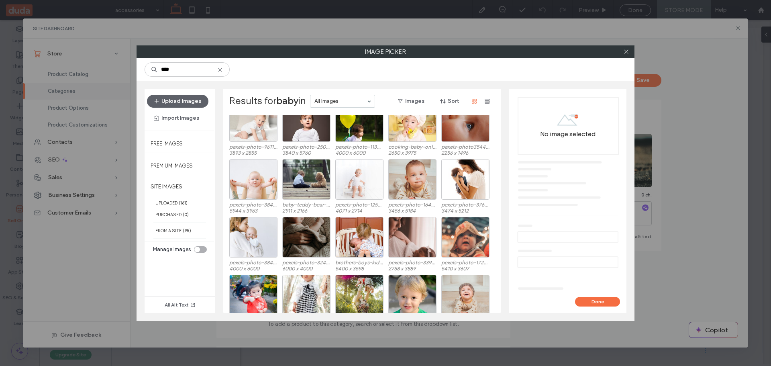
scroll to position [881, 0]
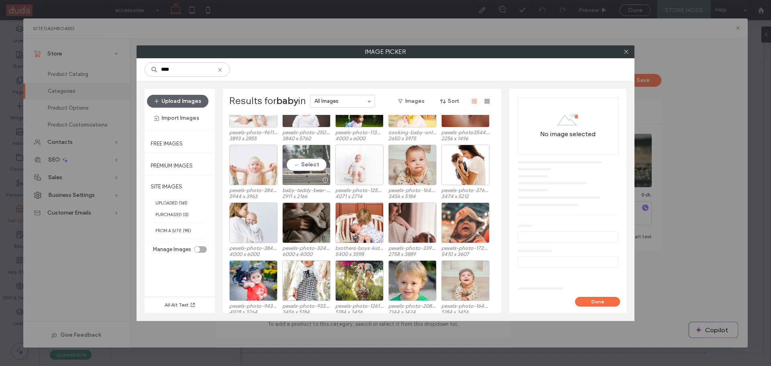
click at [301, 168] on div "Select" at bounding box center [306, 164] width 48 height 41
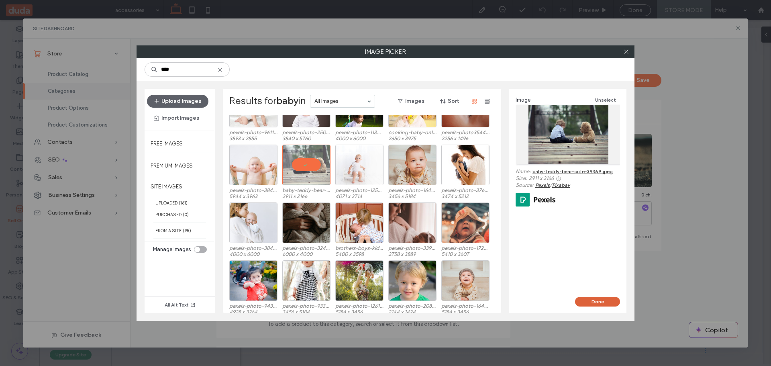
click at [593, 301] on button "Done" at bounding box center [597, 302] width 45 height 10
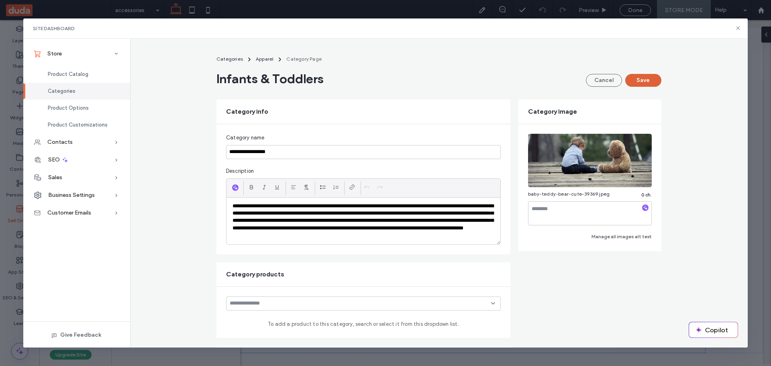
click at [639, 79] on button "Save" at bounding box center [643, 80] width 36 height 13
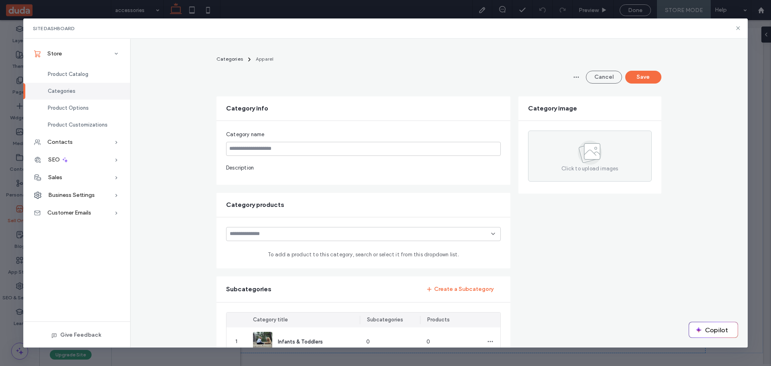
type input "*******"
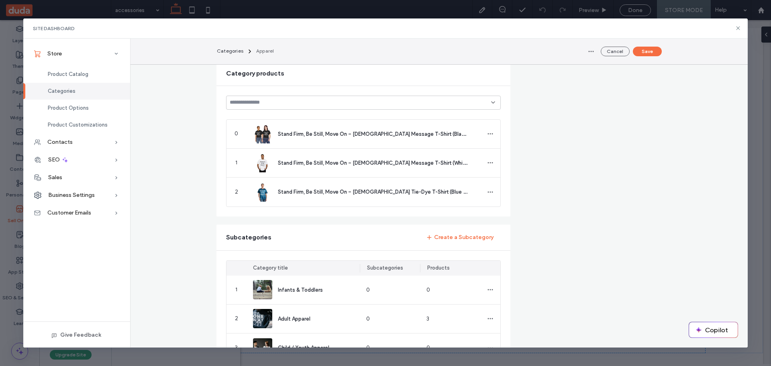
scroll to position [161, 0]
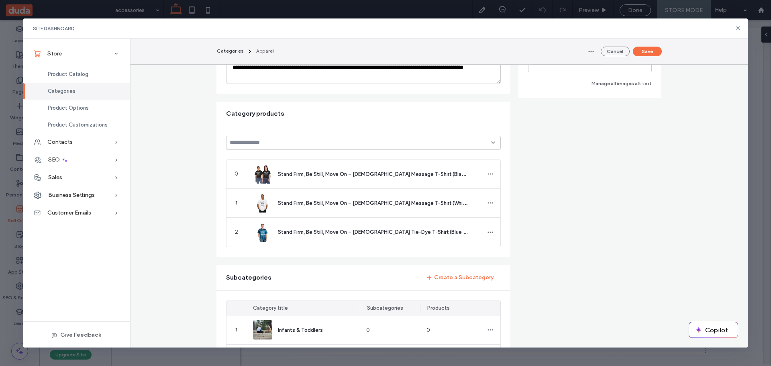
click at [490, 142] on icon at bounding box center [493, 142] width 6 height 6
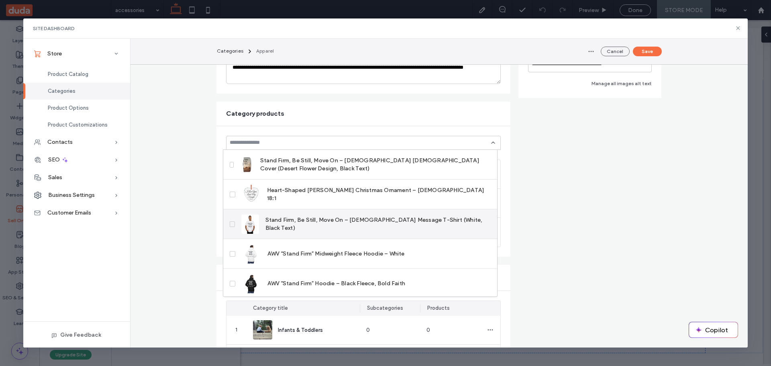
click at [230, 226] on span at bounding box center [232, 224] width 5 height 6
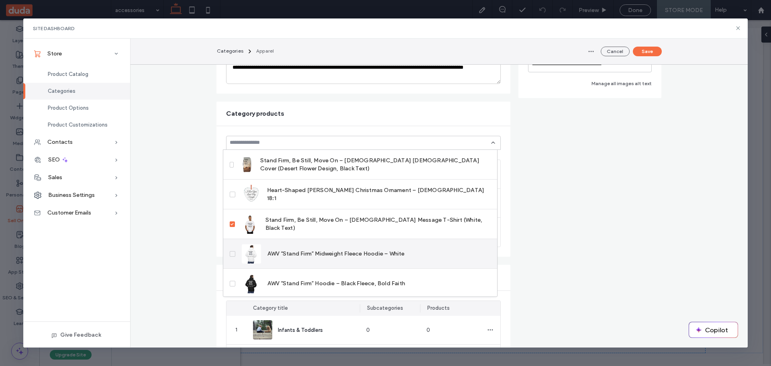
click at [230, 254] on span at bounding box center [233, 254] width 6 height 6
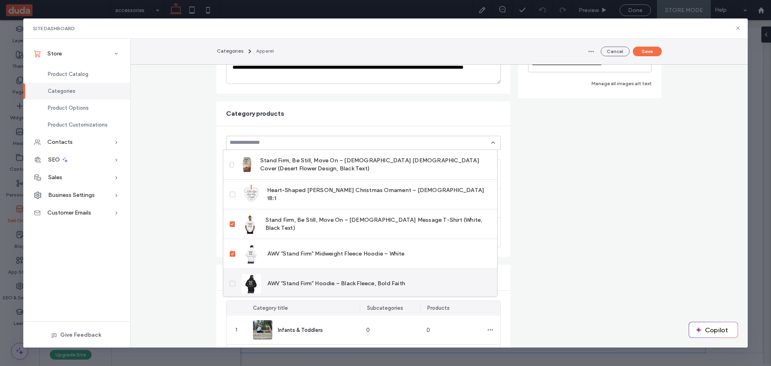
click at [232, 283] on icon at bounding box center [232, 283] width 3 height 2
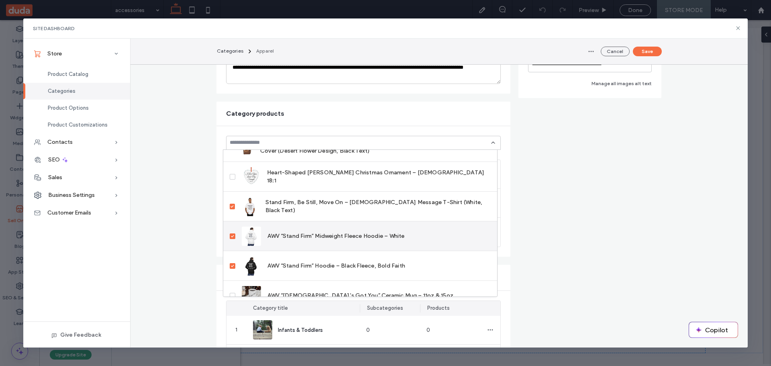
scroll to position [32, 0]
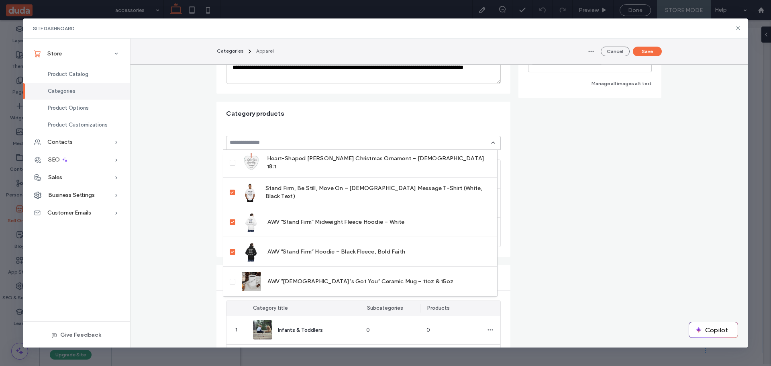
click at [645, 158] on form "**********" at bounding box center [438, 232] width 445 height 586
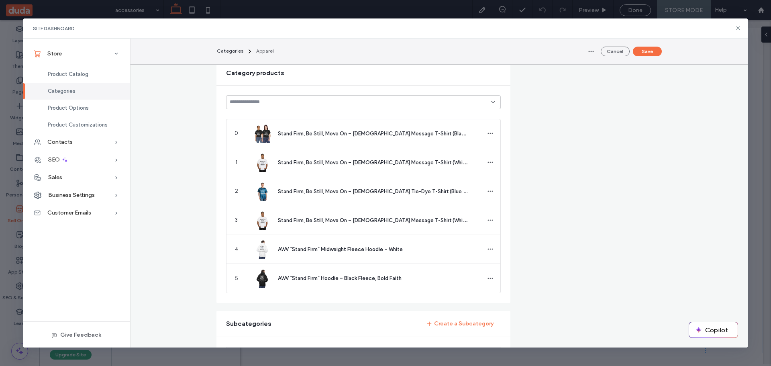
scroll to position [201, 0]
click at [73, 73] on span "Product Catalog" at bounding box center [68, 74] width 41 height 6
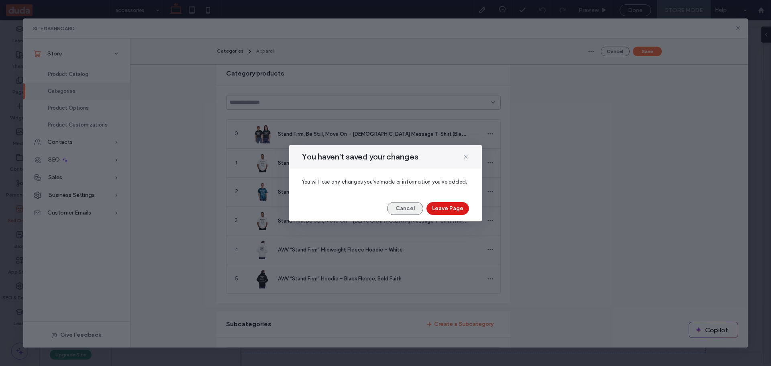
click at [410, 206] on button "Cancel" at bounding box center [405, 208] width 36 height 13
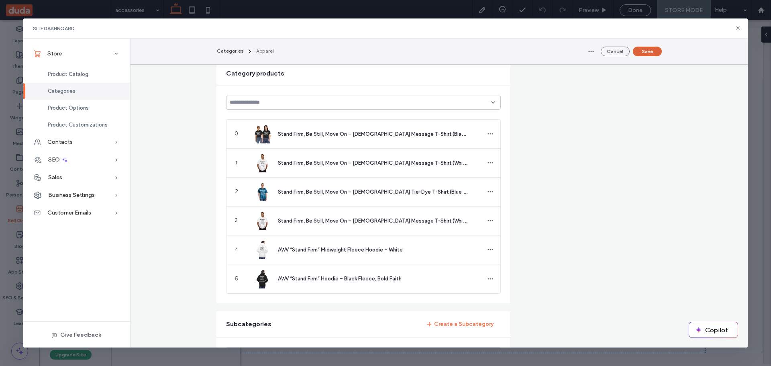
click at [646, 51] on button "Save" at bounding box center [646, 52] width 29 height 10
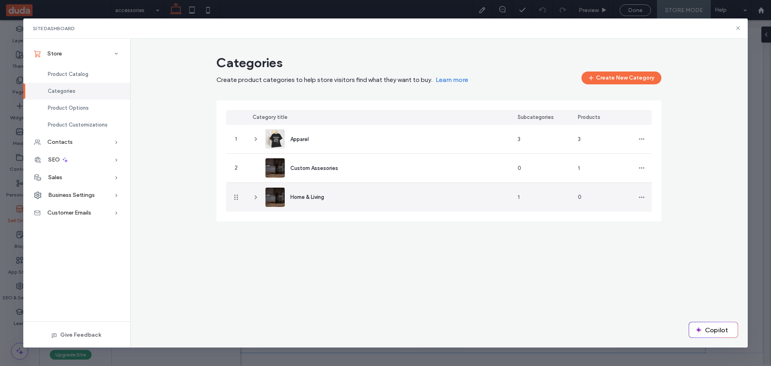
scroll to position [0, 0]
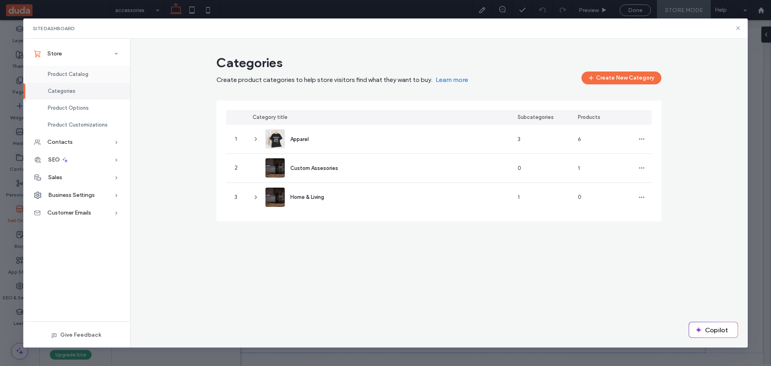
click at [65, 74] on span "Product Catalog" at bounding box center [68, 74] width 41 height 6
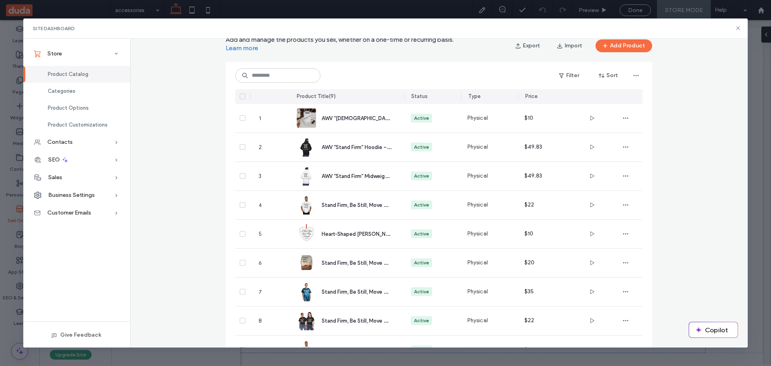
scroll to position [68, 0]
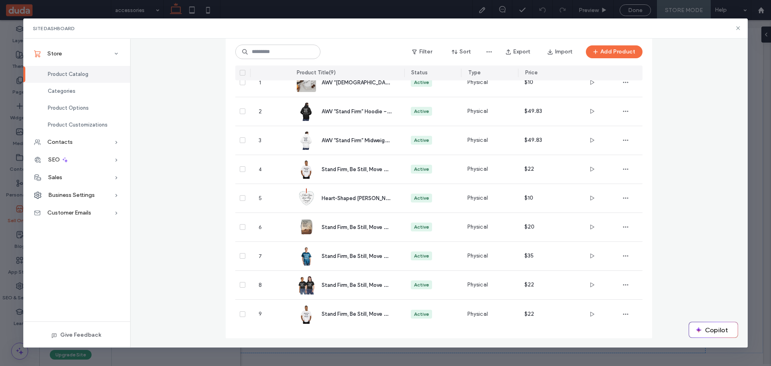
click at [179, 187] on div "Product Catalog Add and manage the products you sell, whether on a one-time or …" at bounding box center [439, 166] width 618 height 364
click at [64, 87] on div "Categories" at bounding box center [76, 91] width 107 height 17
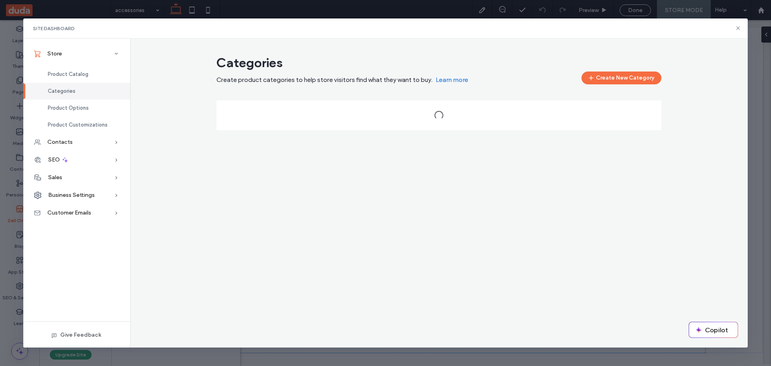
scroll to position [0, 0]
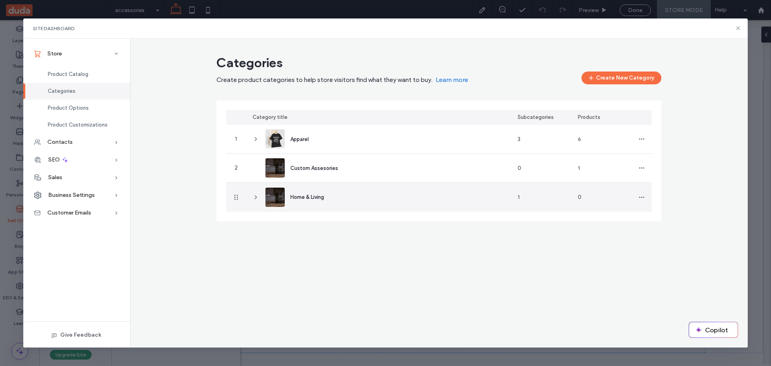
click at [304, 197] on span "Home & Living" at bounding box center [307, 197] width 34 height 6
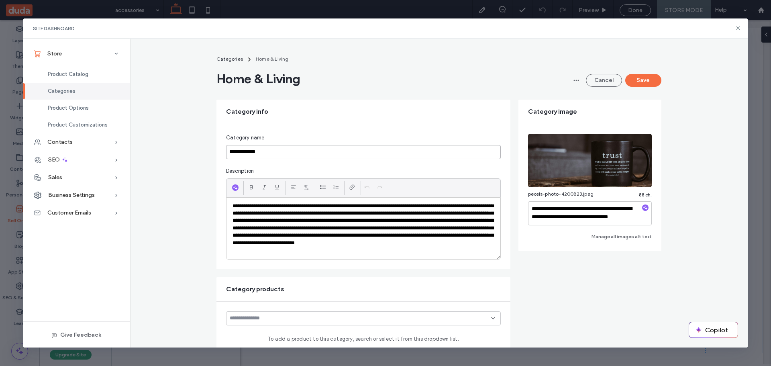
click at [267, 153] on input "**********" at bounding box center [363, 152] width 275 height 14
type input "**********"
click at [645, 80] on button "Save" at bounding box center [643, 80] width 36 height 13
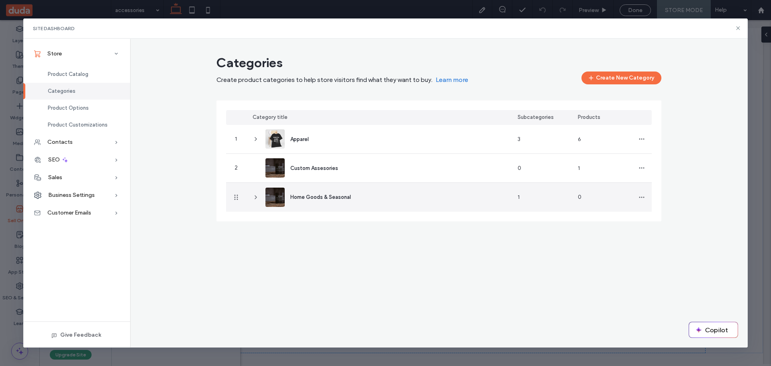
click at [318, 197] on span "Home Goods & Seasonal" at bounding box center [320, 197] width 61 height 6
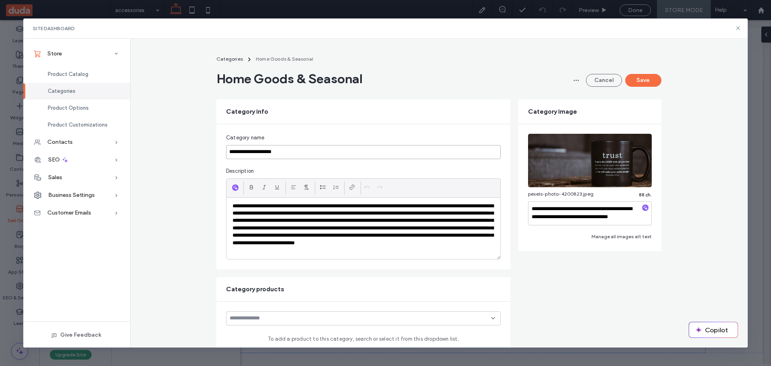
click at [301, 154] on input "**********" at bounding box center [363, 152] width 275 height 14
type input "**********"
click at [639, 78] on button "Save" at bounding box center [643, 80] width 36 height 13
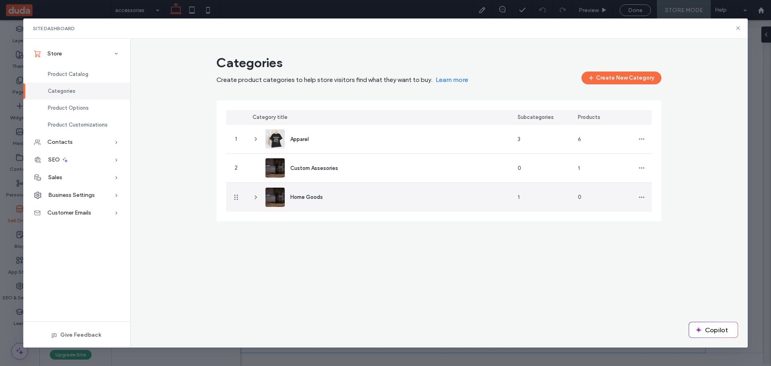
click at [258, 196] on icon at bounding box center [255, 197] width 6 height 6
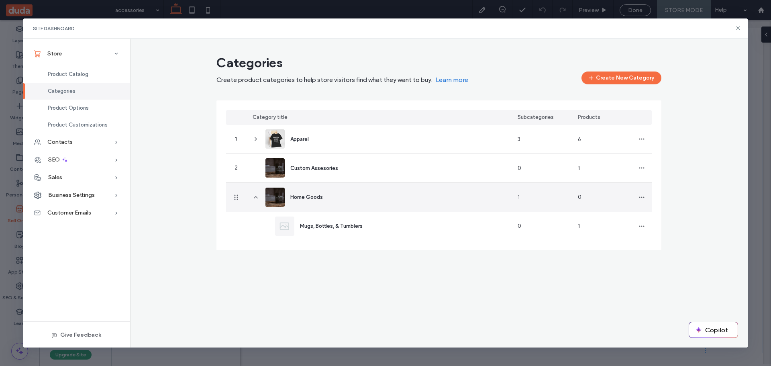
click at [311, 193] on div "Home Goods" at bounding box center [306, 197] width 33 height 8
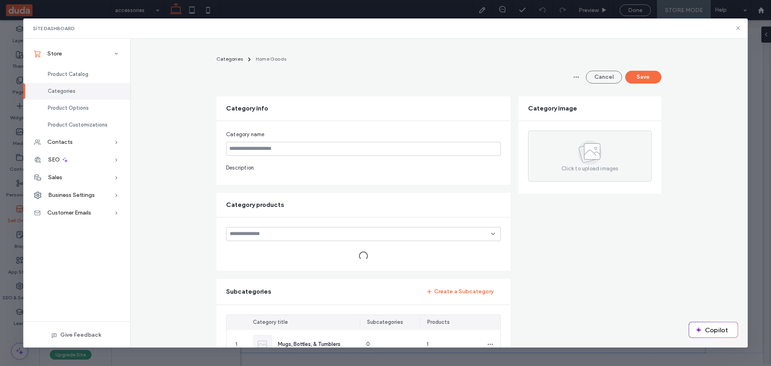
type input "**********"
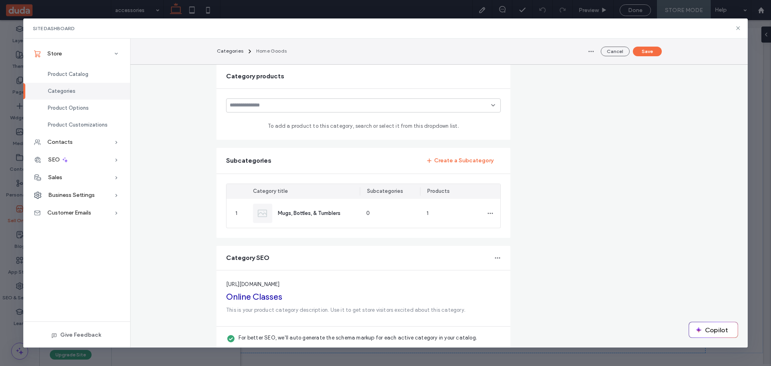
scroll to position [225, 0]
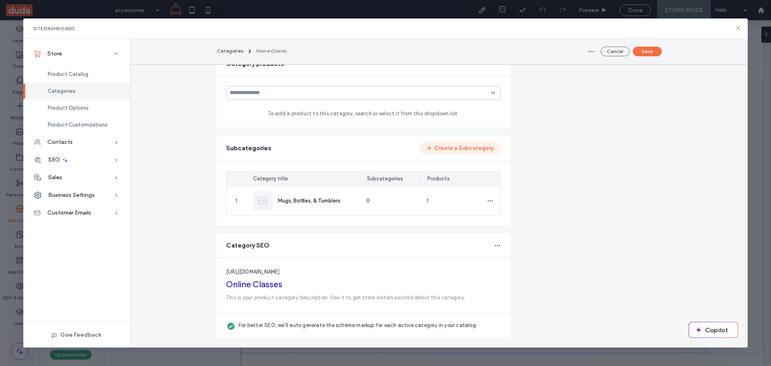
click at [461, 147] on button "Create a Subcategory" at bounding box center [459, 148] width 81 height 13
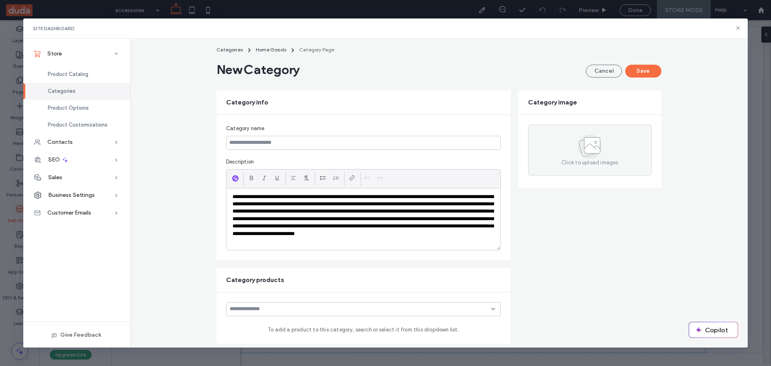
scroll to position [0, 0]
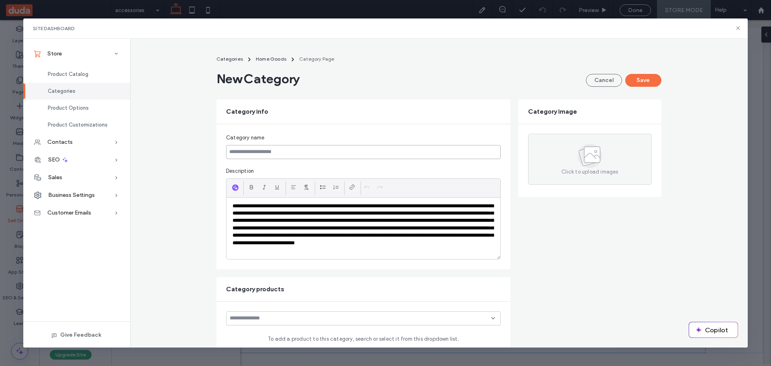
click at [246, 151] on input at bounding box center [363, 152] width 275 height 14
type input "*******"
click at [647, 77] on button "Save" at bounding box center [643, 80] width 36 height 13
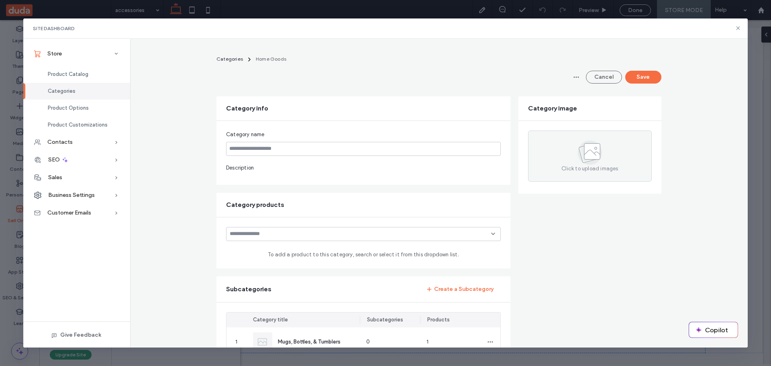
type input "**********"
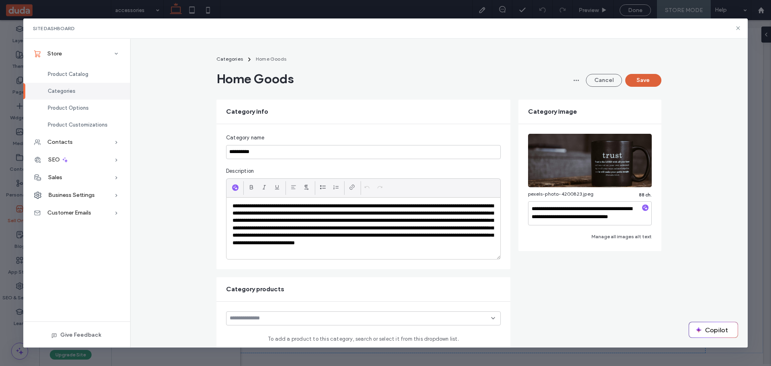
click at [632, 80] on button "Save" at bounding box center [643, 80] width 36 height 13
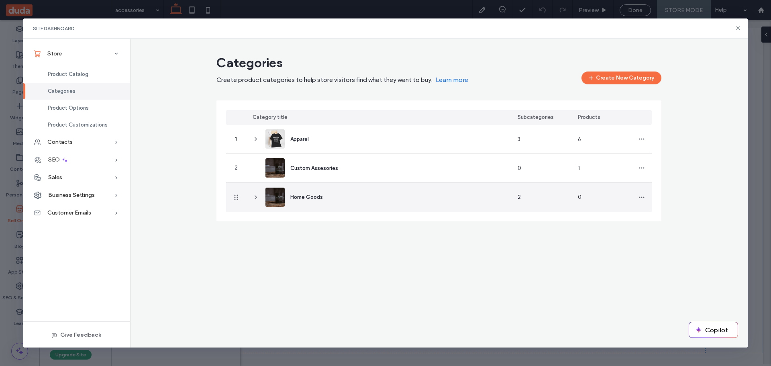
click at [252, 198] on icon at bounding box center [255, 197] width 6 height 6
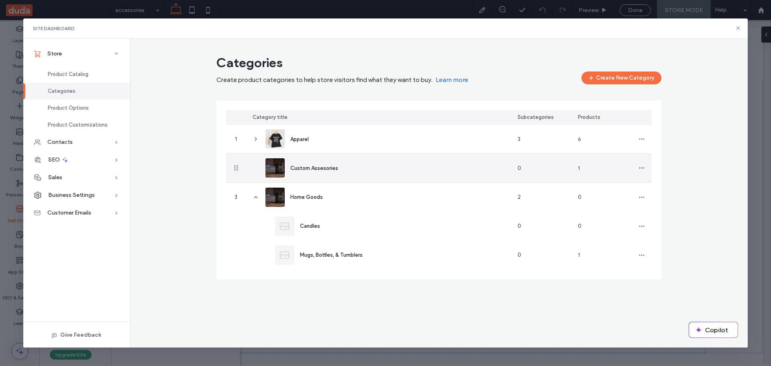
click at [313, 164] on div "Custom Assesories" at bounding box center [314, 168] width 48 height 8
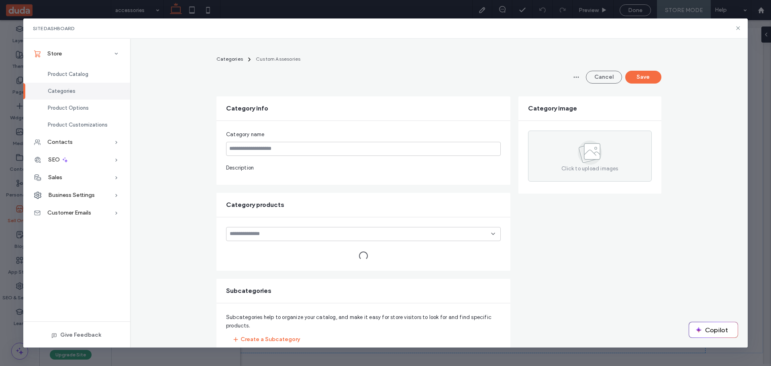
type input "**********"
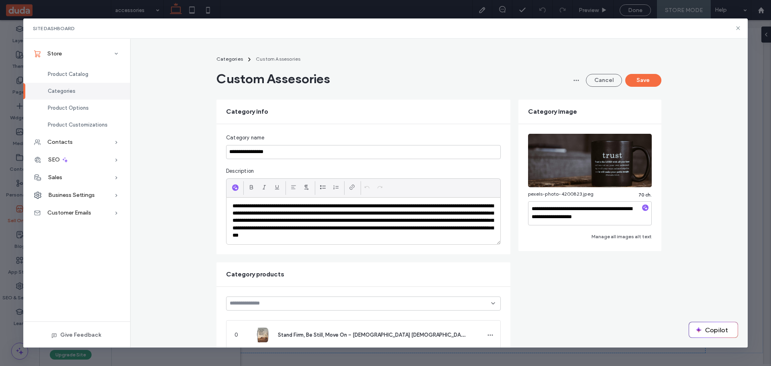
click at [68, 87] on div "Categories" at bounding box center [76, 91] width 107 height 17
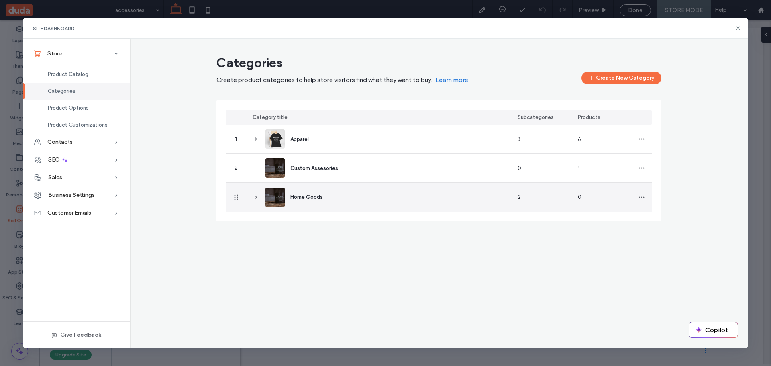
click at [303, 193] on div "Home Goods" at bounding box center [306, 197] width 33 height 8
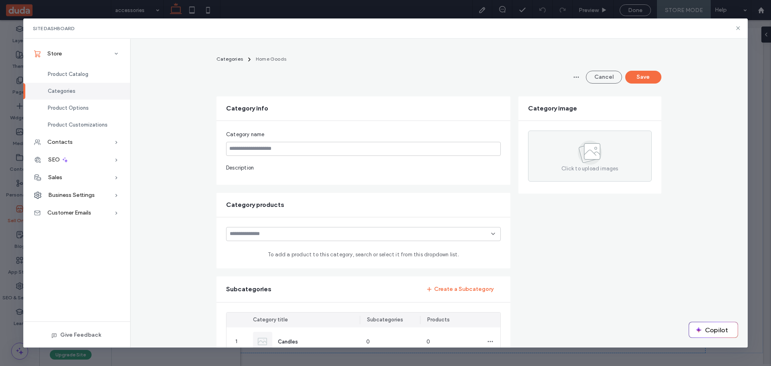
type input "**********"
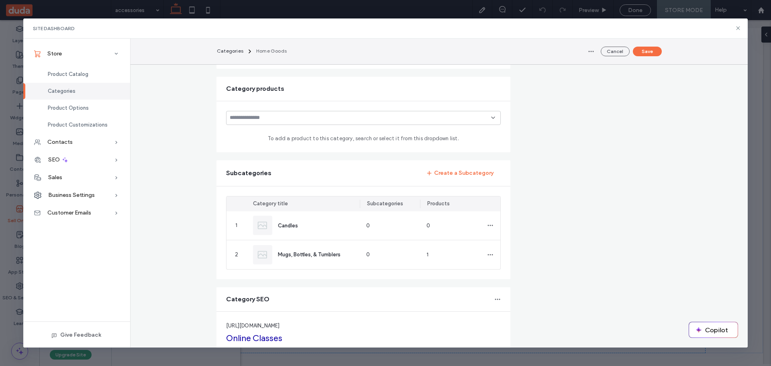
scroll to position [254, 0]
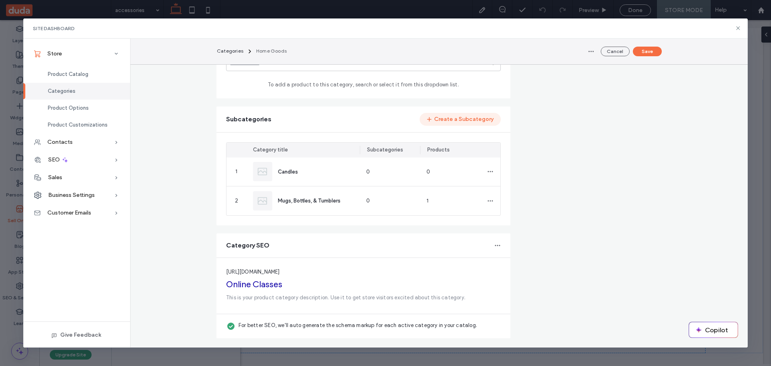
click at [458, 119] on button "Create a Subcategory" at bounding box center [459, 119] width 81 height 13
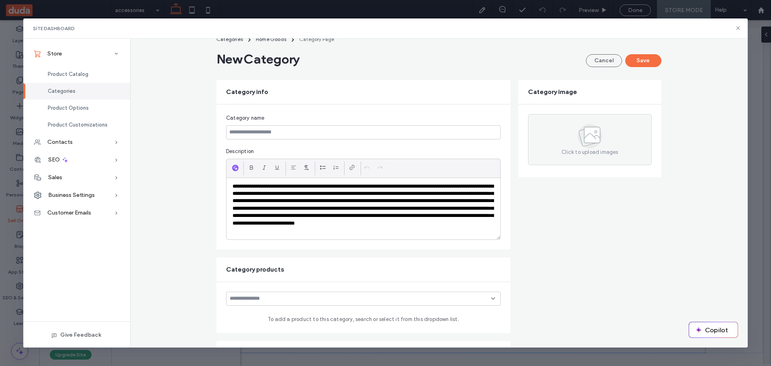
scroll to position [0, 0]
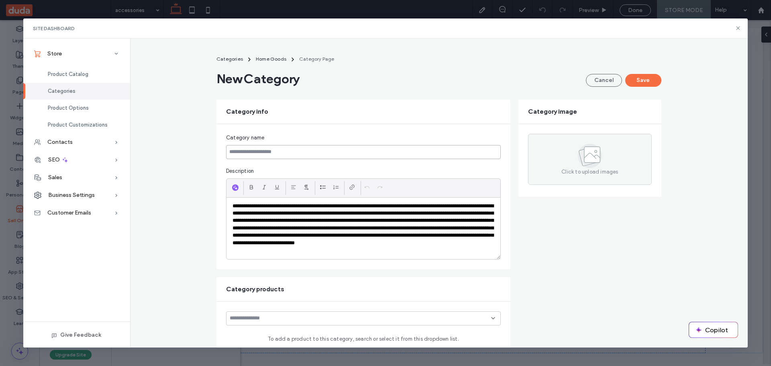
click at [253, 152] on input at bounding box center [363, 152] width 275 height 14
type input "**********"
click at [650, 80] on button "Save" at bounding box center [643, 80] width 36 height 13
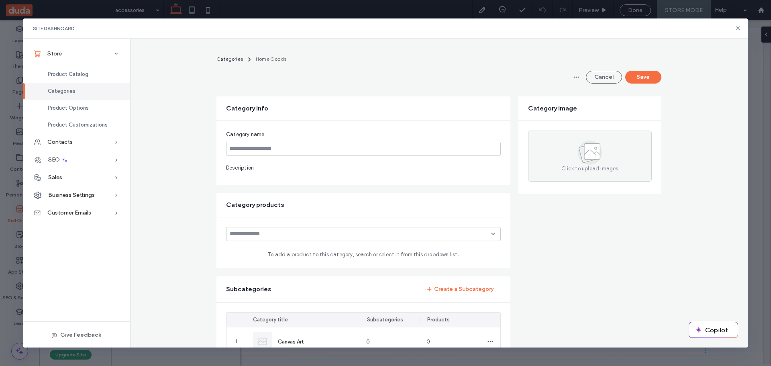
type input "**********"
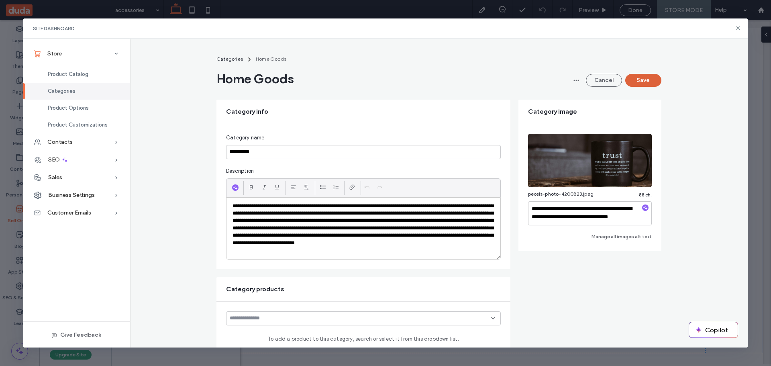
click at [640, 79] on button "Save" at bounding box center [643, 80] width 36 height 13
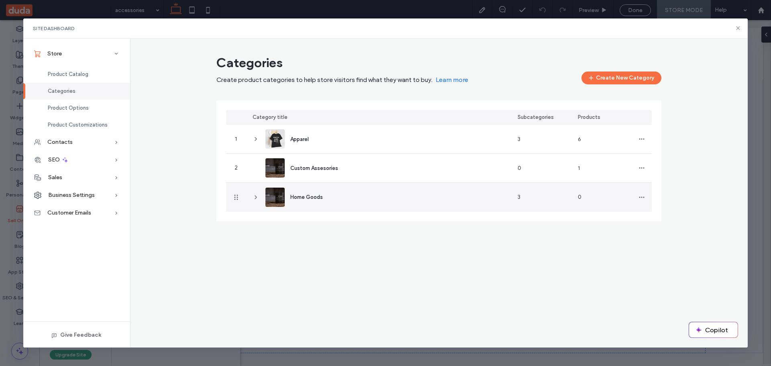
click at [254, 193] on span at bounding box center [255, 197] width 6 height 29
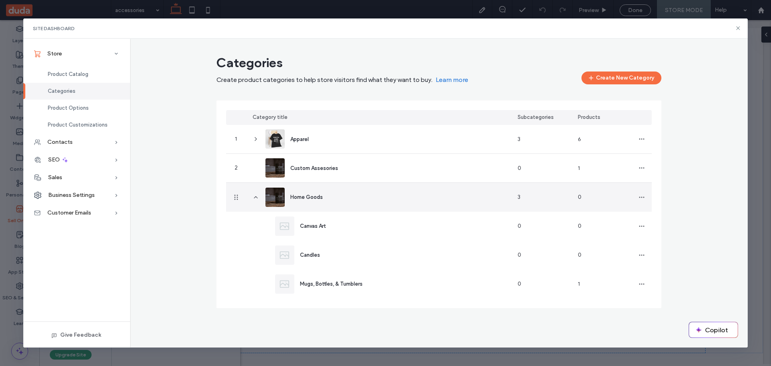
click at [313, 196] on span "Home Goods" at bounding box center [306, 197] width 33 height 6
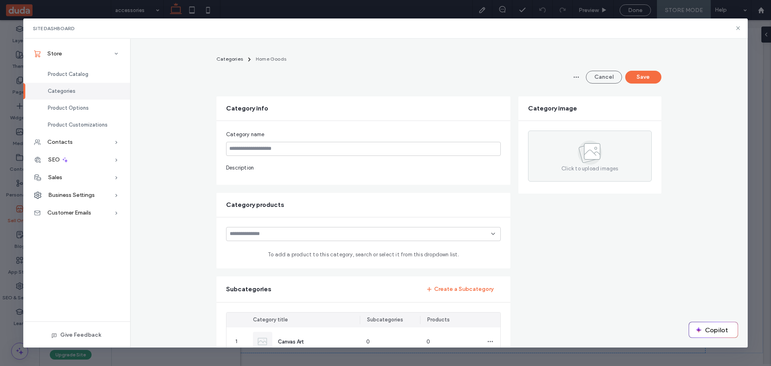
type input "**********"
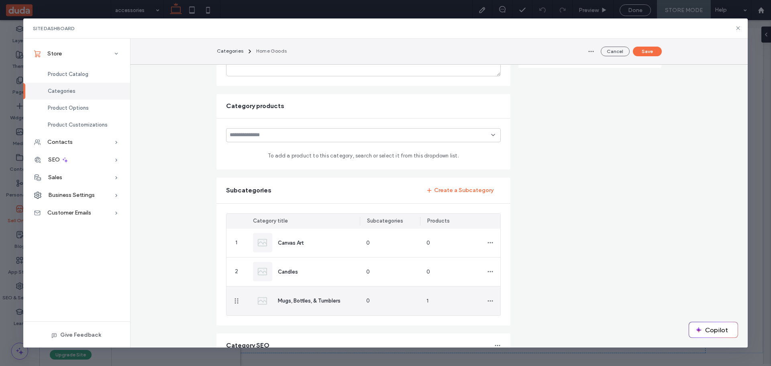
scroll to position [281, 0]
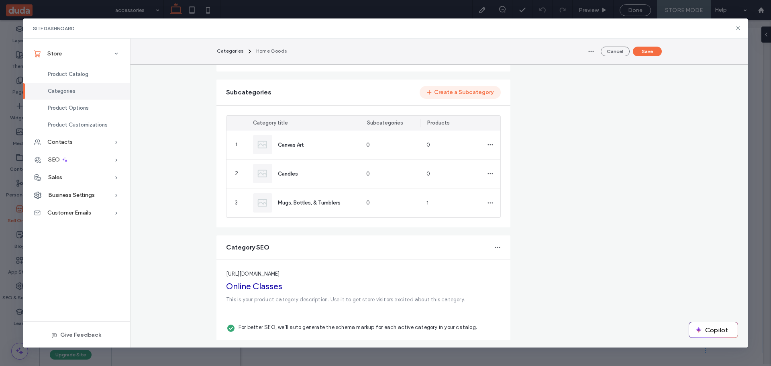
click at [453, 95] on button "Create a Subcategory" at bounding box center [459, 92] width 81 height 13
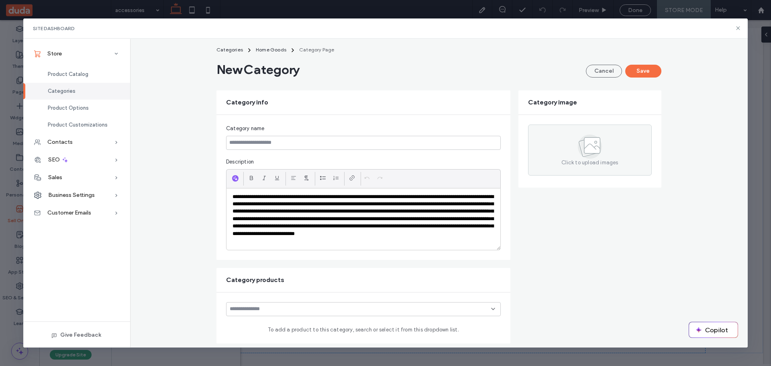
scroll to position [0, 0]
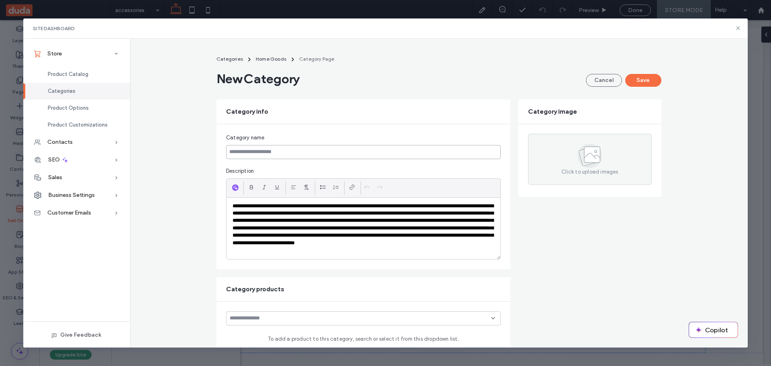
click at [280, 147] on input at bounding box center [363, 152] width 275 height 14
type input "**********"
click at [647, 76] on button "Save" at bounding box center [643, 80] width 36 height 13
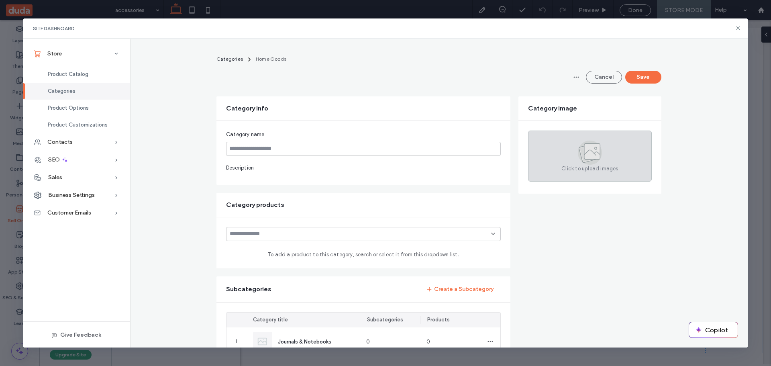
type input "**********"
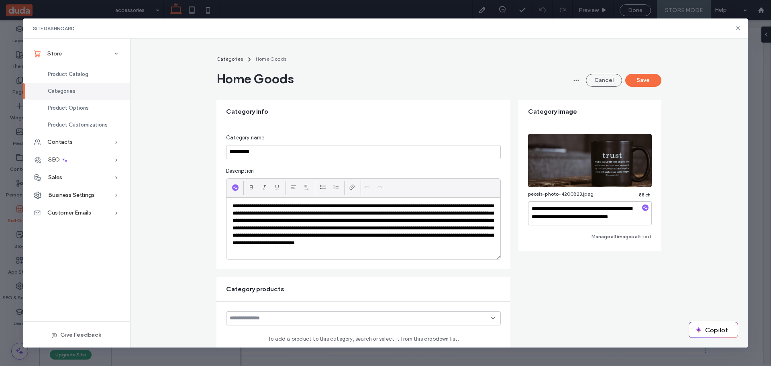
click at [642, 75] on button "Save" at bounding box center [643, 80] width 36 height 13
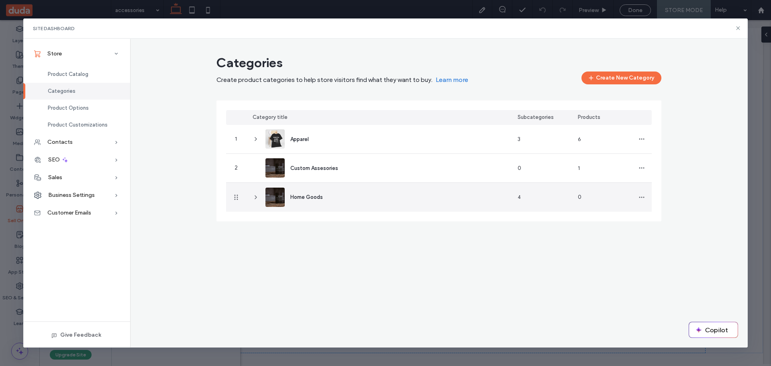
click at [299, 196] on span "Home Goods" at bounding box center [306, 197] width 33 height 6
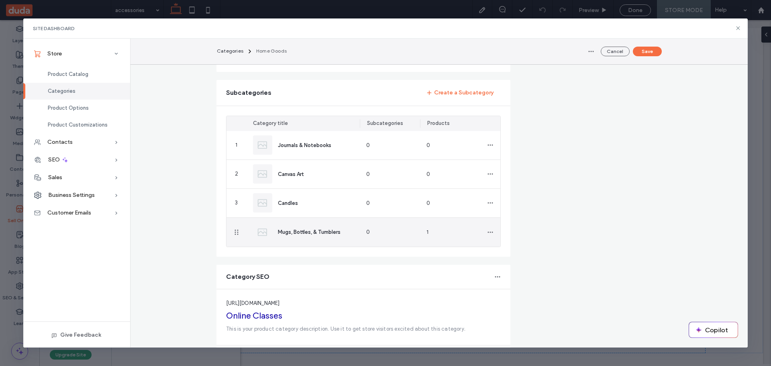
scroll to position [281, 0]
click at [474, 94] on button "Create a Subcategory" at bounding box center [459, 92] width 81 height 13
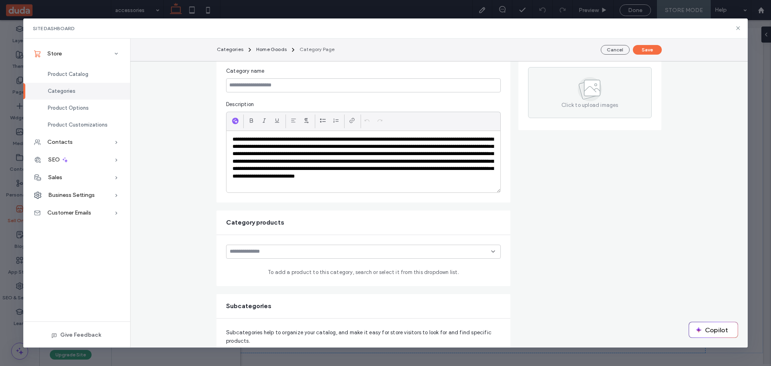
scroll to position [0, 0]
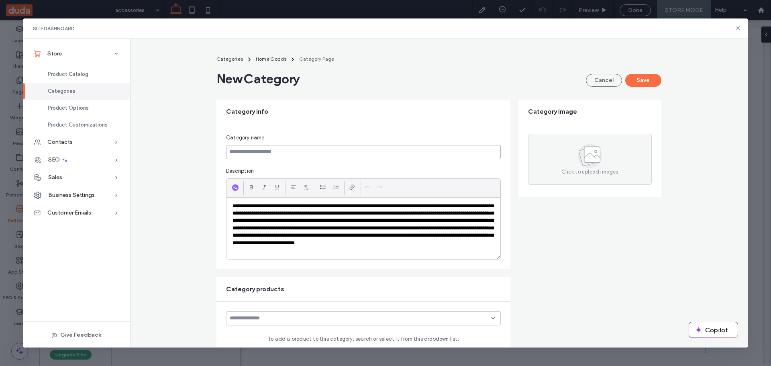
click at [268, 154] on input at bounding box center [363, 152] width 275 height 14
type input "**********"
click at [640, 77] on button "Save" at bounding box center [643, 80] width 36 height 13
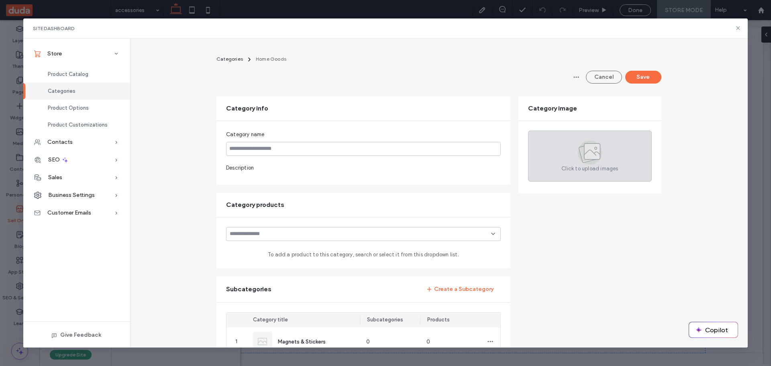
type input "**********"
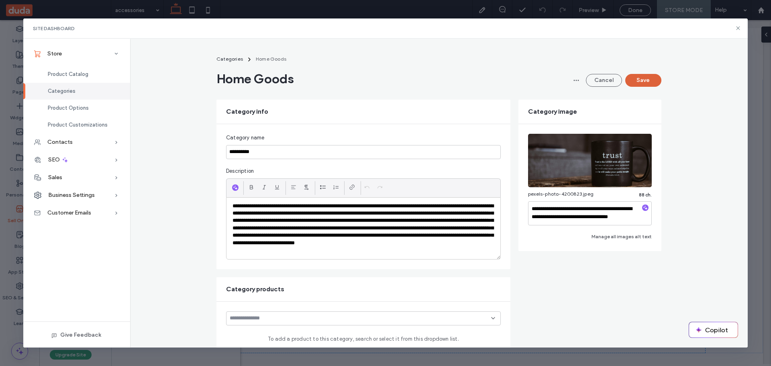
click at [638, 80] on button "Save" at bounding box center [643, 80] width 36 height 13
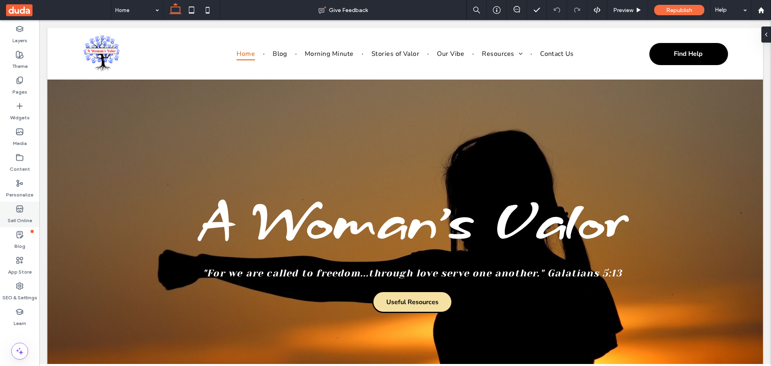
click at [16, 209] on use at bounding box center [19, 208] width 6 height 6
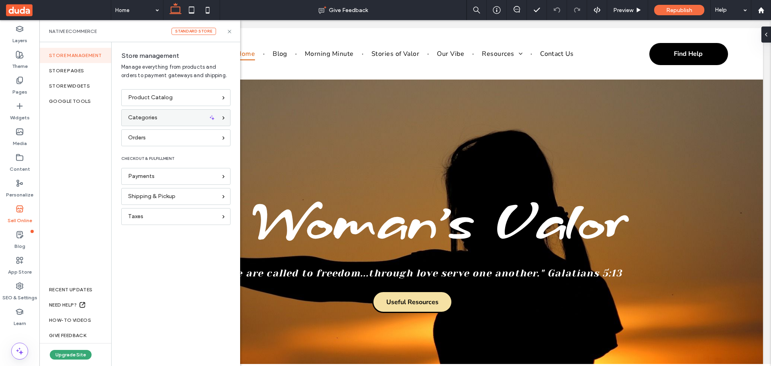
click at [151, 112] on div "Categories" at bounding box center [175, 117] width 109 height 17
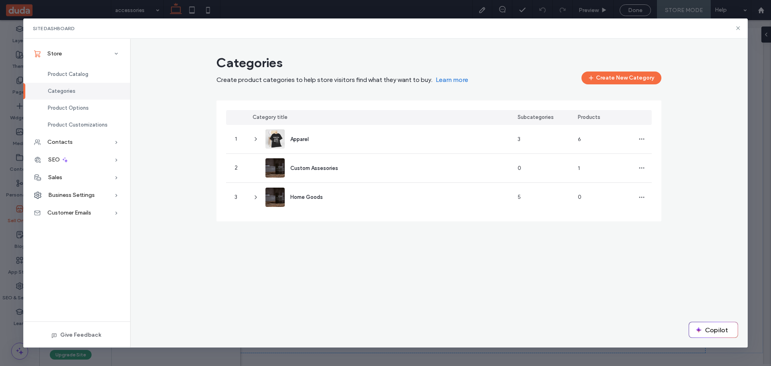
scroll to position [80, 0]
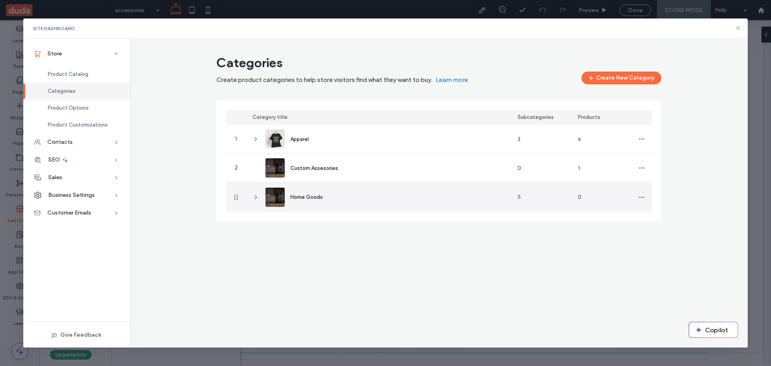
click at [301, 194] on span "Home Goods" at bounding box center [306, 197] width 33 height 6
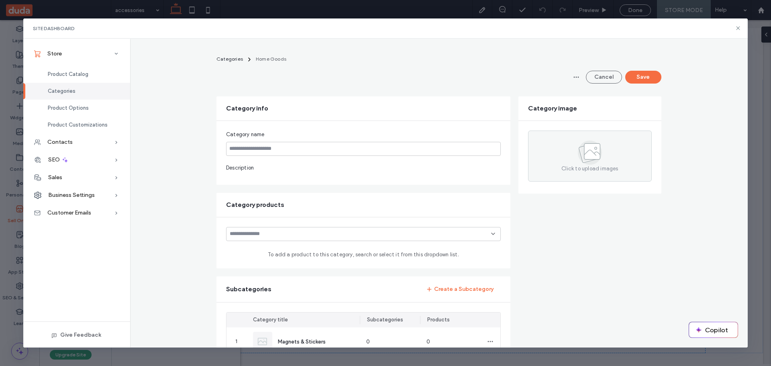
type input "**********"
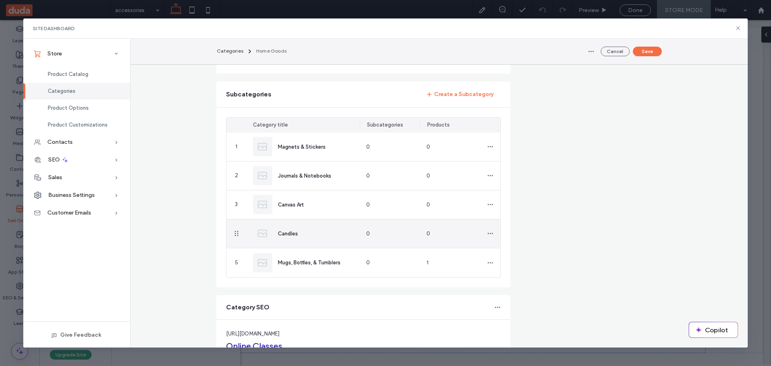
scroll to position [281, 0]
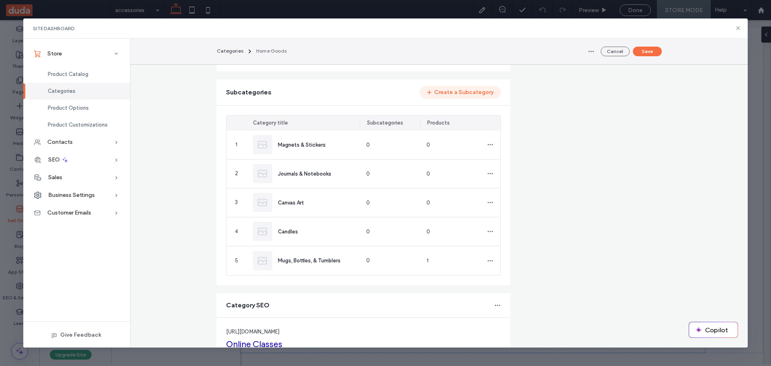
click at [459, 94] on button "Create a Subcategory" at bounding box center [459, 92] width 81 height 13
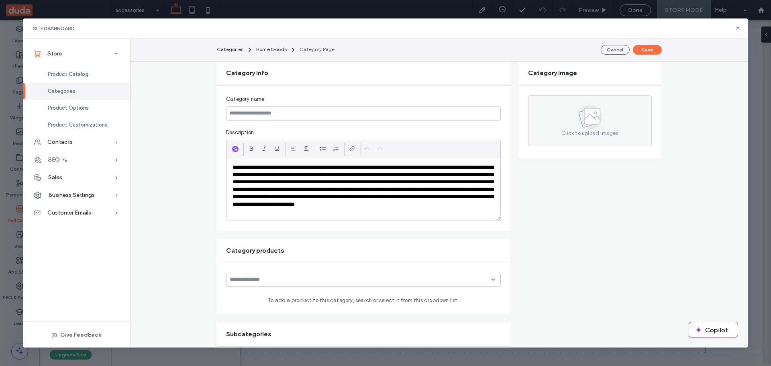
scroll to position [0, 0]
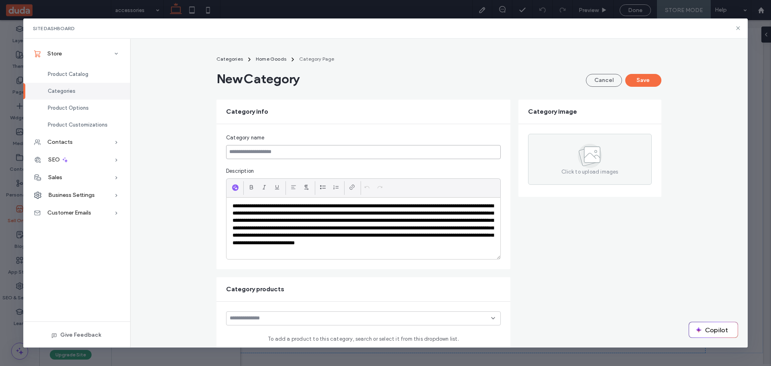
click at [274, 151] on input at bounding box center [363, 152] width 275 height 14
type input "********"
click at [648, 82] on button "Save" at bounding box center [643, 80] width 36 height 13
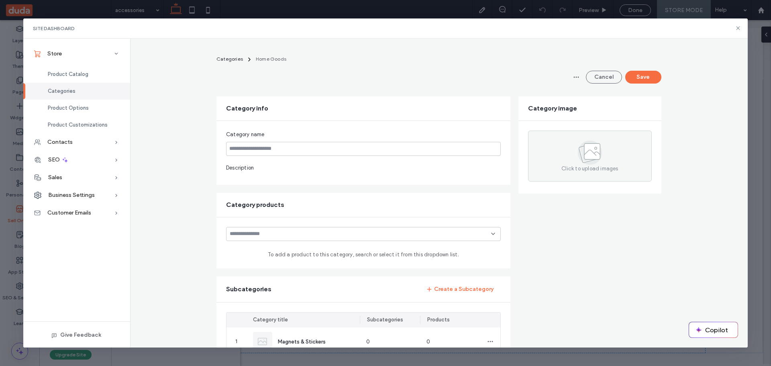
type input "**********"
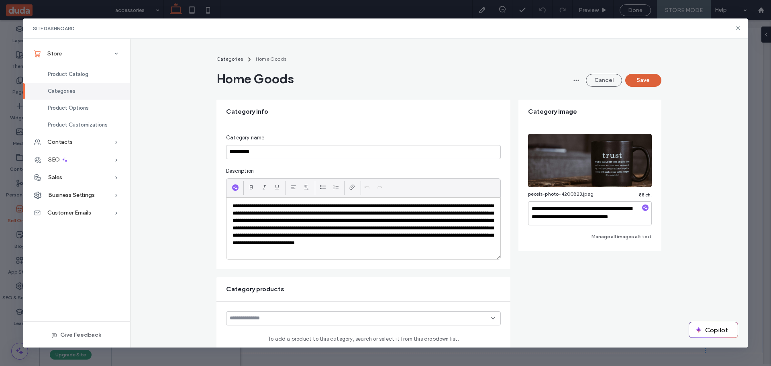
click at [641, 81] on button "Save" at bounding box center [643, 80] width 36 height 13
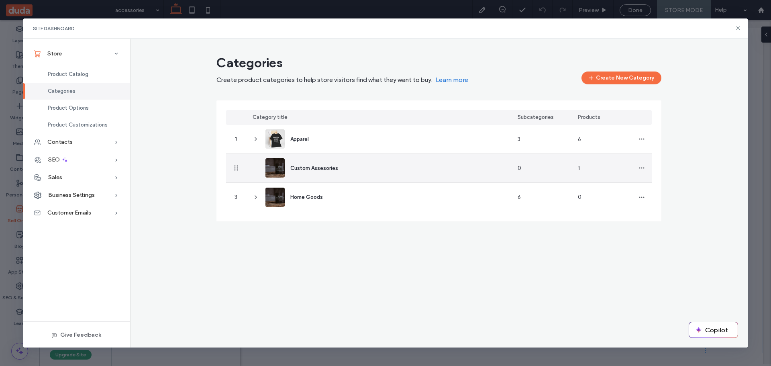
click at [309, 164] on div "Custom Assesories" at bounding box center [314, 168] width 48 height 8
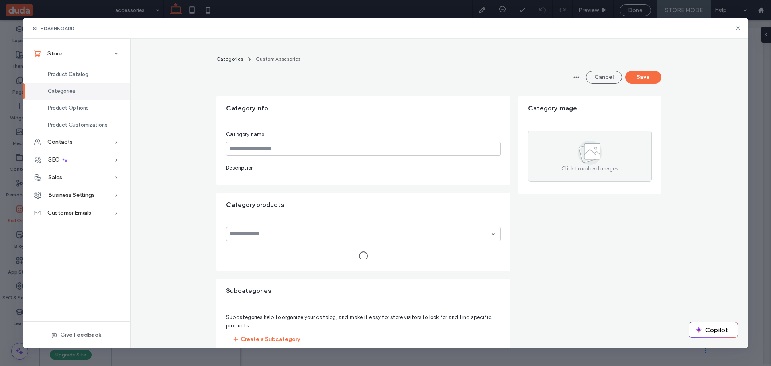
type input "**********"
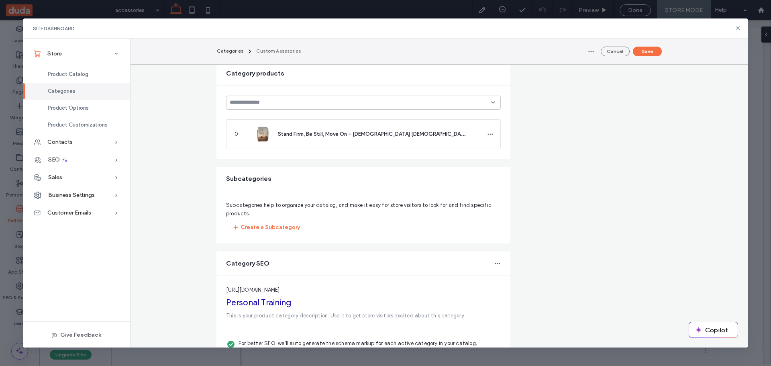
scroll to position [219, 0]
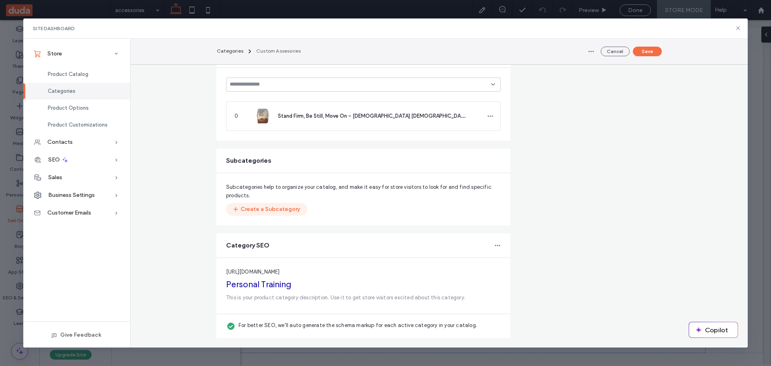
click at [264, 209] on button "Create a Subcategory" at bounding box center [266, 209] width 81 height 13
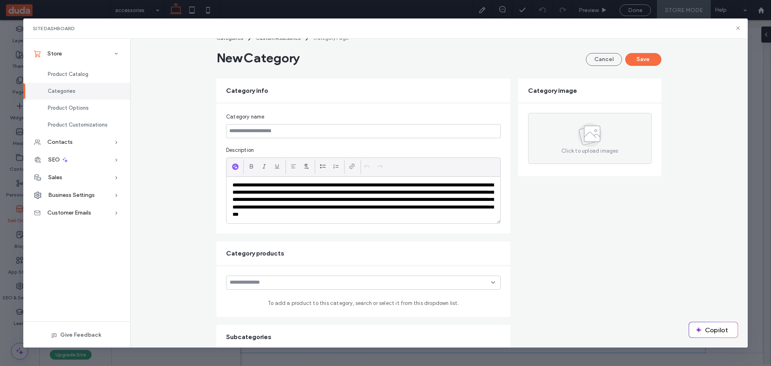
scroll to position [0, 0]
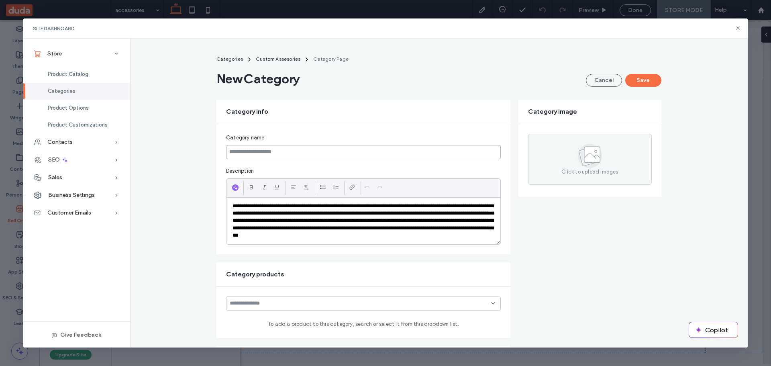
click at [264, 152] on input at bounding box center [363, 152] width 275 height 14
type input "*"
type input "**********"
click at [649, 79] on button "Save" at bounding box center [643, 80] width 36 height 13
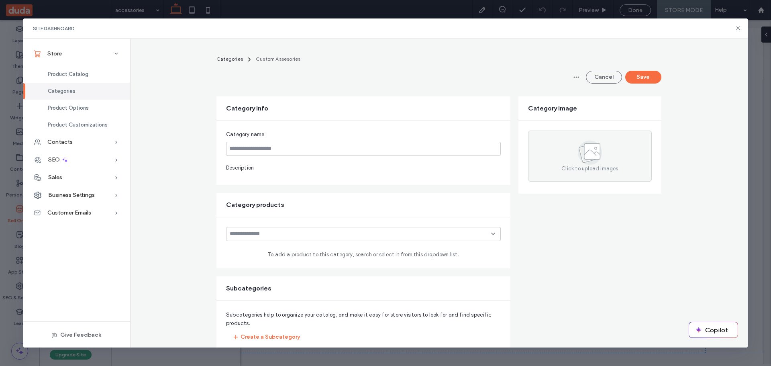
type input "**********"
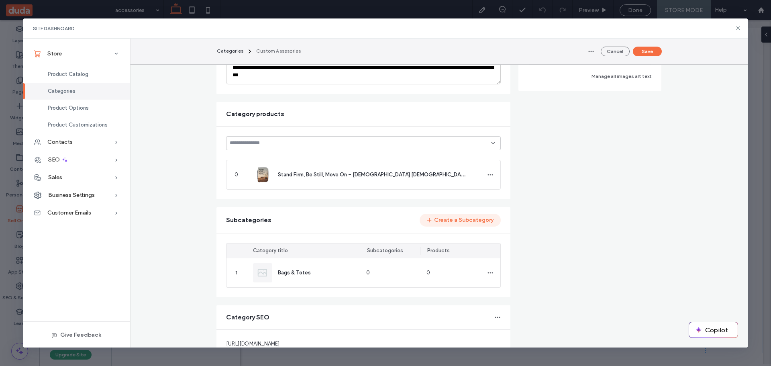
scroll to position [161, 0]
click at [468, 223] on button "Create a Subcategory" at bounding box center [459, 219] width 81 height 13
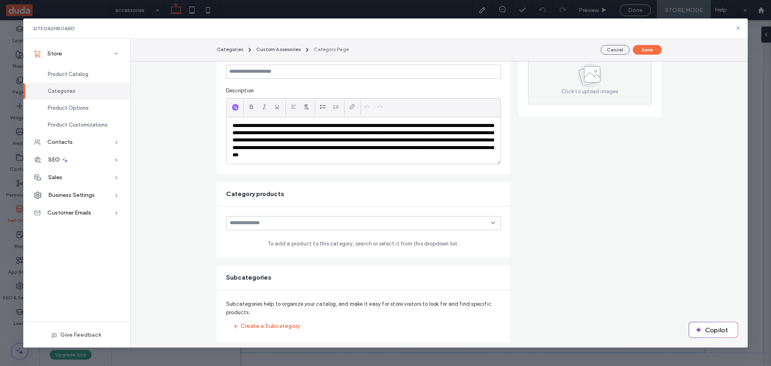
scroll to position [0, 0]
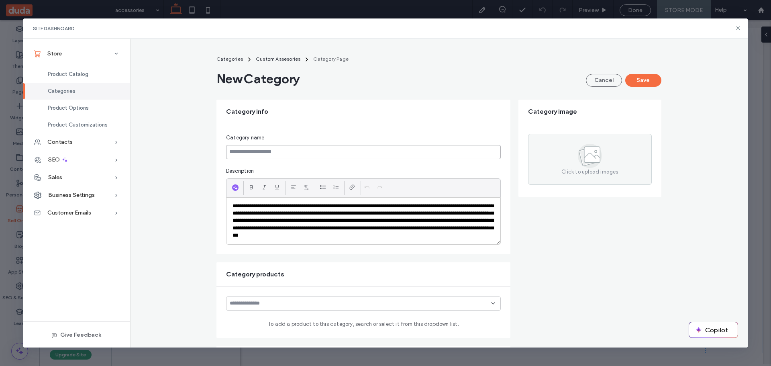
click at [247, 150] on input at bounding box center [363, 152] width 275 height 14
type input "****"
click at [634, 73] on div "Hats Cancel Save" at bounding box center [438, 79] width 445 height 16
click at [634, 75] on button "Save" at bounding box center [643, 80] width 36 height 13
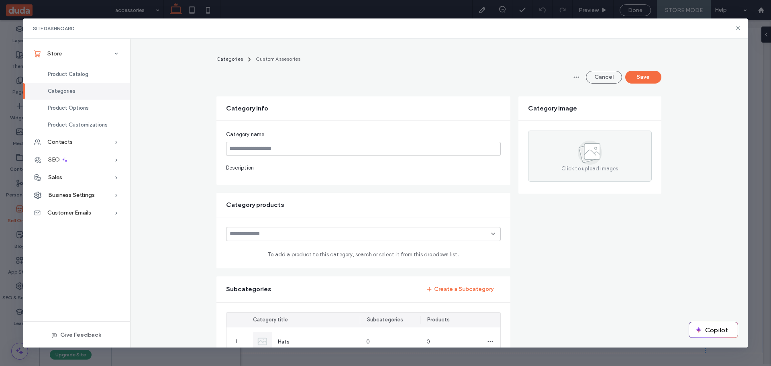
type input "**********"
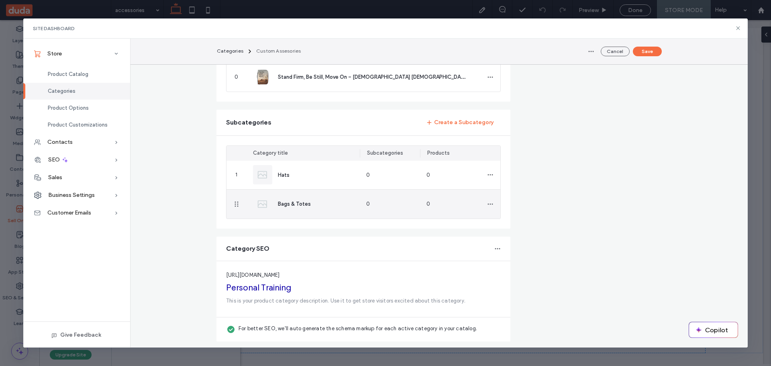
scroll to position [261, 0]
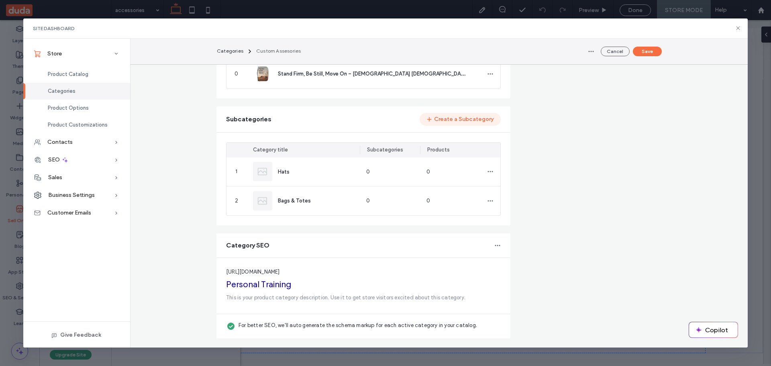
click at [451, 120] on button "Create a Subcategory" at bounding box center [459, 119] width 81 height 13
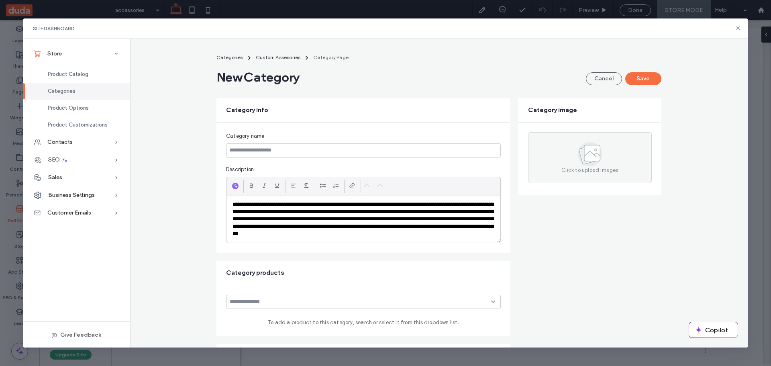
scroll to position [0, 0]
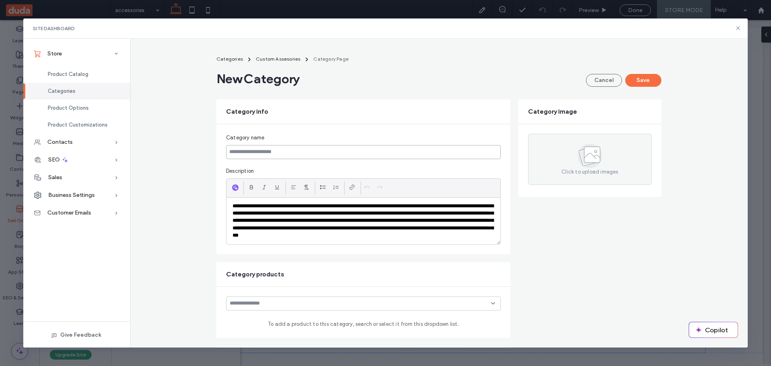
click at [270, 153] on input at bounding box center [363, 152] width 275 height 14
type input "**********"
click at [637, 81] on button "Save" at bounding box center [643, 80] width 36 height 13
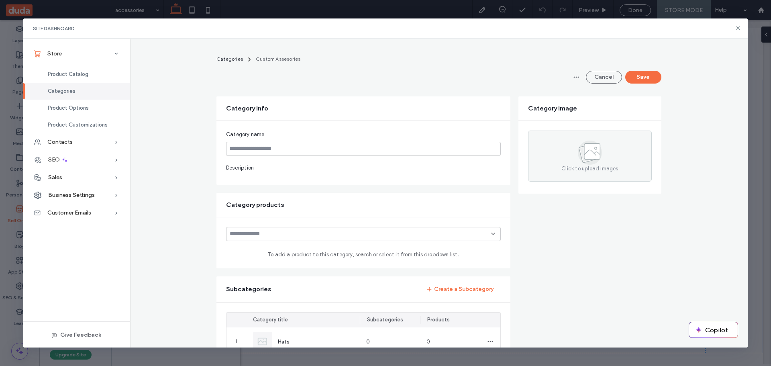
type input "**********"
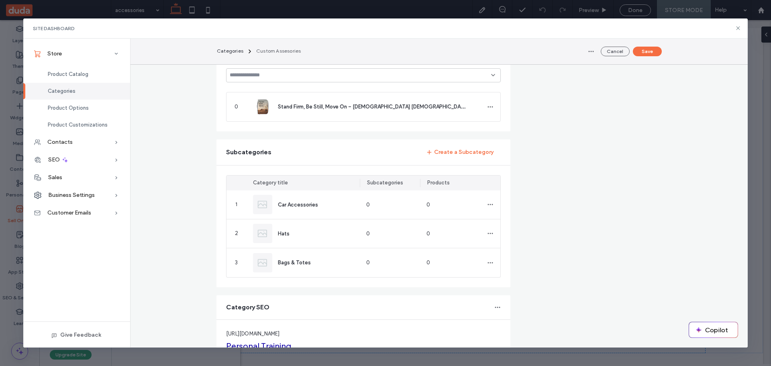
scroll to position [241, 0]
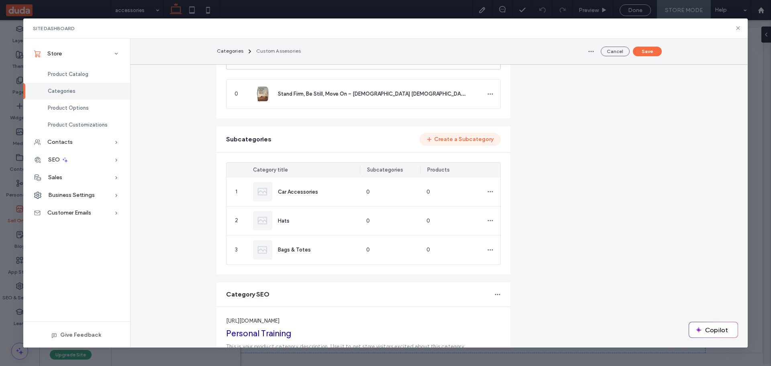
click at [450, 139] on button "Create a Subcategory" at bounding box center [459, 139] width 81 height 13
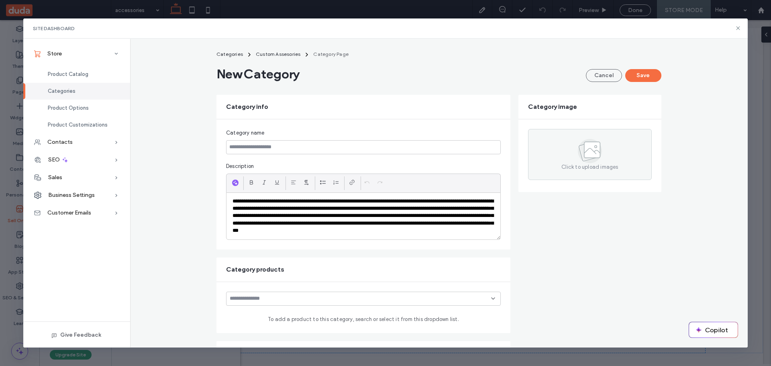
scroll to position [0, 0]
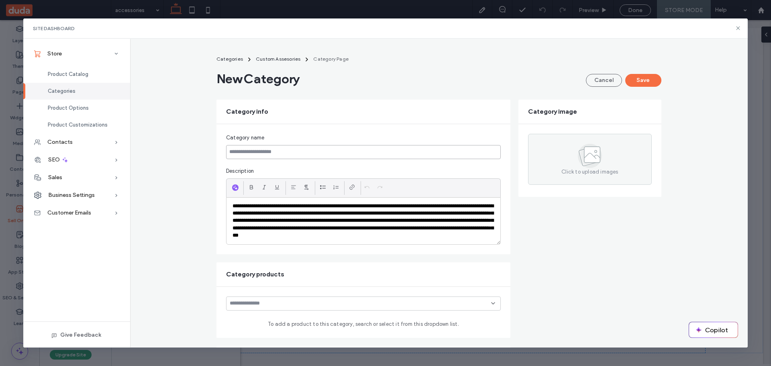
click at [251, 149] on input at bounding box center [363, 152] width 275 height 14
type input "*****"
click at [645, 79] on button "Save" at bounding box center [643, 80] width 36 height 13
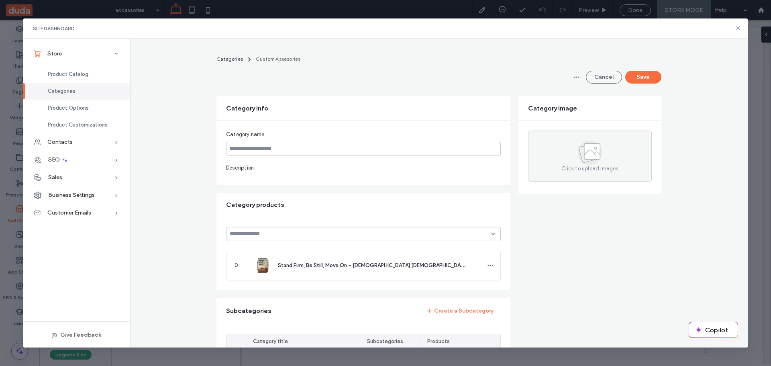
type input "**********"
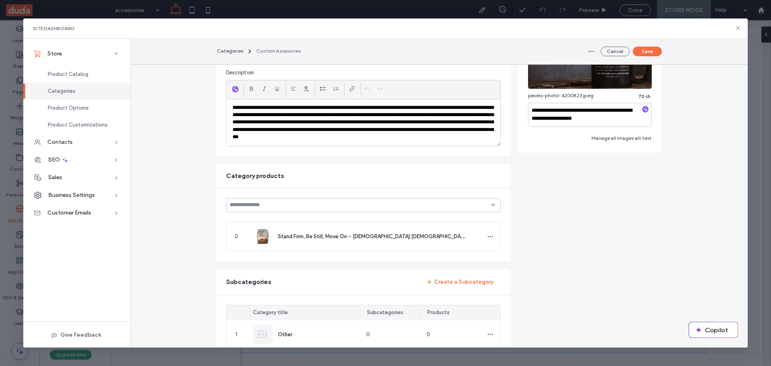
scroll to position [80, 0]
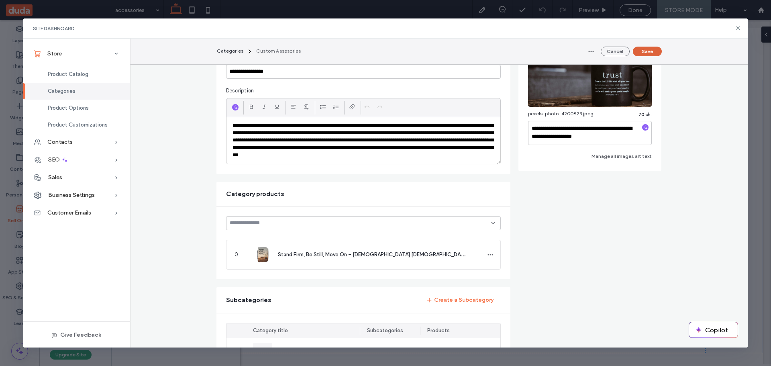
click at [652, 48] on button "Save" at bounding box center [646, 52] width 29 height 10
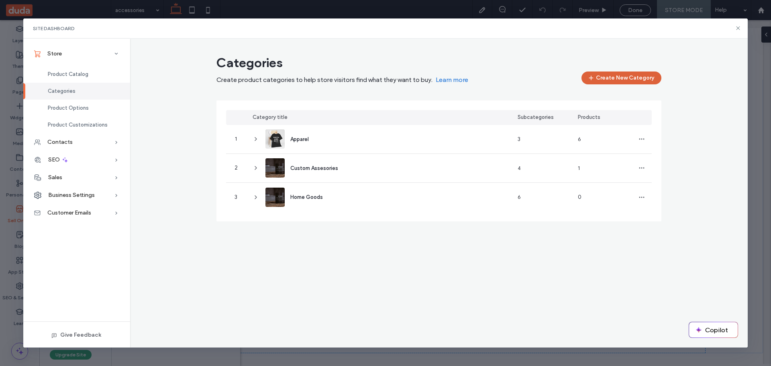
click at [623, 81] on button "Create New Category" at bounding box center [621, 77] width 80 height 13
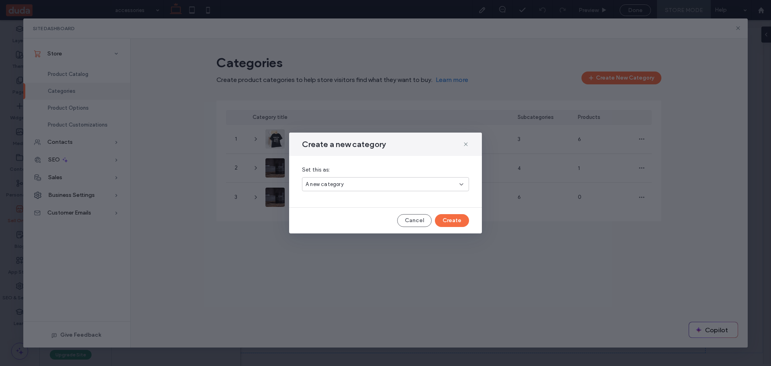
click at [417, 183] on div "A new category" at bounding box center [382, 184] width 154 height 8
click at [331, 195] on span "A new category" at bounding box center [324, 198] width 38 height 8
click at [458, 222] on button "Create" at bounding box center [452, 220] width 34 height 13
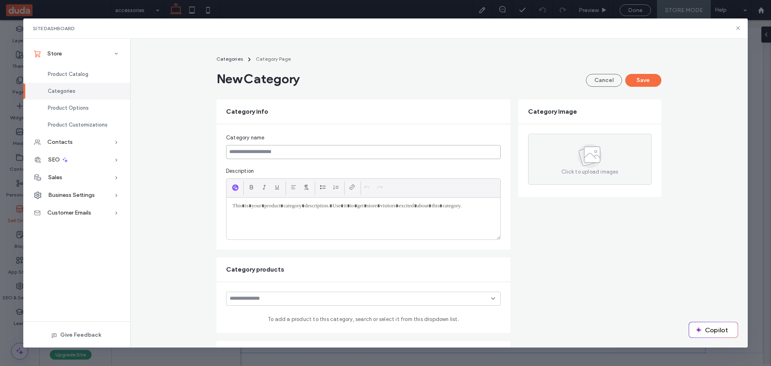
click at [257, 152] on input at bounding box center [363, 152] width 275 height 14
type input "********"
click at [571, 260] on form "Category info Category name ******** Description Category image Click to upload…" at bounding box center [438, 310] width 445 height 420
click at [636, 79] on button "Save" at bounding box center [643, 80] width 36 height 13
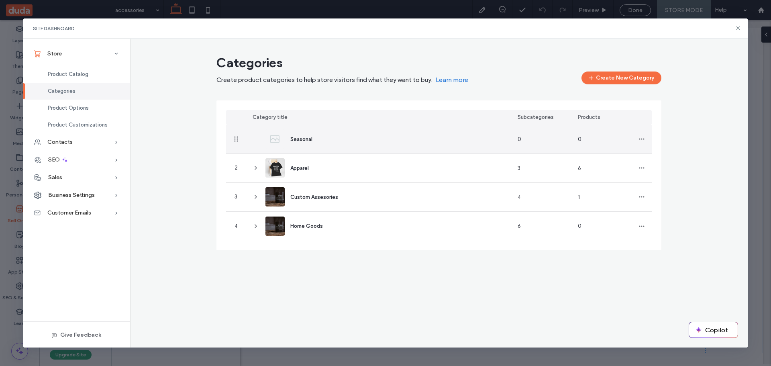
click at [292, 139] on span "Seasonal" at bounding box center [301, 139] width 22 height 6
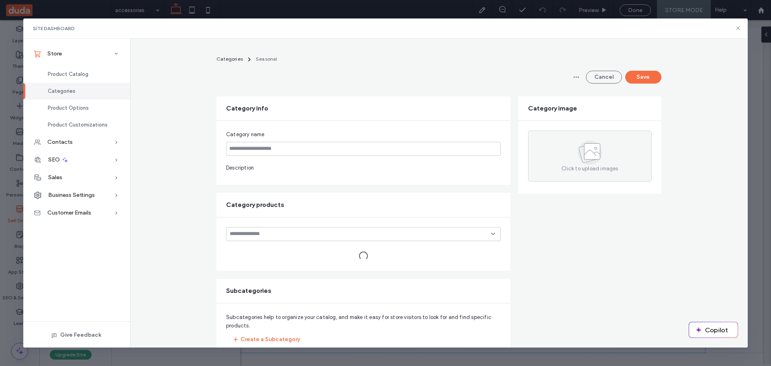
type input "********"
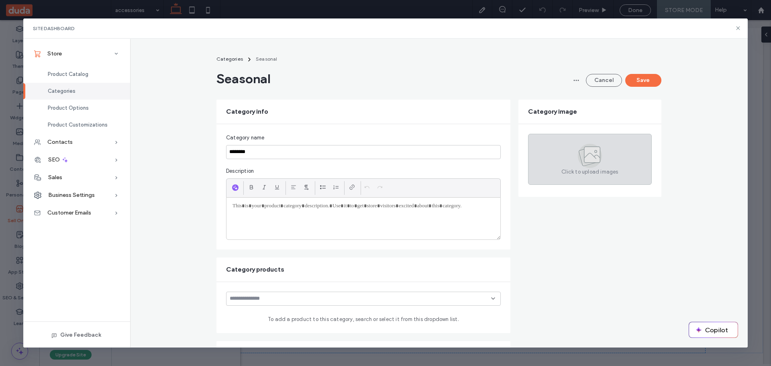
click at [551, 156] on div "Click to upload images" at bounding box center [590, 159] width 124 height 51
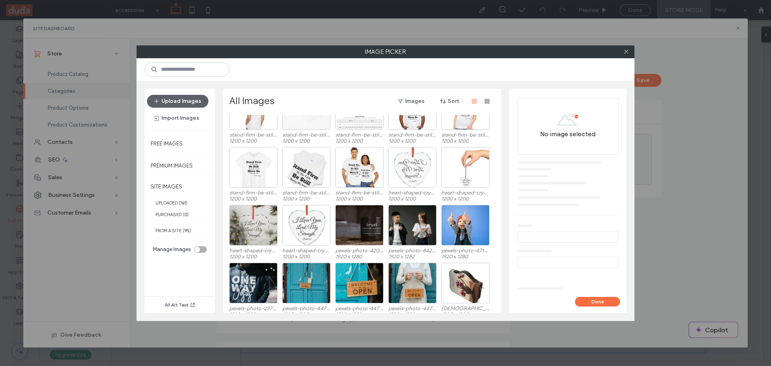
scroll to position [338, 0]
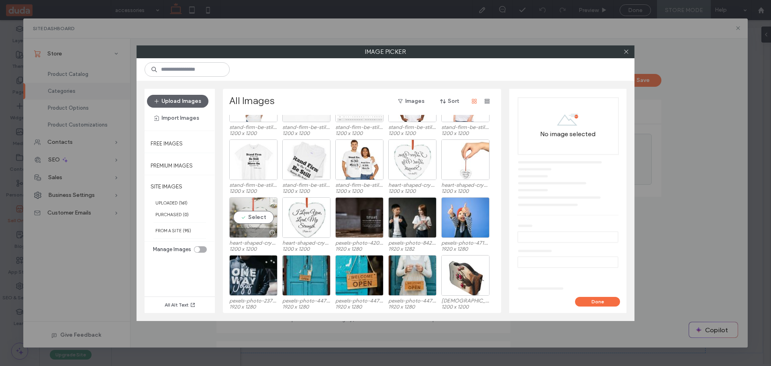
click at [244, 216] on div "Select" at bounding box center [253, 217] width 48 height 41
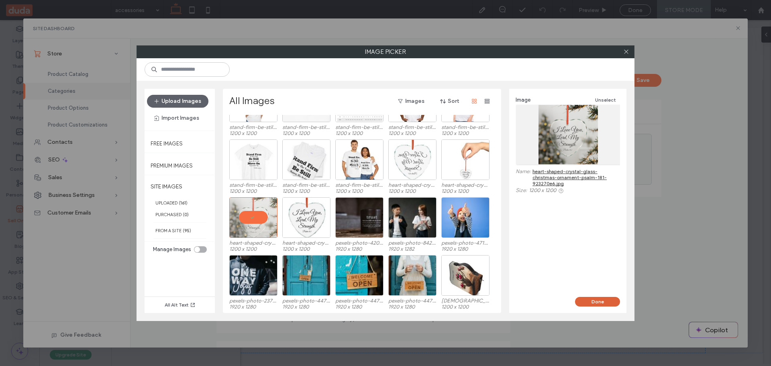
click at [586, 301] on button "Done" at bounding box center [597, 302] width 45 height 10
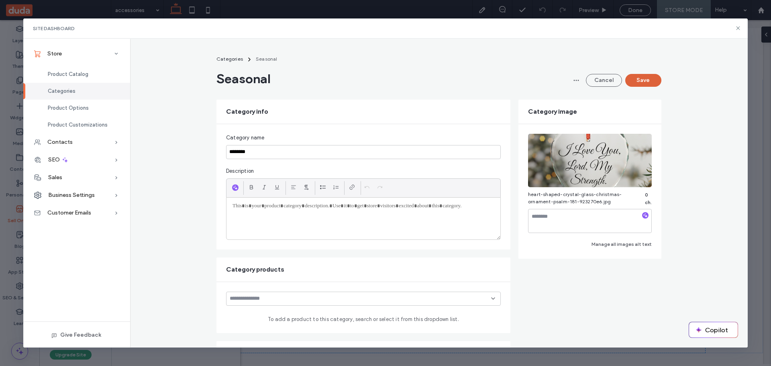
click at [648, 77] on button "Save" at bounding box center [643, 80] width 36 height 13
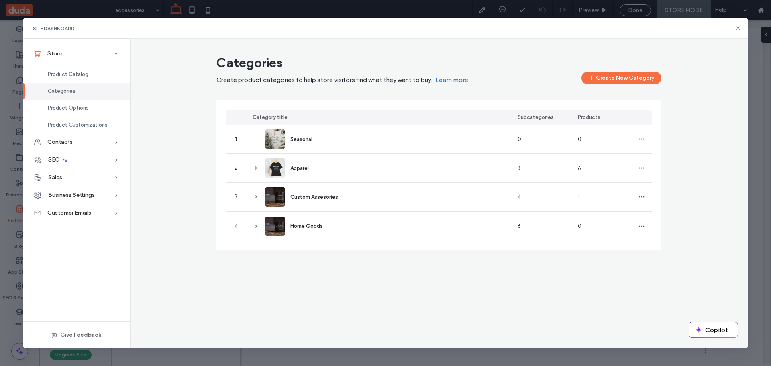
click at [224, 279] on div "Categories Create product categories to help store visitors find what they want…" at bounding box center [439, 193] width 618 height 309
click at [736, 26] on use at bounding box center [738, 28] width 4 height 4
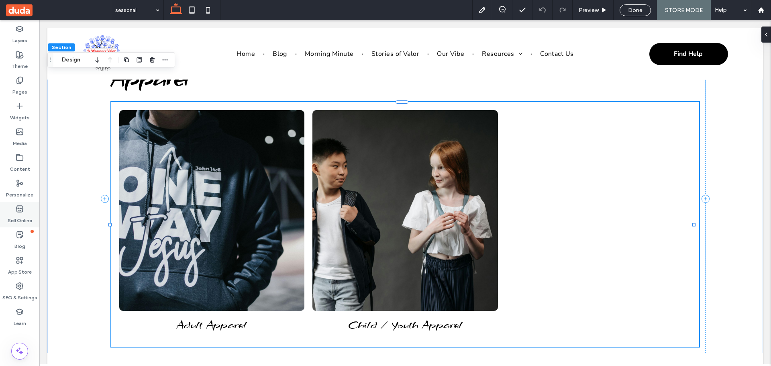
click at [20, 208] on use at bounding box center [19, 208] width 6 height 6
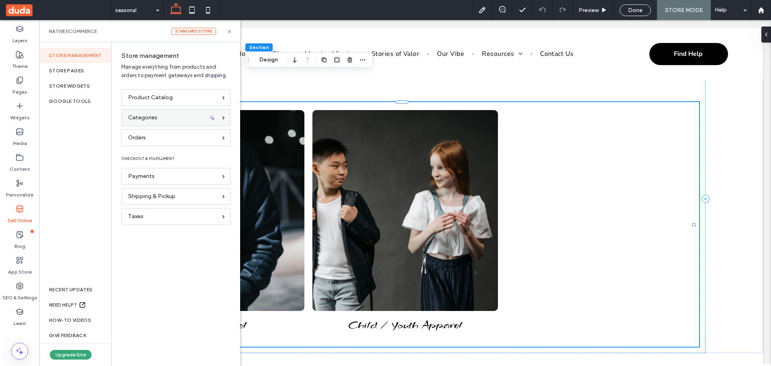
click at [165, 114] on div "Categories" at bounding box center [172, 117] width 89 height 9
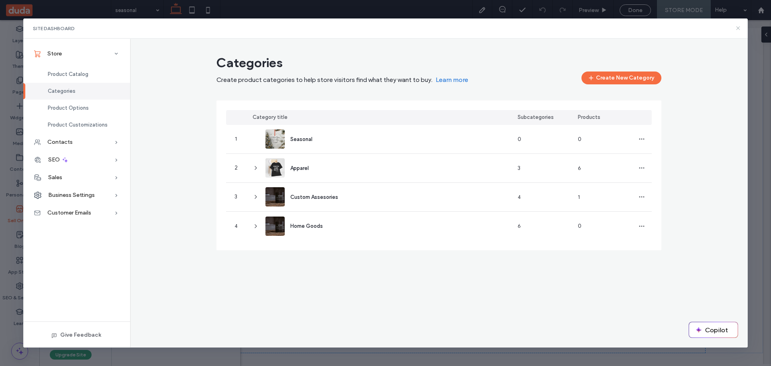
click at [739, 28] on icon at bounding box center [737, 28] width 6 height 6
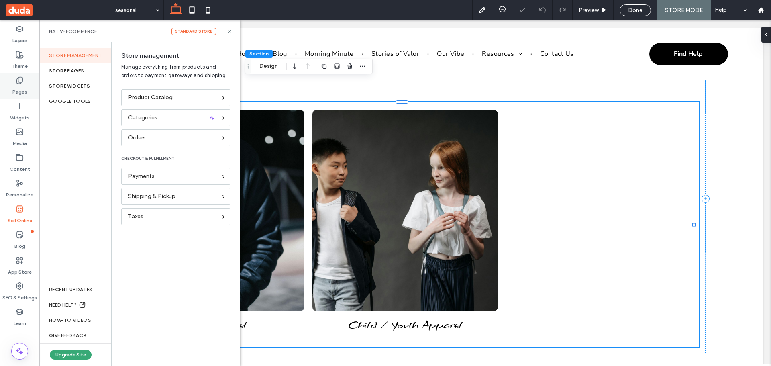
click at [17, 80] on icon at bounding box center [20, 80] width 8 height 8
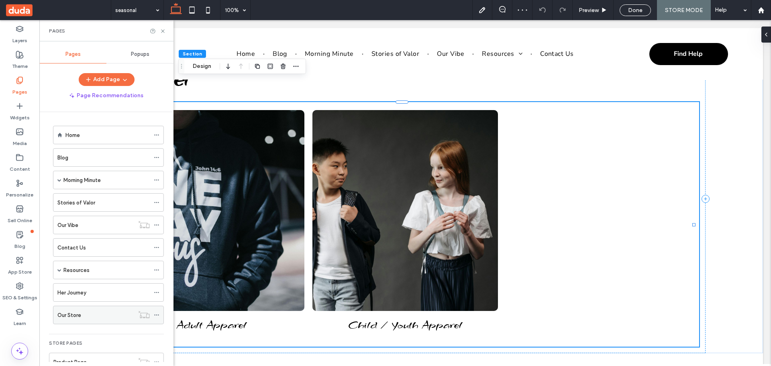
click at [83, 311] on div "Our Store" at bounding box center [95, 315] width 77 height 8
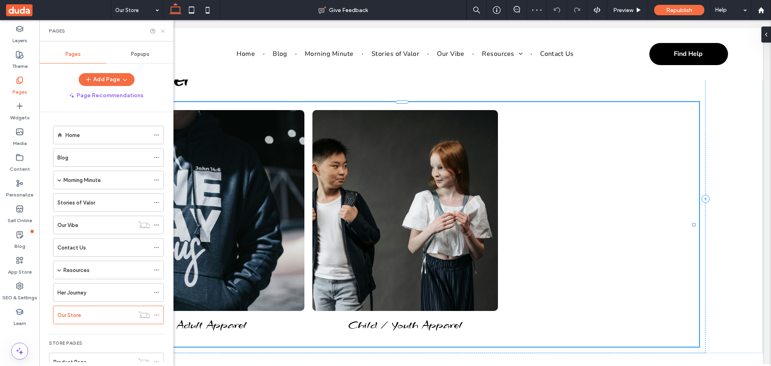
click at [163, 28] on icon at bounding box center [163, 31] width 6 height 6
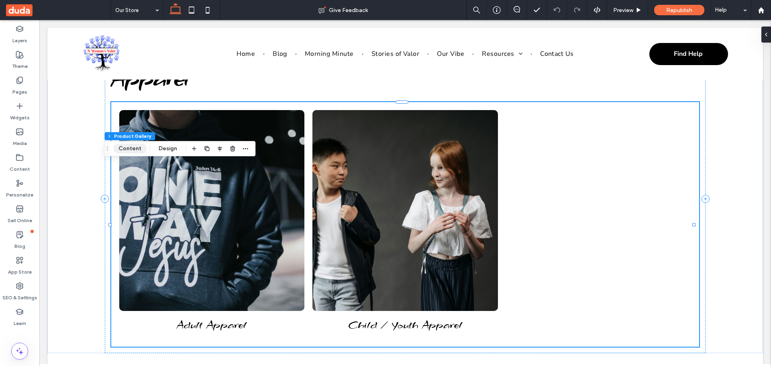
click at [129, 149] on button "Content" at bounding box center [129, 149] width 33 height 10
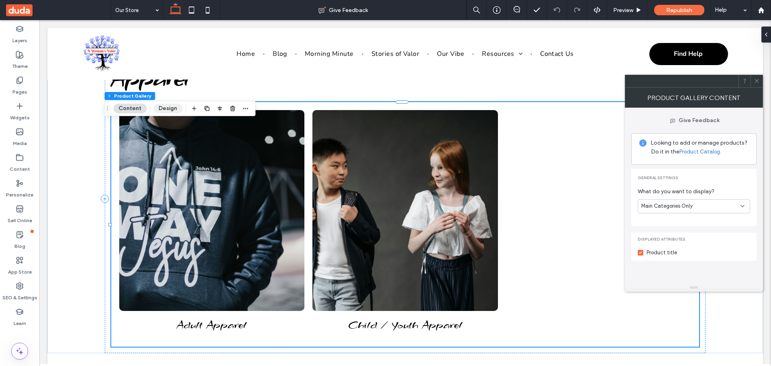
click at [164, 105] on button "Design" at bounding box center [167, 109] width 29 height 10
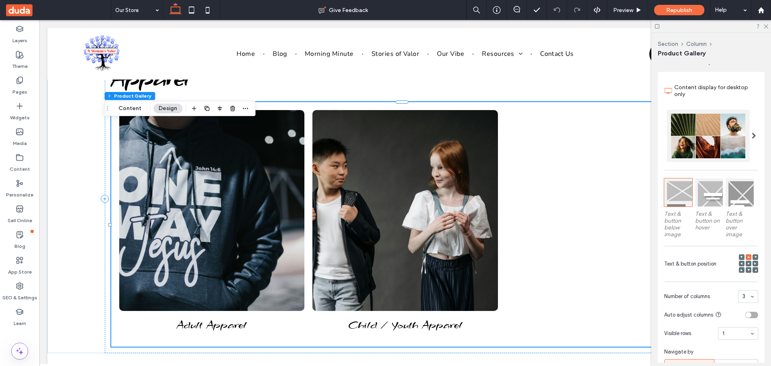
scroll to position [161, 0]
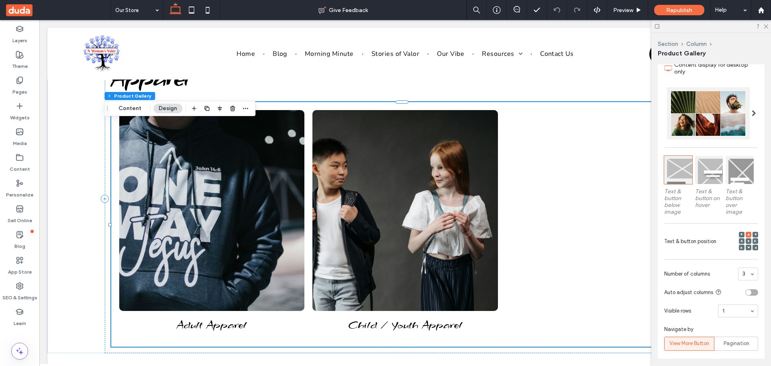
click at [751, 112] on span at bounding box center [753, 113] width 4 height 6
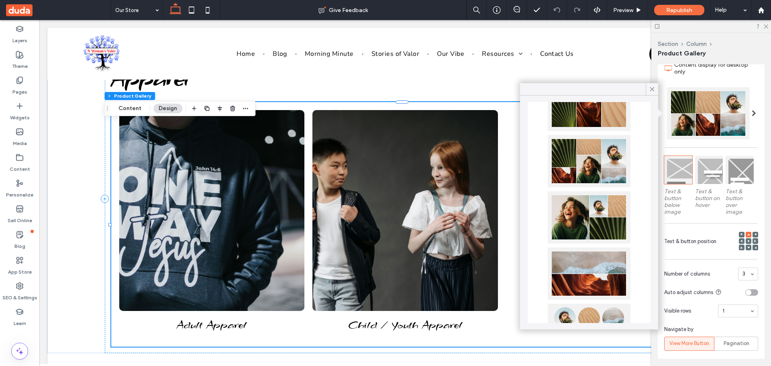
click at [603, 222] on div at bounding box center [588, 217] width 83 height 52
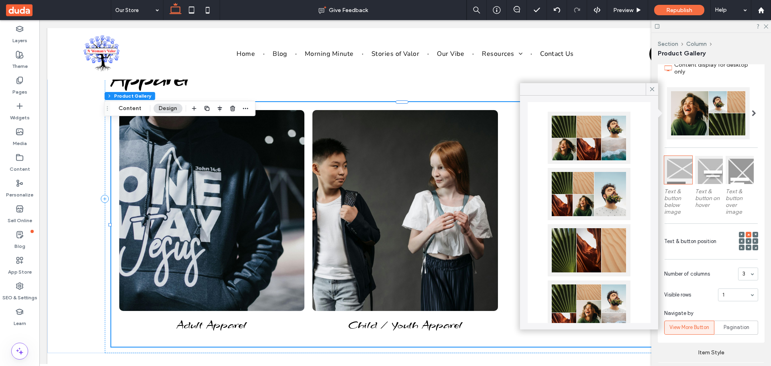
scroll to position [15, 0]
click at [767, 26] on icon at bounding box center [765, 25] width 5 height 5
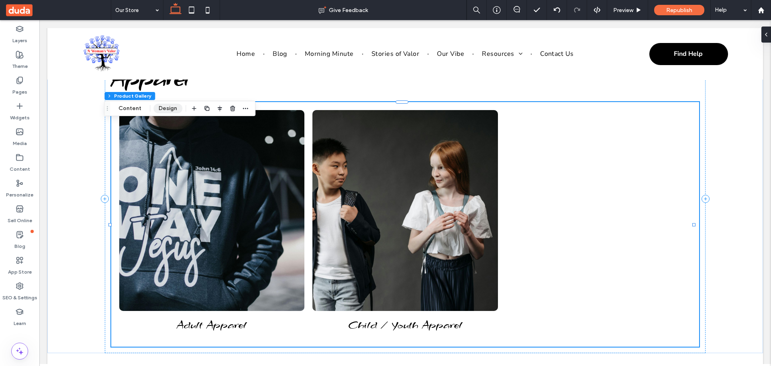
click at [174, 108] on button "Design" at bounding box center [167, 109] width 29 height 10
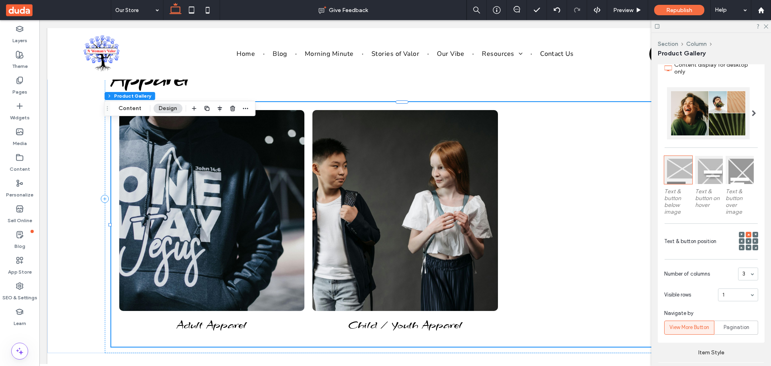
click at [716, 112] on div at bounding box center [708, 113] width 83 height 52
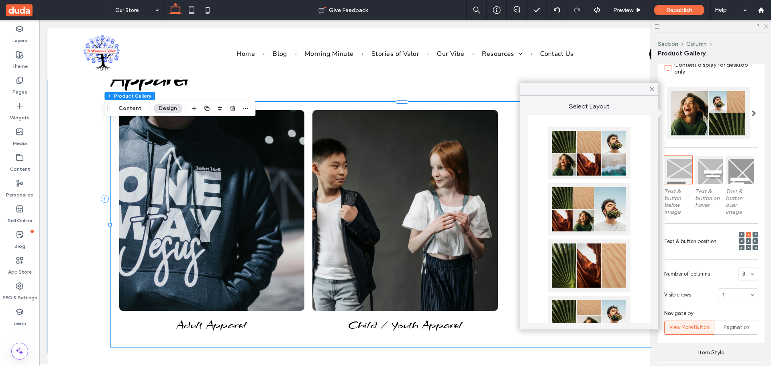
click at [719, 238] on div "Text & button position" at bounding box center [711, 241] width 94 height 27
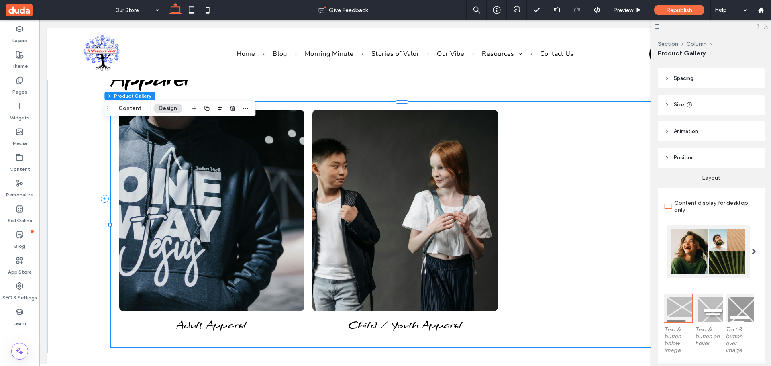
scroll to position [0, 0]
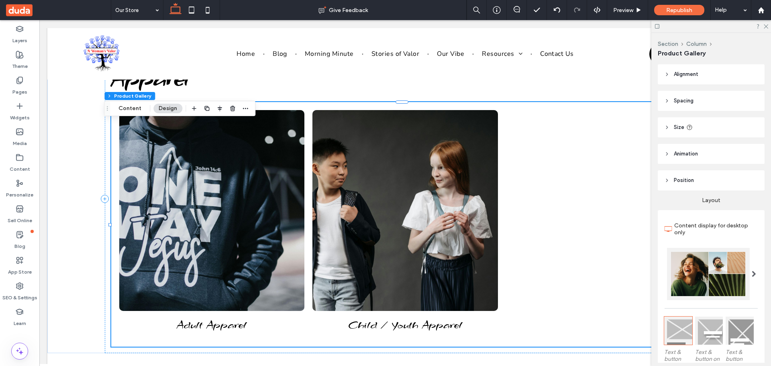
click at [673, 181] on span "Position" at bounding box center [683, 180] width 20 height 8
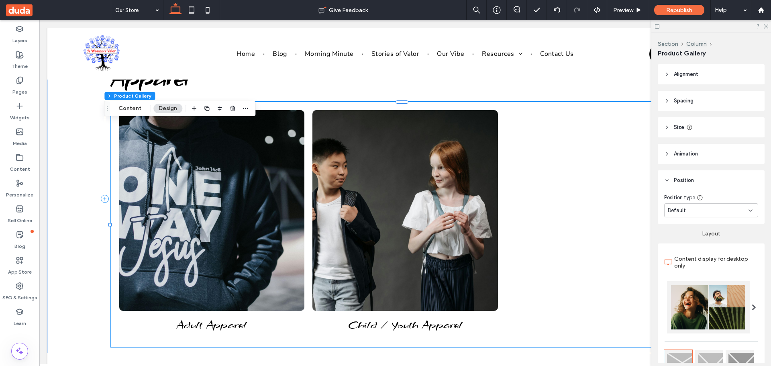
click at [703, 124] on header "Size" at bounding box center [710, 127] width 107 height 20
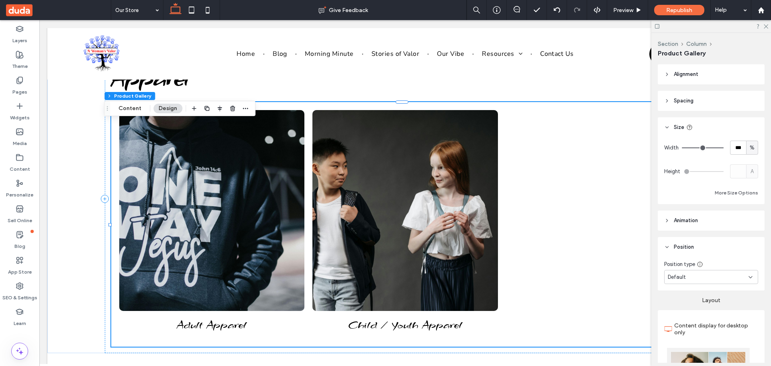
type input "**"
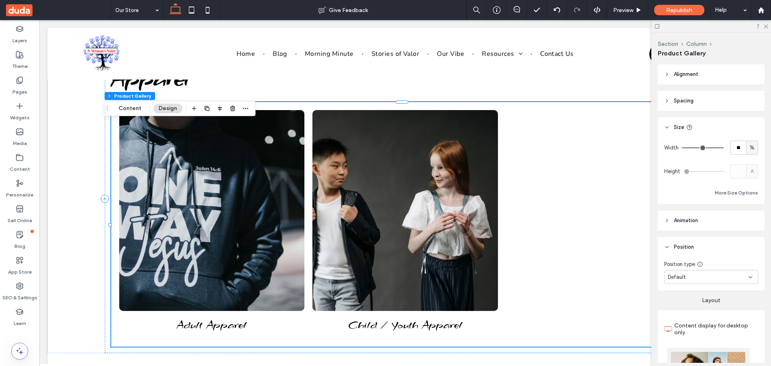
type input "**"
type input "***"
drag, startPoint x: 714, startPoint y: 147, endPoint x: 721, endPoint y: 147, distance: 6.4
click at [721, 147] on input "range" at bounding box center [702, 147] width 42 height 1
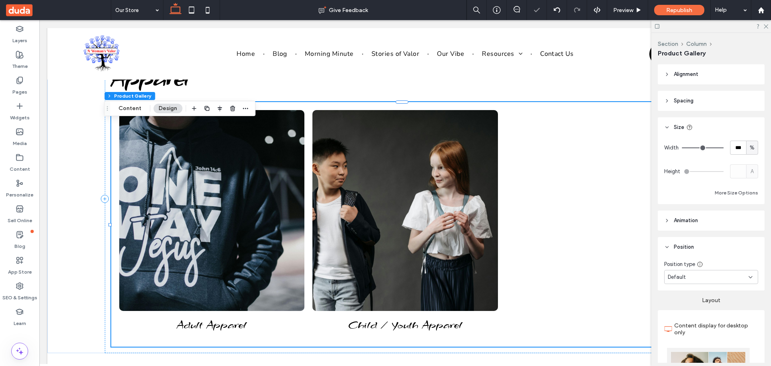
click at [691, 71] on span "Alignment" at bounding box center [685, 74] width 24 height 8
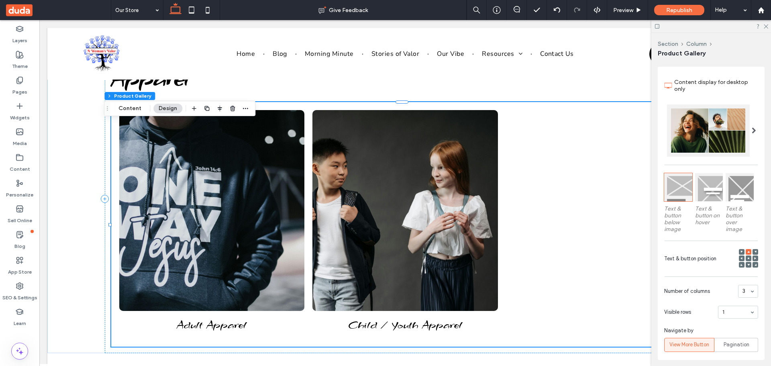
scroll to position [281, 0]
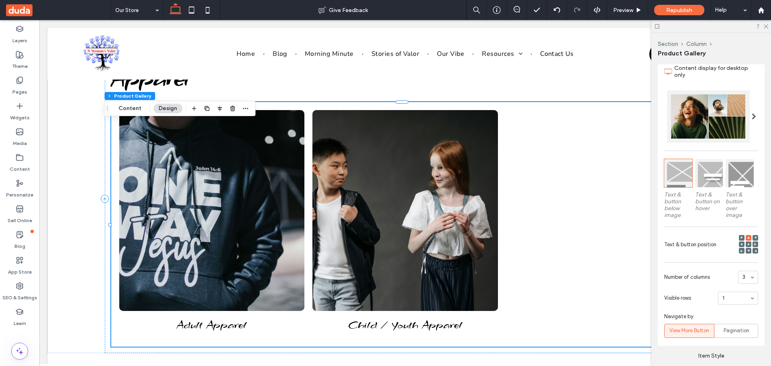
click at [747, 243] on use at bounding box center [748, 244] width 2 height 2
click at [747, 236] on use at bounding box center [748, 237] width 2 height 2
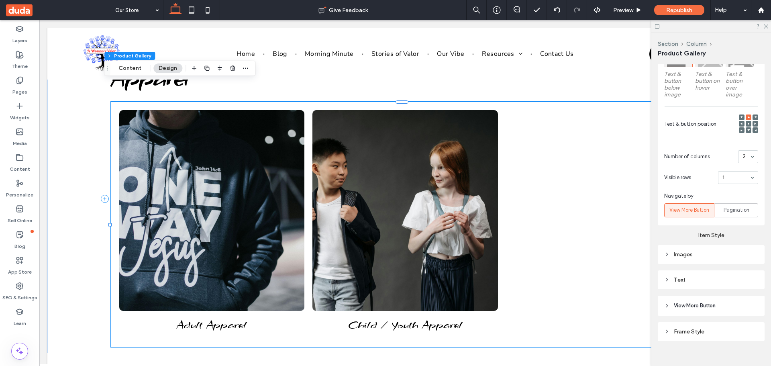
scroll to position [411, 0]
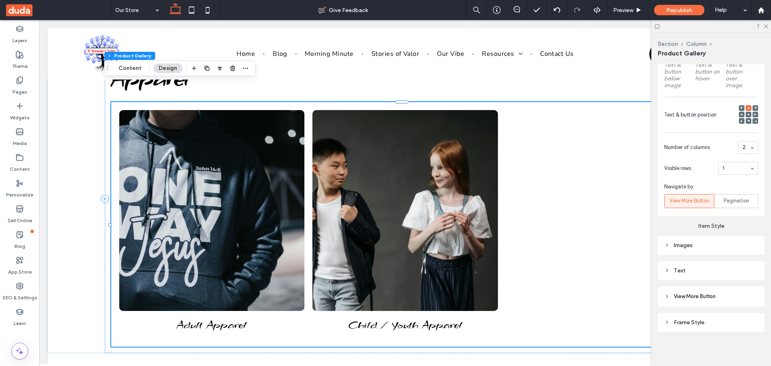
click at [690, 295] on span "View More Button" at bounding box center [694, 296] width 42 height 8
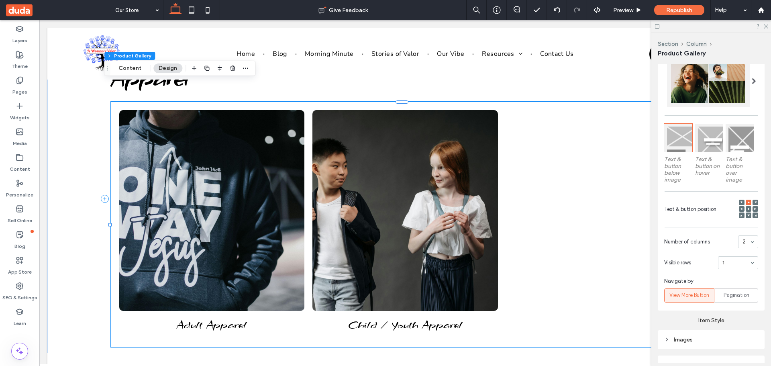
scroll to position [250, 0]
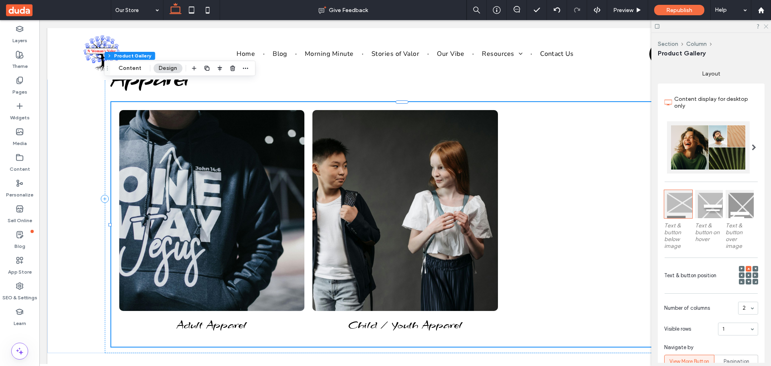
click at [766, 24] on icon at bounding box center [765, 25] width 5 height 5
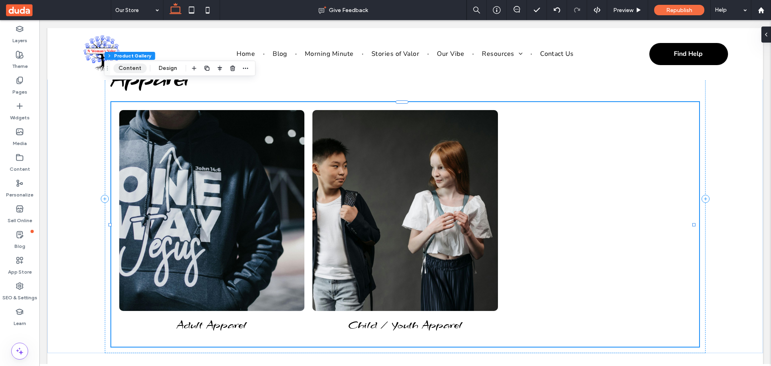
click at [124, 66] on button "Content" at bounding box center [129, 68] width 33 height 10
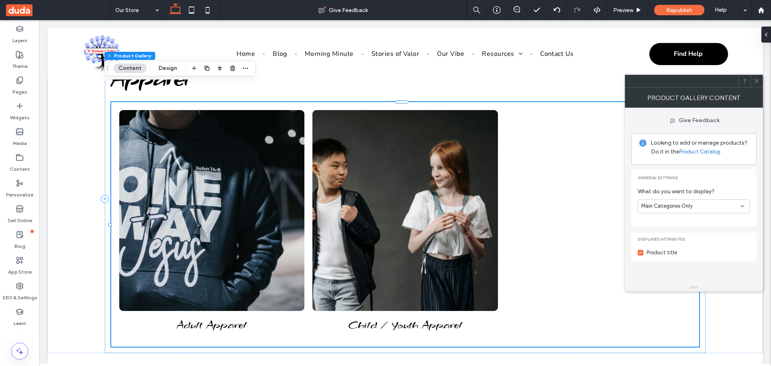
click at [742, 204] on icon at bounding box center [742, 206] width 6 height 6
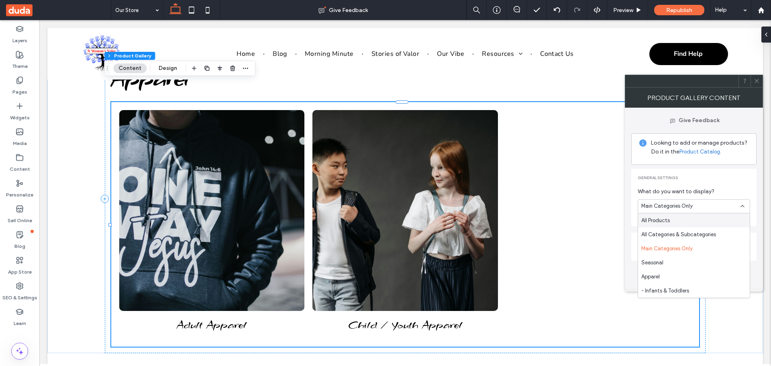
click at [703, 150] on link "Product Catalog." at bounding box center [700, 152] width 42 height 8
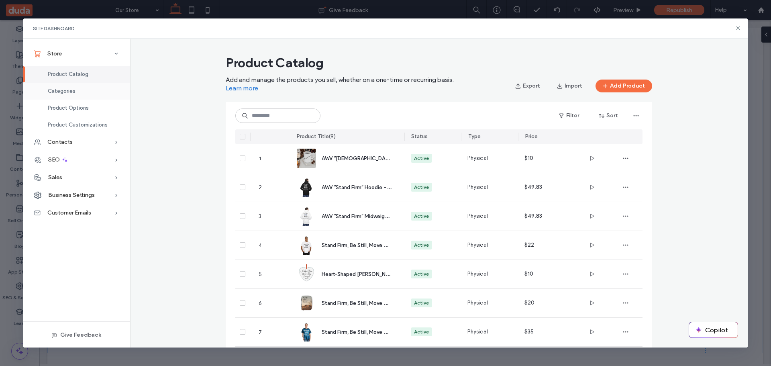
click at [61, 92] on span "Categories" at bounding box center [62, 91] width 28 height 6
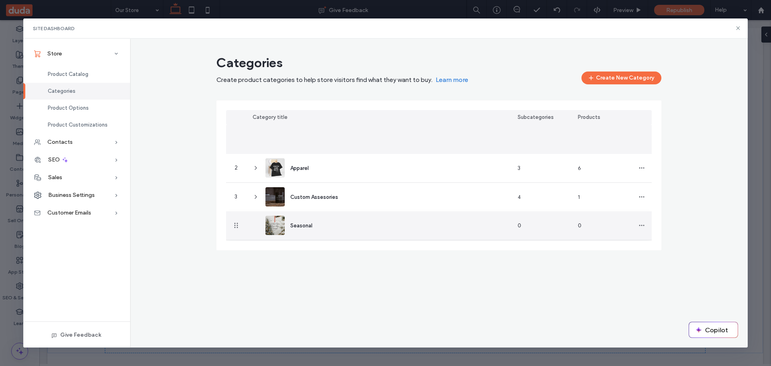
drag, startPoint x: 236, startPoint y: 138, endPoint x: 236, endPoint y: 238, distance: 99.9
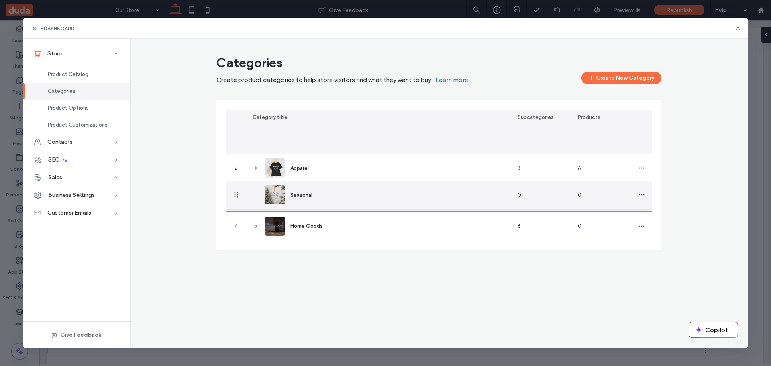
drag, startPoint x: 237, startPoint y: 139, endPoint x: 236, endPoint y: 195, distance: 55.8
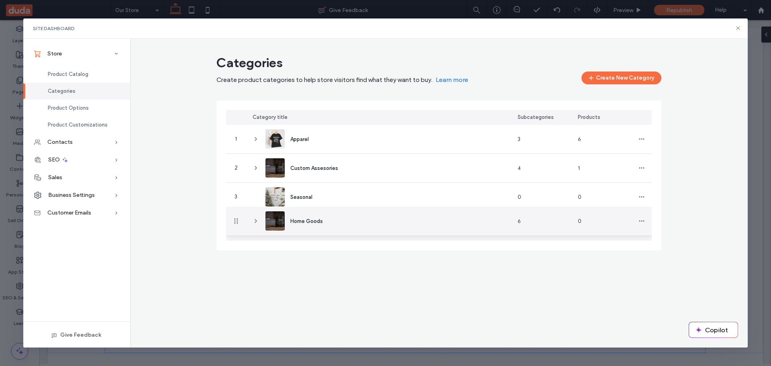
drag, startPoint x: 236, startPoint y: 229, endPoint x: 245, endPoint y: 214, distance: 17.7
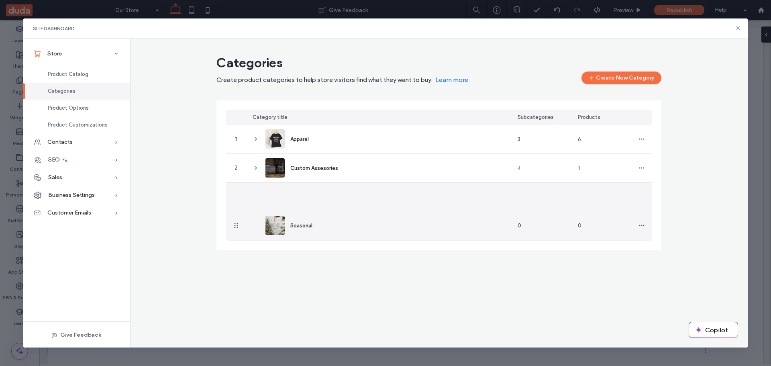
drag, startPoint x: 236, startPoint y: 193, endPoint x: 235, endPoint y: 229, distance: 35.4
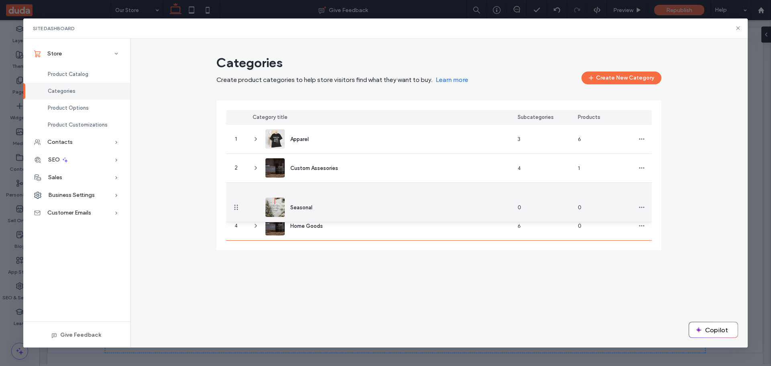
drag, startPoint x: 232, startPoint y: 195, endPoint x: 232, endPoint y: 207, distance: 12.0
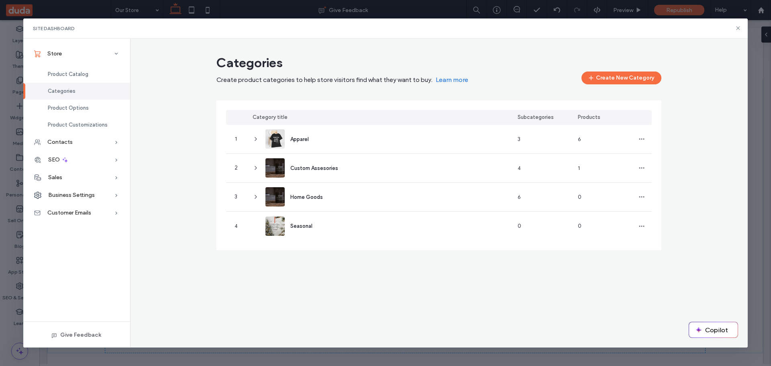
click at [373, 299] on div "Categories Create product categories to help store visitors find what they want…" at bounding box center [439, 193] width 618 height 309
click at [738, 27] on icon at bounding box center [737, 28] width 6 height 6
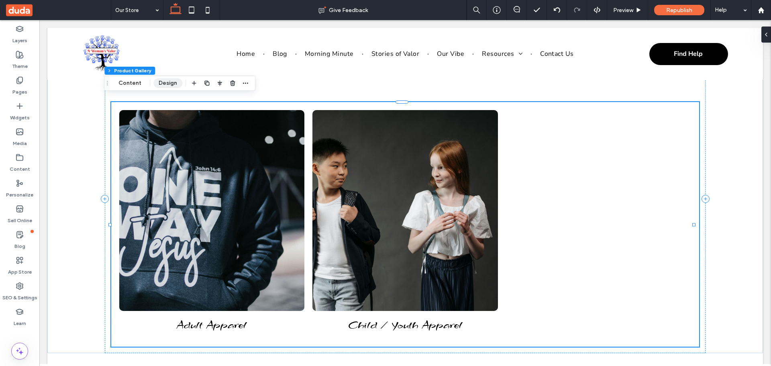
click at [165, 84] on button "Design" at bounding box center [167, 83] width 29 height 10
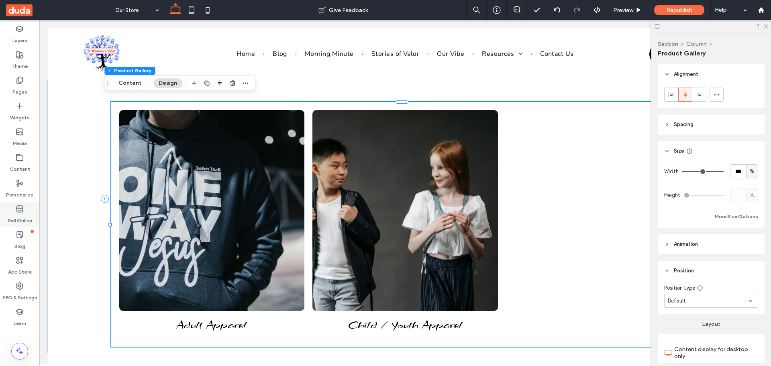
click at [15, 211] on div "Sell Online" at bounding box center [19, 214] width 39 height 26
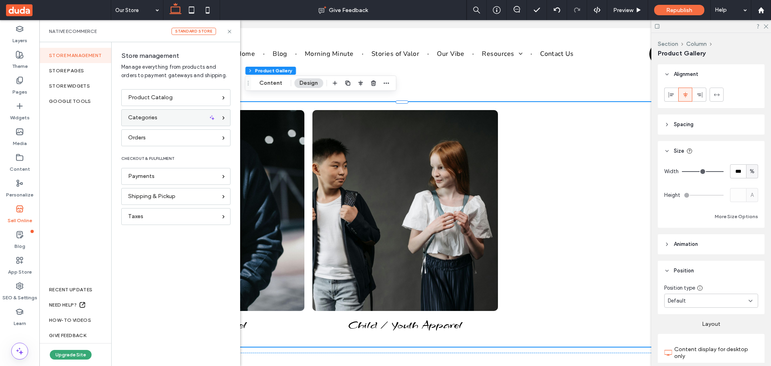
click at [148, 115] on span "Categories" at bounding box center [142, 117] width 29 height 9
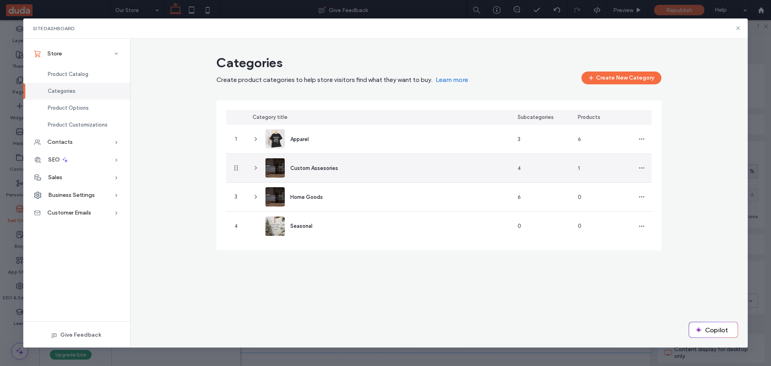
click at [315, 167] on span "Custom Assesories" at bounding box center [314, 168] width 48 height 6
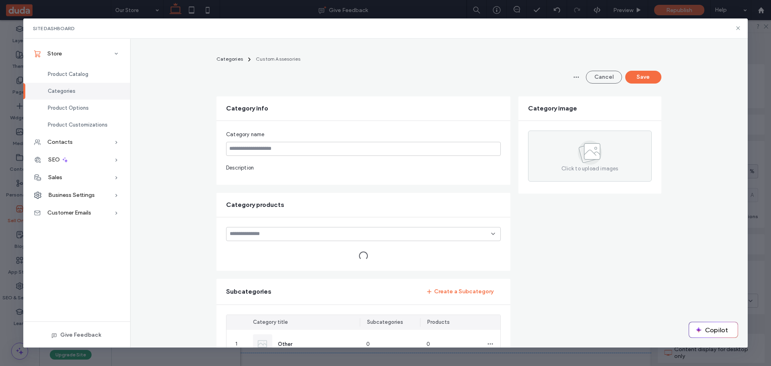
type input "**********"
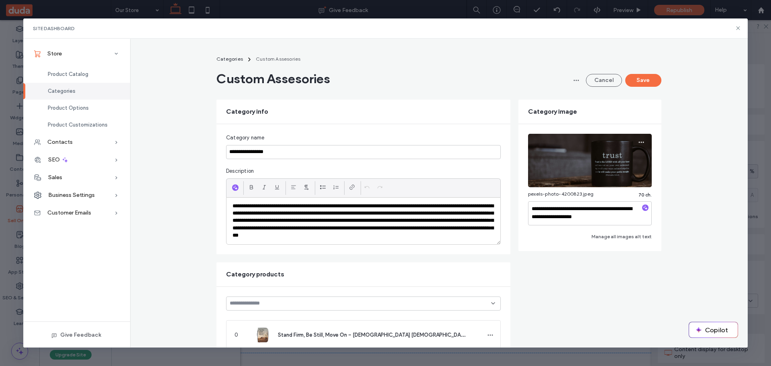
click at [591, 163] on img at bounding box center [590, 160] width 124 height 53
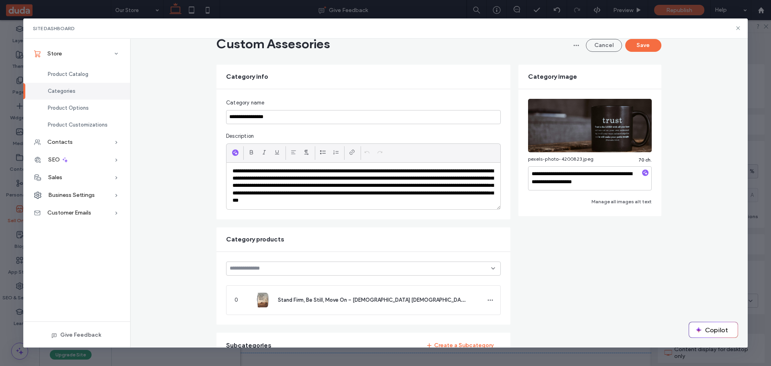
scroll to position [0, 0]
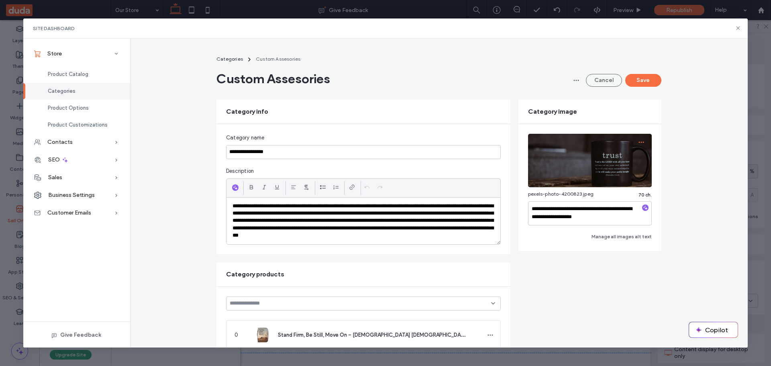
click at [638, 142] on use "button" at bounding box center [640, 141] width 5 height 1
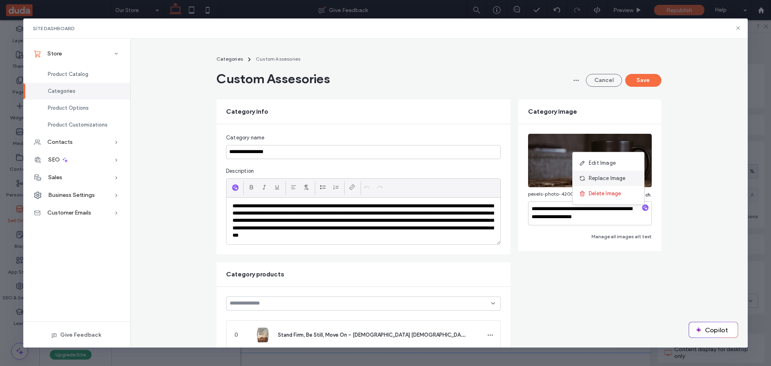
click at [609, 177] on span "Replace Image" at bounding box center [606, 178] width 37 height 8
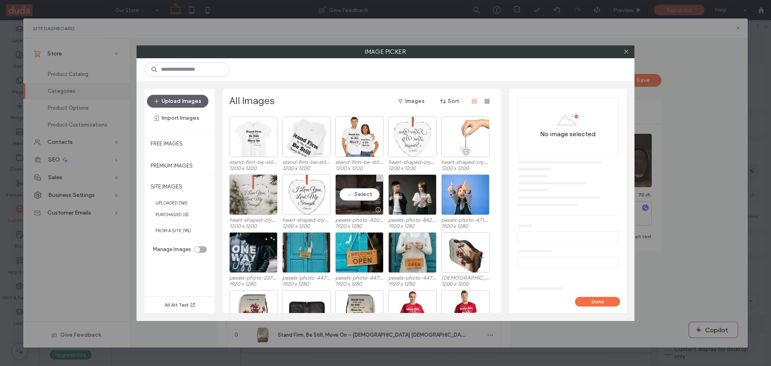
scroll to position [401, 0]
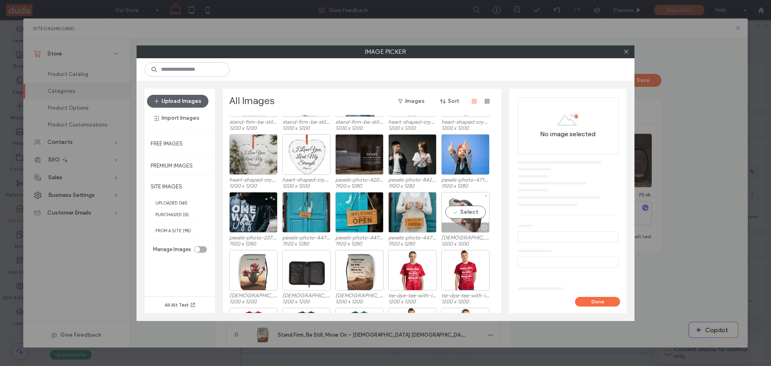
click at [461, 209] on div "Select" at bounding box center [465, 212] width 48 height 41
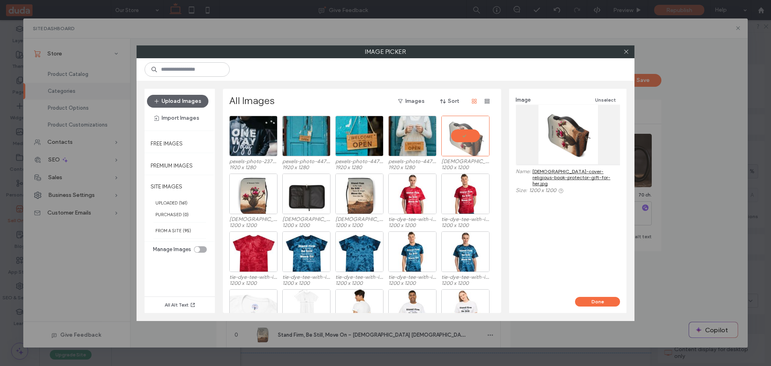
scroll to position [482, 0]
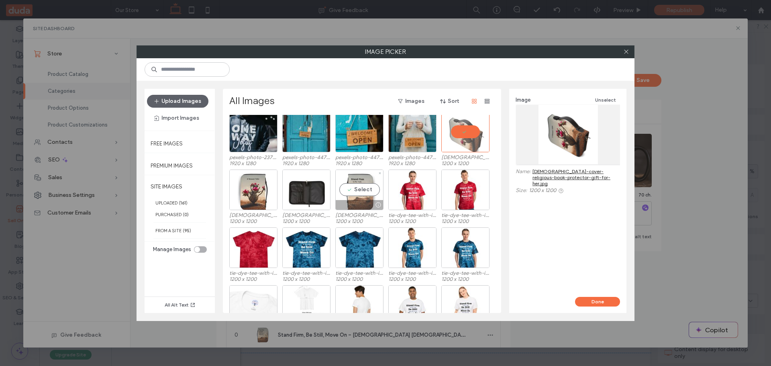
click at [356, 187] on div "Select" at bounding box center [359, 189] width 48 height 41
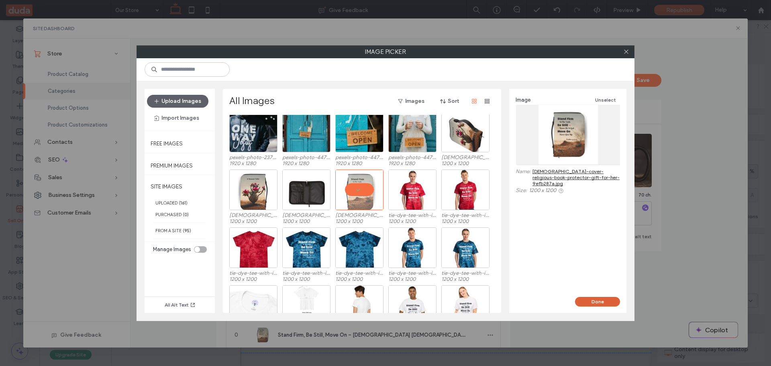
click at [597, 300] on button "Done" at bounding box center [597, 302] width 45 height 10
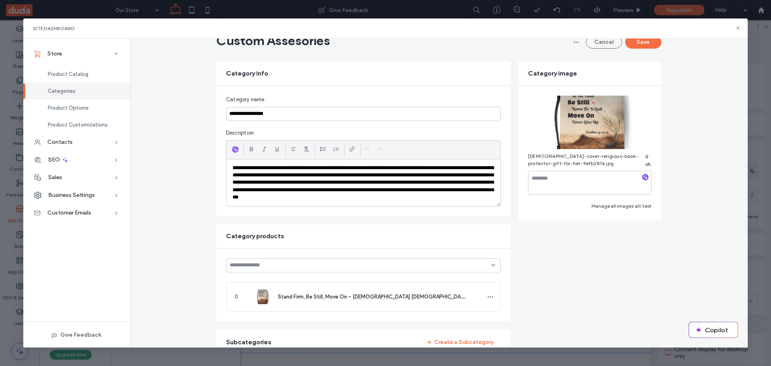
scroll to position [0, 0]
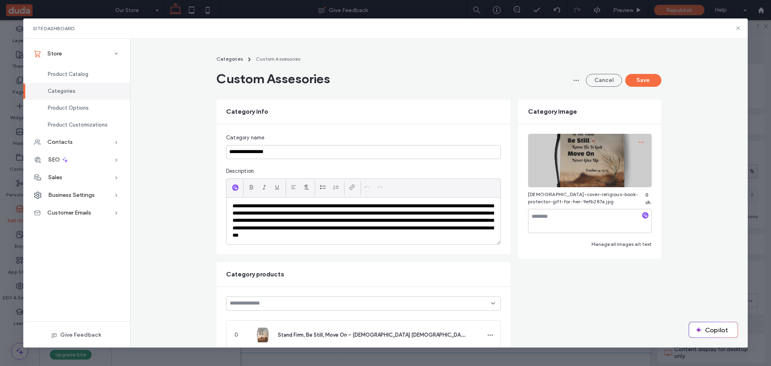
click at [639, 139] on icon "button" at bounding box center [641, 142] width 6 height 6
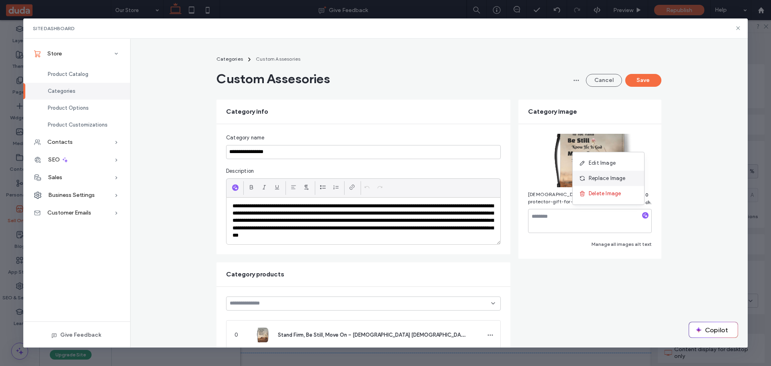
click at [607, 177] on span "Replace Image" at bounding box center [606, 178] width 37 height 8
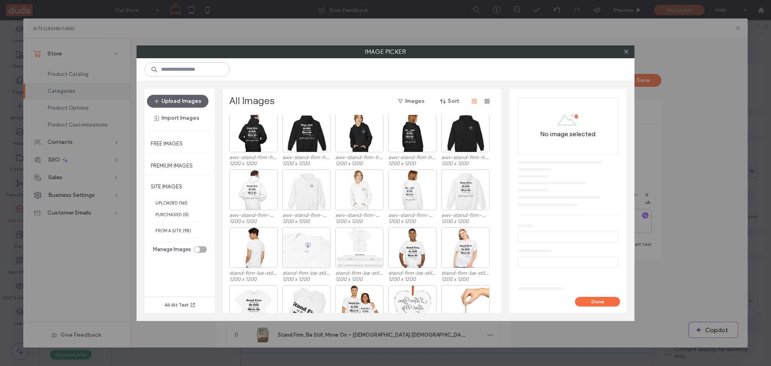
scroll to position [192, 0]
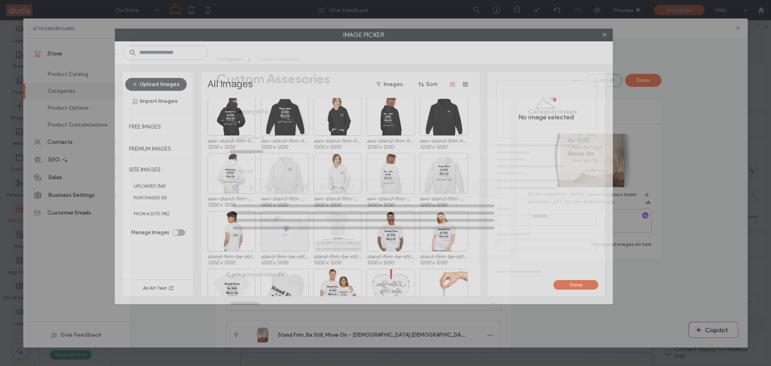
drag, startPoint x: 472, startPoint y: 52, endPoint x: 452, endPoint y: 35, distance: 26.5
click at [452, 35] on label "Image Picker" at bounding box center [363, 35] width 497 height 12
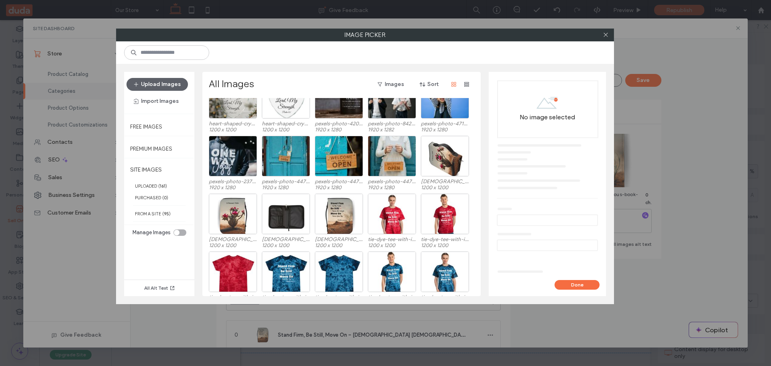
scroll to position [441, 0]
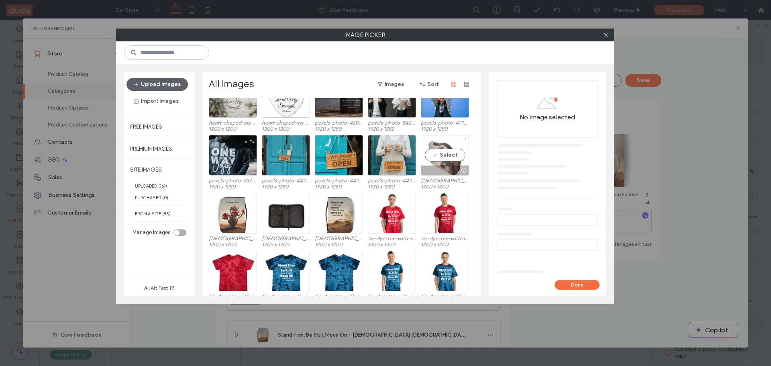
click at [444, 157] on div "Select" at bounding box center [445, 155] width 48 height 41
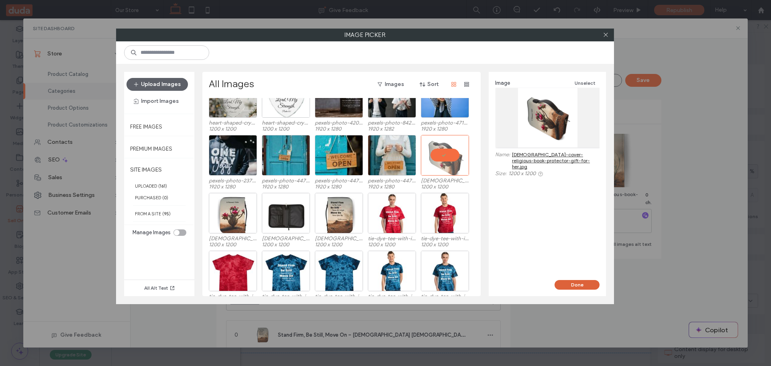
click at [580, 282] on button "Done" at bounding box center [576, 285] width 45 height 10
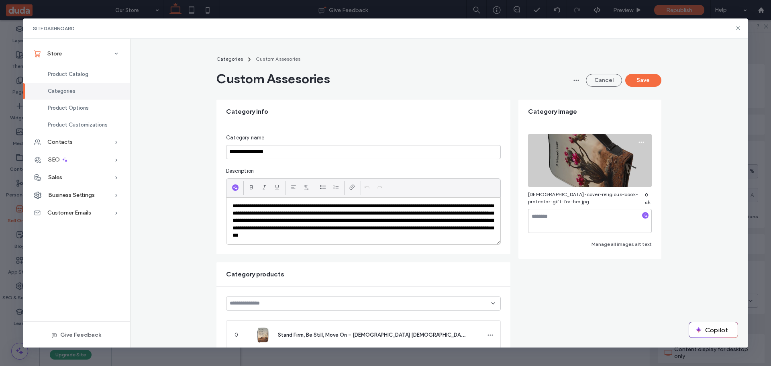
click at [604, 162] on img at bounding box center [590, 160] width 124 height 53
click at [638, 141] on icon "button" at bounding box center [641, 142] width 6 height 6
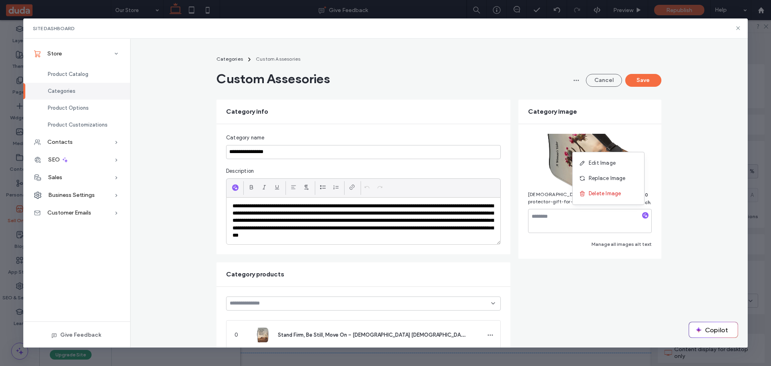
click at [688, 228] on div "**********" at bounding box center [439, 355] width 618 height 608
click at [651, 79] on button "Save" at bounding box center [643, 80] width 36 height 13
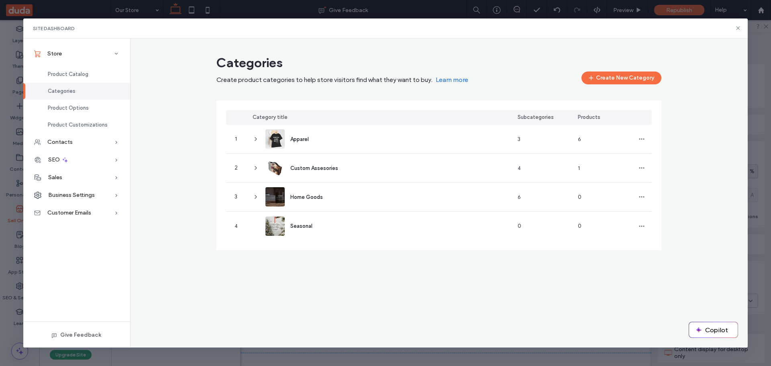
click at [178, 231] on div "Categories Create product categories to help store visitors find what they want…" at bounding box center [439, 152] width 618 height 202
click at [739, 26] on icon at bounding box center [737, 28] width 6 height 6
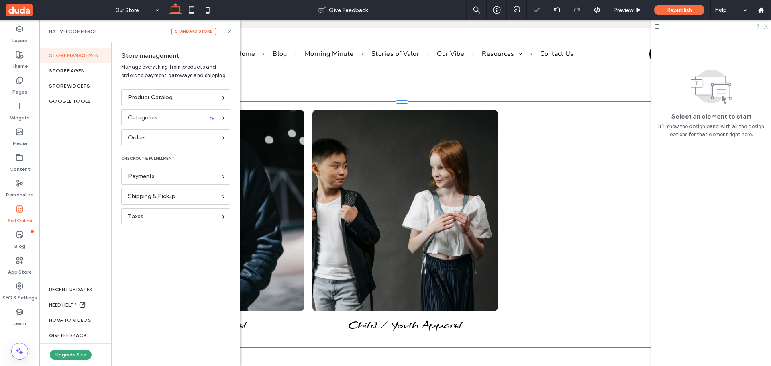
click at [229, 28] on div "Native eCommerce Standard store" at bounding box center [139, 31] width 181 height 7
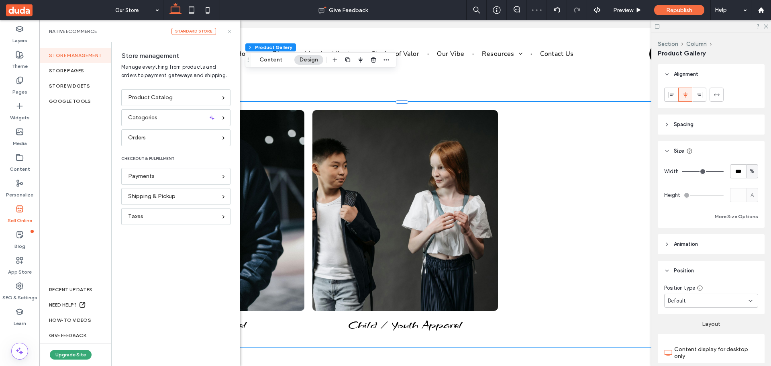
click at [230, 32] on icon at bounding box center [229, 31] width 6 height 6
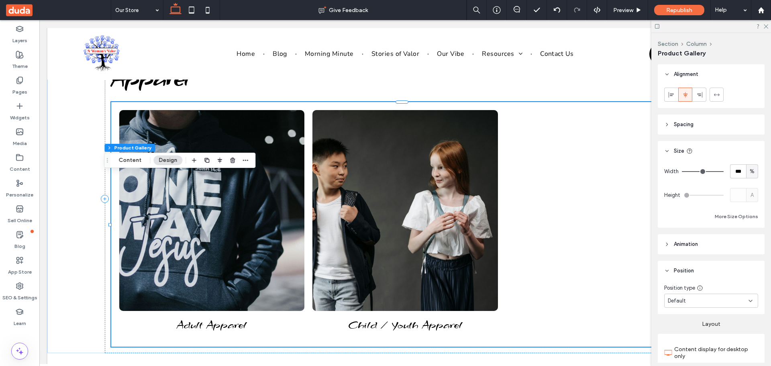
click at [768, 23] on div at bounding box center [711, 26] width 120 height 12
click at [767, 27] on icon at bounding box center [765, 25] width 5 height 5
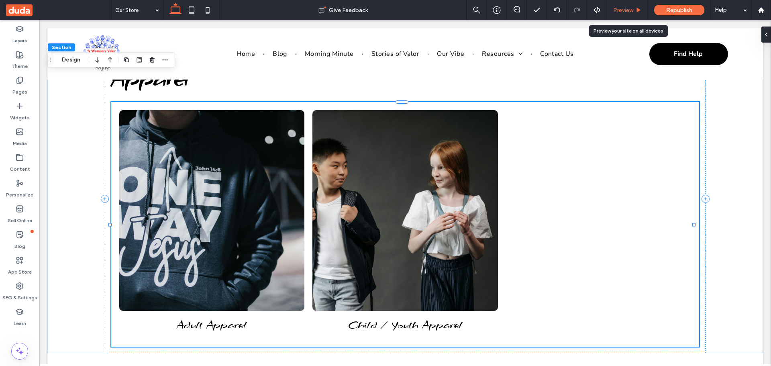
click at [623, 5] on div "Preview" at bounding box center [627, 10] width 41 height 20
click at [632, 6] on div "Preview" at bounding box center [627, 10] width 41 height 20
click at [630, 8] on span "Preview" at bounding box center [623, 10] width 20 height 7
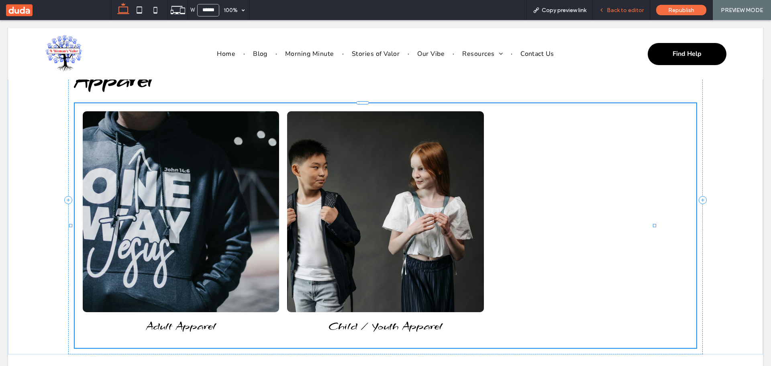
click at [624, 8] on span "Back to editor" at bounding box center [624, 10] width 37 height 7
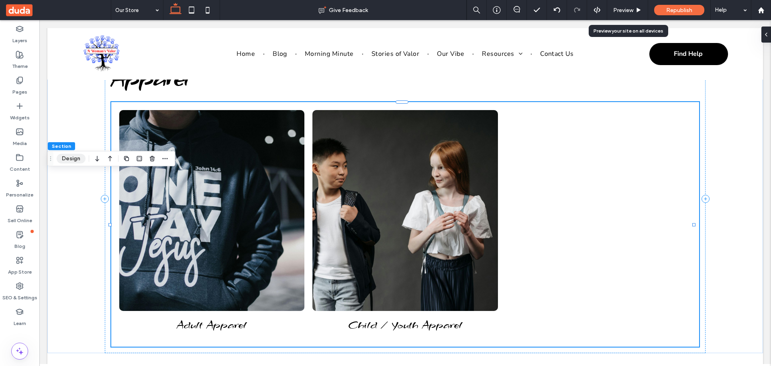
click at [70, 159] on button "Design" at bounding box center [71, 159] width 29 height 10
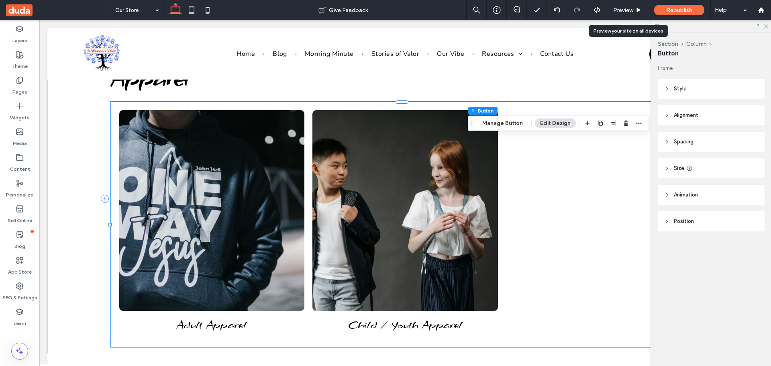
type input "**"
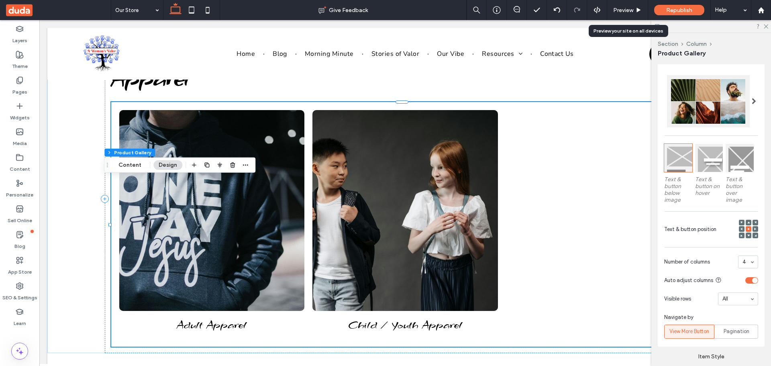
scroll to position [321, 0]
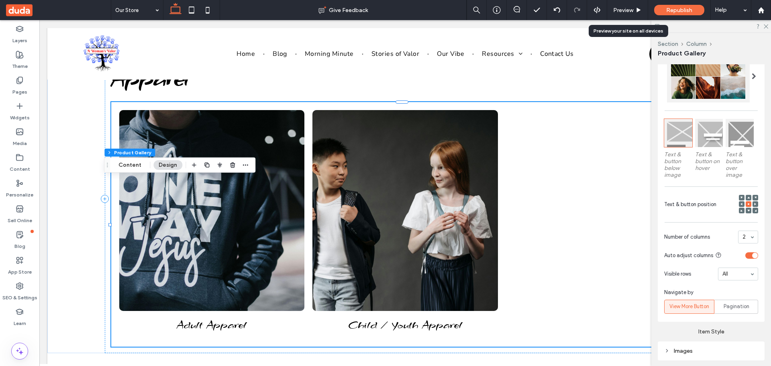
click at [748, 237] on div "2" at bounding box center [748, 236] width 20 height 13
click at [768, 26] on div at bounding box center [711, 26] width 120 height 12
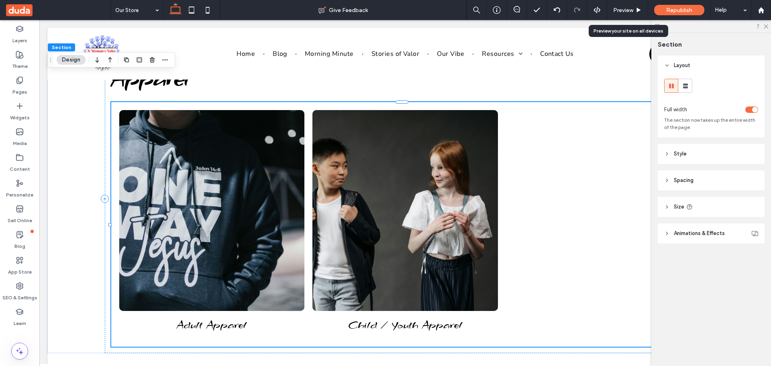
click at [694, 154] on header "Style" at bounding box center [710, 154] width 107 height 20
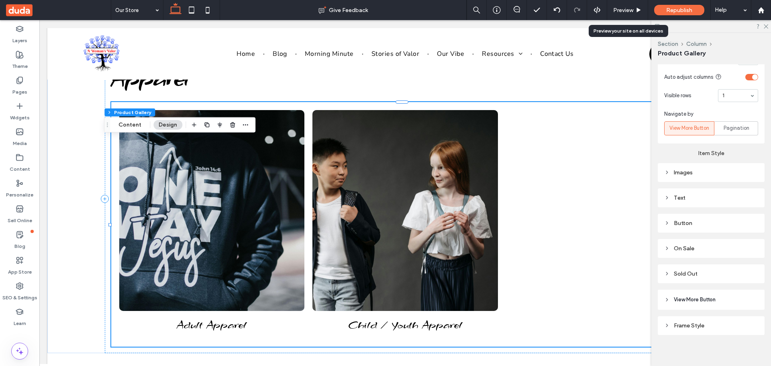
scroll to position [502, 0]
click at [715, 295] on span "View More Button" at bounding box center [694, 296] width 42 height 8
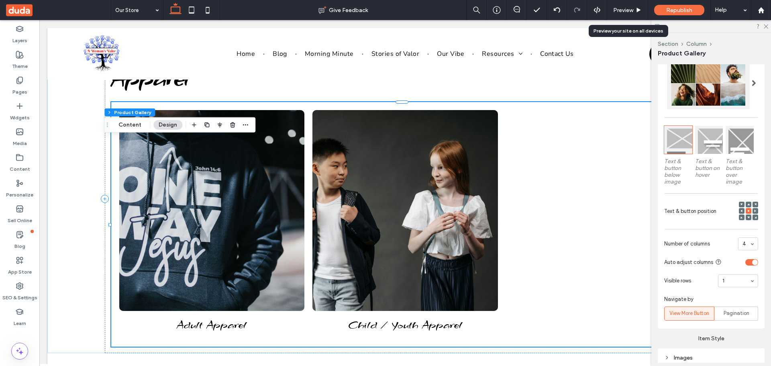
scroll to position [256, 0]
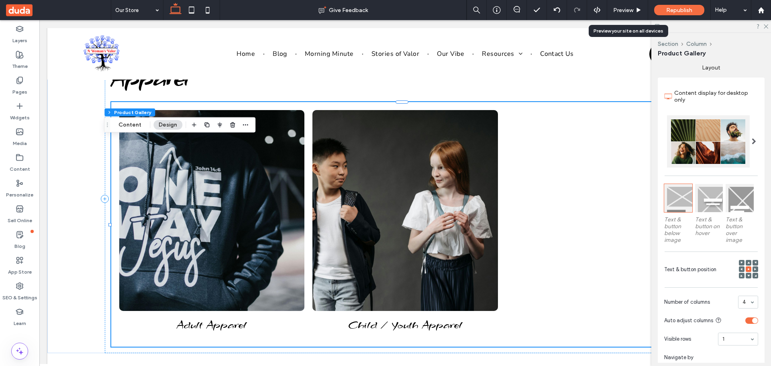
click at [751, 138] on span at bounding box center [753, 141] width 4 height 6
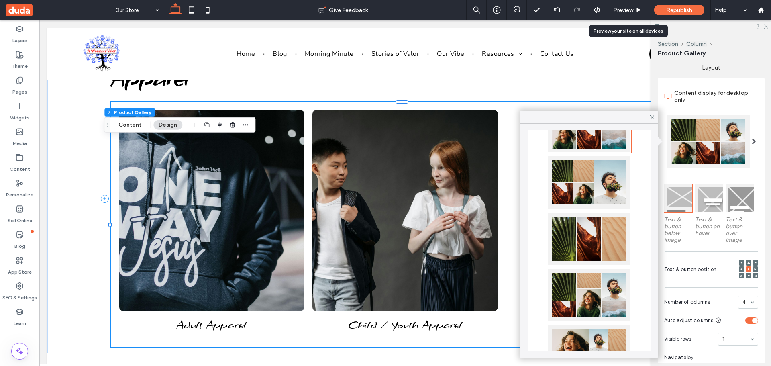
scroll to position [15, 0]
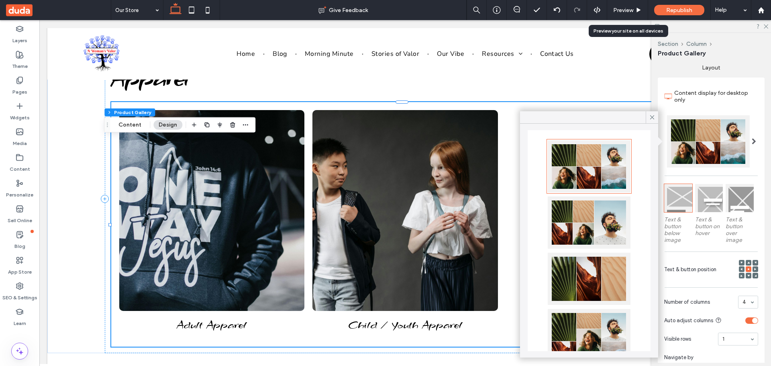
click at [757, 107] on div "Content display for desktop only Text & button below image Text & button on hov…" at bounding box center [710, 231] width 107 height 309
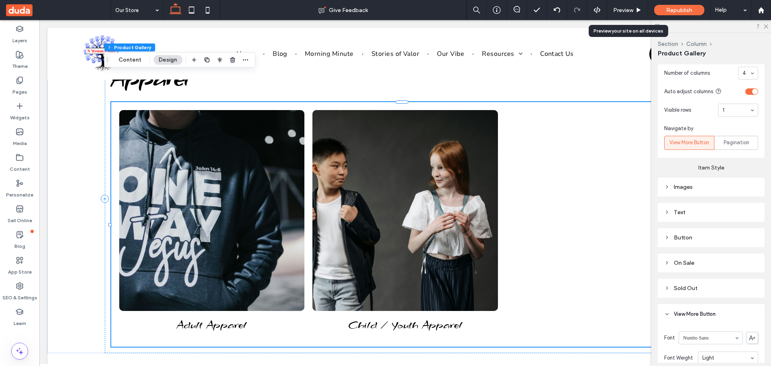
scroll to position [497, 0]
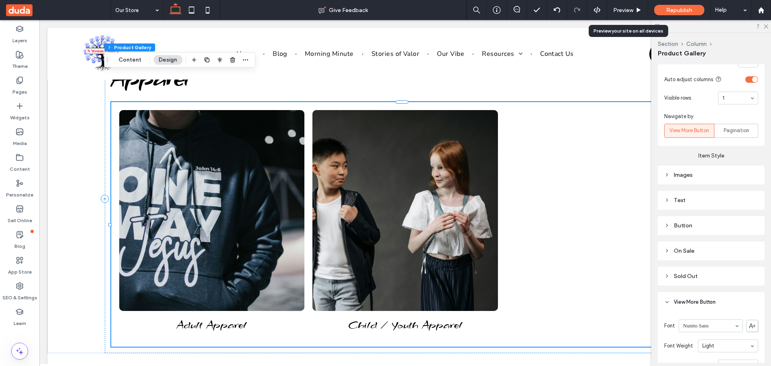
click at [668, 172] on icon at bounding box center [667, 175] width 6 height 6
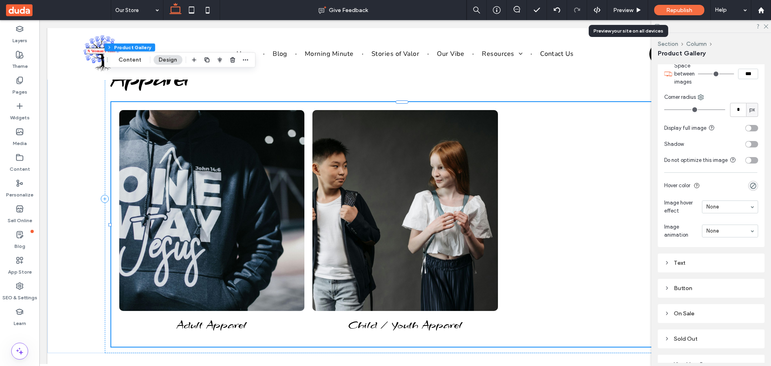
scroll to position [657, 0]
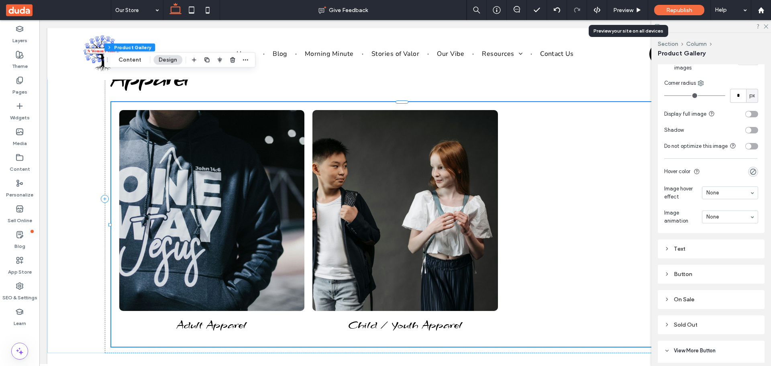
click at [726, 243] on div "Text" at bounding box center [711, 248] width 94 height 11
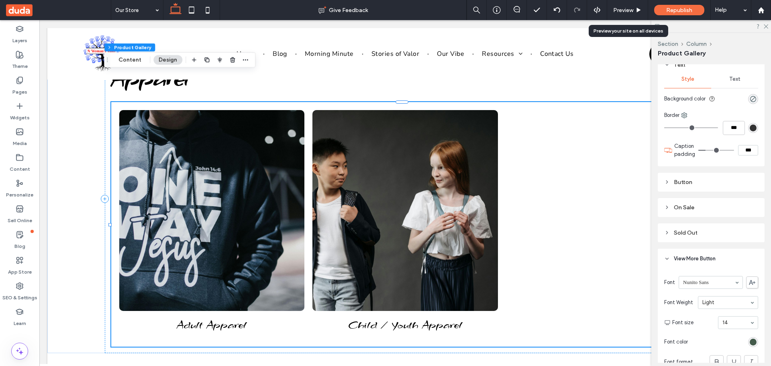
scroll to position [858, 0]
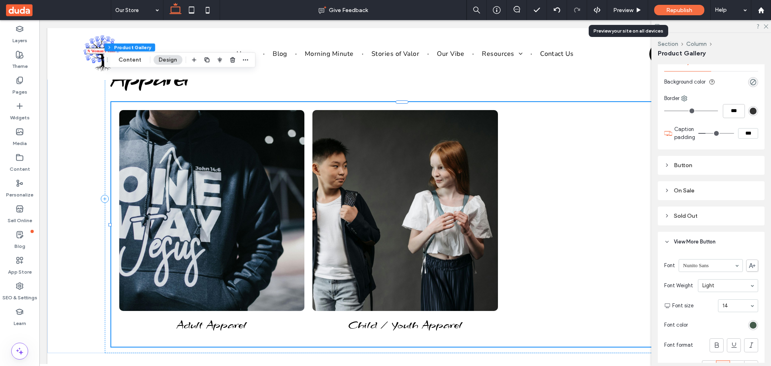
click at [704, 167] on div "Button" at bounding box center [711, 165] width 94 height 7
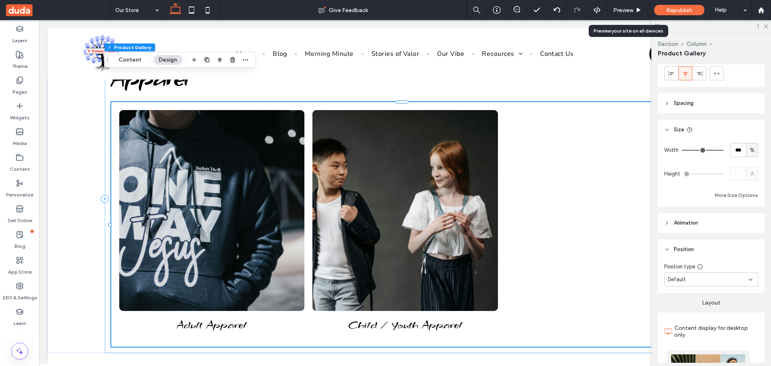
scroll to position [0, 0]
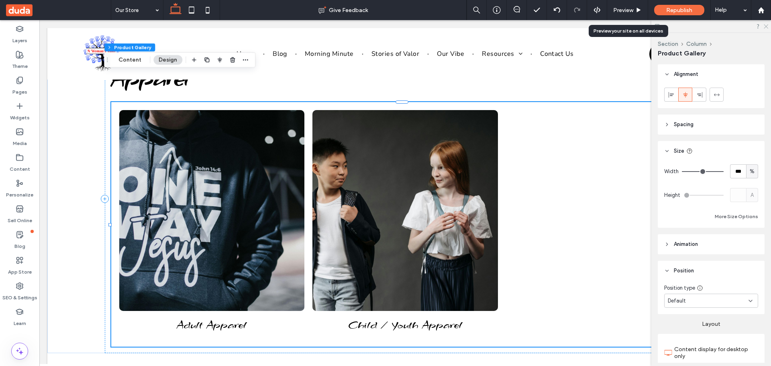
click at [767, 26] on icon at bounding box center [765, 25] width 5 height 5
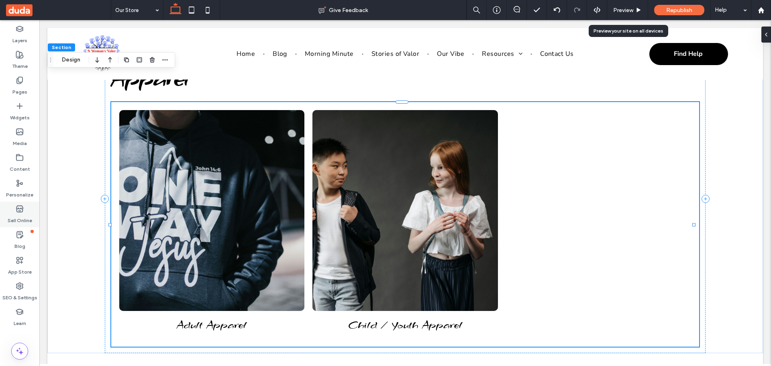
click at [18, 215] on label "Sell Online" at bounding box center [20, 218] width 24 height 11
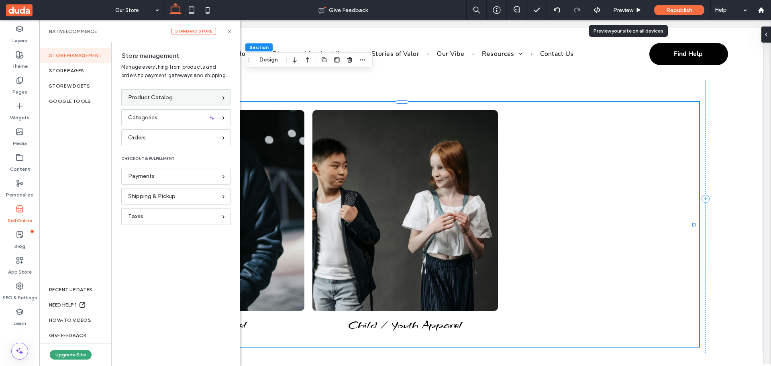
click at [155, 97] on span "Product Catalog" at bounding box center [150, 97] width 45 height 9
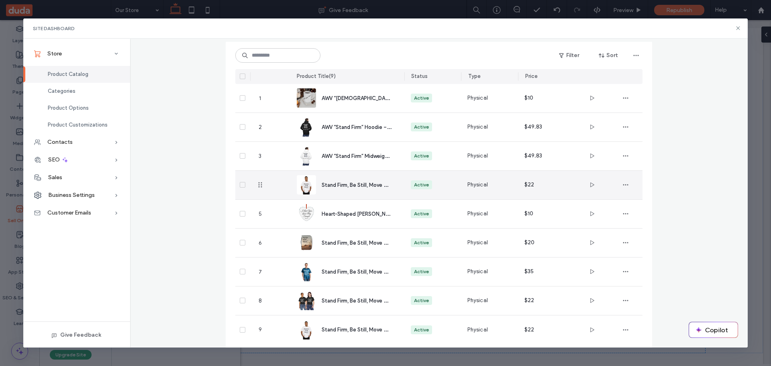
scroll to position [68, 0]
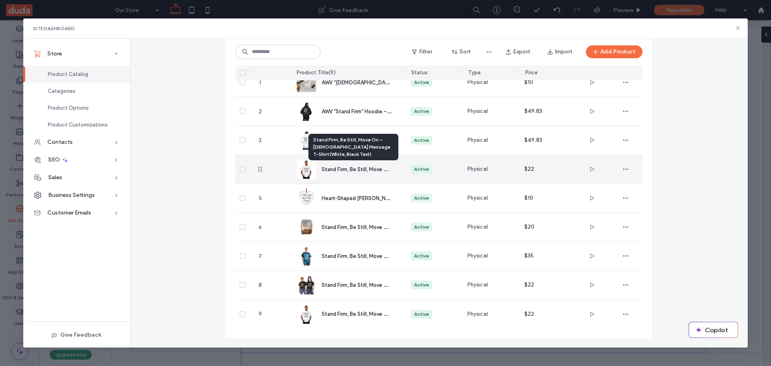
click at [348, 170] on span "Stand Firm, Be Still, Move On – [DEMOGRAPHIC_DATA] Message T-Shirt (White, Blac…" at bounding box center [431, 169] width 220 height 8
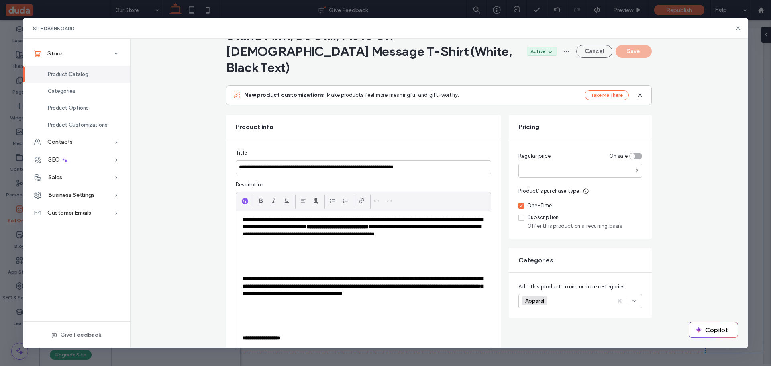
scroll to position [0, 0]
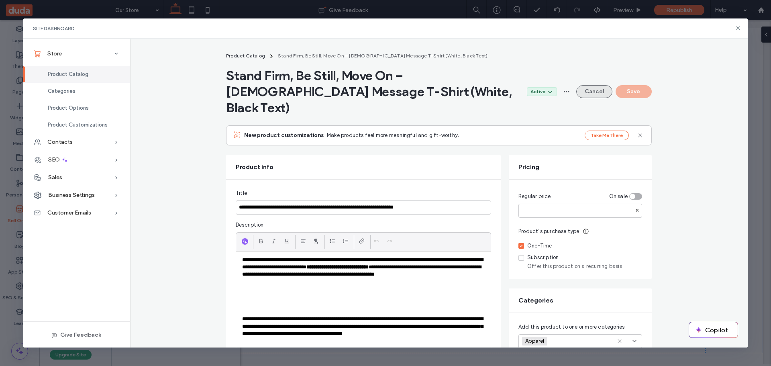
click at [592, 86] on button "Cancel" at bounding box center [594, 91] width 36 height 13
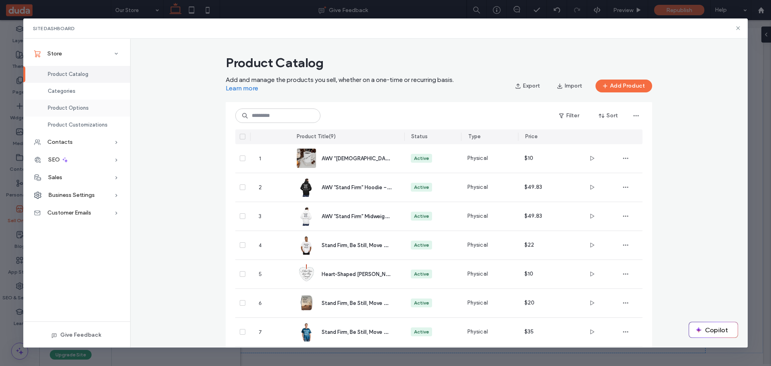
click at [58, 108] on span "Product Options" at bounding box center [68, 108] width 41 height 6
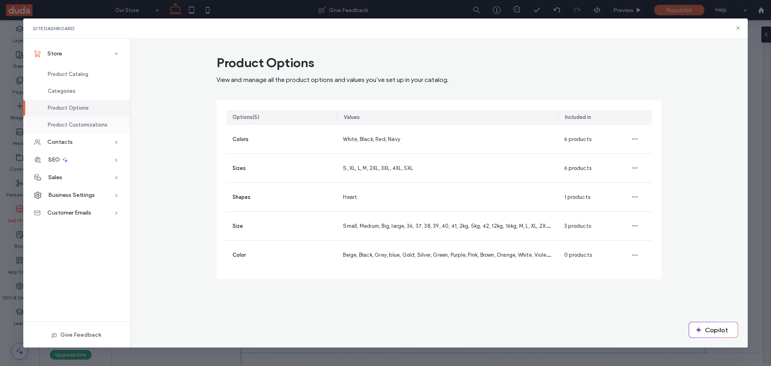
click at [69, 126] on span "Product Customizations" at bounding box center [78, 125] width 60 height 6
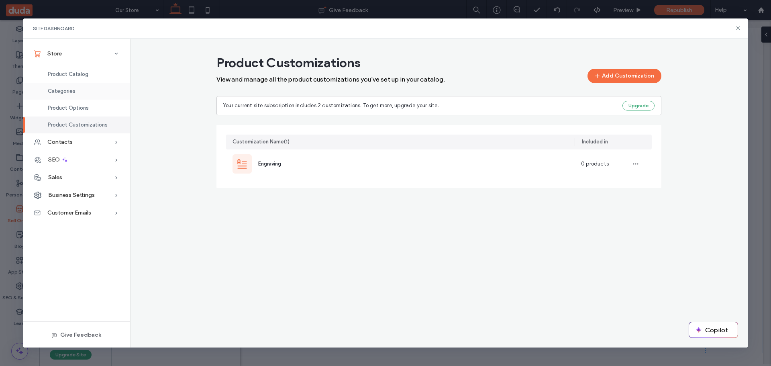
click at [61, 89] on span "Categories" at bounding box center [62, 91] width 28 height 6
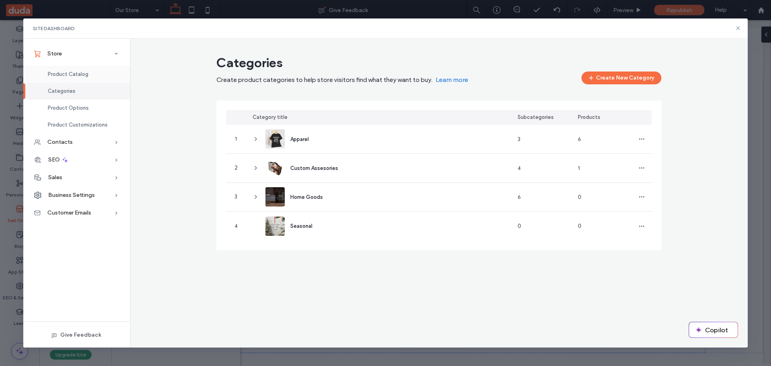
click at [64, 72] on span "Product Catalog" at bounding box center [68, 74] width 41 height 6
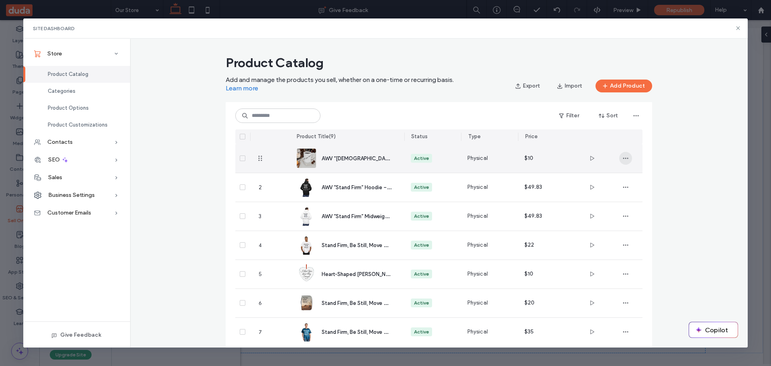
click at [623, 155] on icon "button" at bounding box center [625, 158] width 6 height 6
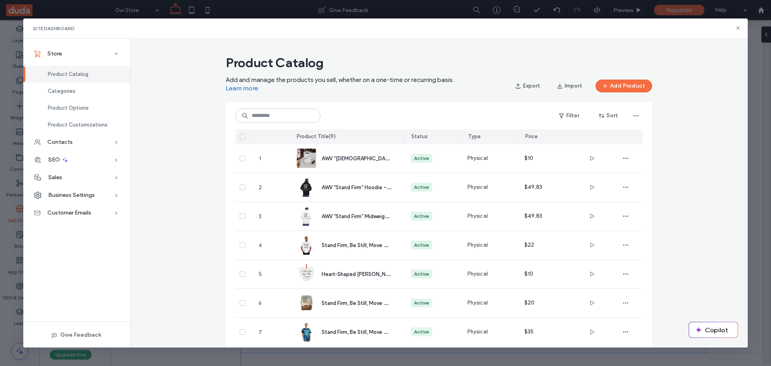
click at [197, 127] on div "Product Catalog Add and manage the products you sell, whether on a one-time or …" at bounding box center [439, 237] width 618 height 372
click at [88, 212] on span "Customer Emails" at bounding box center [69, 212] width 44 height 7
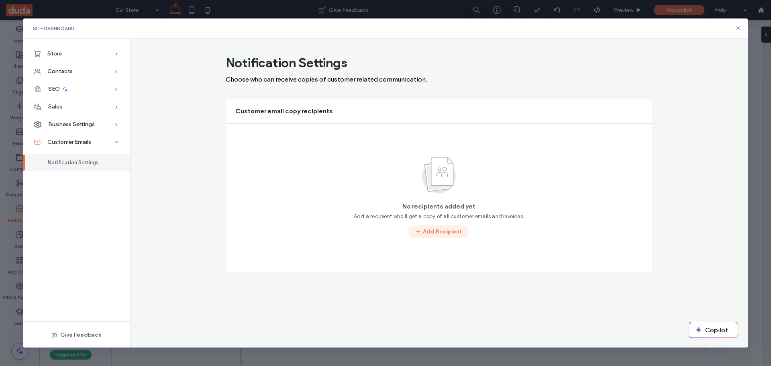
click at [432, 232] on button "Add Recipient" at bounding box center [438, 231] width 61 height 13
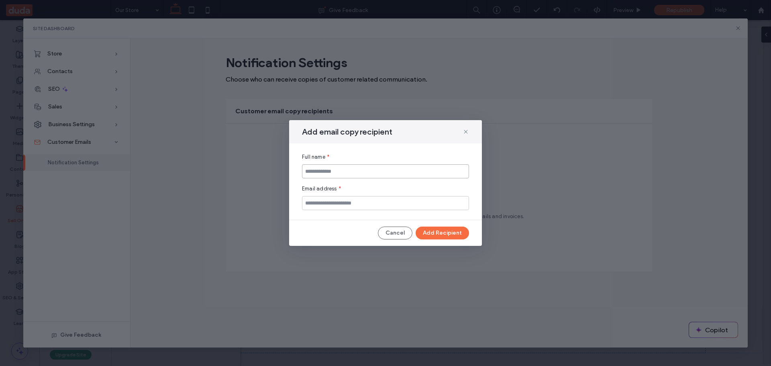
click at [316, 172] on input at bounding box center [385, 171] width 167 height 14
type input "**********"
click at [446, 235] on button "Add Recipient" at bounding box center [441, 232] width 53 height 13
